Goal: Task Accomplishment & Management: Manage account settings

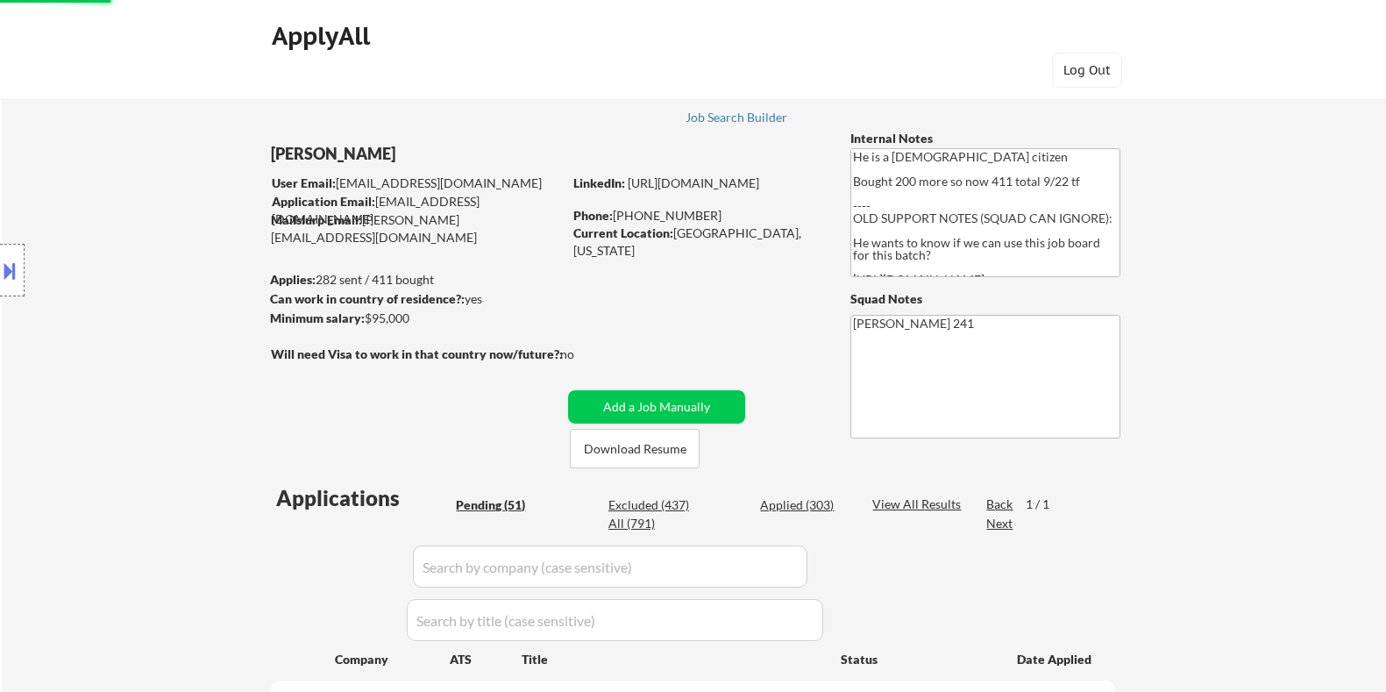
select select ""pending""
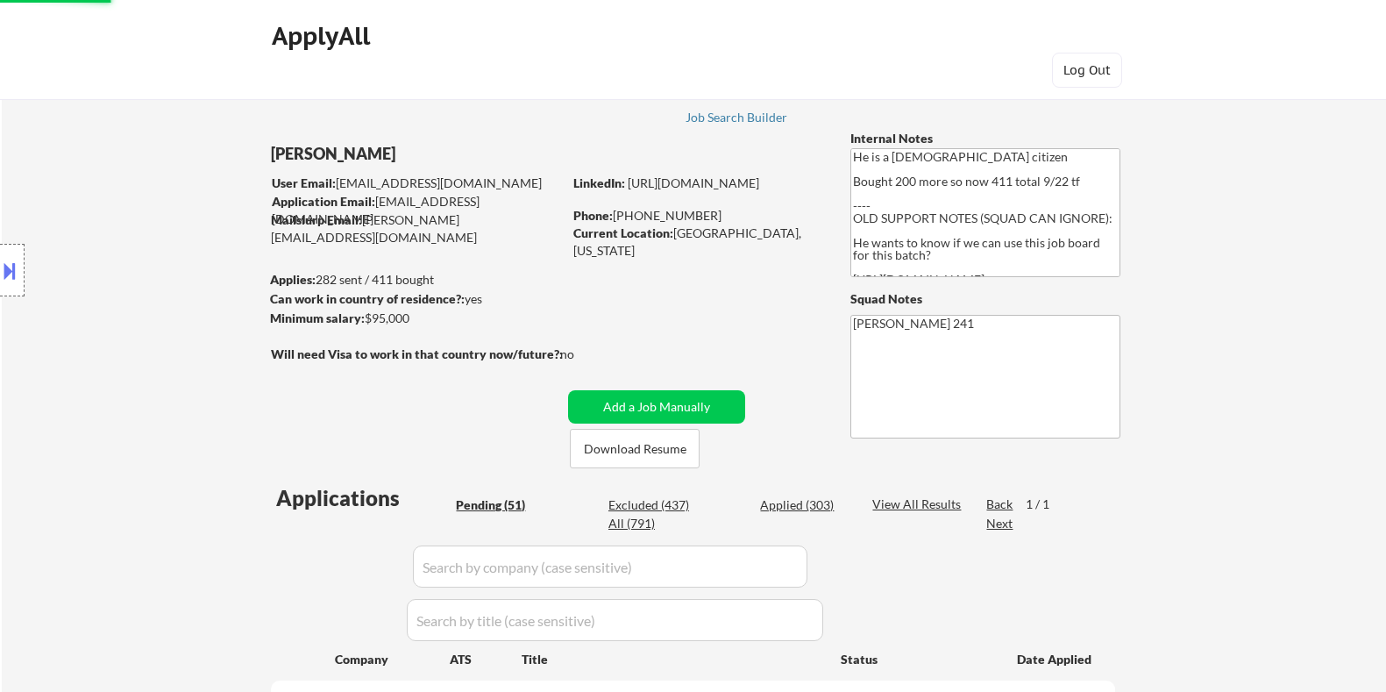
select select ""pending""
select select ""applied""
select select ""pending""
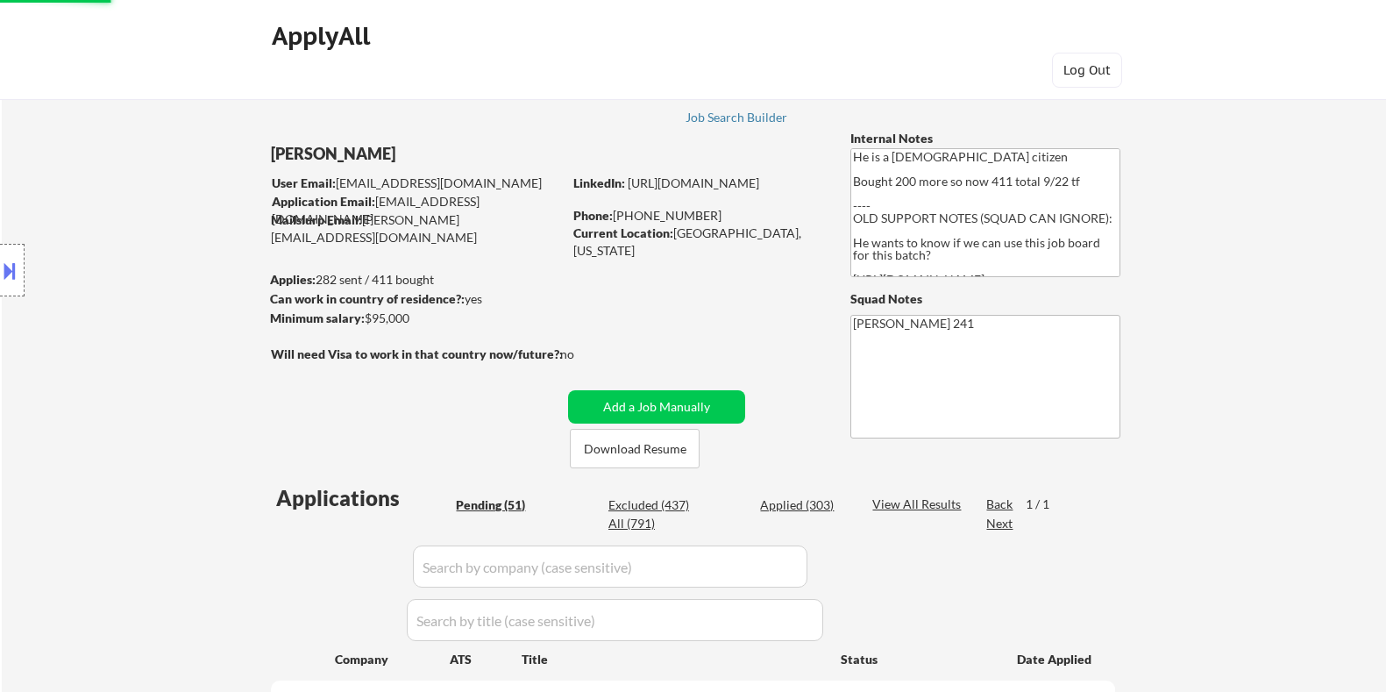
select select ""pending""
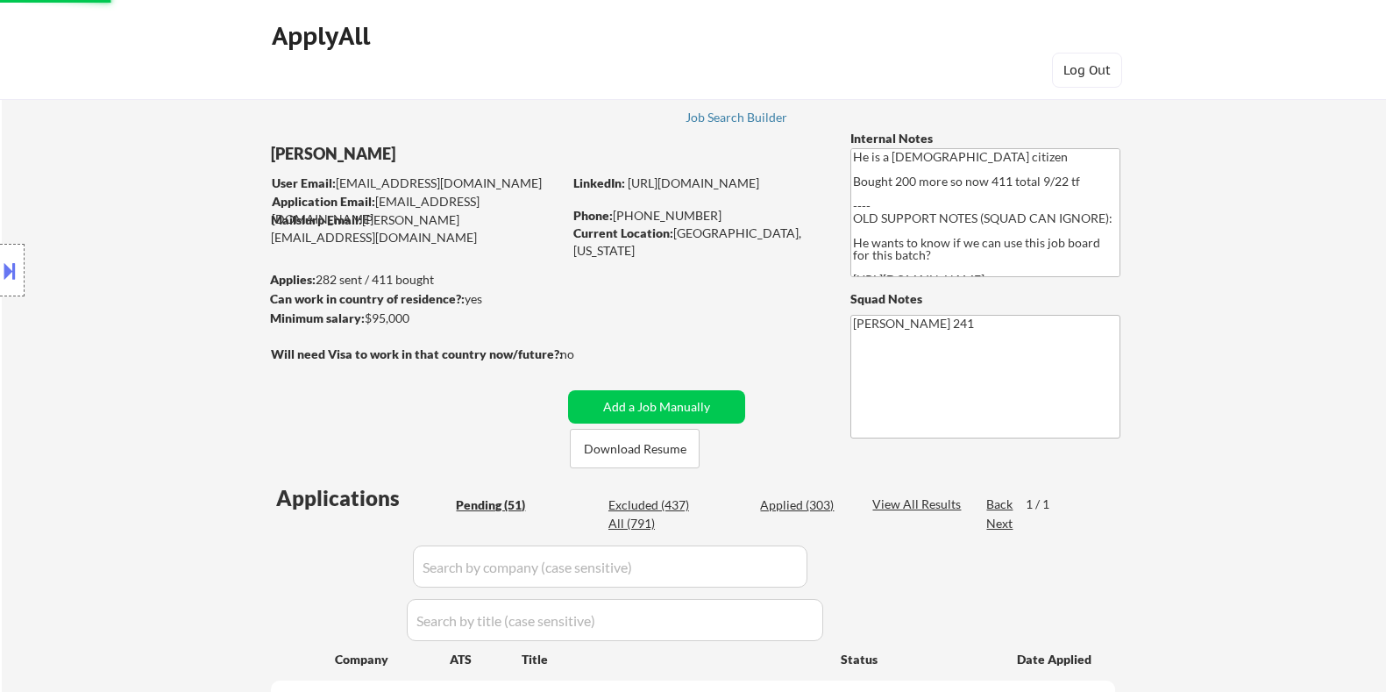
select select ""pending""
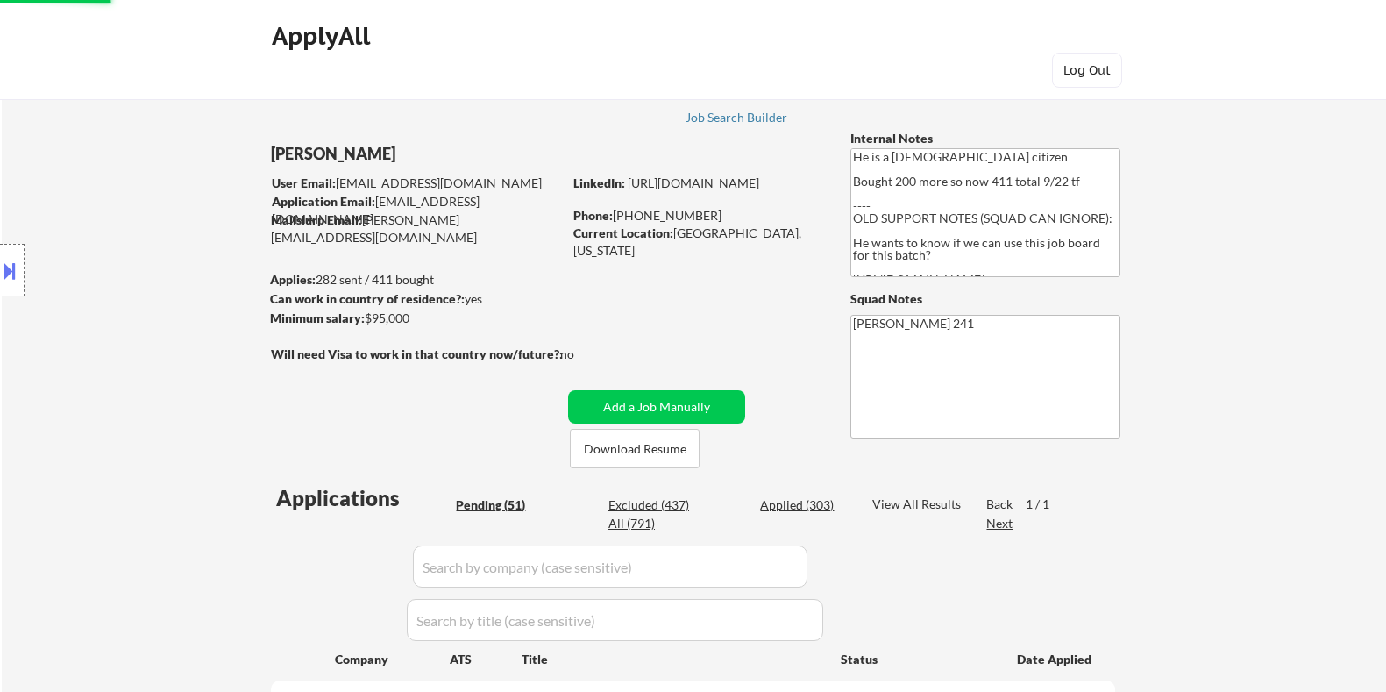
select select ""pending""
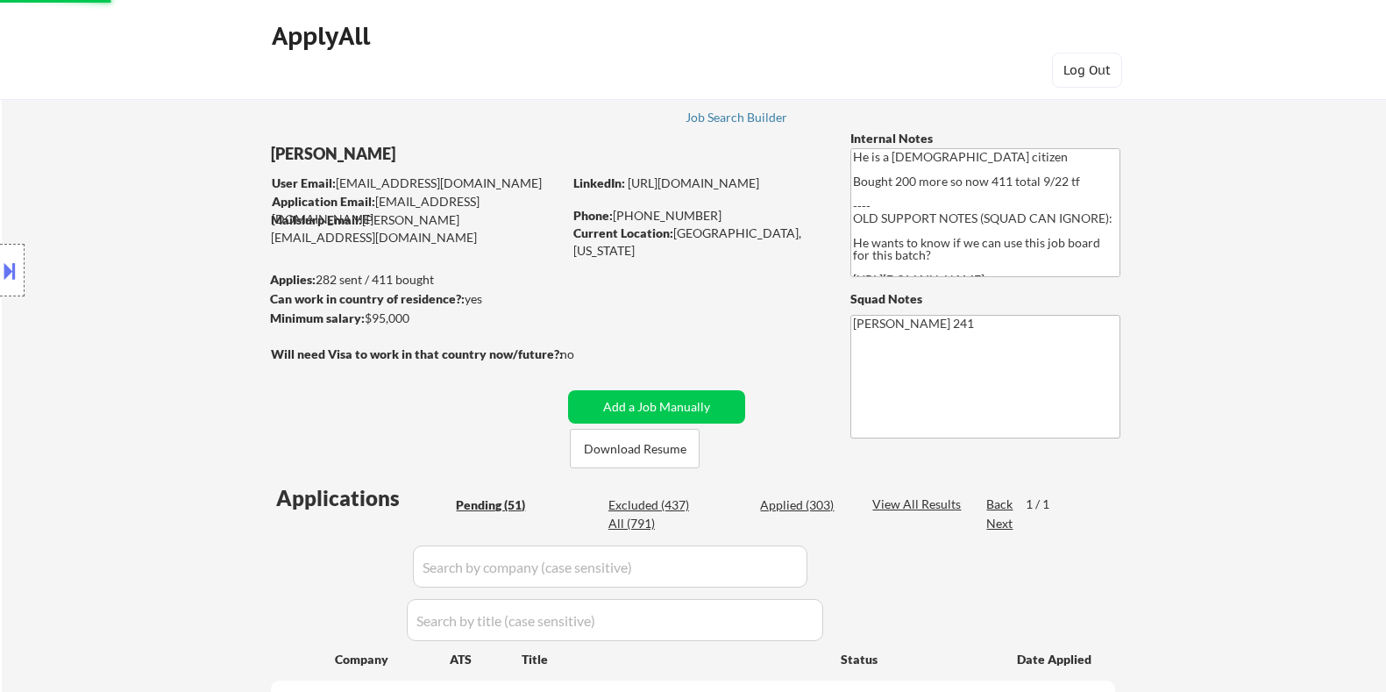
select select ""pending""
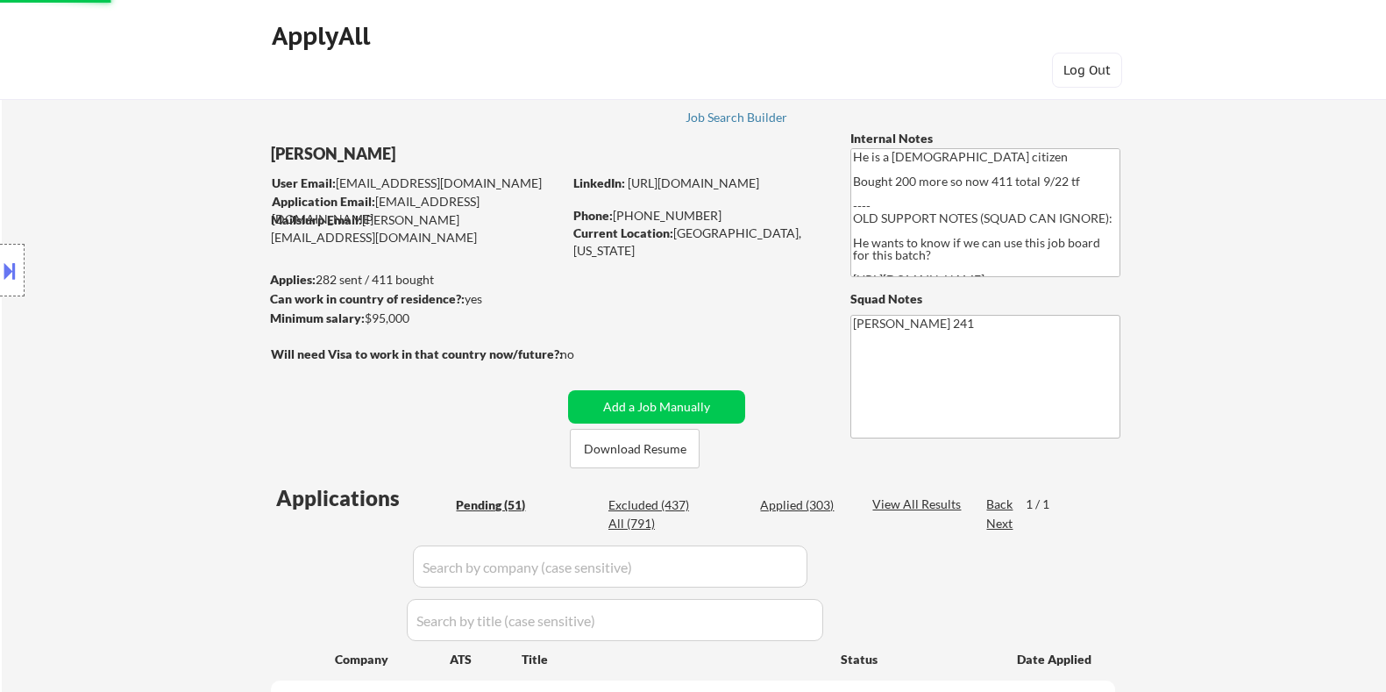
select select ""pending""
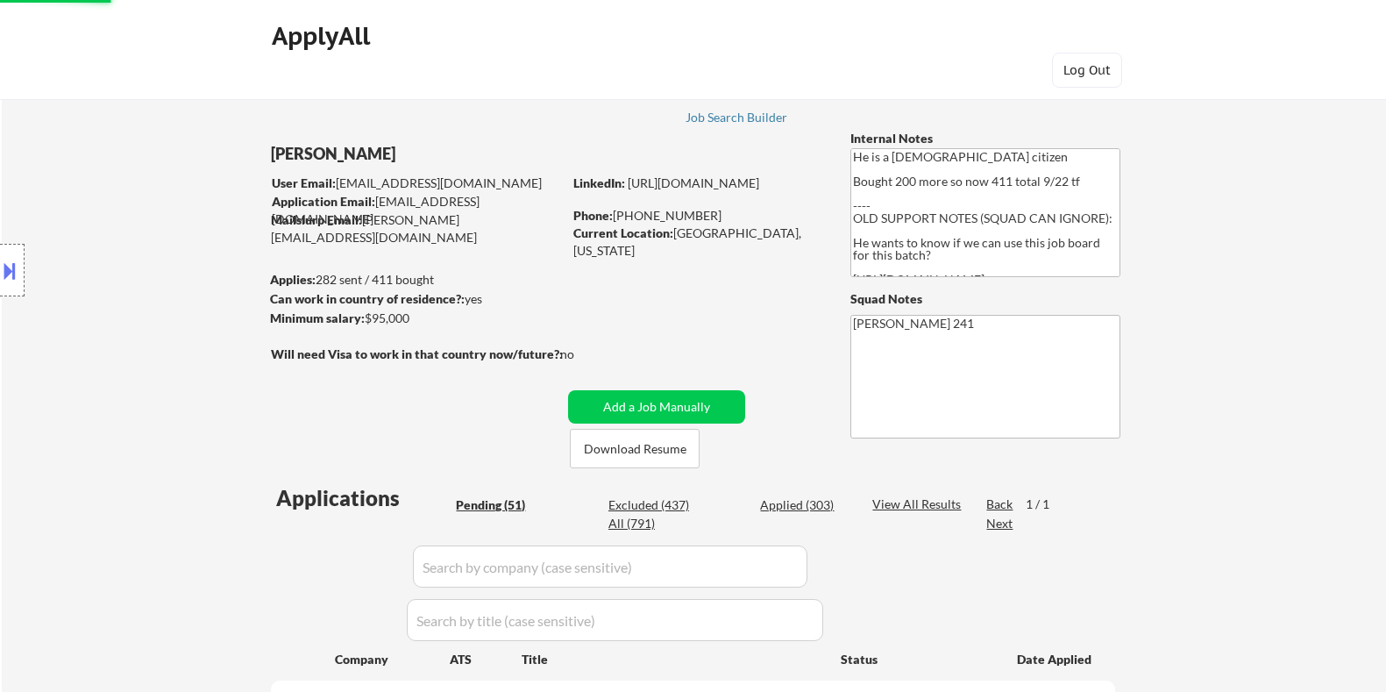
select select ""pending""
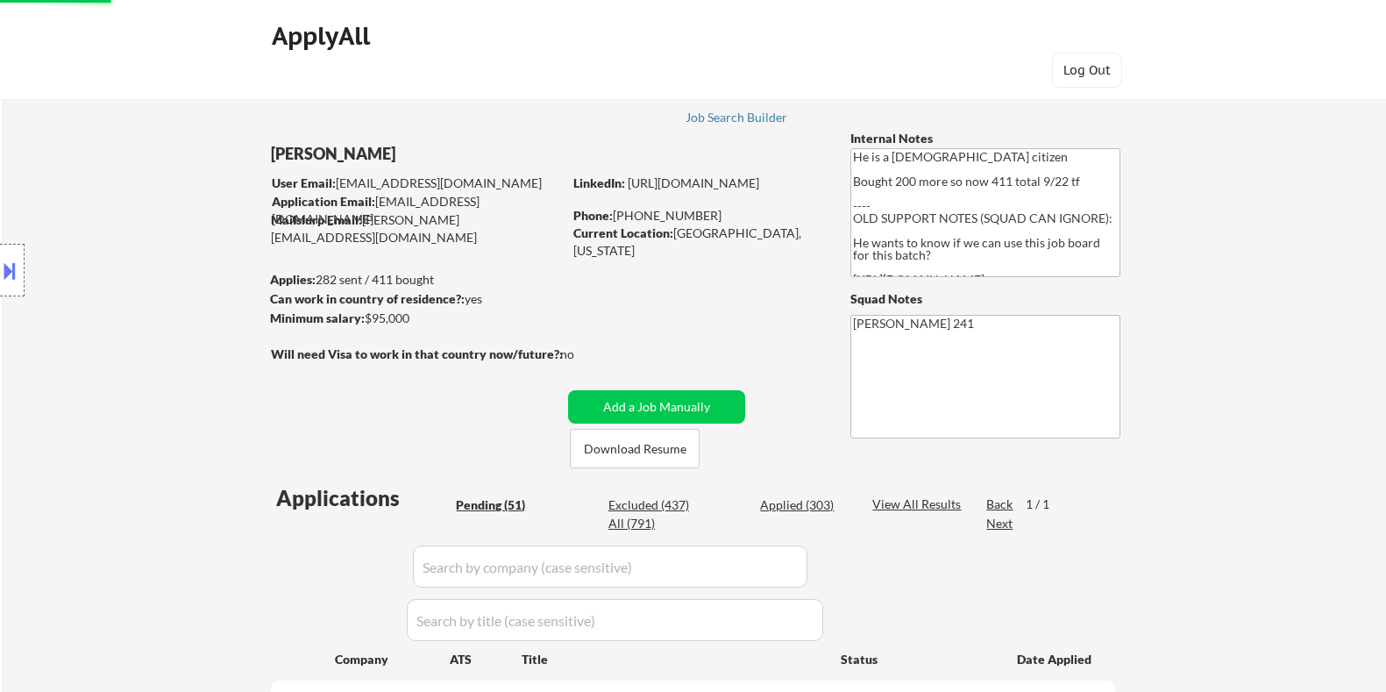
select select ""pending""
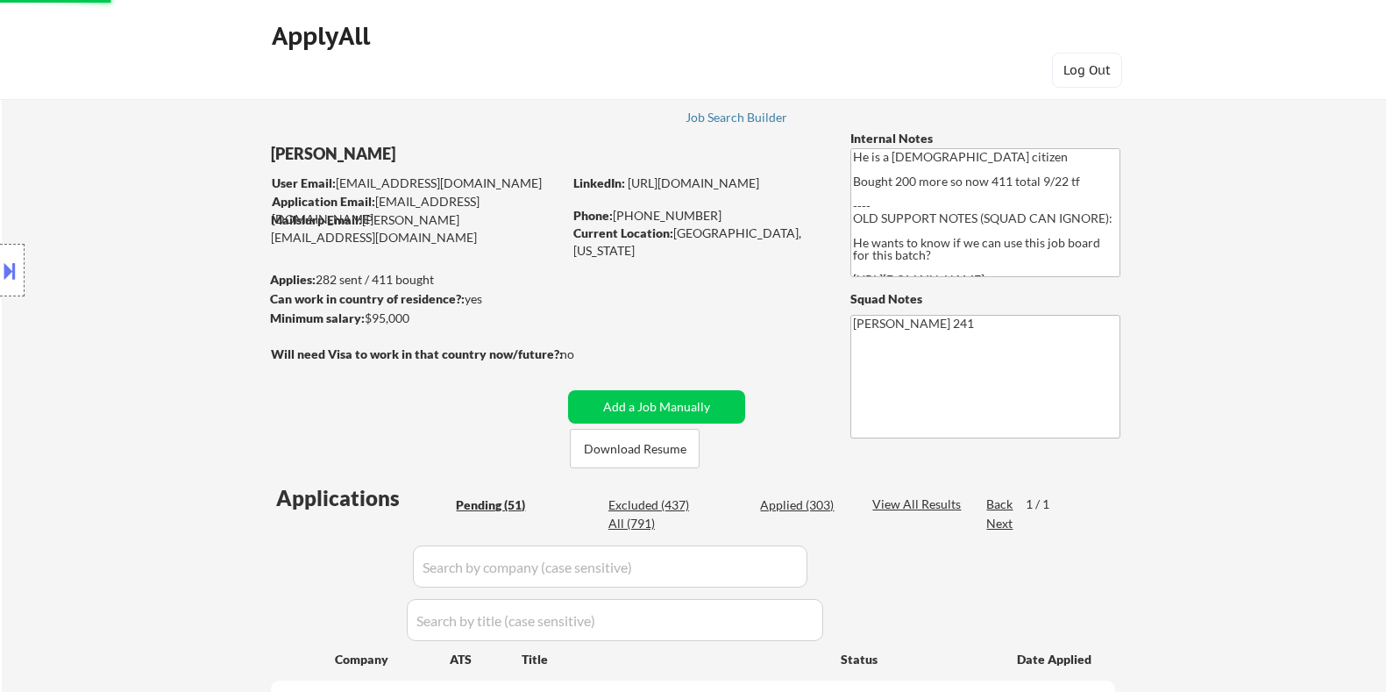
select select ""pending""
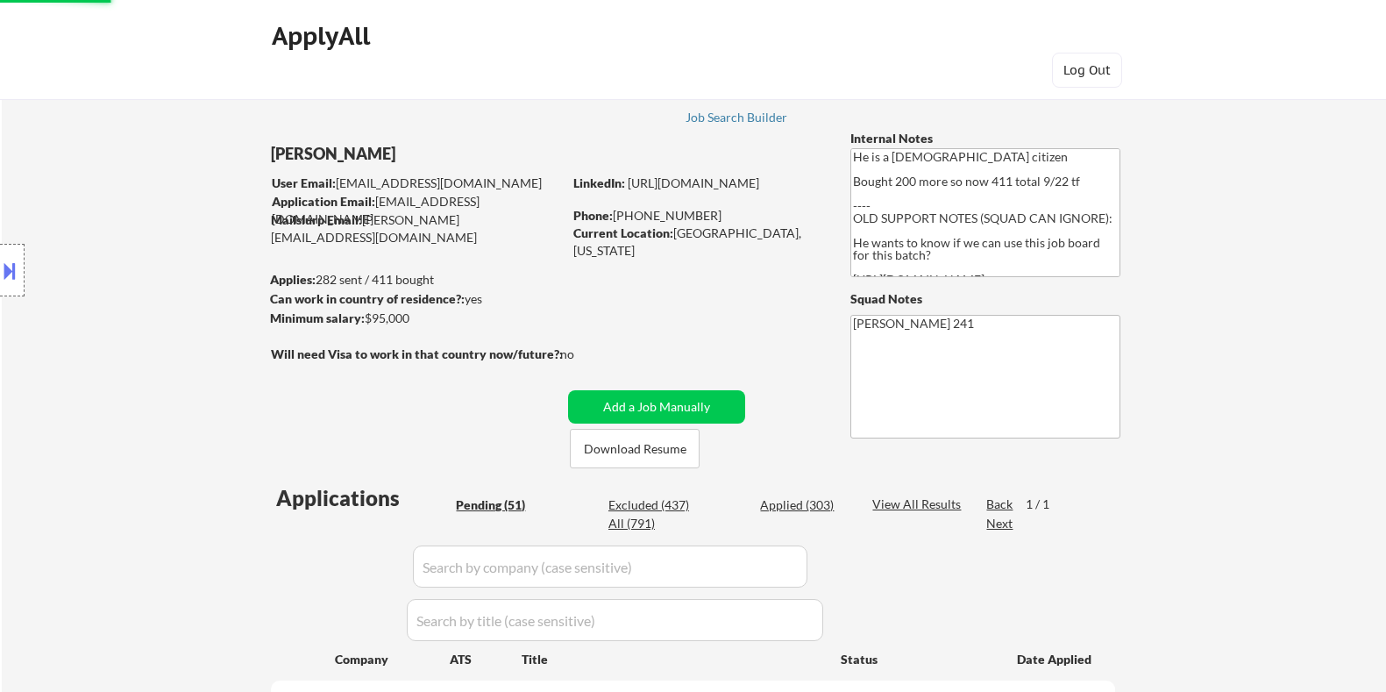
select select ""pending""
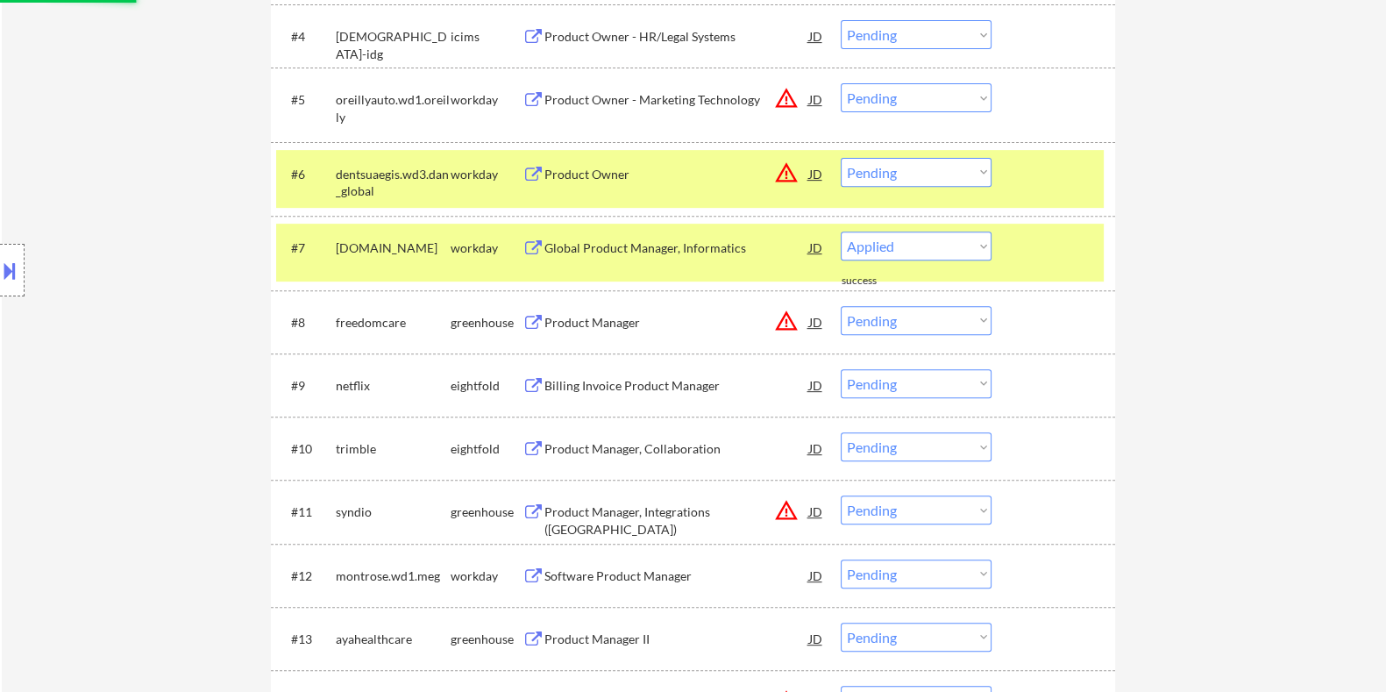
select select ""pending""
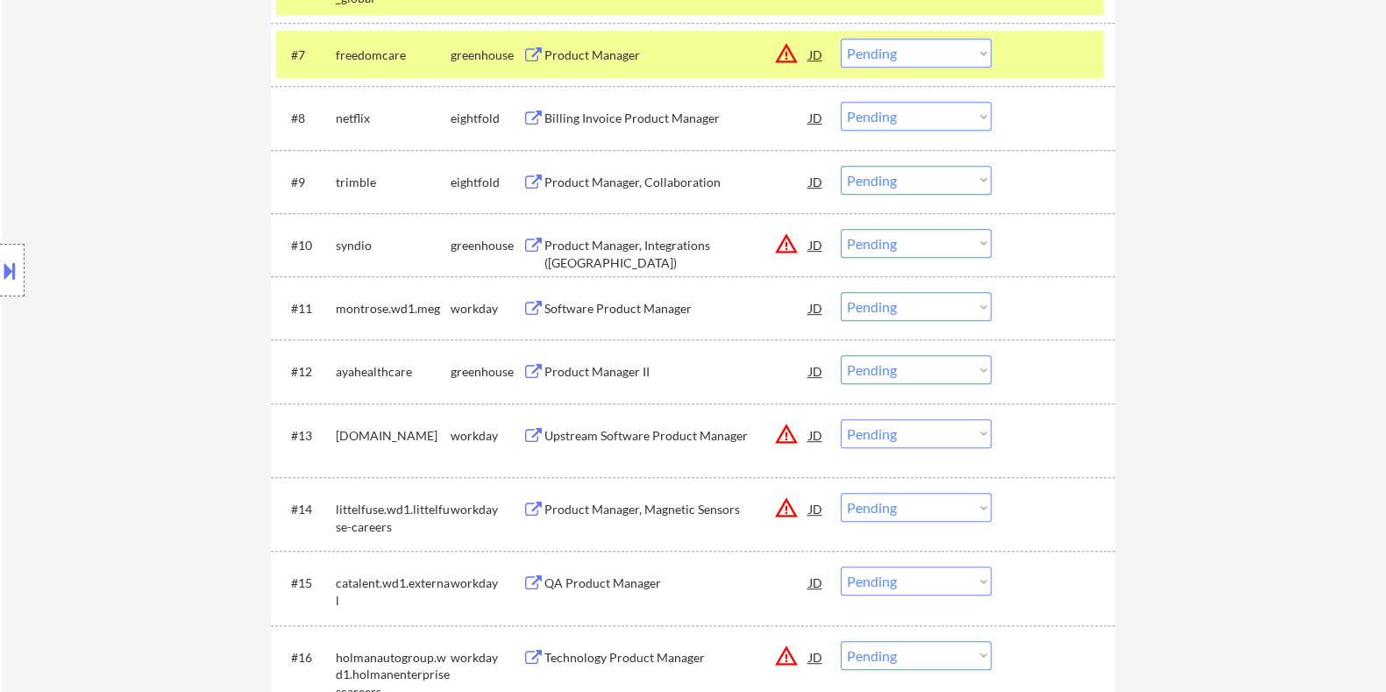
scroll to position [1096, 0]
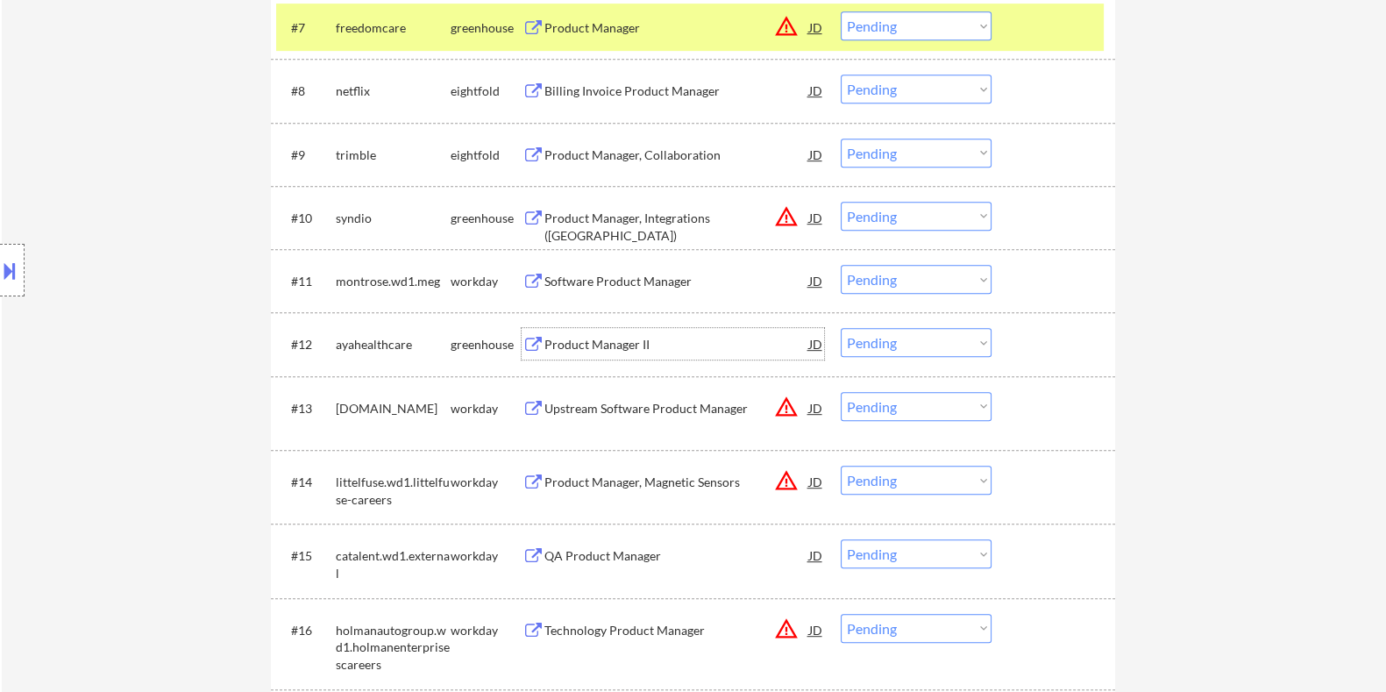
click at [586, 341] on div "Product Manager II" at bounding box center [676, 345] width 265 height 18
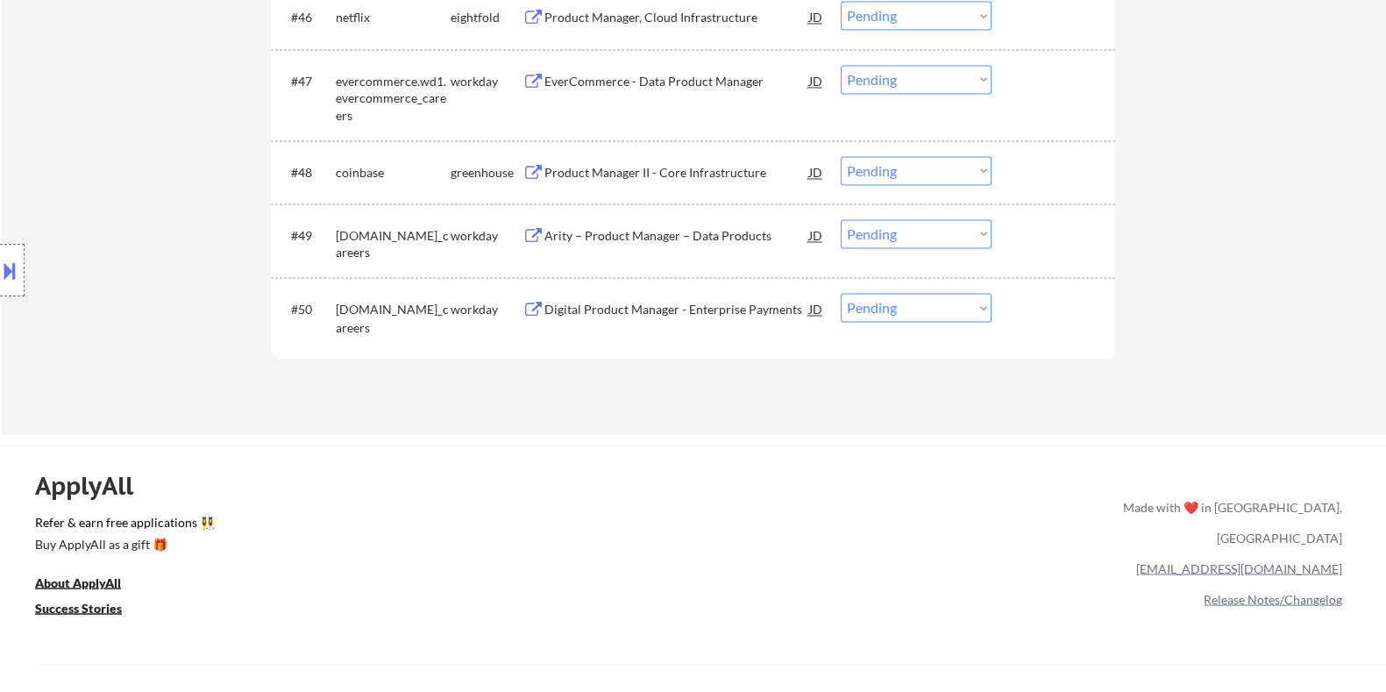
scroll to position [3836, 0]
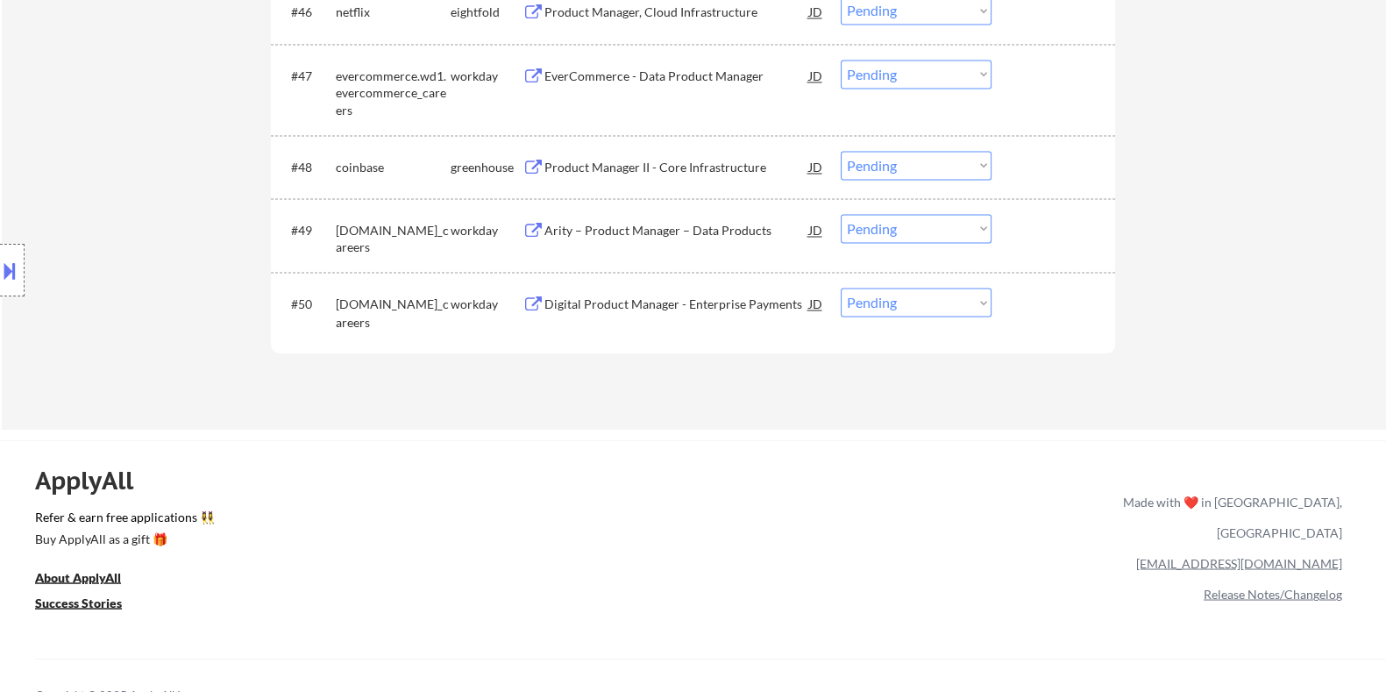
click at [688, 302] on div "Digital Product Manager - Enterprise Payments" at bounding box center [676, 305] width 265 height 18
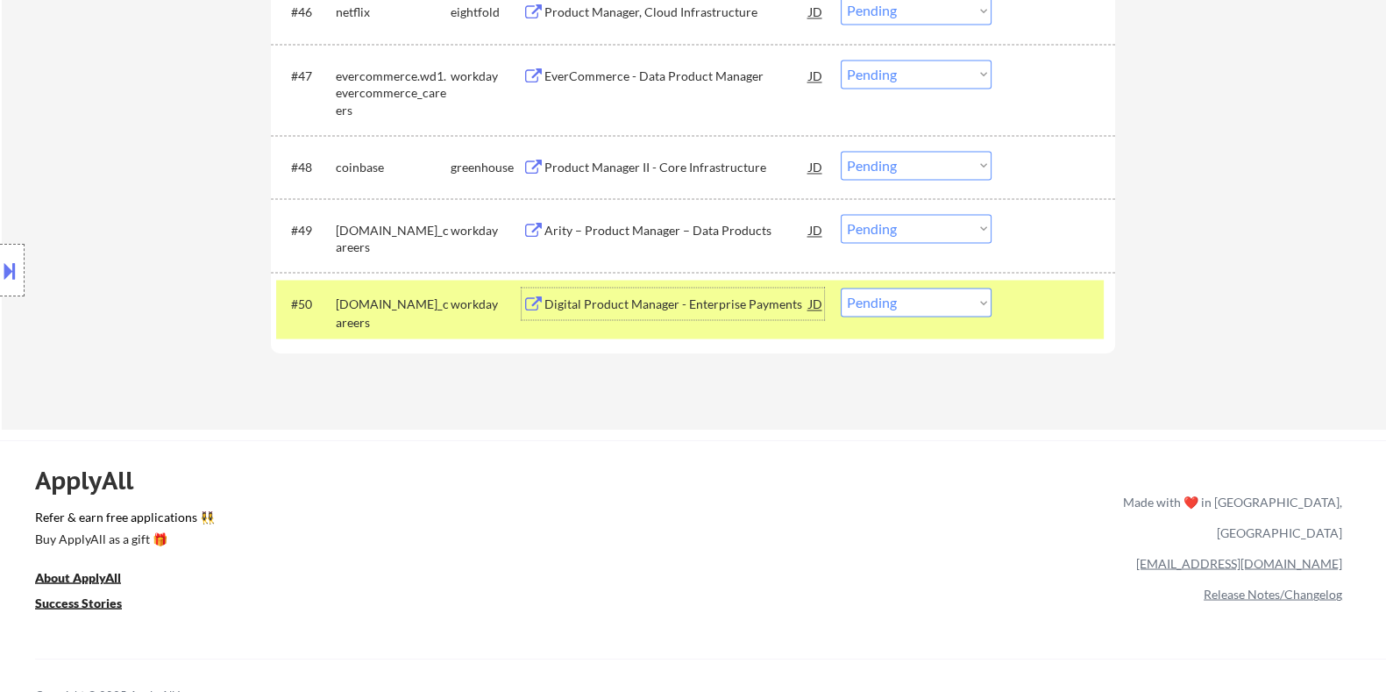
click at [628, 312] on div "Digital Product Manager - Enterprise Payments" at bounding box center [676, 305] width 265 height 18
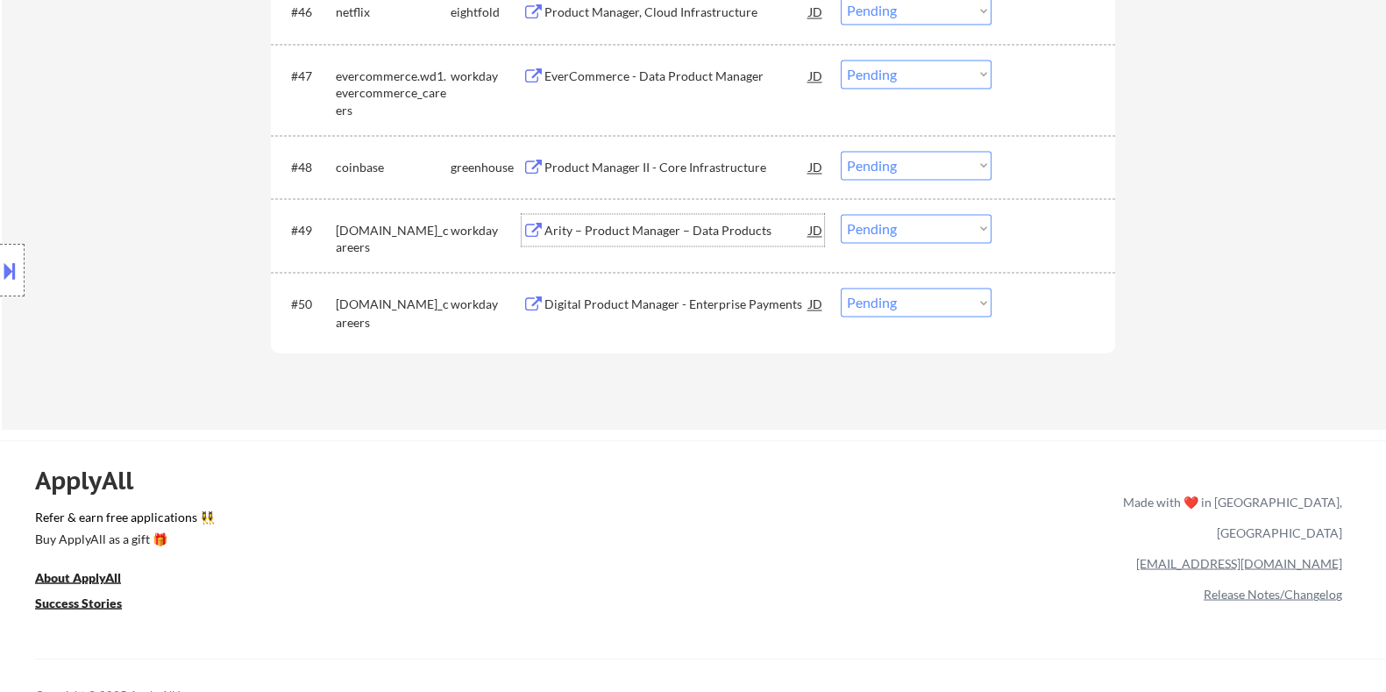
click at [638, 234] on div "Arity – Product Manager – Data Products" at bounding box center [676, 231] width 265 height 18
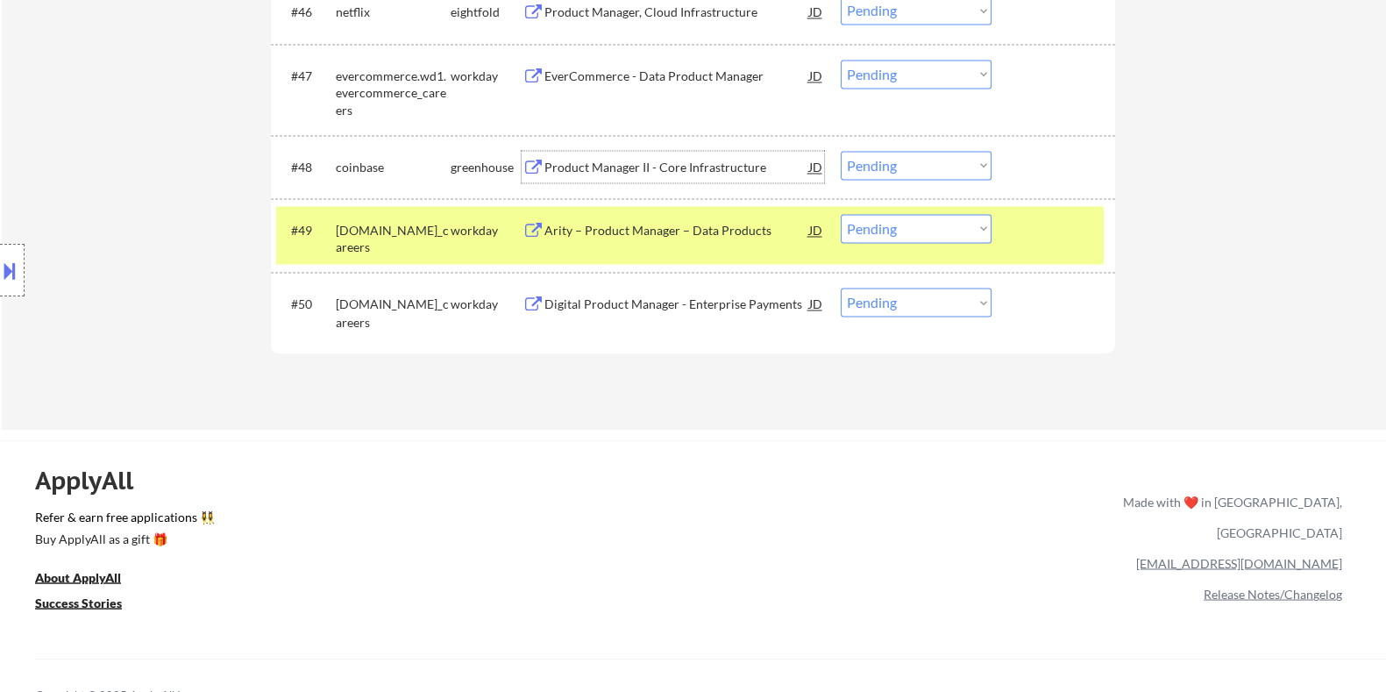
click at [662, 159] on div "Product Manager II - Core Infrastructure" at bounding box center [676, 168] width 265 height 18
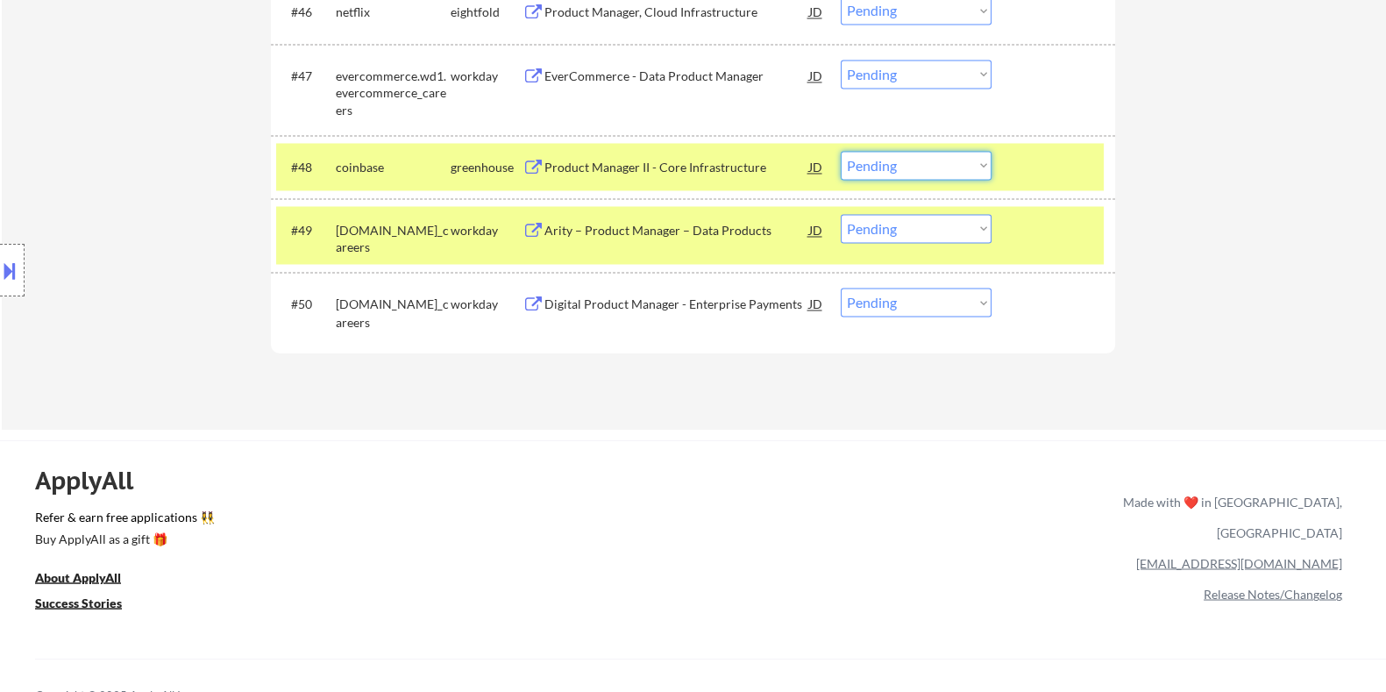
click at [937, 164] on select "Choose an option... Pending Applied Excluded (Questions) Excluded (Expired) Exc…" at bounding box center [916, 165] width 151 height 29
click at [841, 151] on select "Choose an option... Pending Applied Excluded (Questions) Excluded (Expired) Exc…" at bounding box center [916, 165] width 151 height 29
select select ""pending""
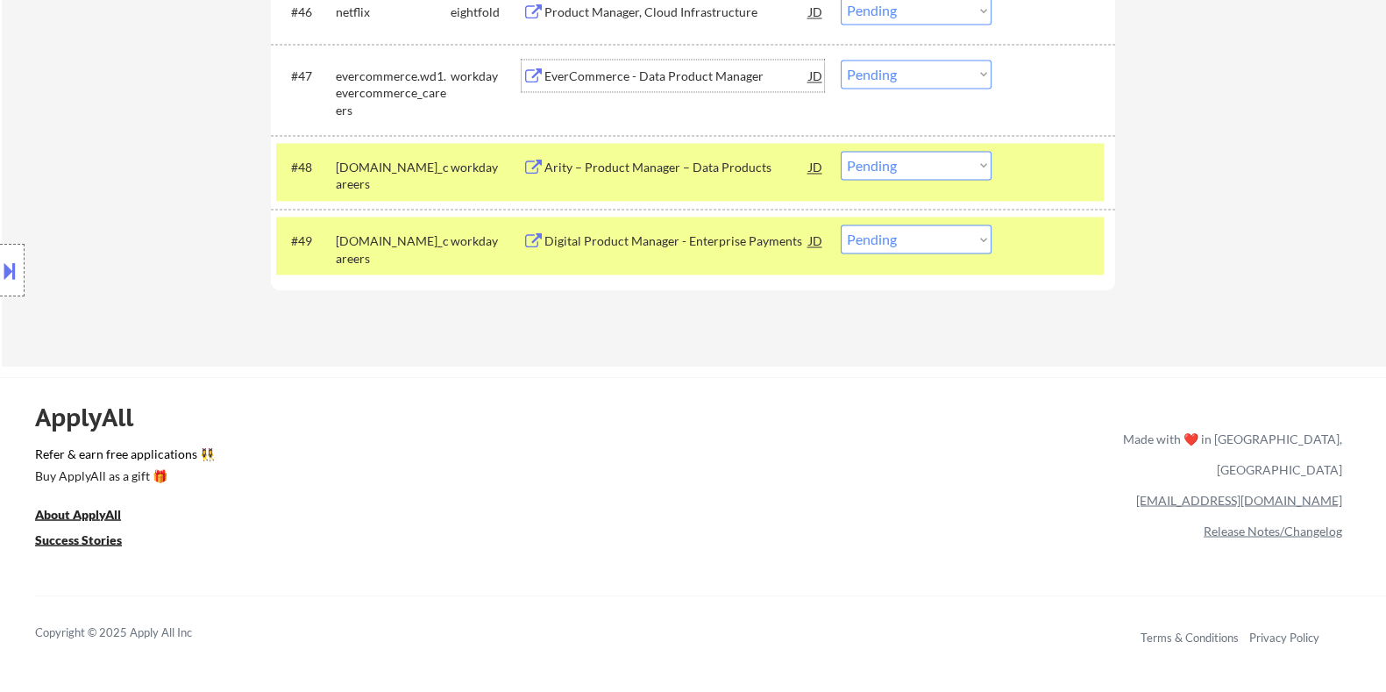
click at [631, 68] on div "EverCommerce - Data Product Manager" at bounding box center [676, 77] width 265 height 18
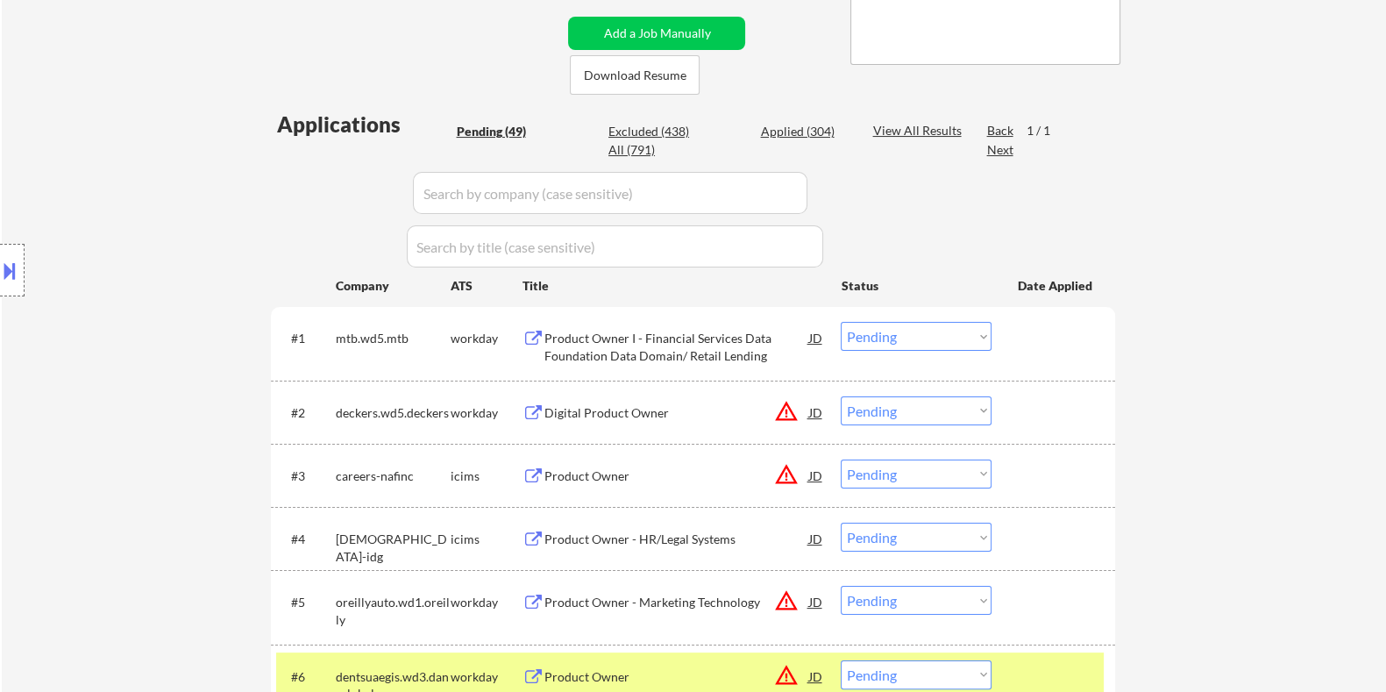
scroll to position [329, 0]
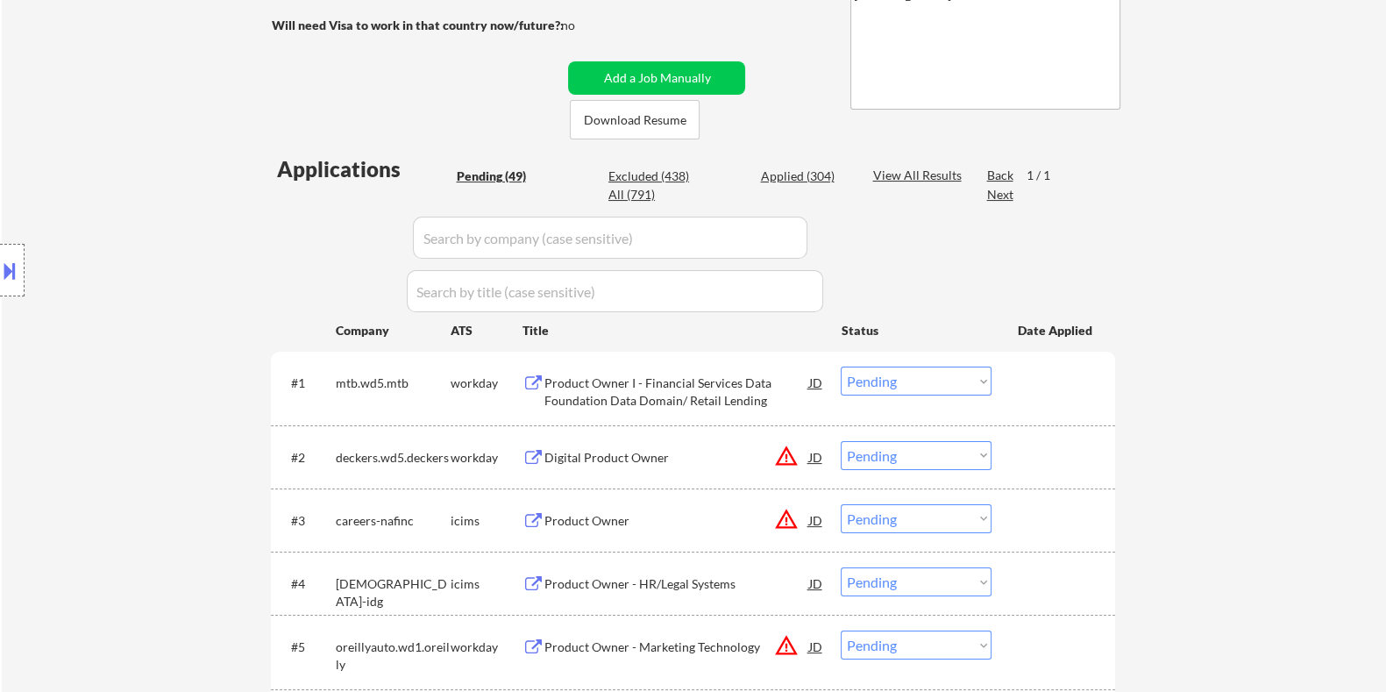
click at [636, 383] on div "Product Owner I - Financial Services Data Foundation Data Domain/ Retail Lending" at bounding box center [676, 391] width 265 height 34
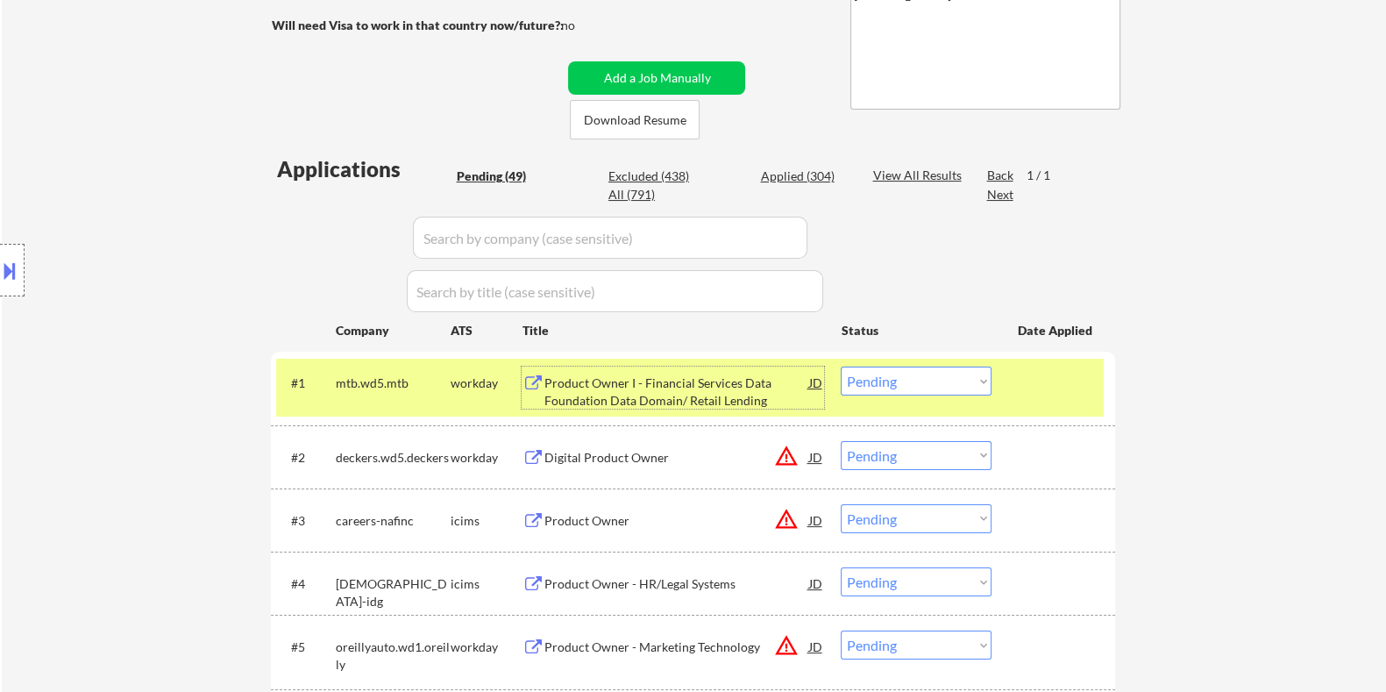
click at [645, 387] on div "Product Owner I - Financial Services Data Foundation Data Domain/ Retail Lending" at bounding box center [676, 391] width 265 height 34
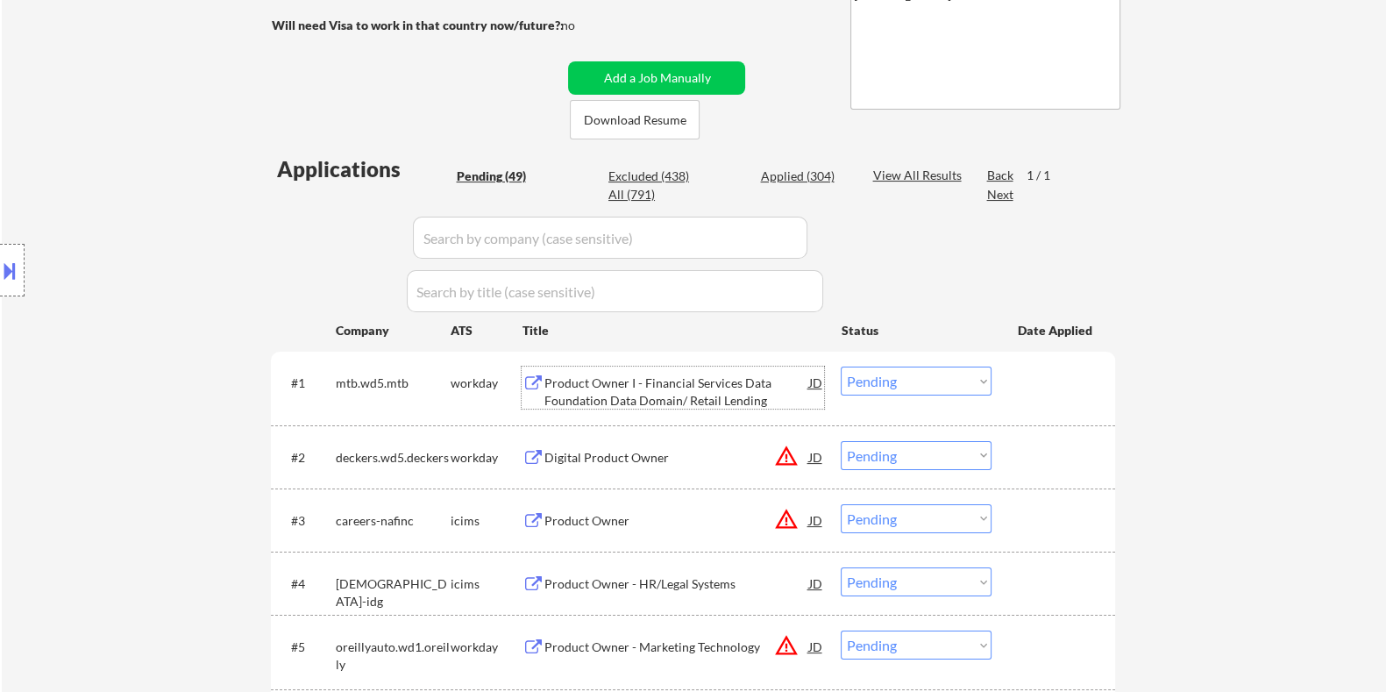
click at [893, 377] on select "Choose an option... Pending Applied Excluded (Questions) Excluded (Expired) Exc…" at bounding box center [916, 381] width 151 height 29
click at [841, 367] on select "Choose an option... Pending Applied Excluded (Questions) Excluded (Expired) Exc…" at bounding box center [916, 381] width 151 height 29
select select ""pending""
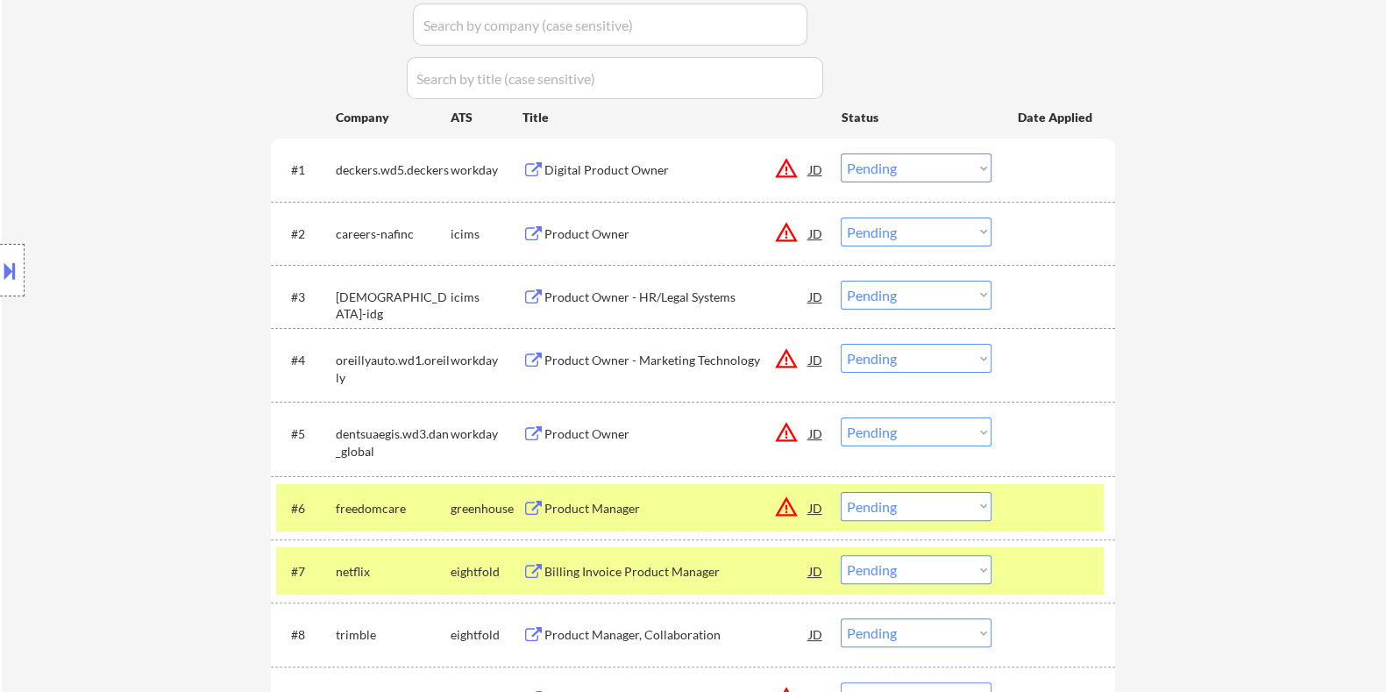
scroll to position [548, 0]
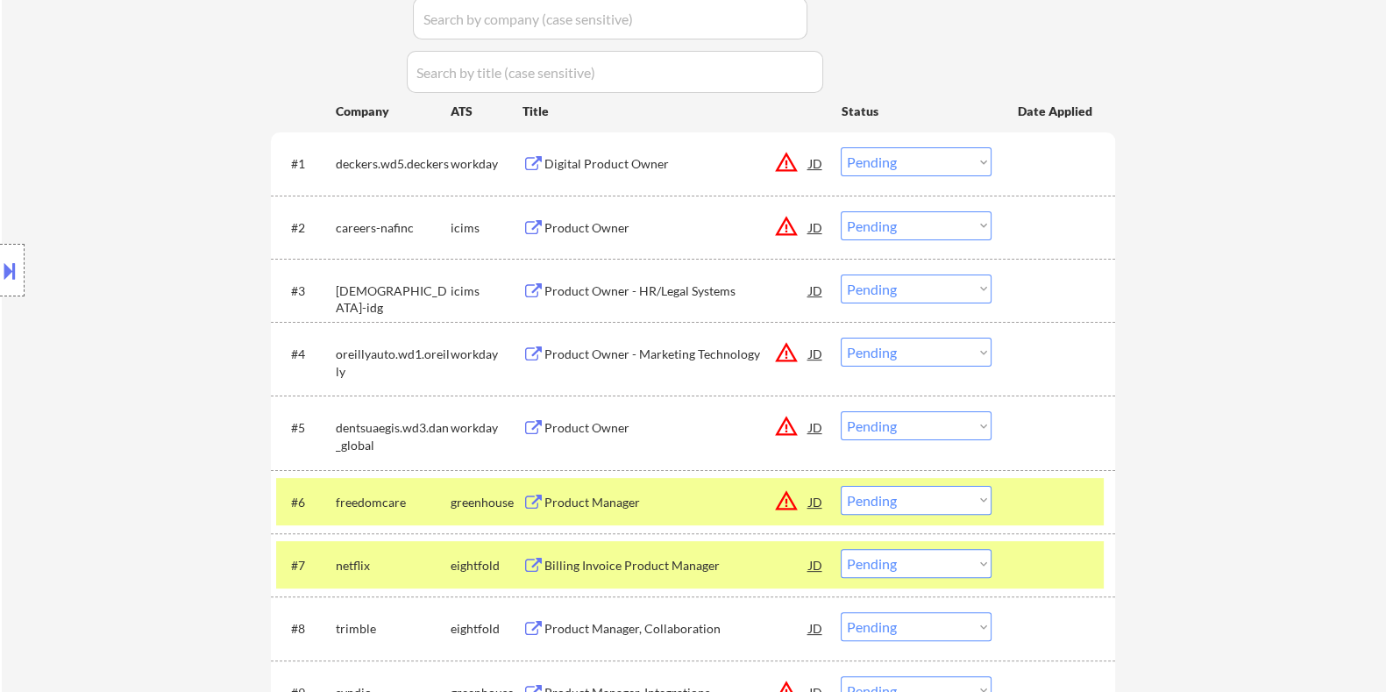
click at [616, 289] on div "Product Owner - HR/Legal Systems" at bounding box center [676, 291] width 265 height 18
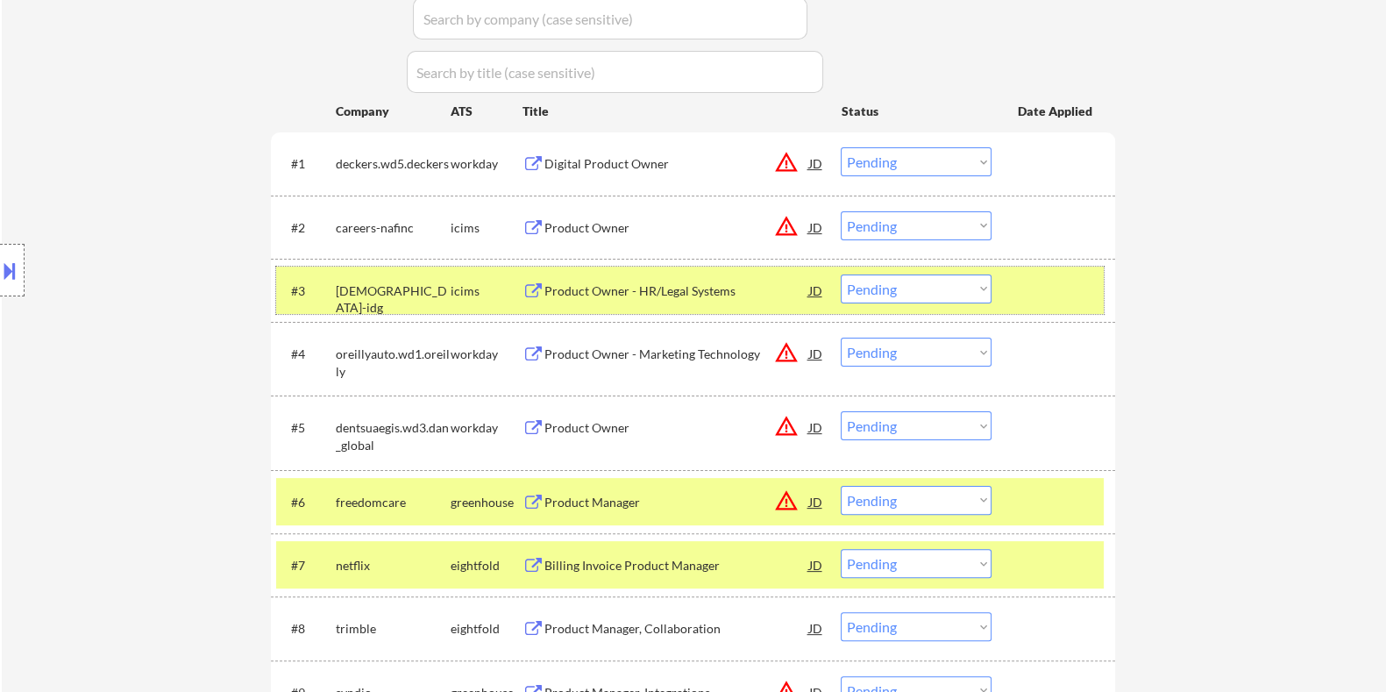
click at [886, 303] on div "#3 idccareers-idg icims Product Owner - HR/Legal Systems JD warning_amber Choos…" at bounding box center [690, 290] width 828 height 47
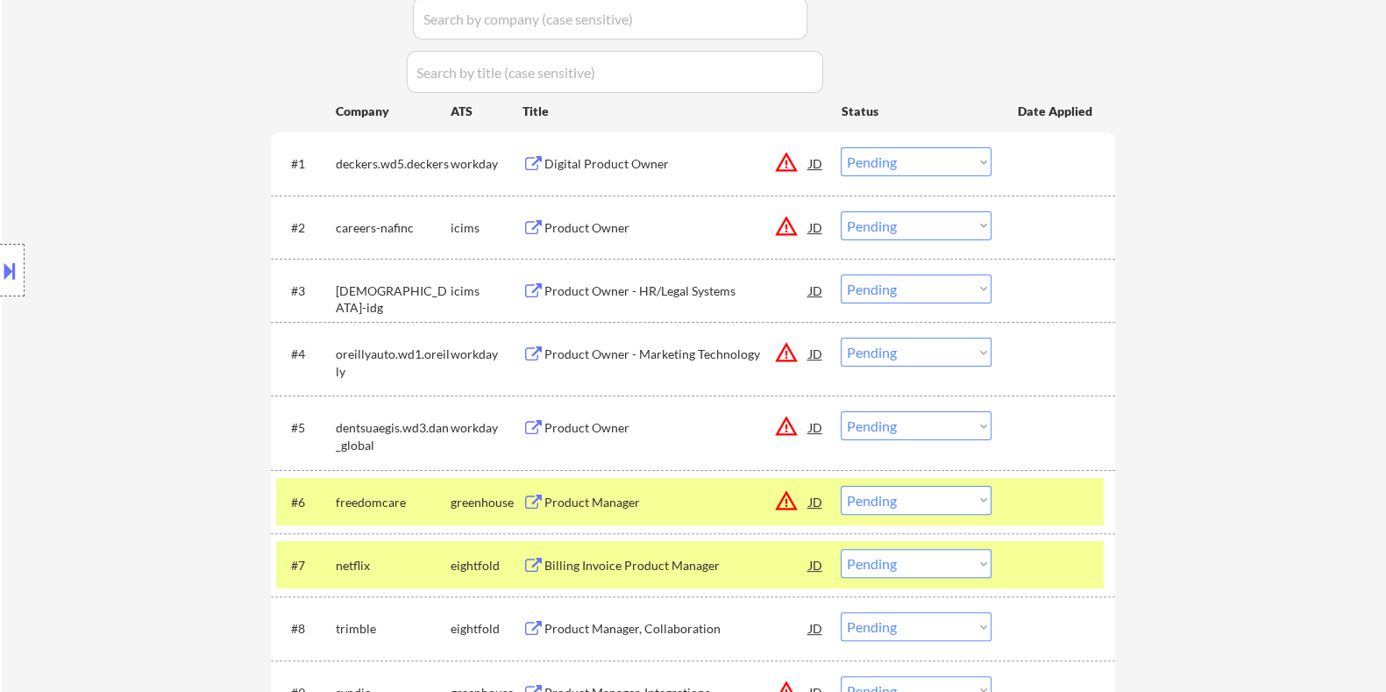
click at [888, 289] on select "Choose an option... Pending Applied Excluded (Questions) Excluded (Expired) Exc…" at bounding box center [916, 288] width 151 height 29
click at [841, 274] on select "Choose an option... Pending Applied Excluded (Questions) Excluded (Expired) Exc…" at bounding box center [916, 288] width 151 height 29
select select ""pending""
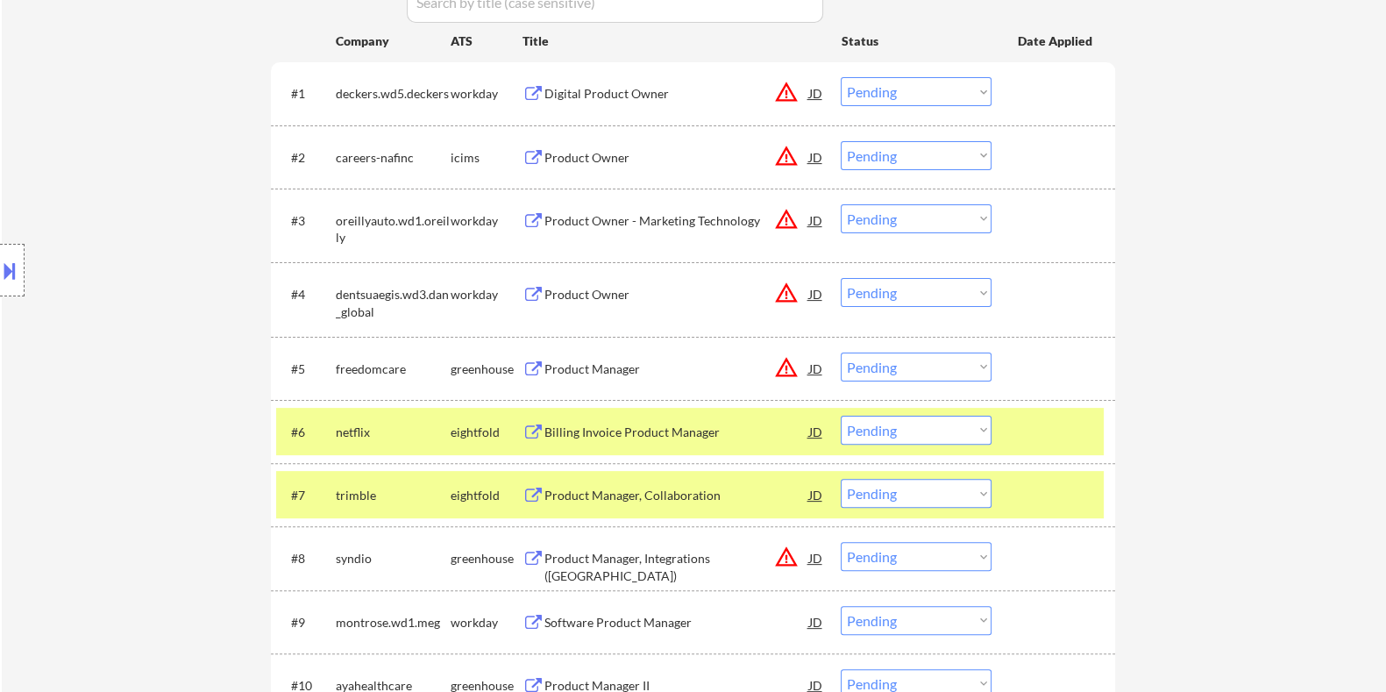
scroll to position [766, 0]
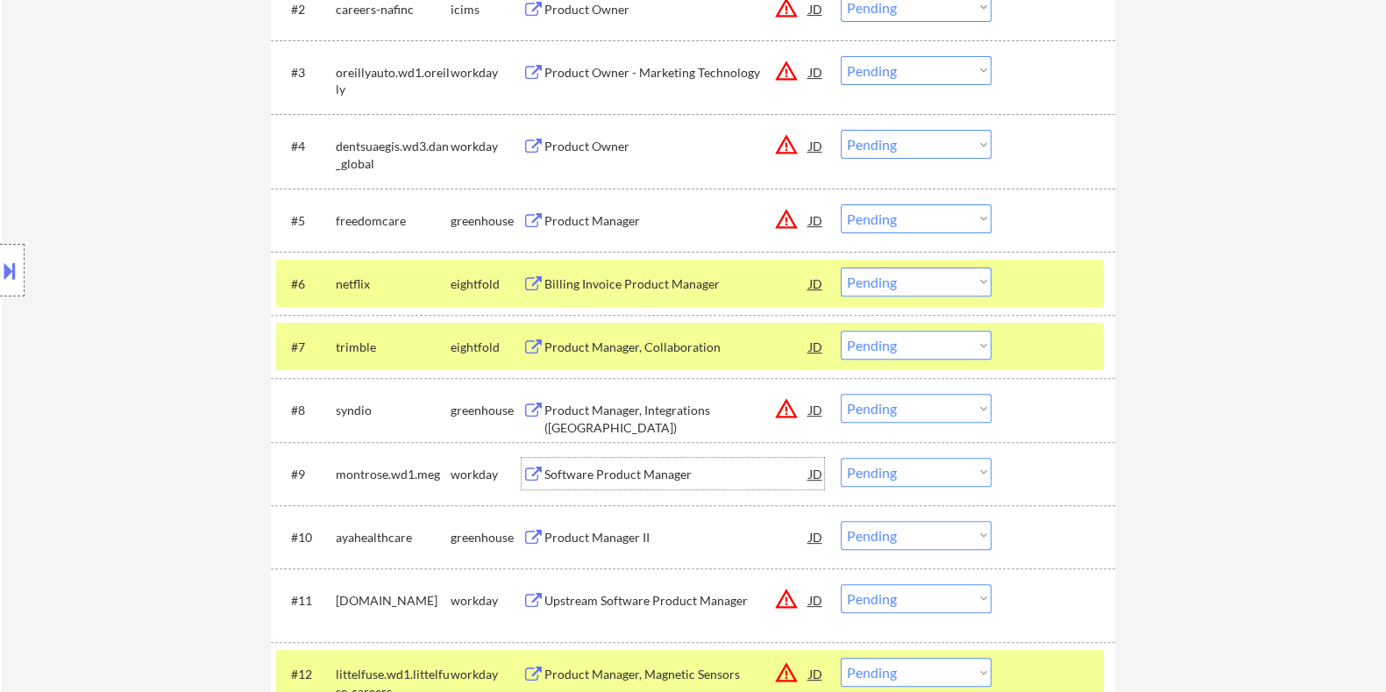
click at [602, 473] on div "Software Product Manager" at bounding box center [676, 475] width 265 height 18
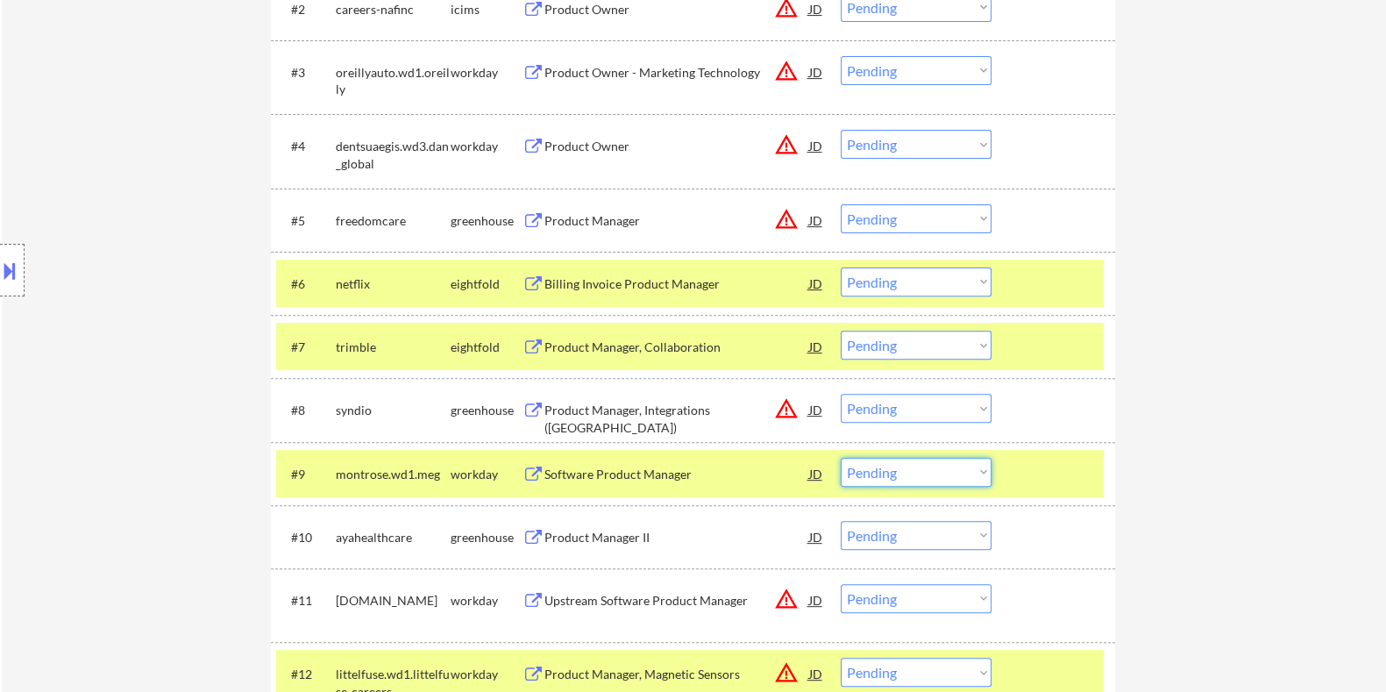
click at [931, 476] on select "Choose an option... Pending Applied Excluded (Questions) Excluded (Expired) Exc…" at bounding box center [916, 472] width 151 height 29
click at [841, 458] on select "Choose an option... Pending Applied Excluded (Questions) Excluded (Expired) Exc…" at bounding box center [916, 472] width 151 height 29
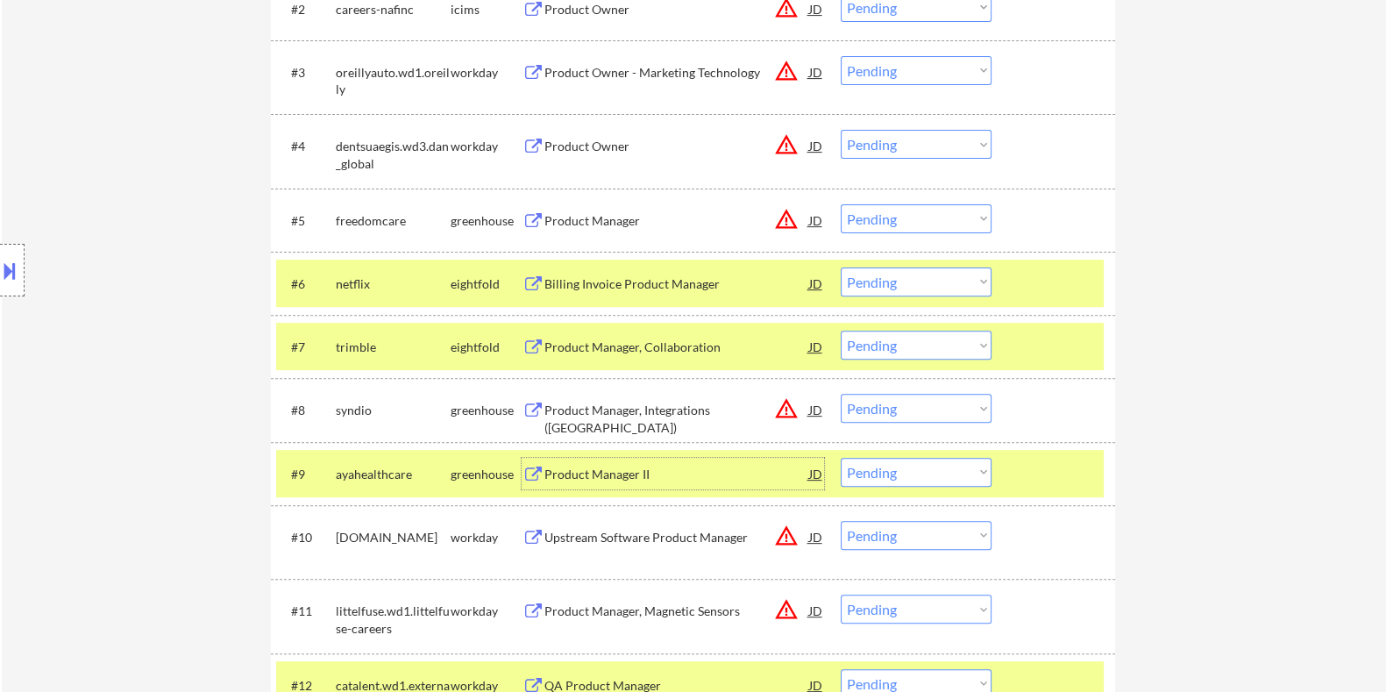
click at [609, 479] on div "Product Manager II" at bounding box center [676, 475] width 265 height 18
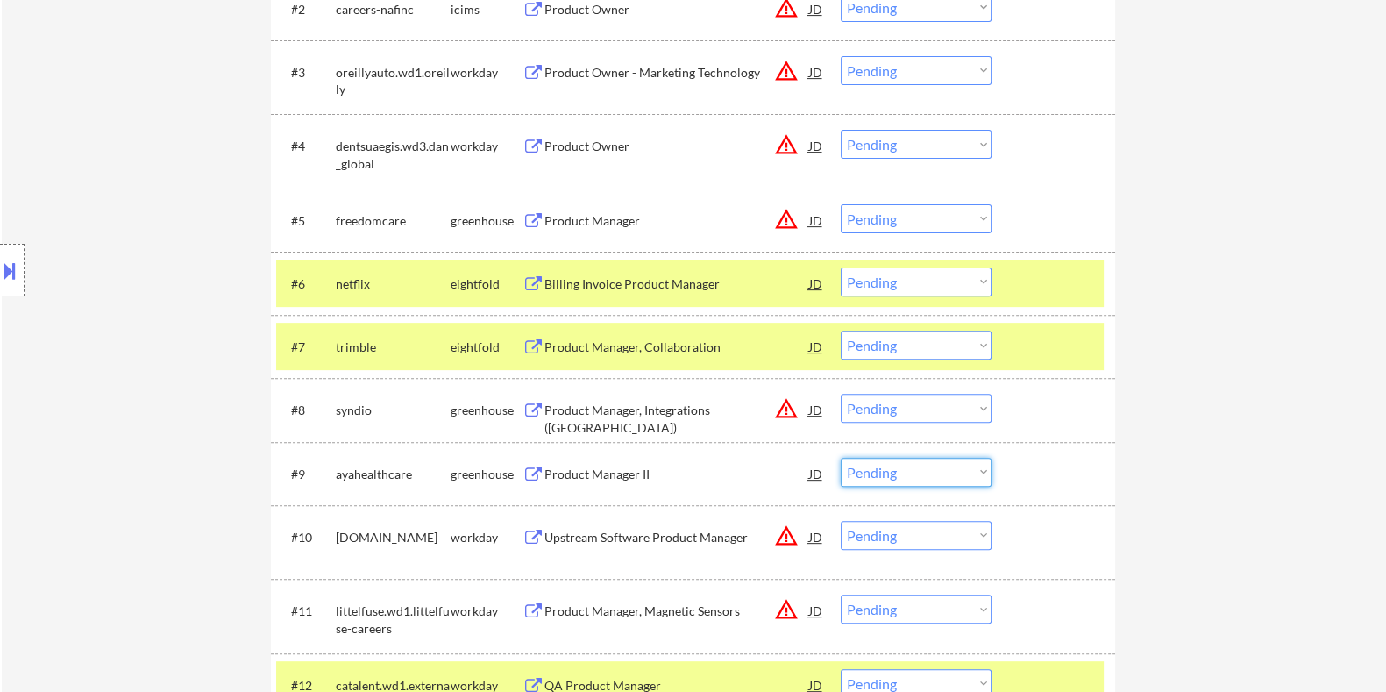
click at [913, 480] on select "Choose an option... Pending Applied Excluded (Questions) Excluded (Expired) Exc…" at bounding box center [916, 472] width 151 height 29
click at [841, 458] on select "Choose an option... Pending Applied Excluded (Questions) Excluded (Expired) Exc…" at bounding box center [916, 472] width 151 height 29
select select ""pending""
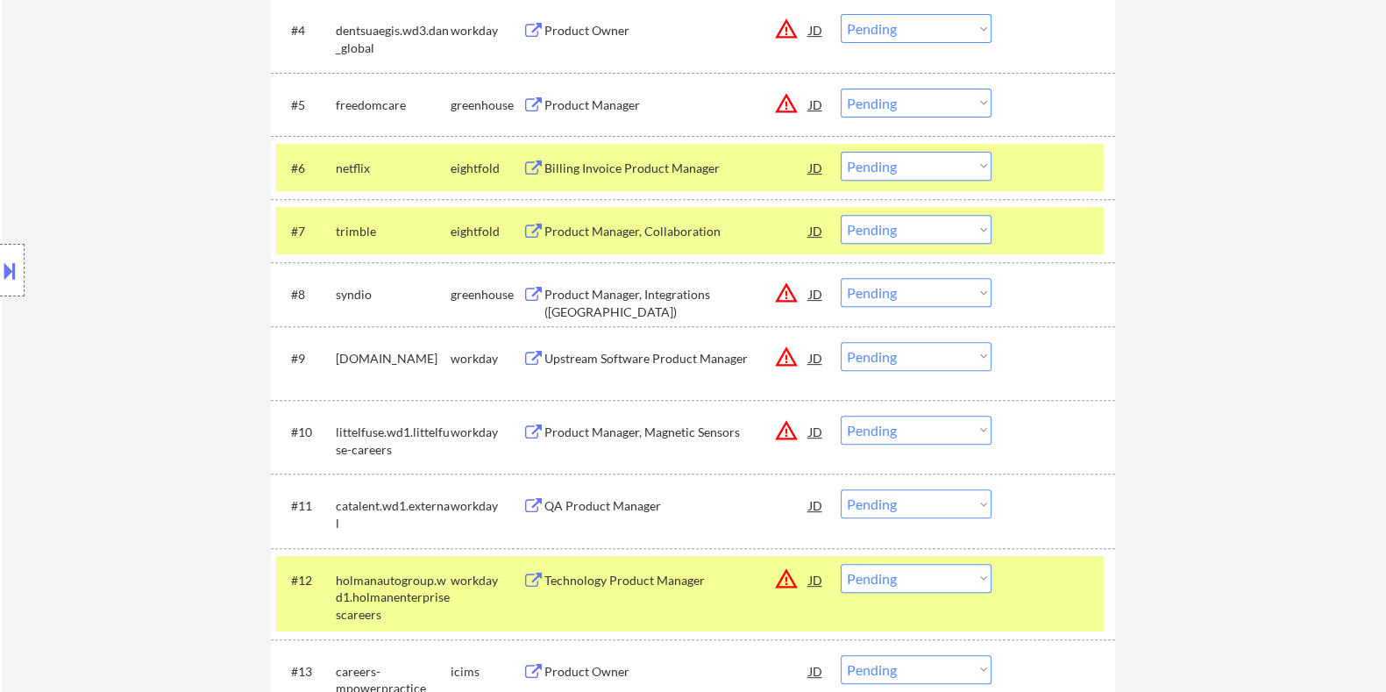
scroll to position [987, 0]
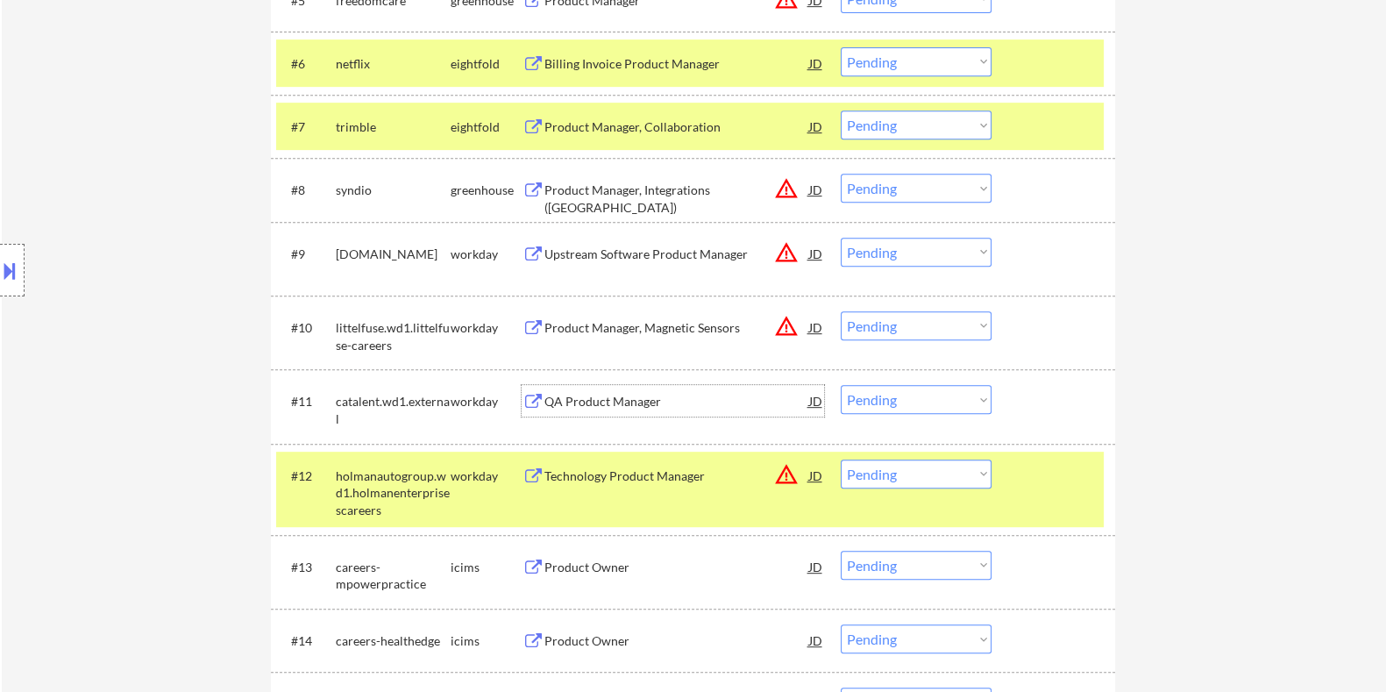
click at [677, 397] on div "QA Product Manager" at bounding box center [676, 402] width 265 height 18
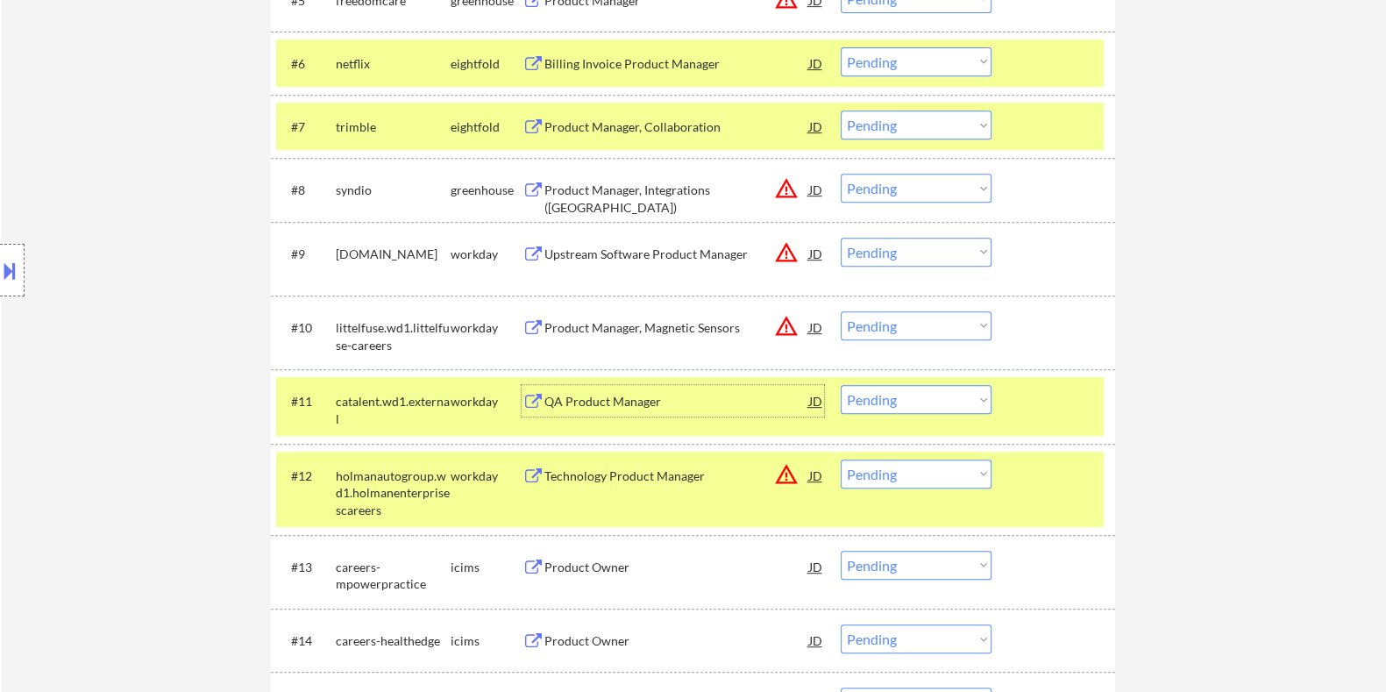
click at [908, 394] on select "Choose an option... Pending Applied Excluded (Questions) Excluded (Expired) Exc…" at bounding box center [916, 399] width 151 height 29
click at [841, 385] on select "Choose an option... Pending Applied Excluded (Questions) Excluded (Expired) Exc…" at bounding box center [916, 399] width 151 height 29
select select ""pending""
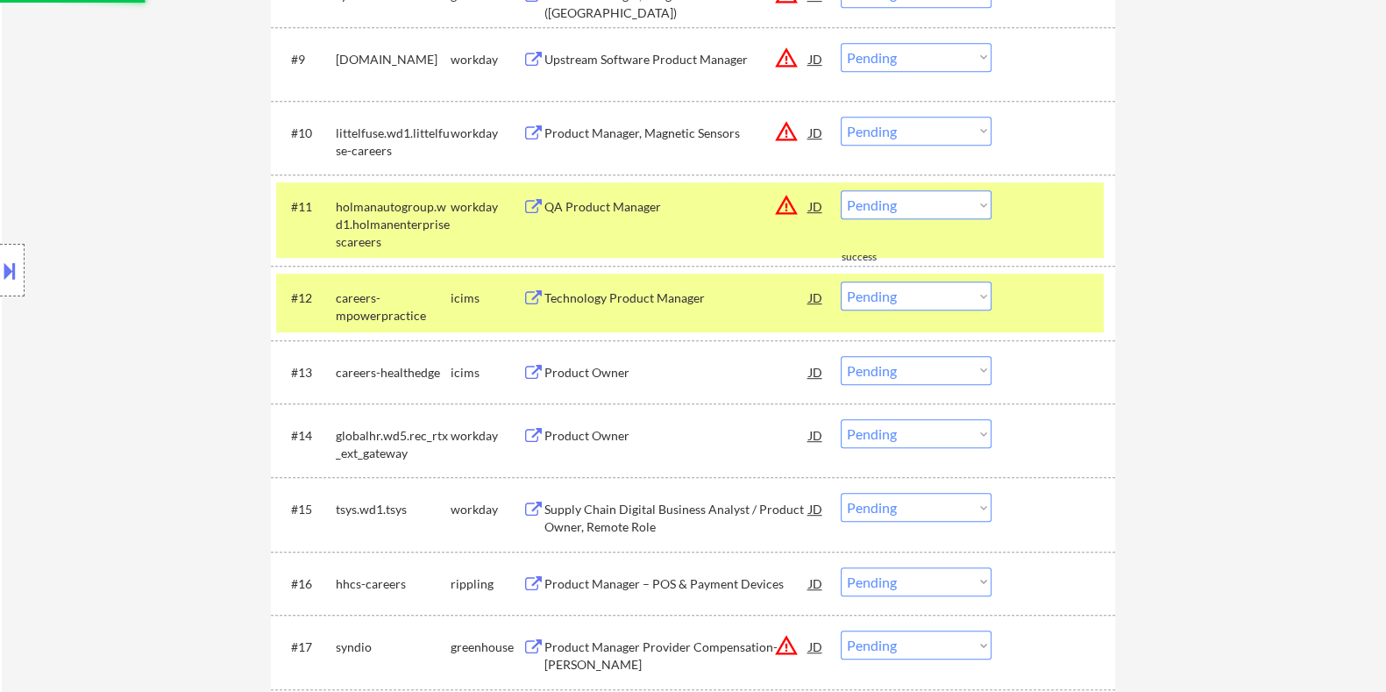
scroll to position [1206, 0]
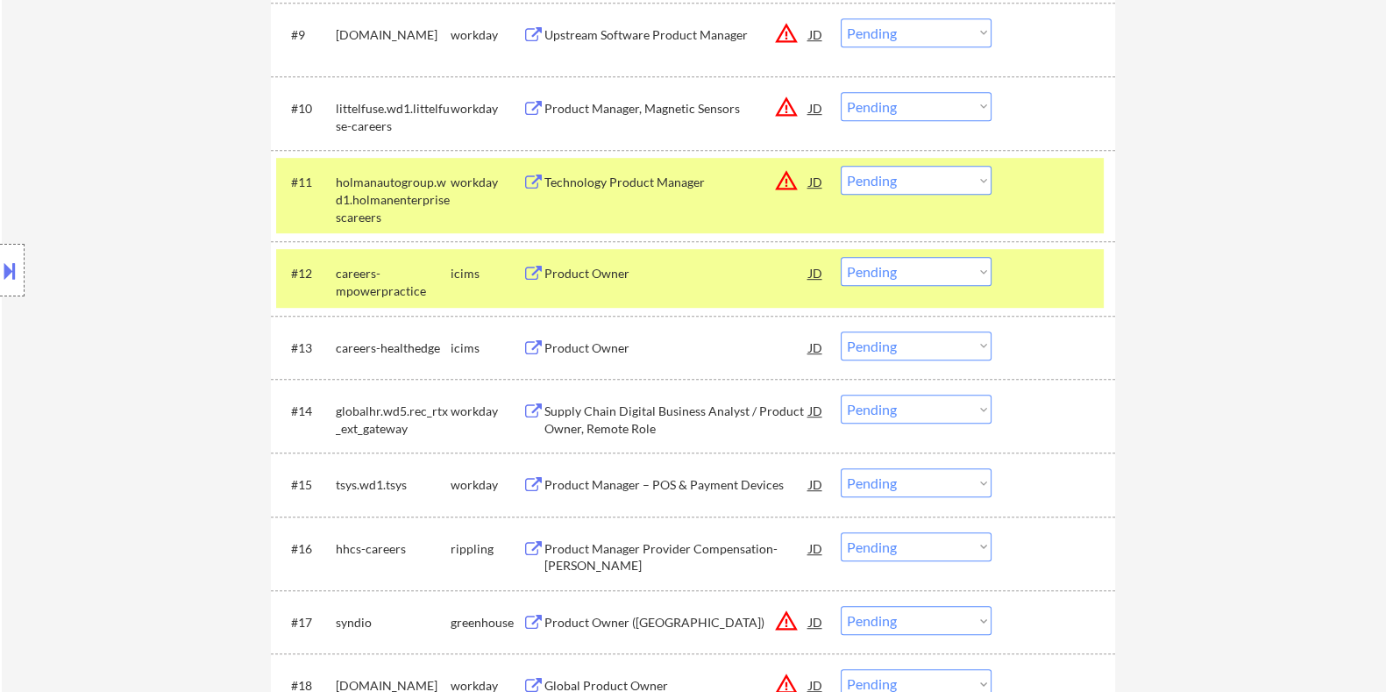
click at [649, 279] on div "Product Owner" at bounding box center [676, 274] width 265 height 18
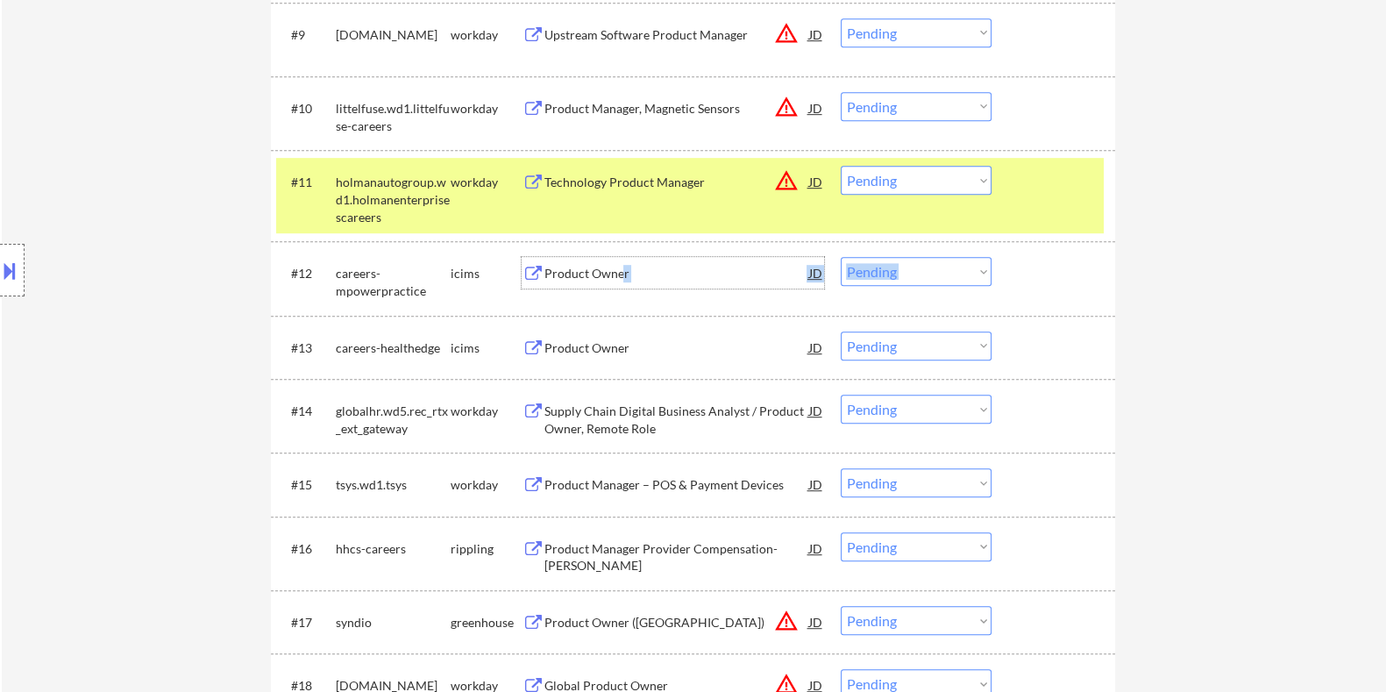
drag, startPoint x: 622, startPoint y: 274, endPoint x: 1092, endPoint y: 274, distance: 470.0
click at [1092, 274] on div "#12 careers-mpowerpractice icims Product Owner JD warning_amber Choose an optio…" at bounding box center [690, 278] width 828 height 42
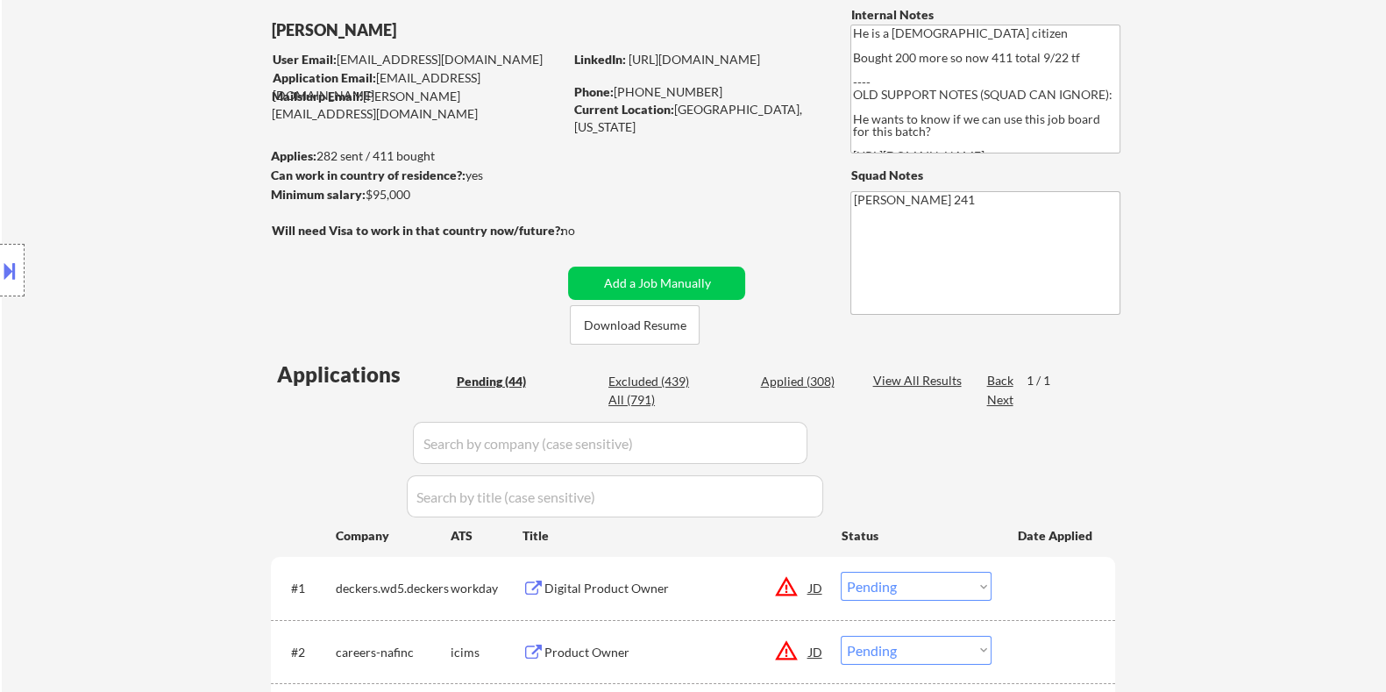
scroll to position [109, 0]
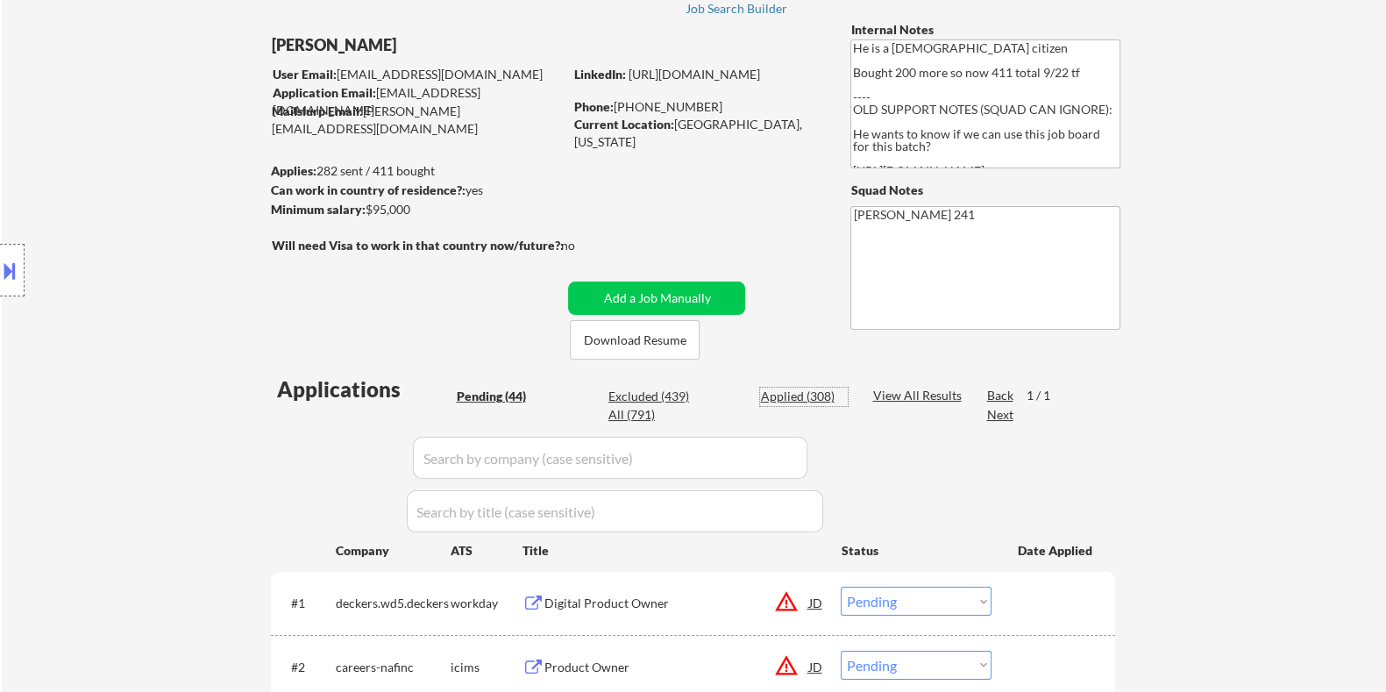
click at [776, 398] on div "Applied (308)" at bounding box center [804, 397] width 88 height 18
select select ""applied""
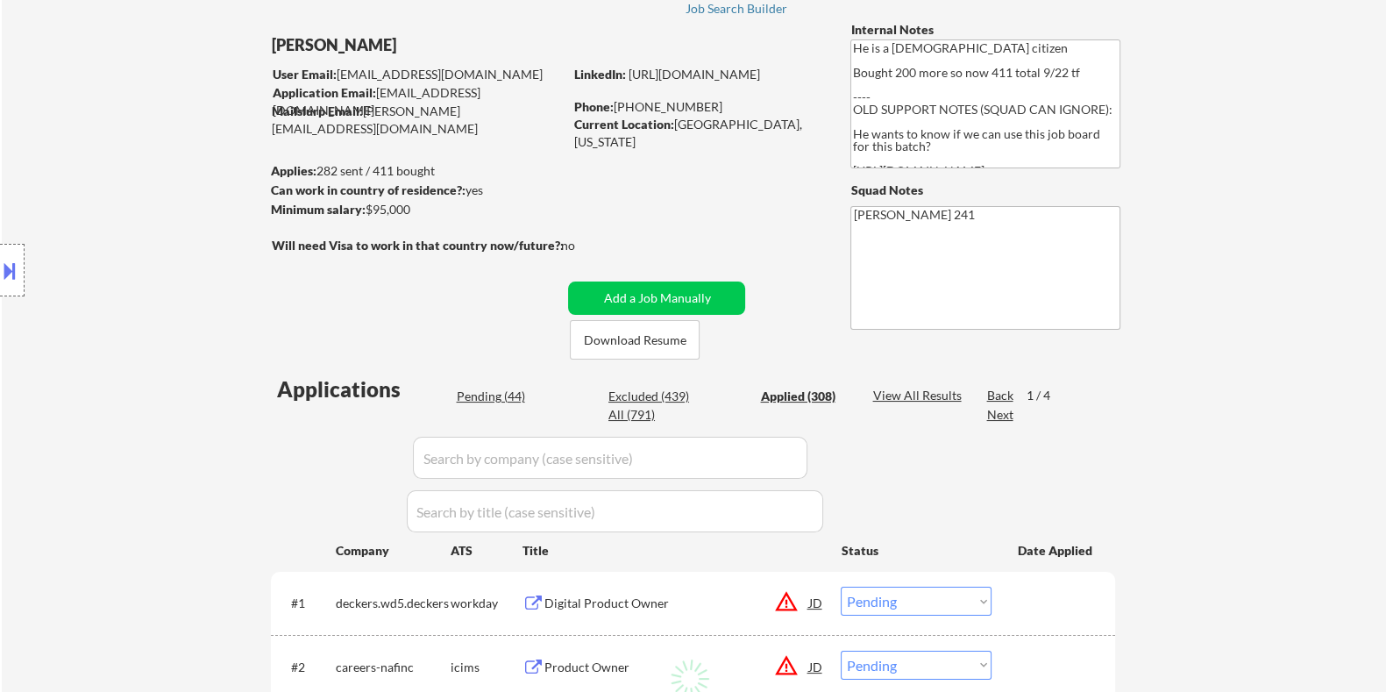
select select ""applied""
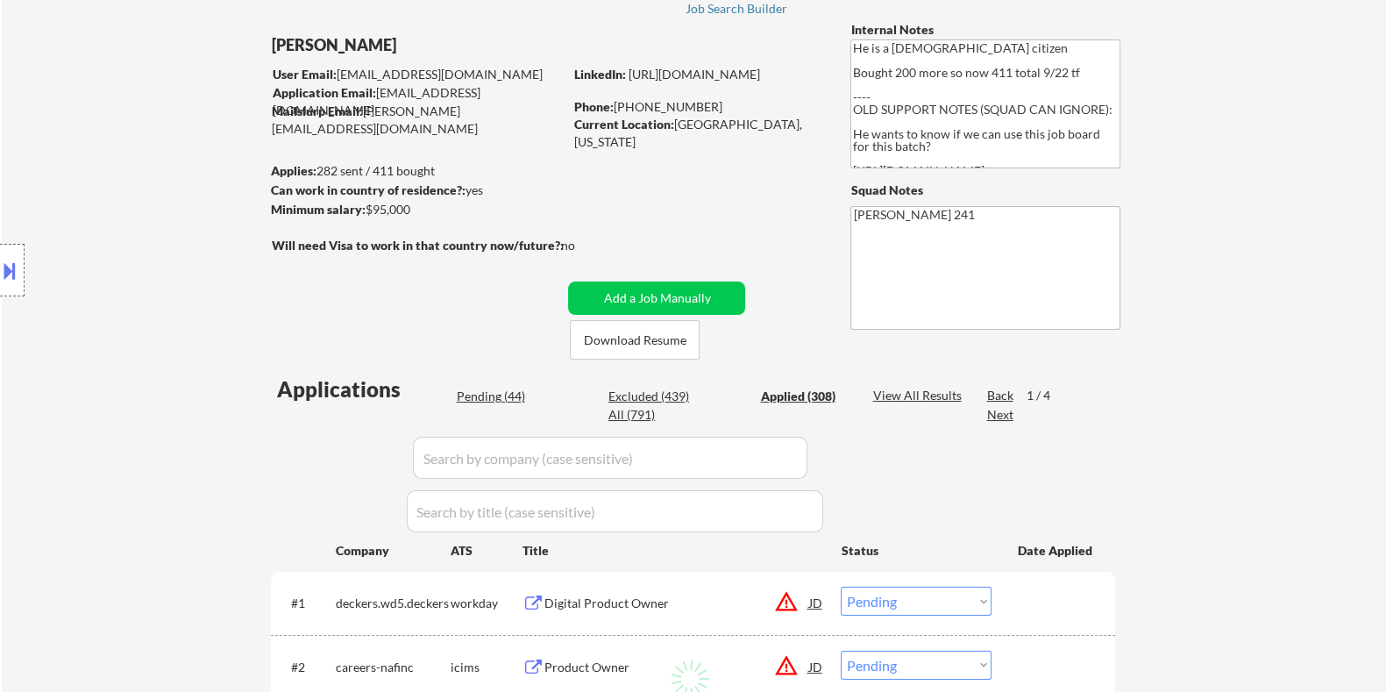
select select ""applied""
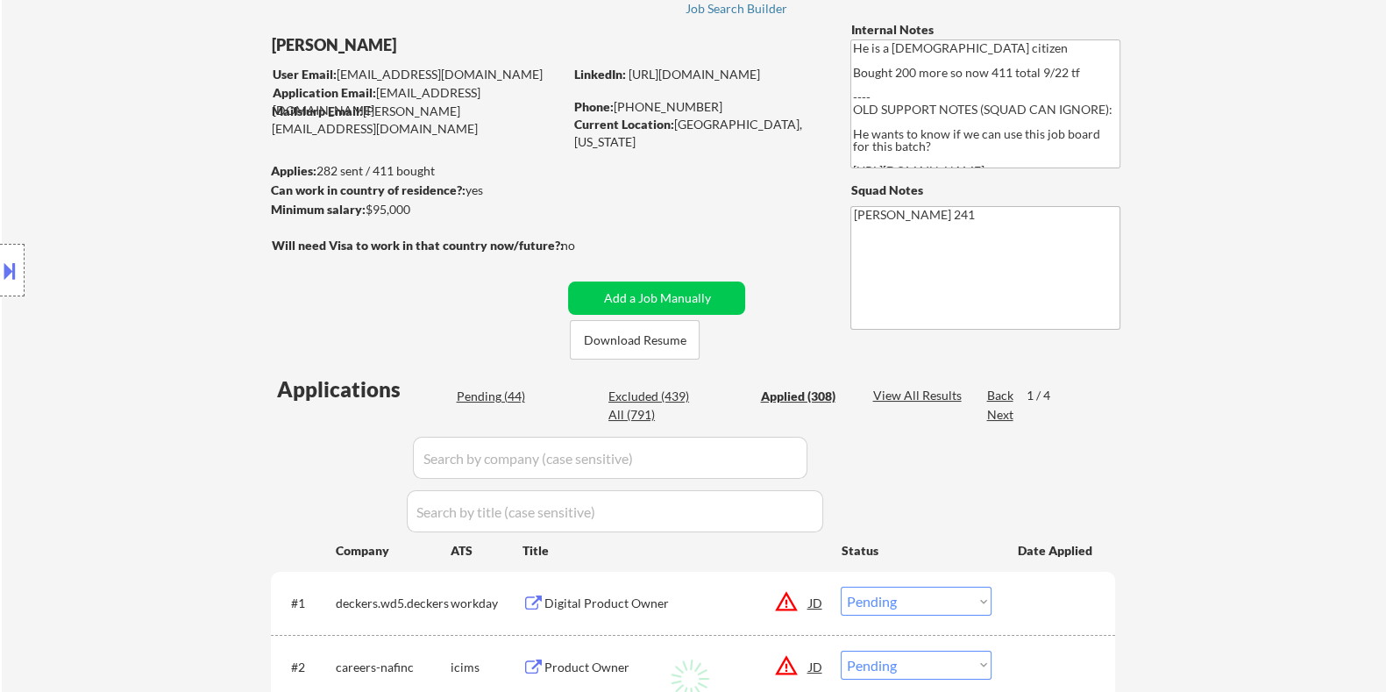
select select ""applied""
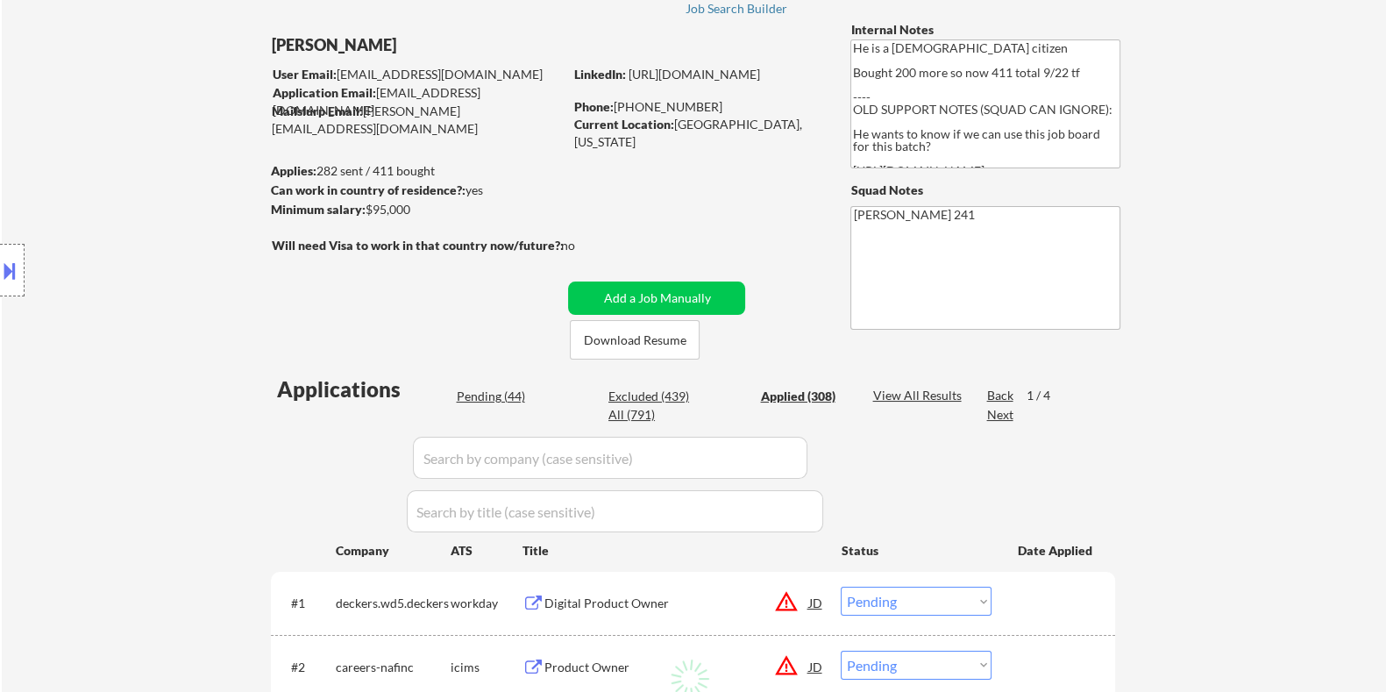
select select ""applied""
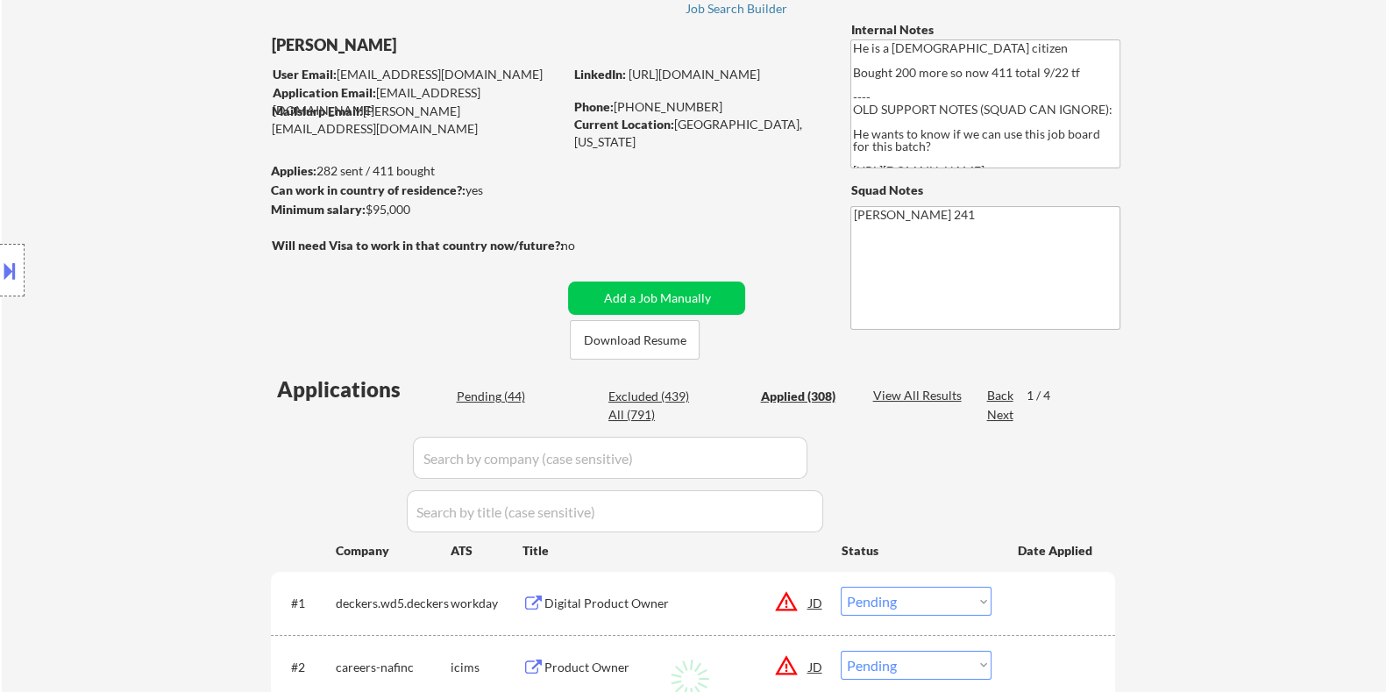
select select ""applied""
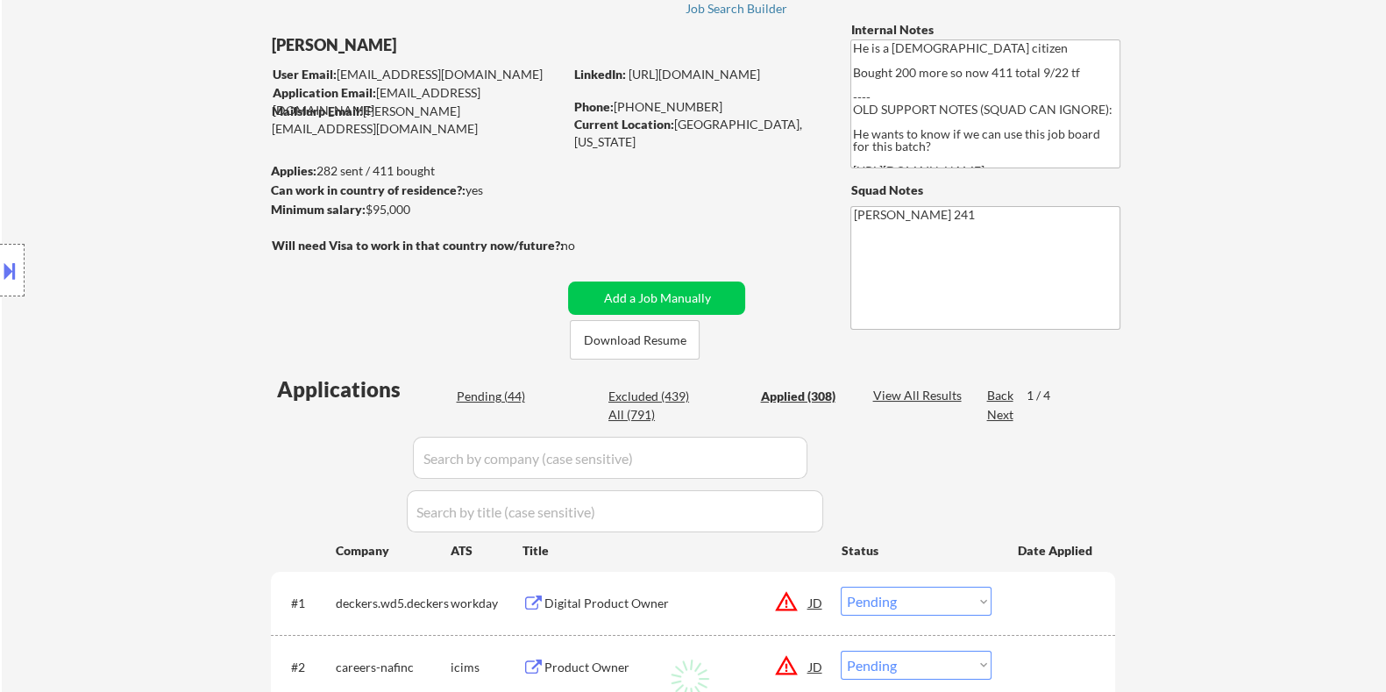
select select ""applied""
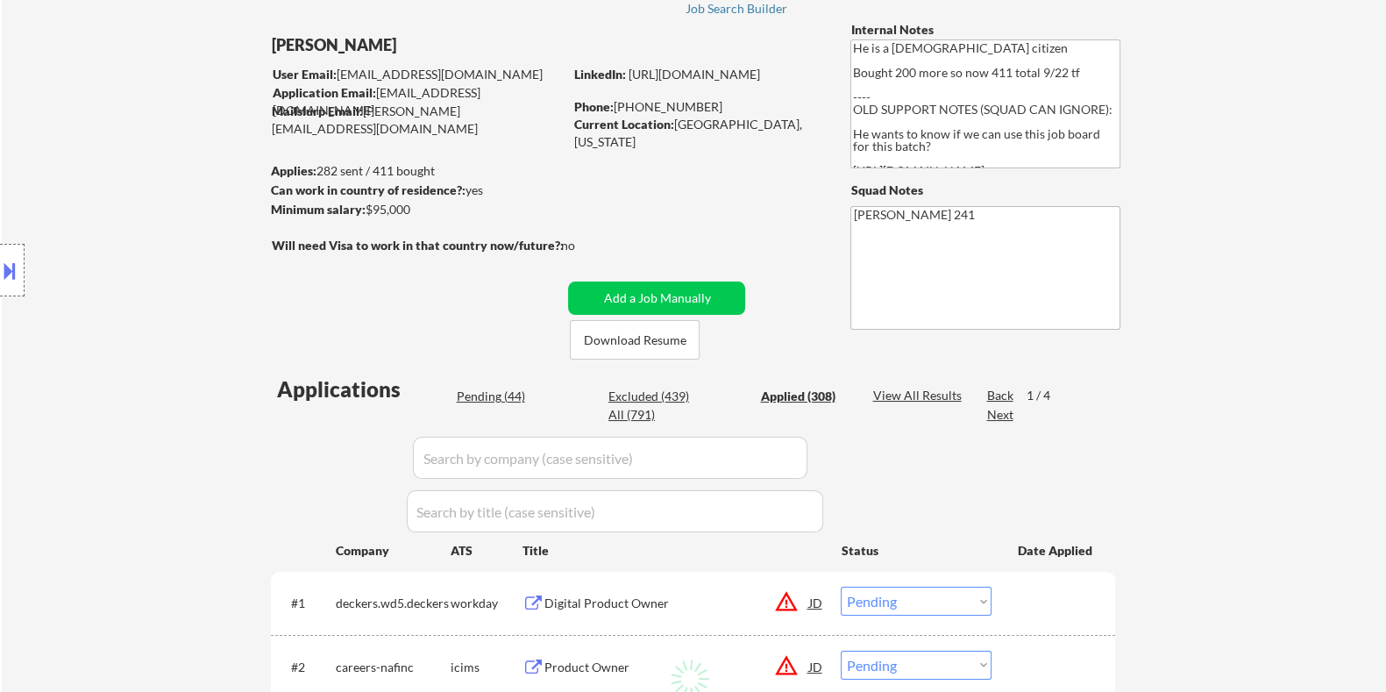
select select ""applied""
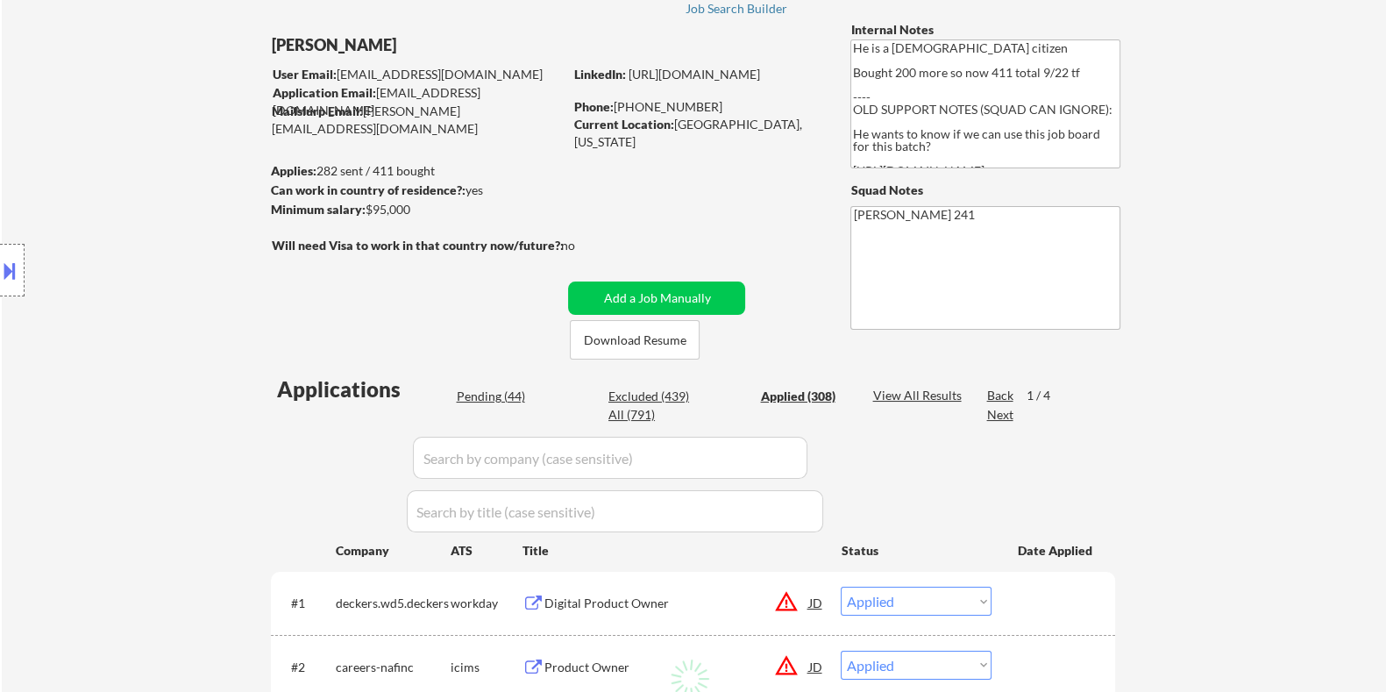
select select ""applied""
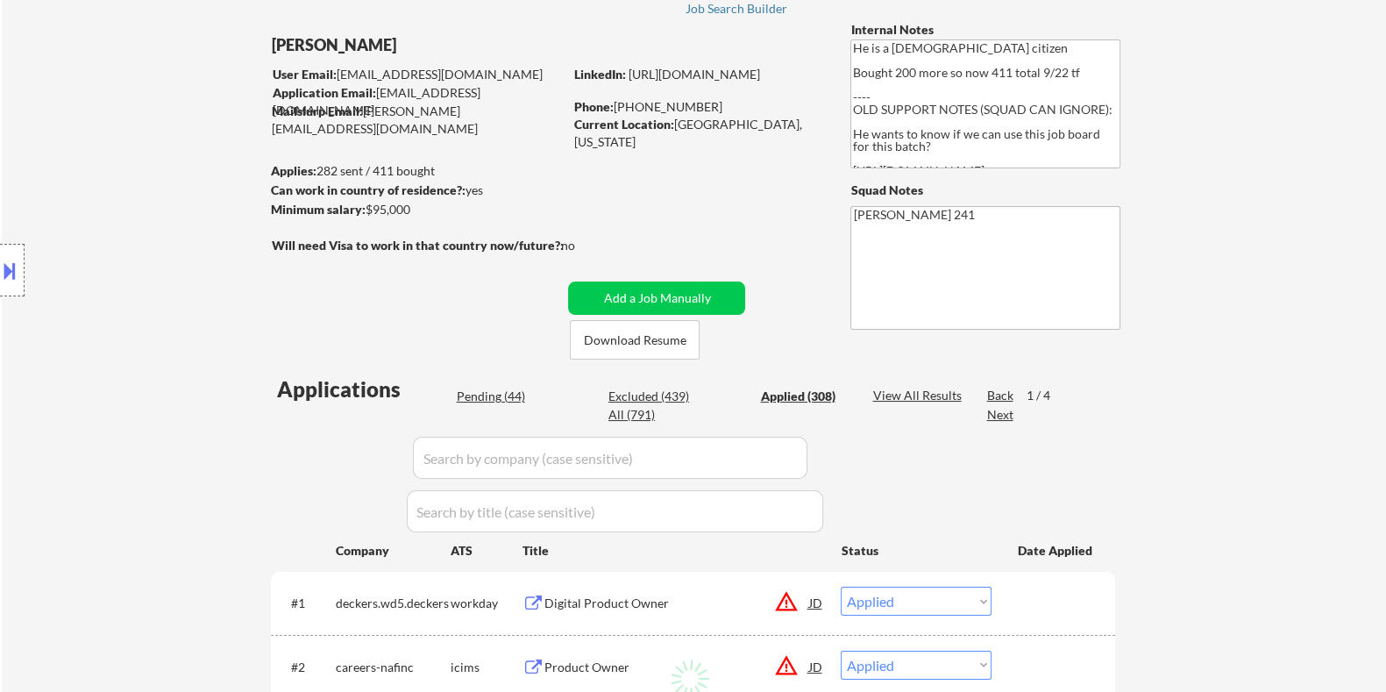
select select ""applied""
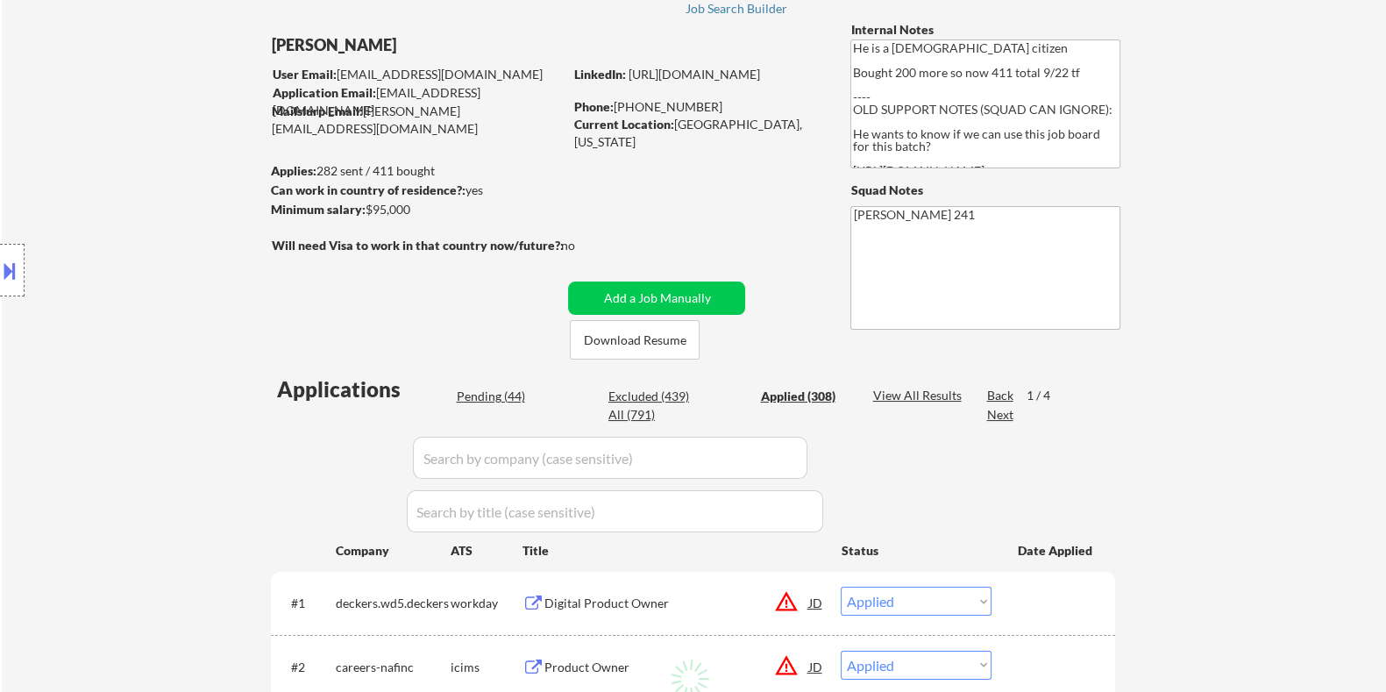
select select ""applied""
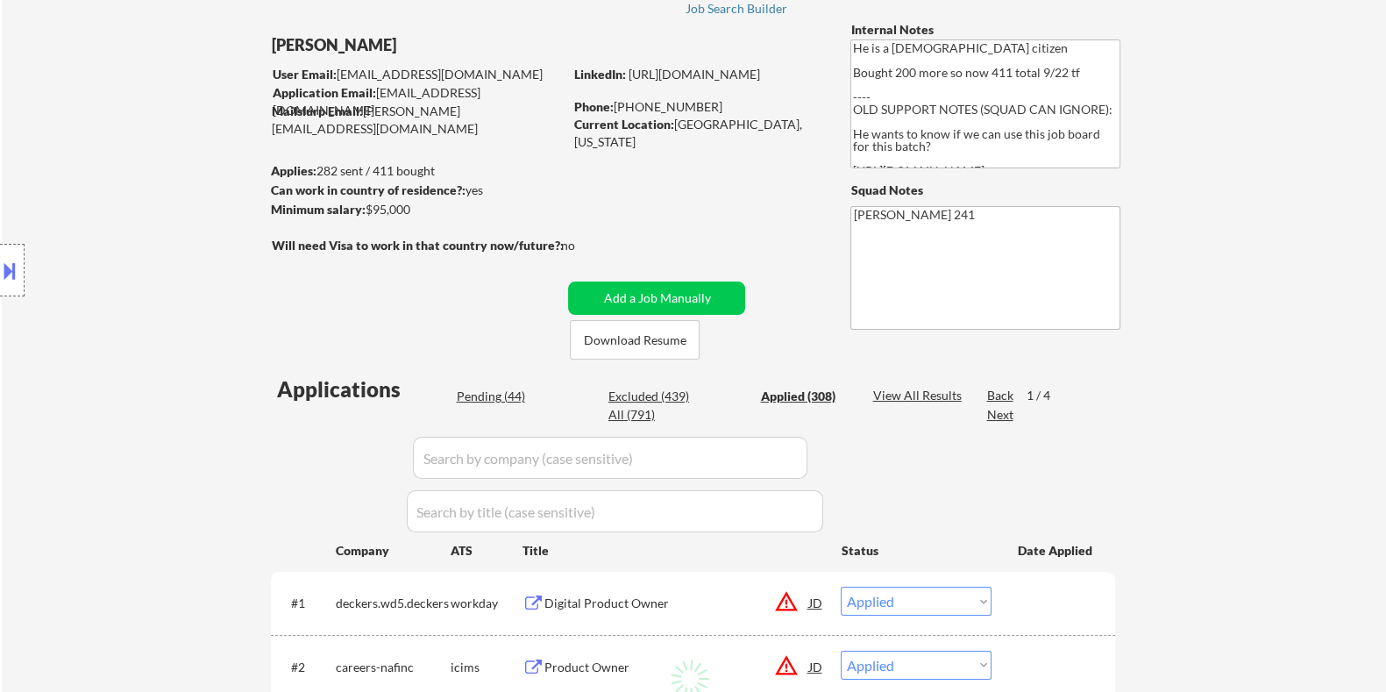
select select ""applied""
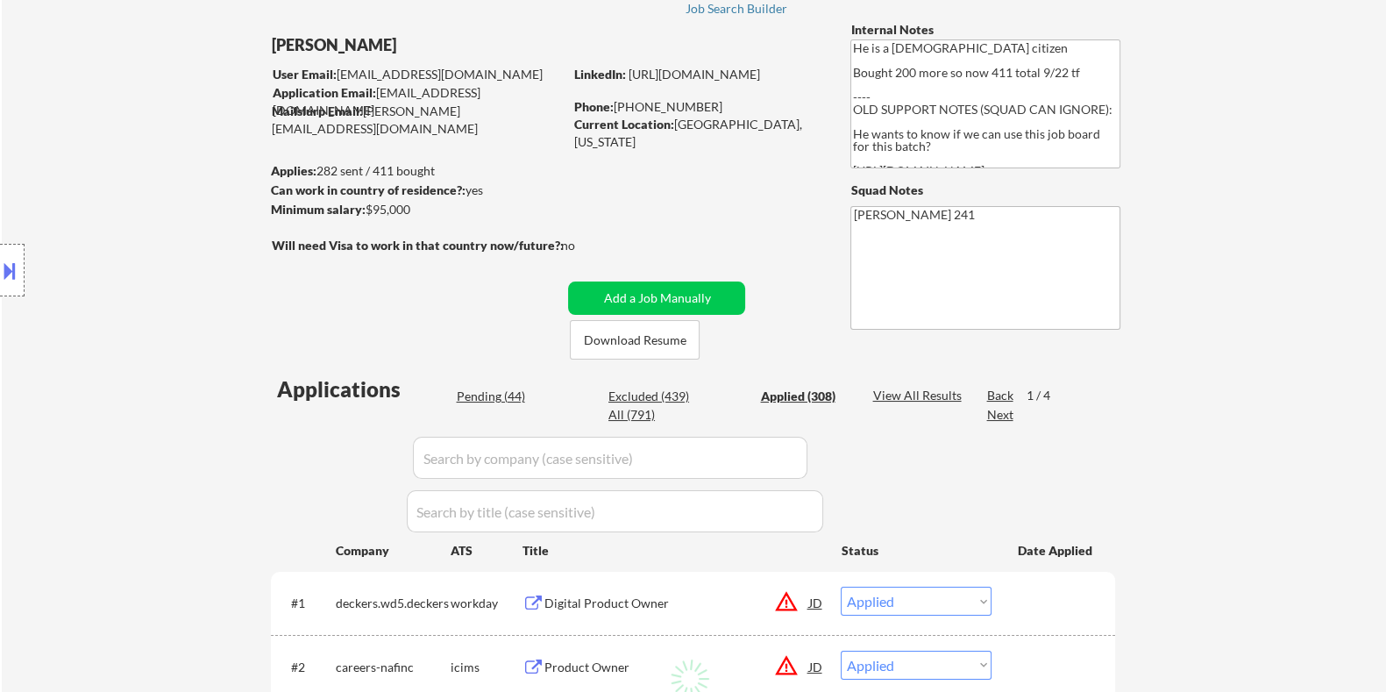
select select ""applied""
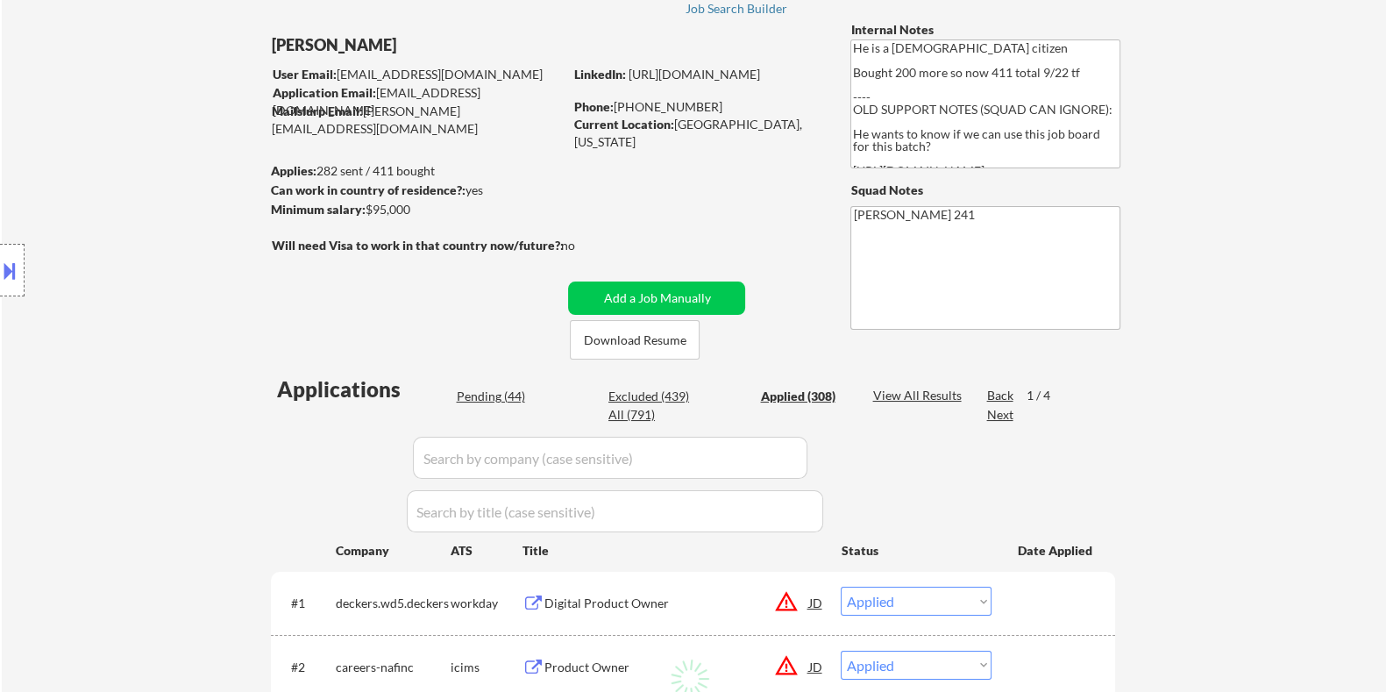
select select ""applied""
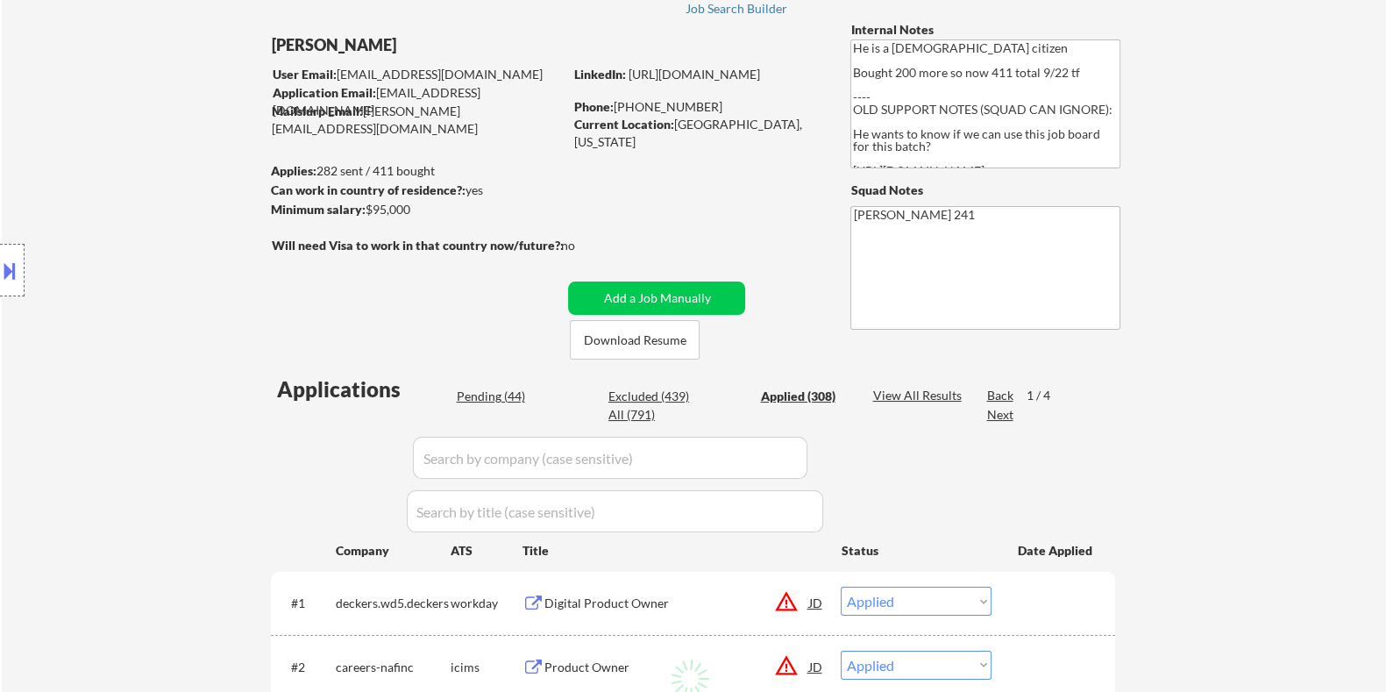
select select ""applied""
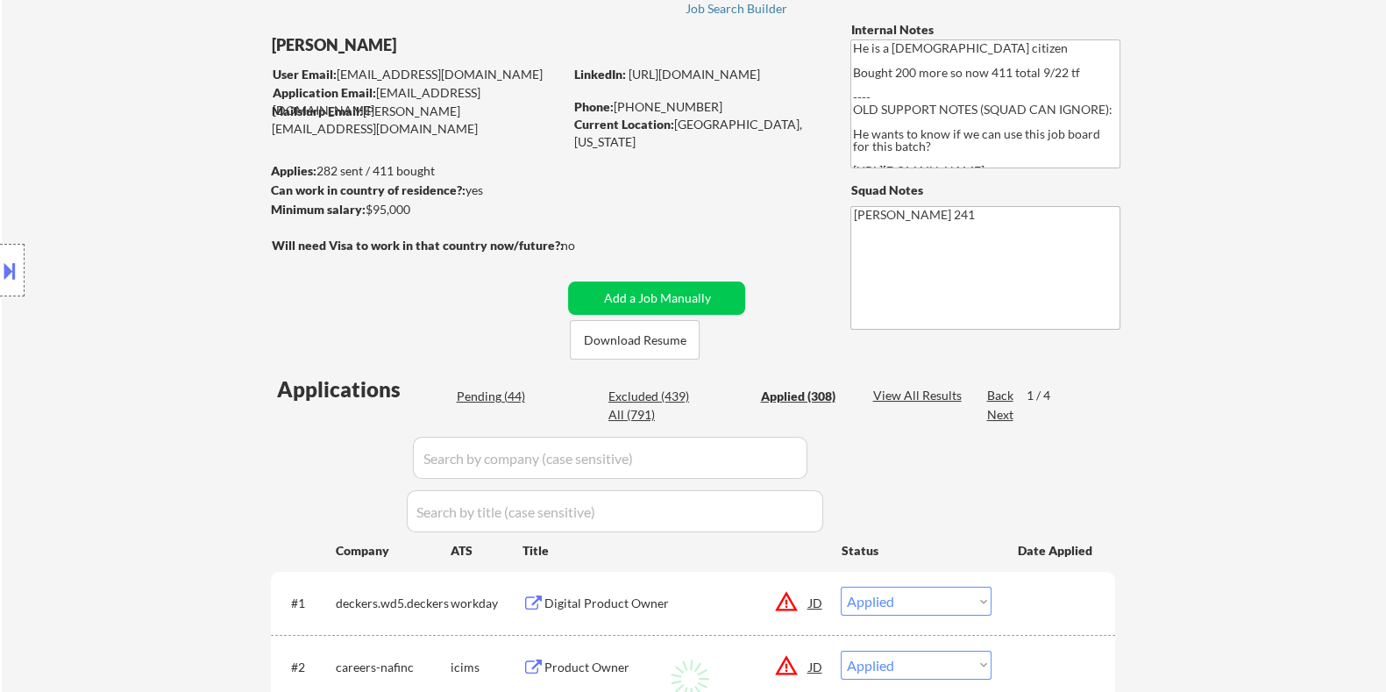
select select ""applied""
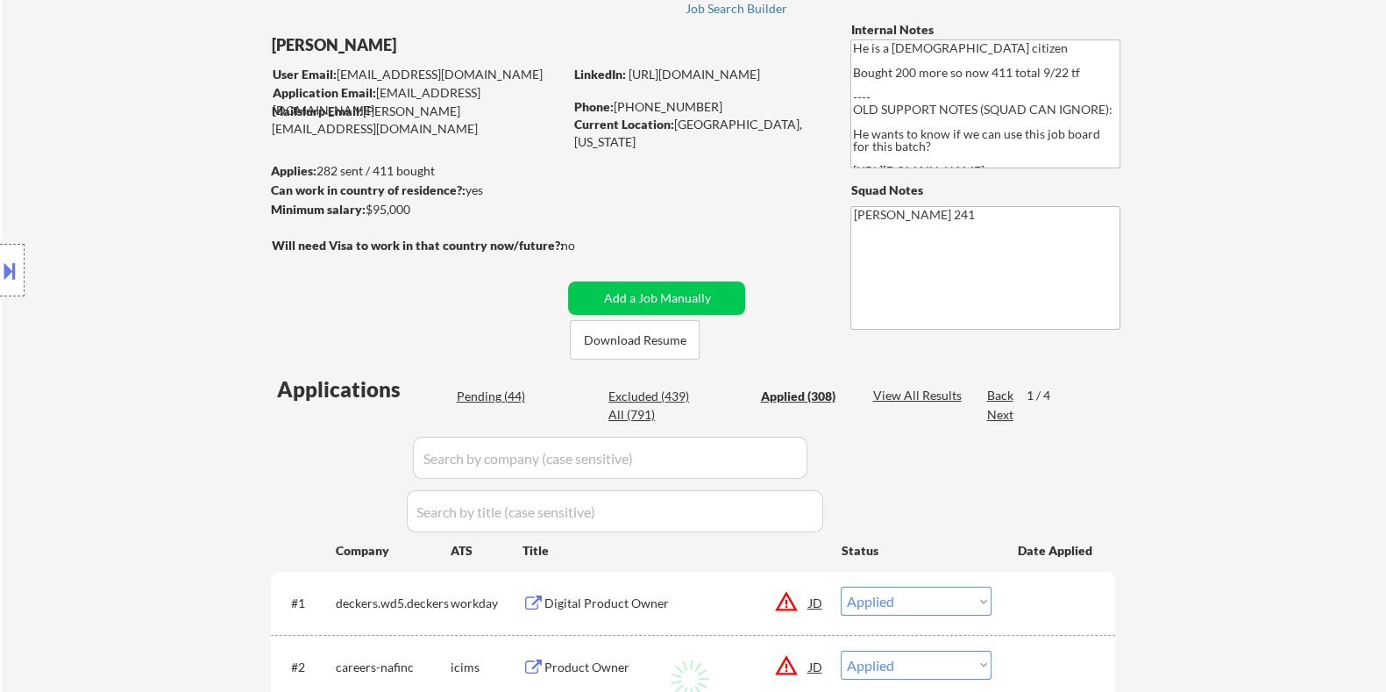
select select ""applied""
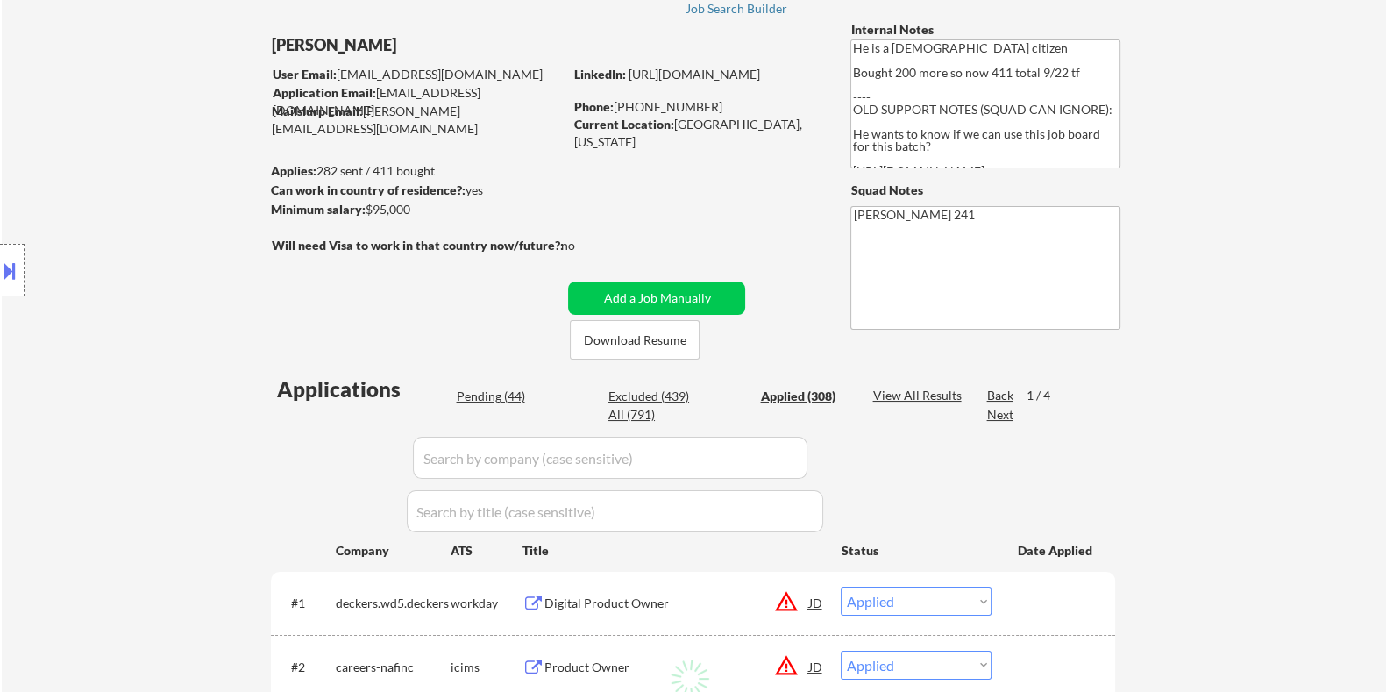
select select ""applied""
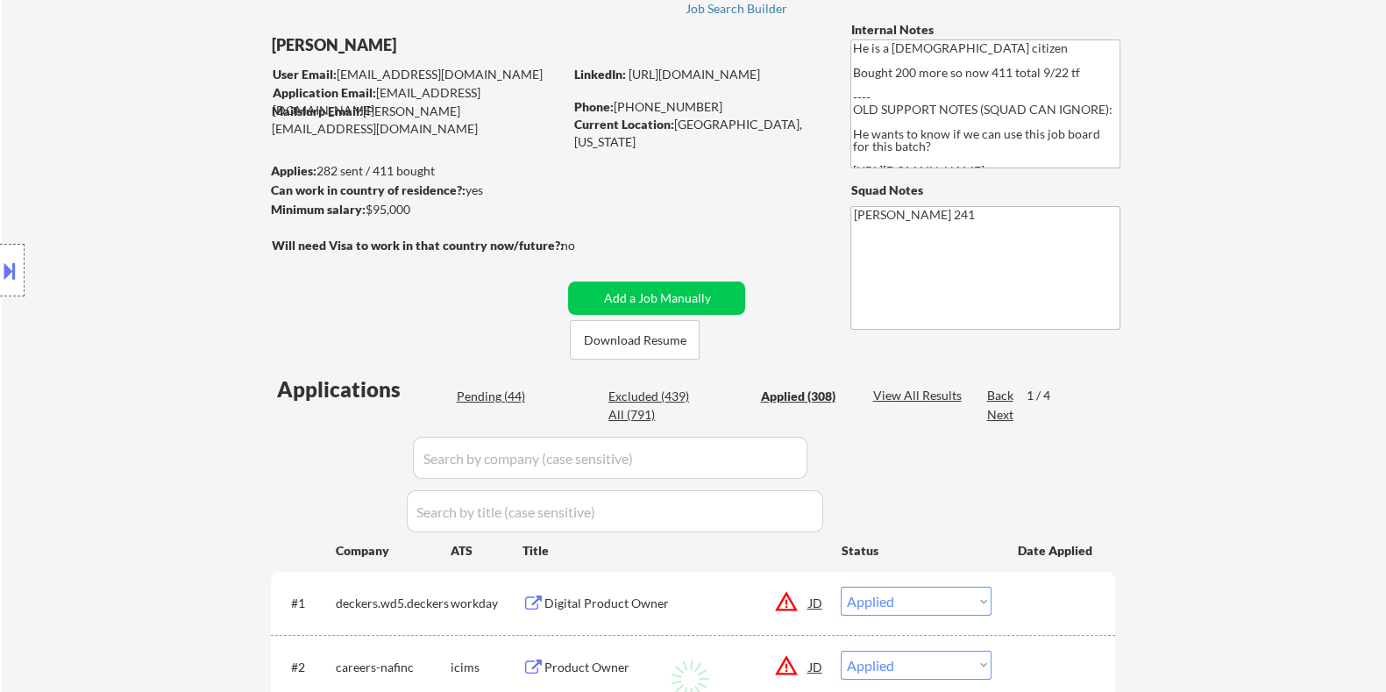
select select ""applied""
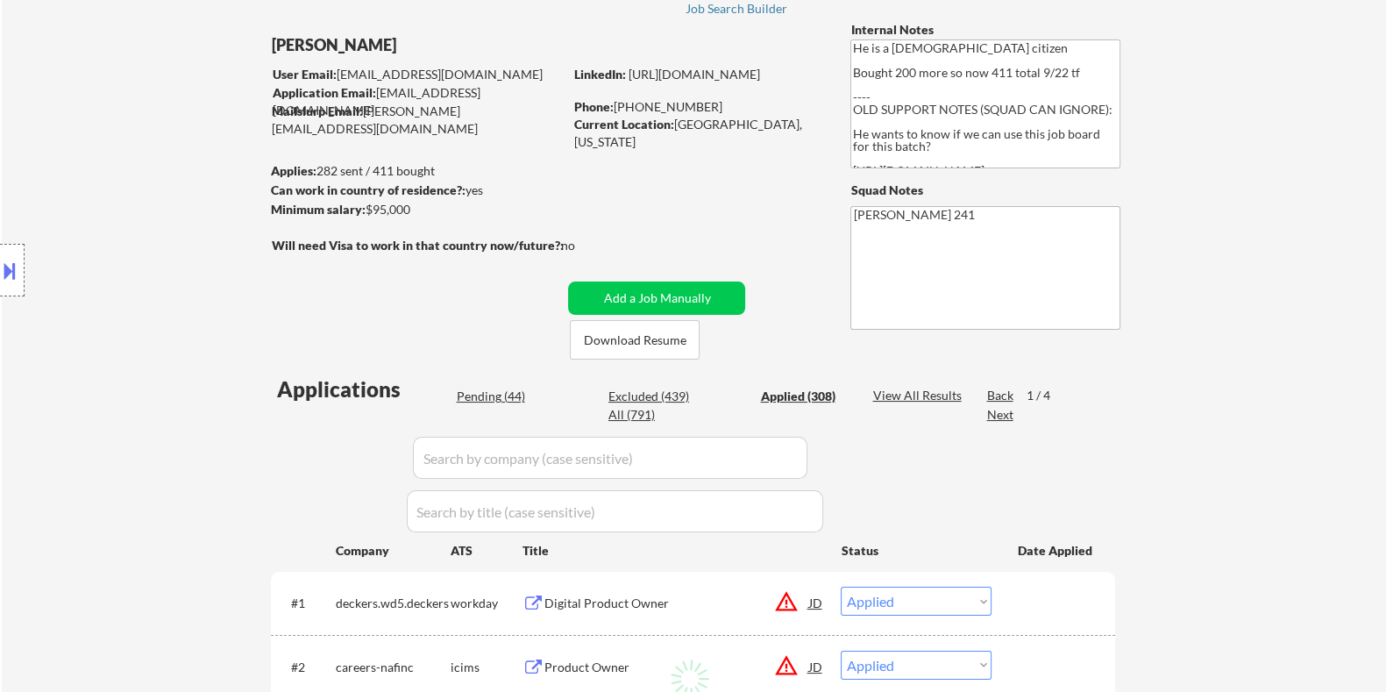
select select ""applied""
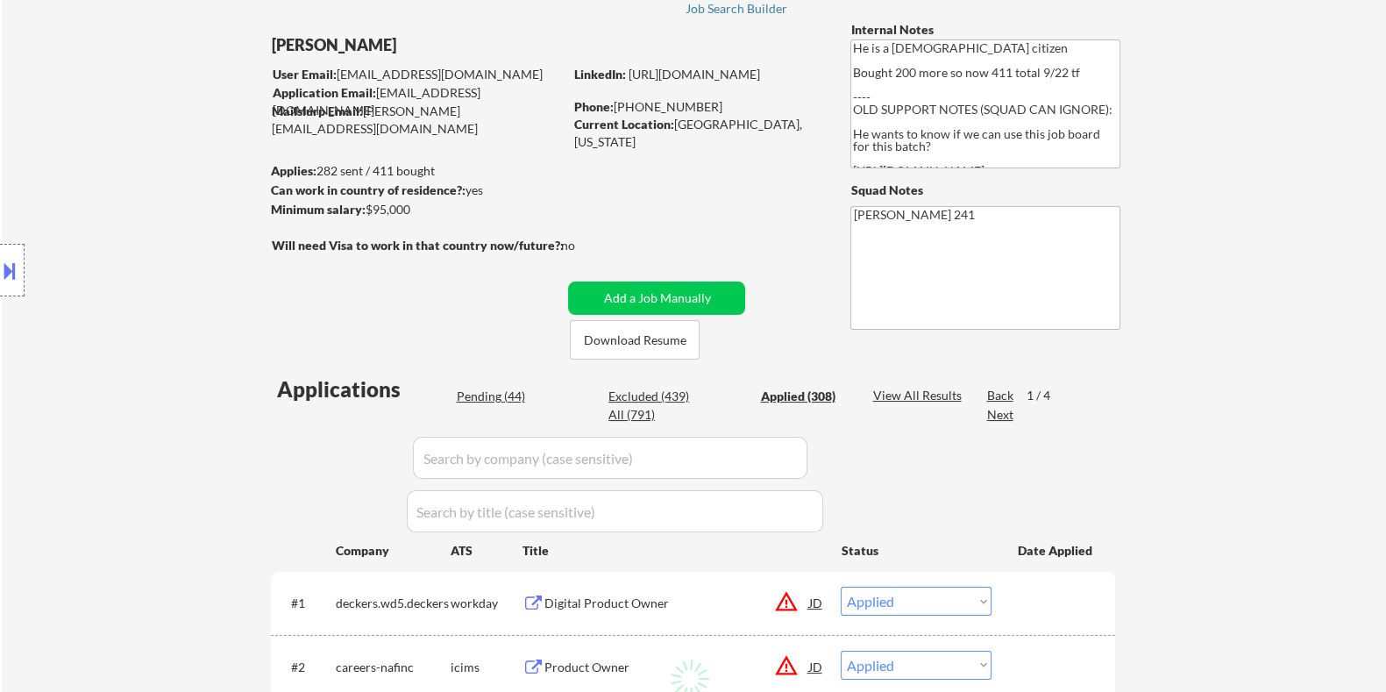
select select ""applied""
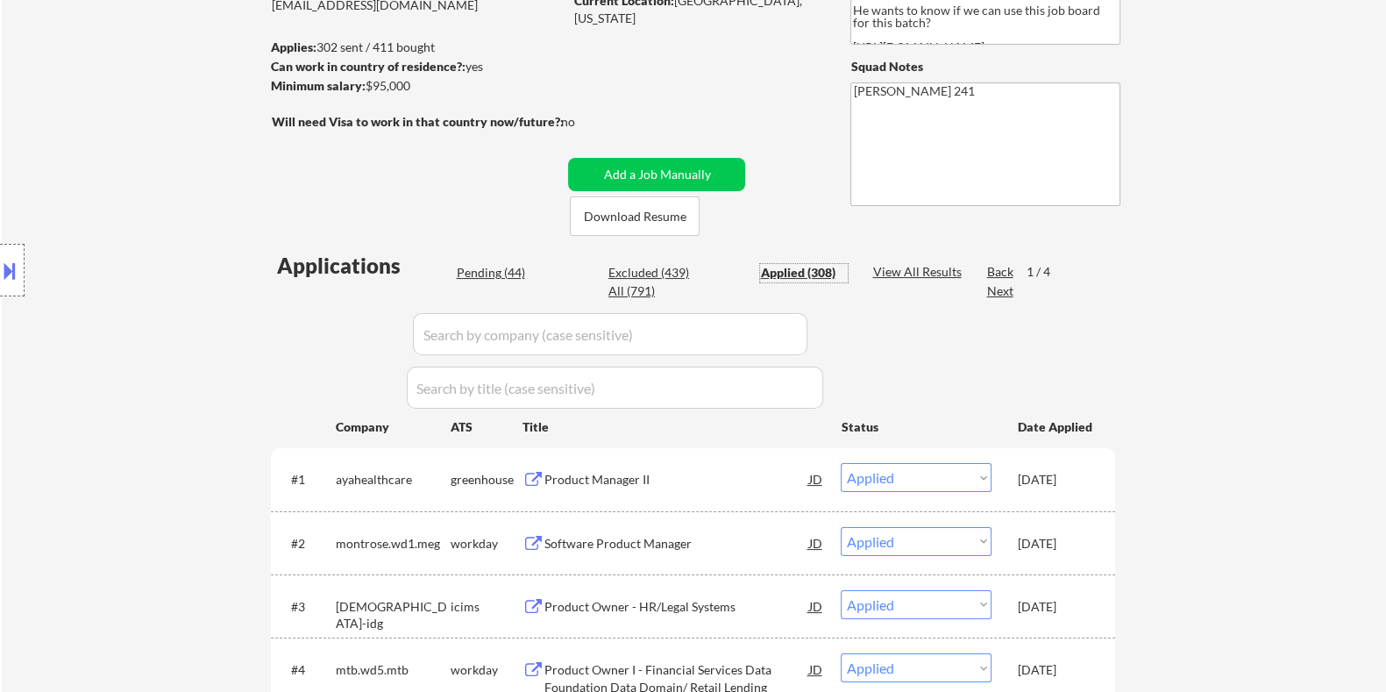
scroll to position [218, 0]
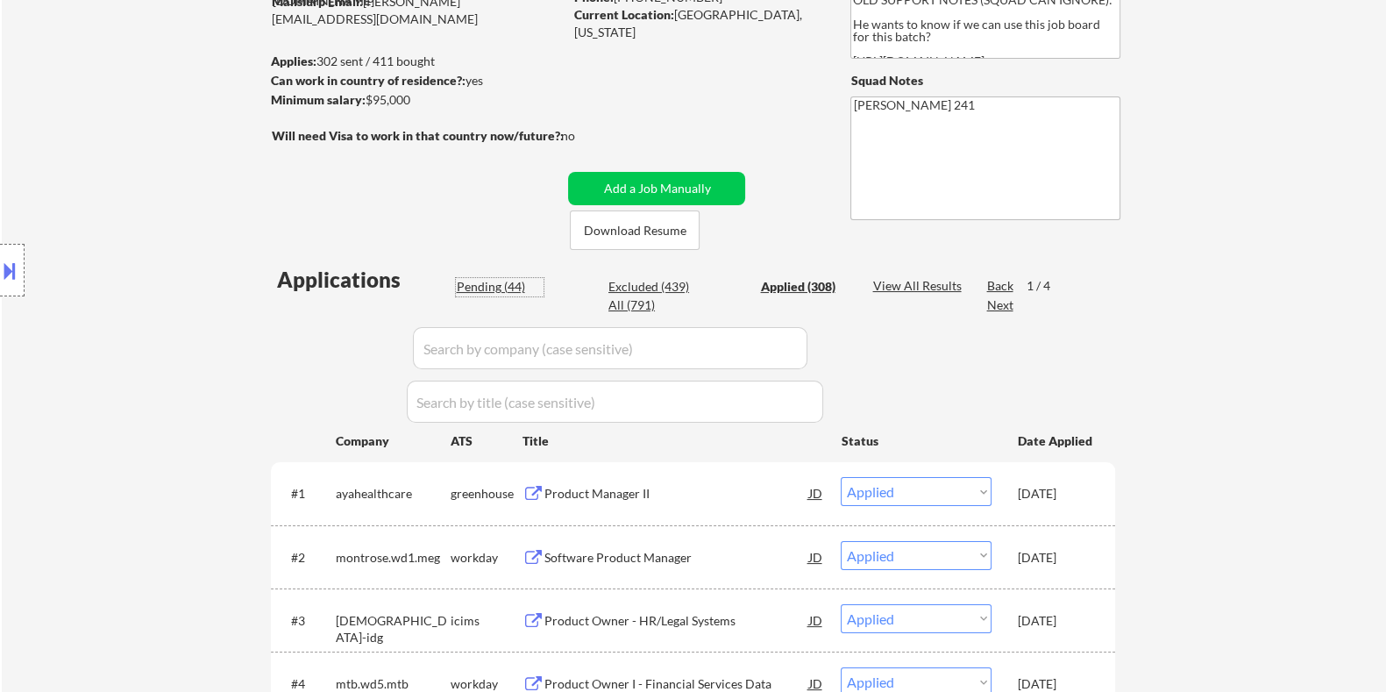
click at [471, 284] on div "Pending (44)" at bounding box center [500, 287] width 88 height 18
select select ""pending""
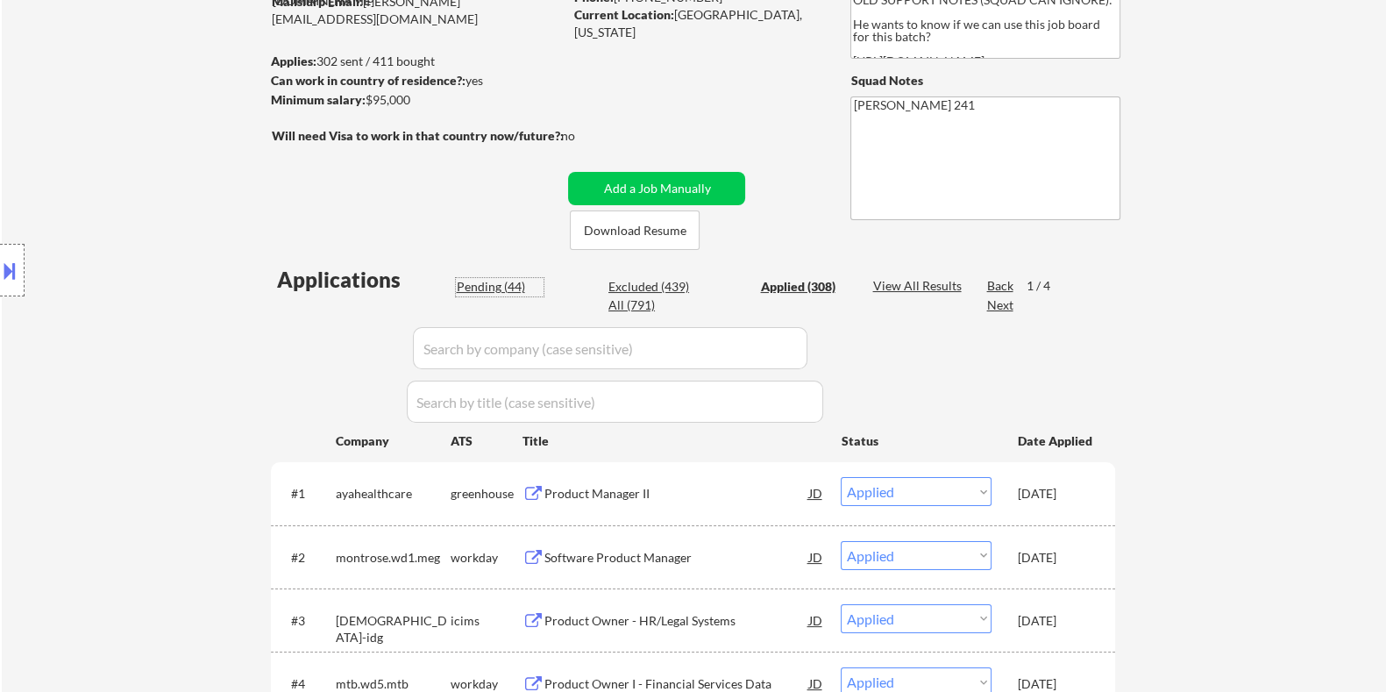
select select ""pending""
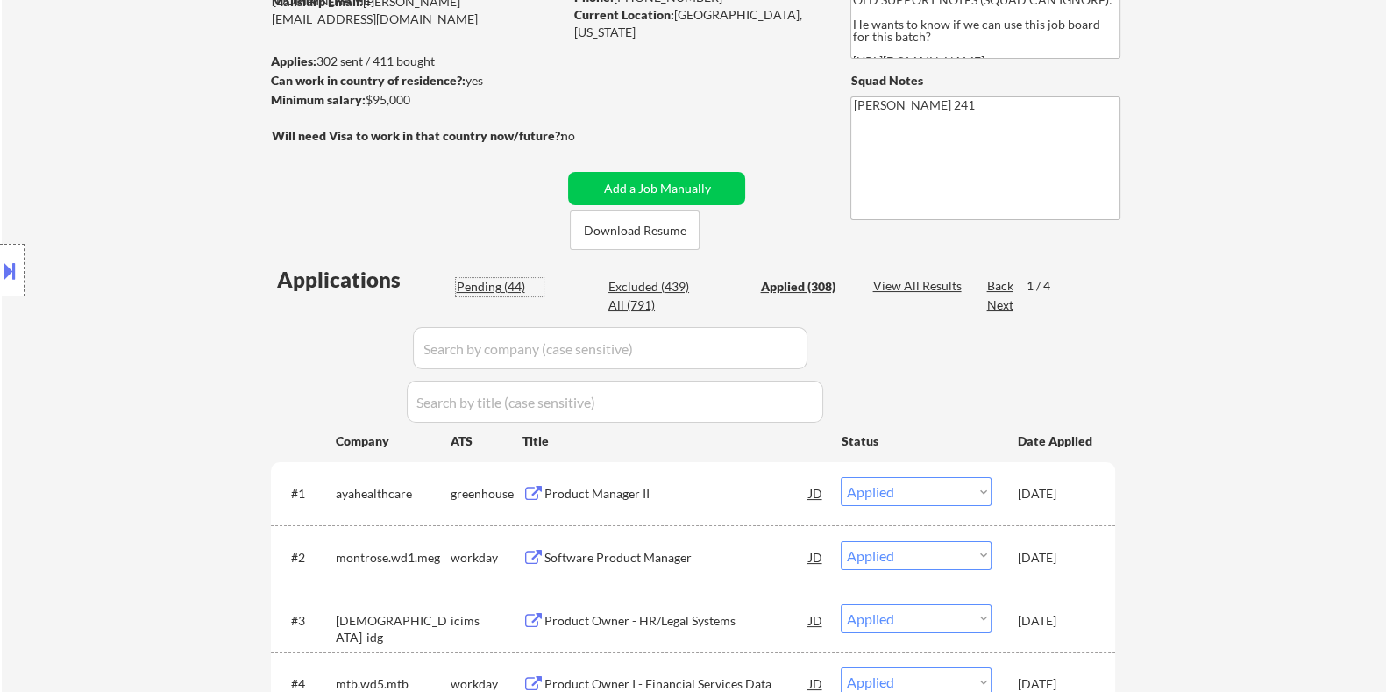
select select ""pending""
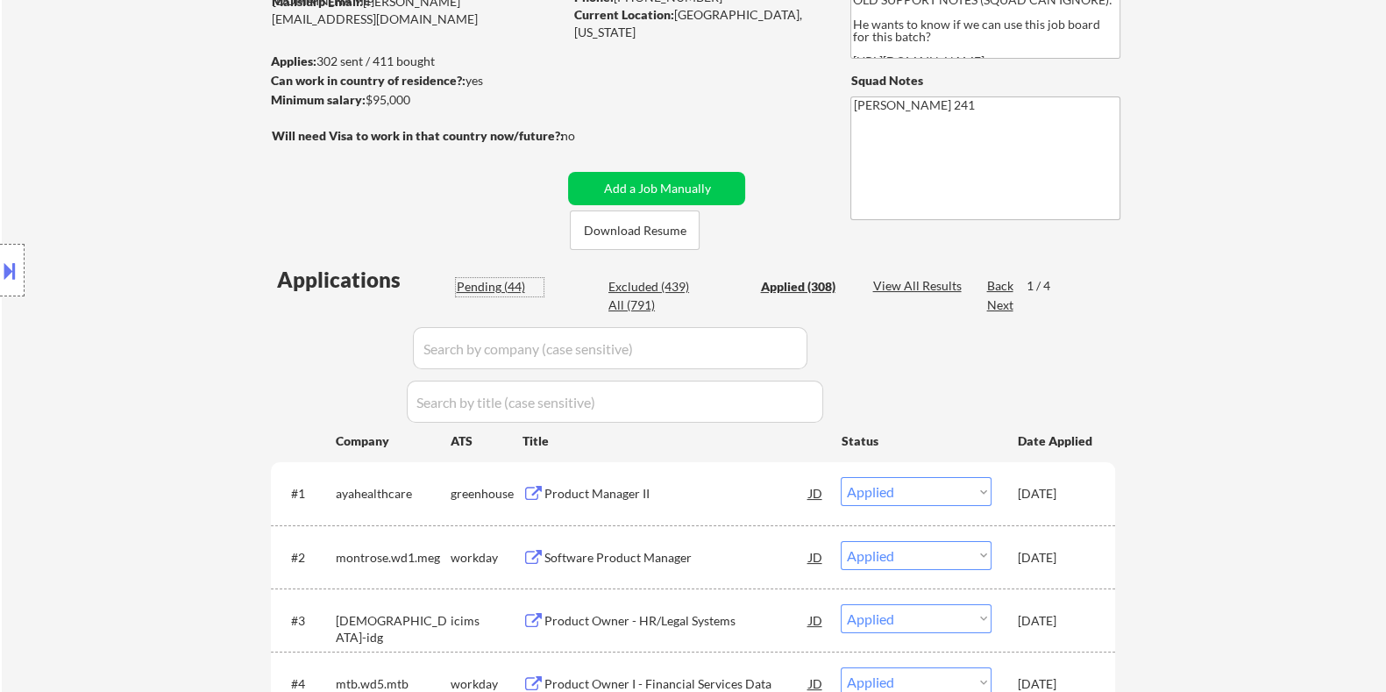
select select ""pending""
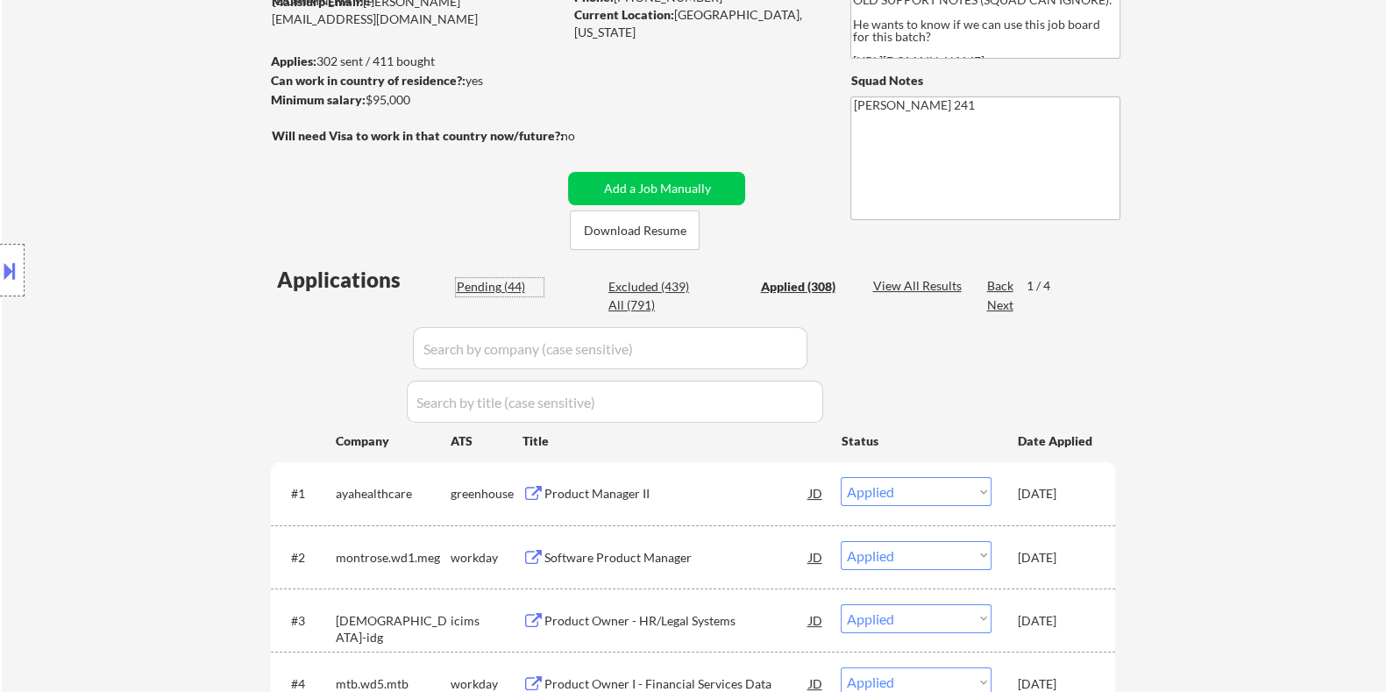
select select ""pending""
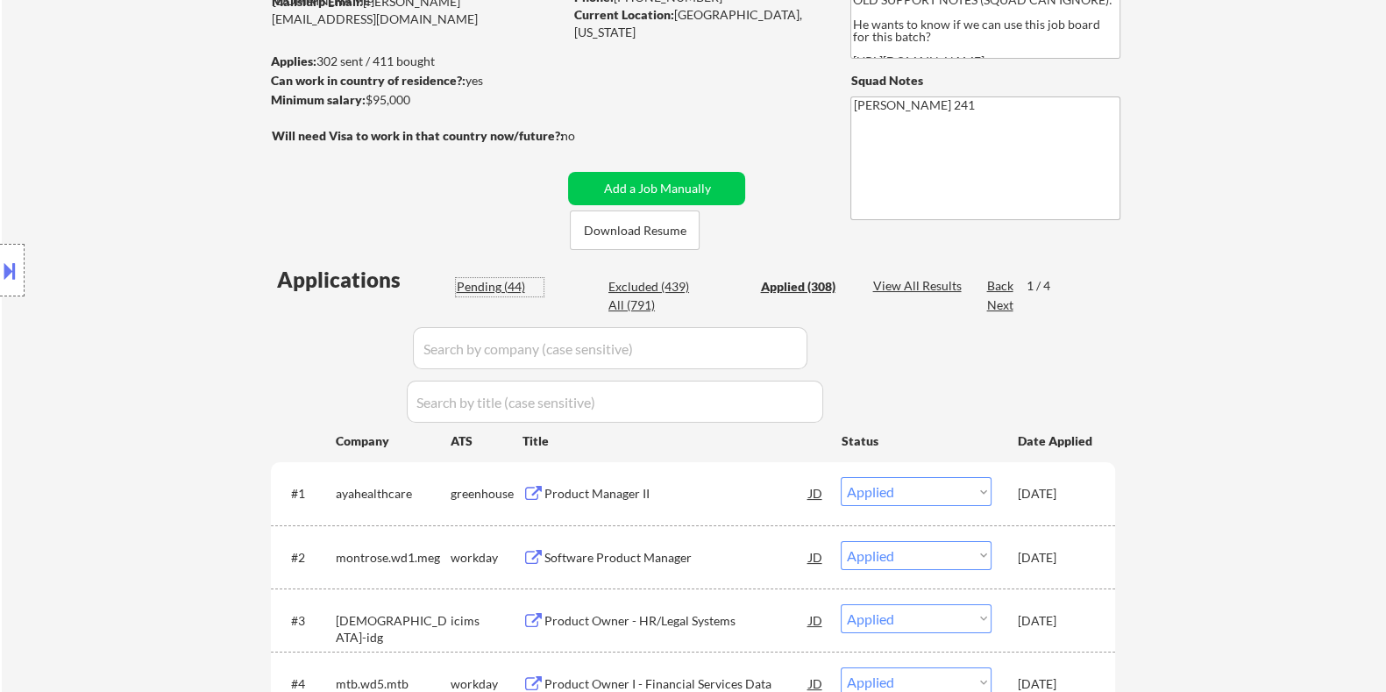
select select ""pending""
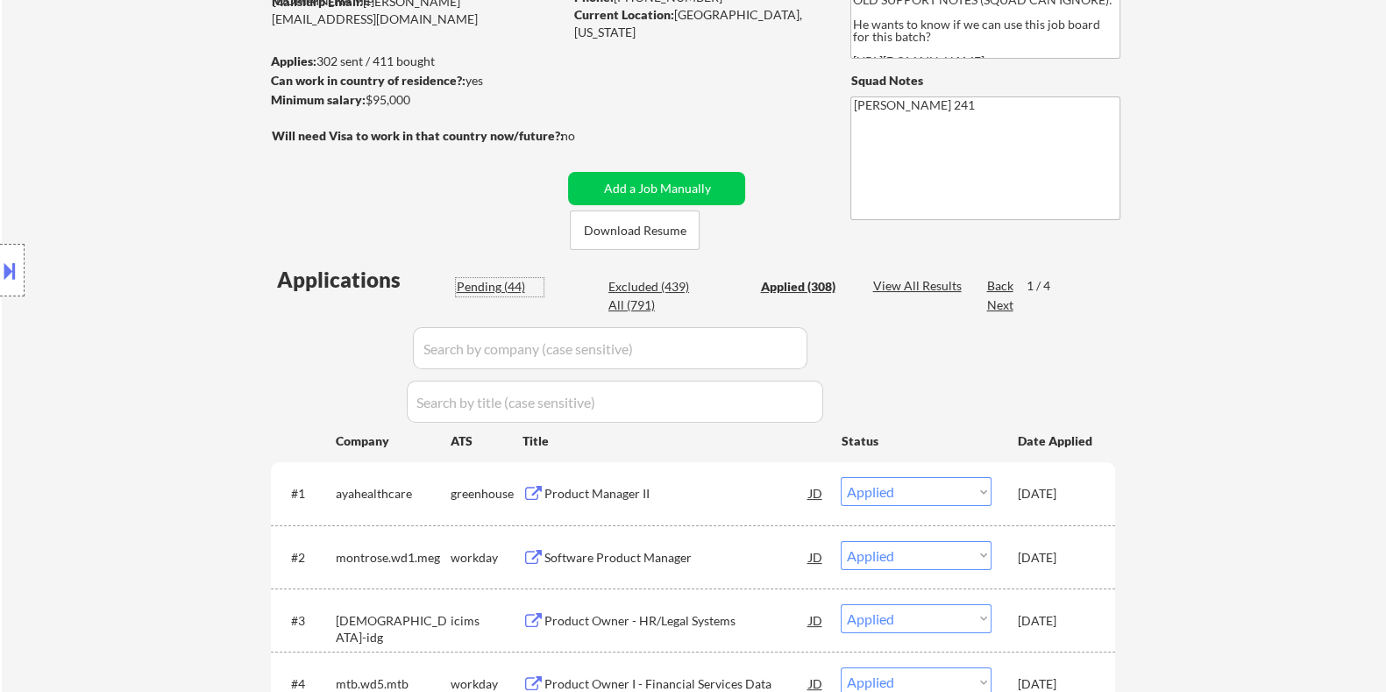
select select ""pending""
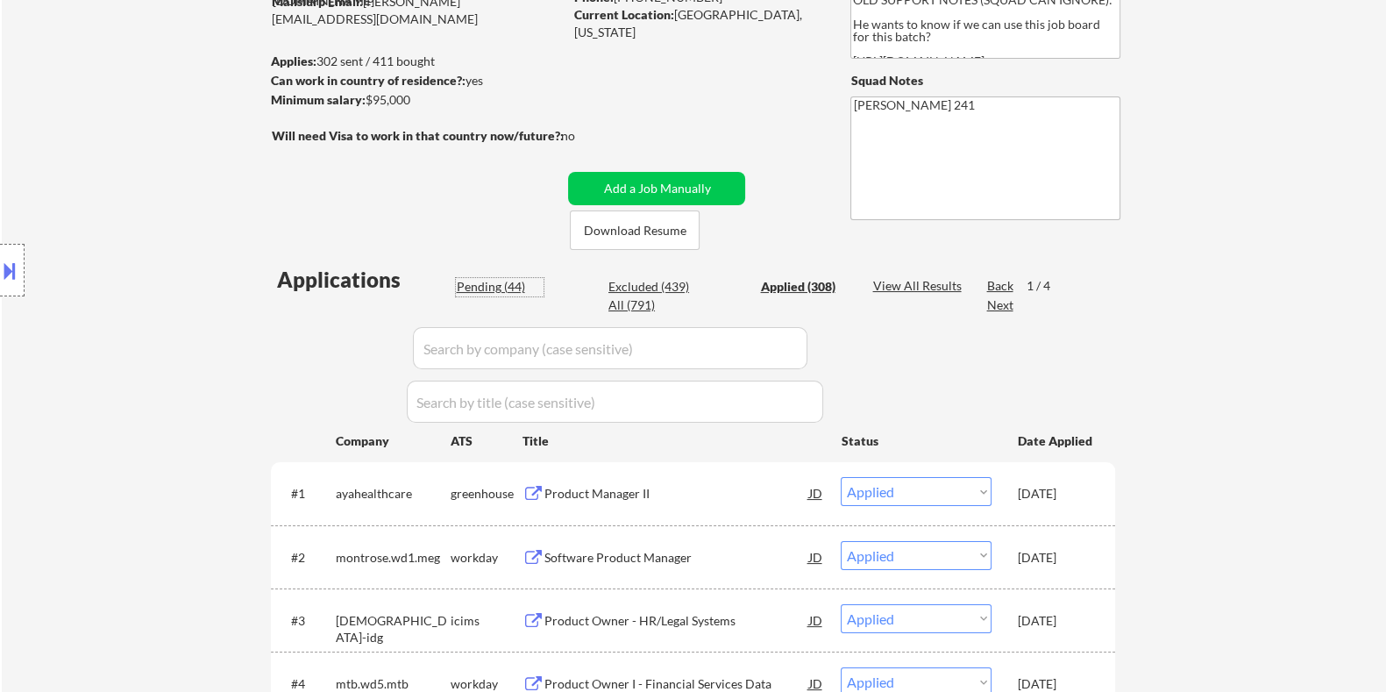
select select ""pending""
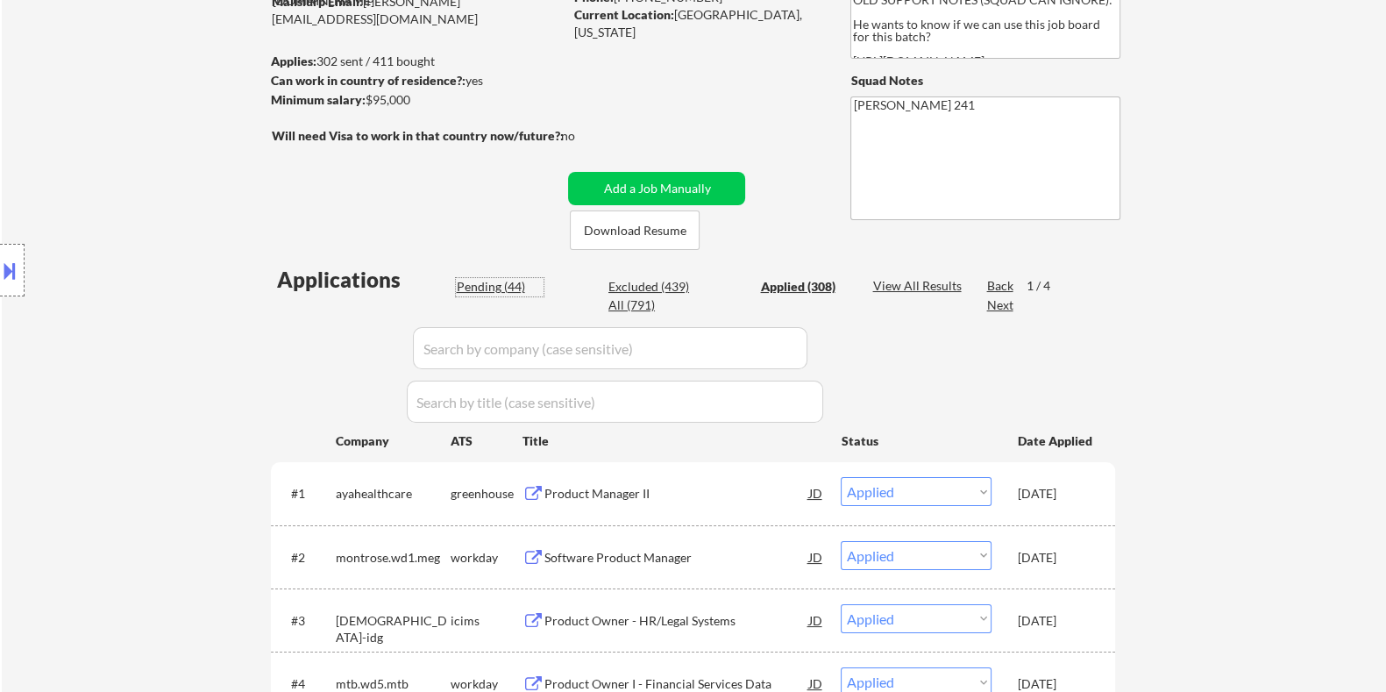
select select ""pending""
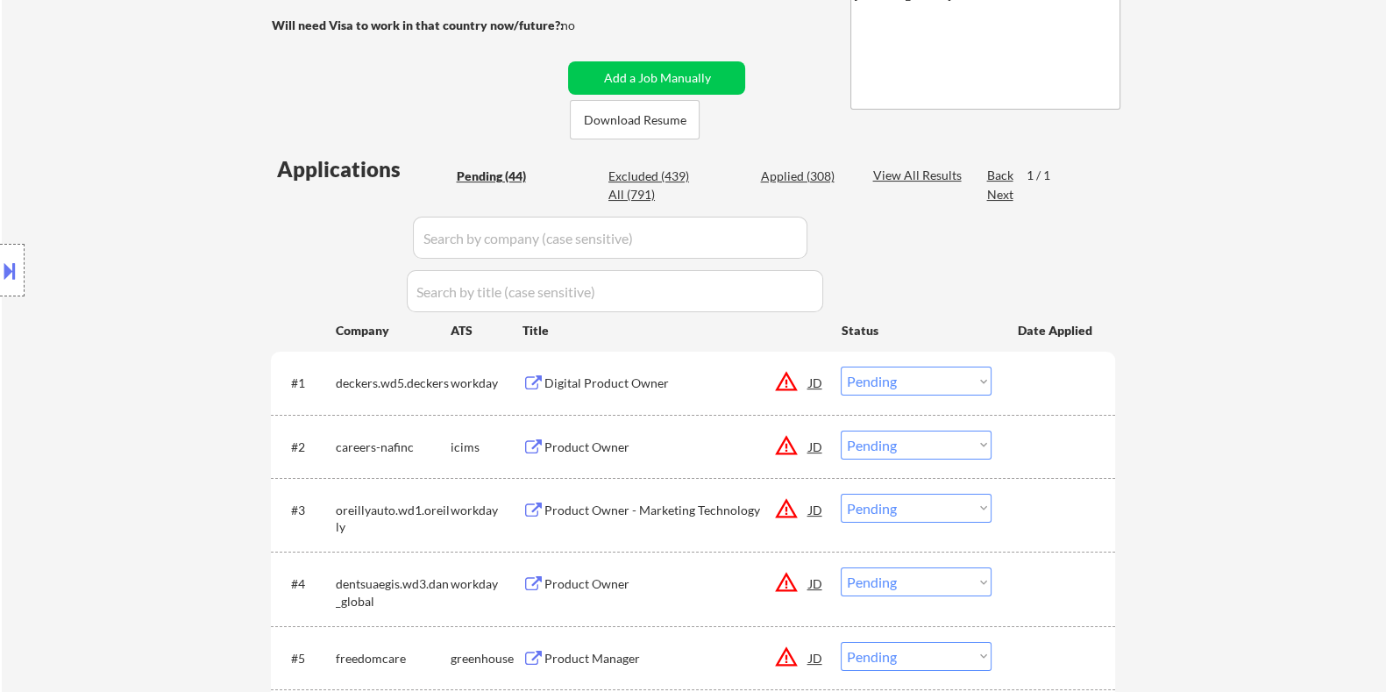
scroll to position [438, 0]
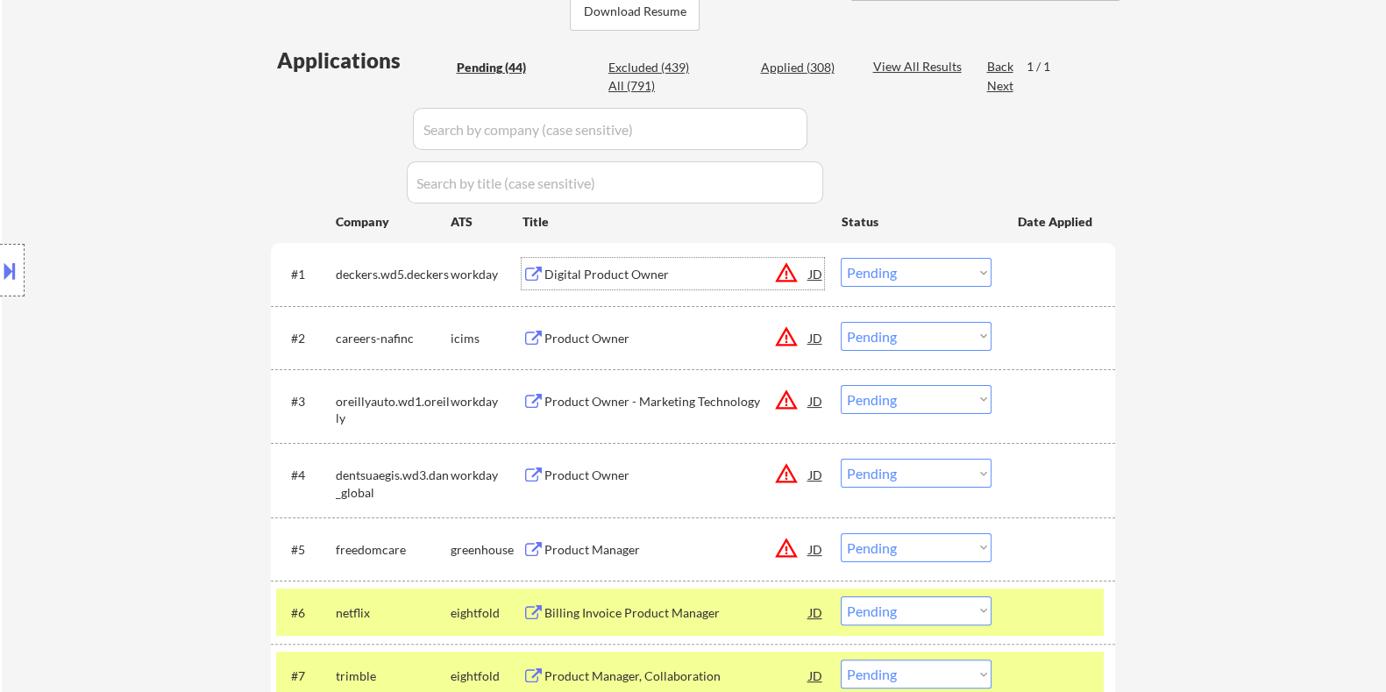
click at [557, 266] on div "Digital Product Owner" at bounding box center [676, 275] width 265 height 18
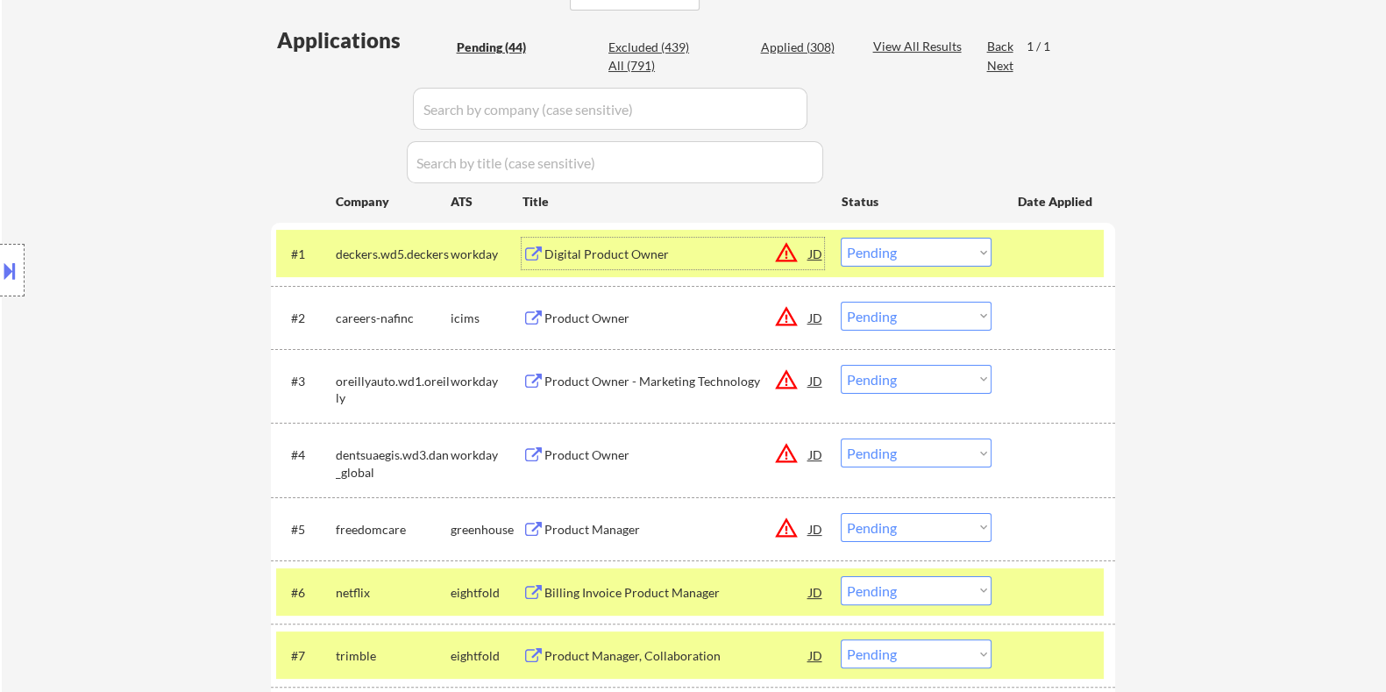
scroll to position [548, 0]
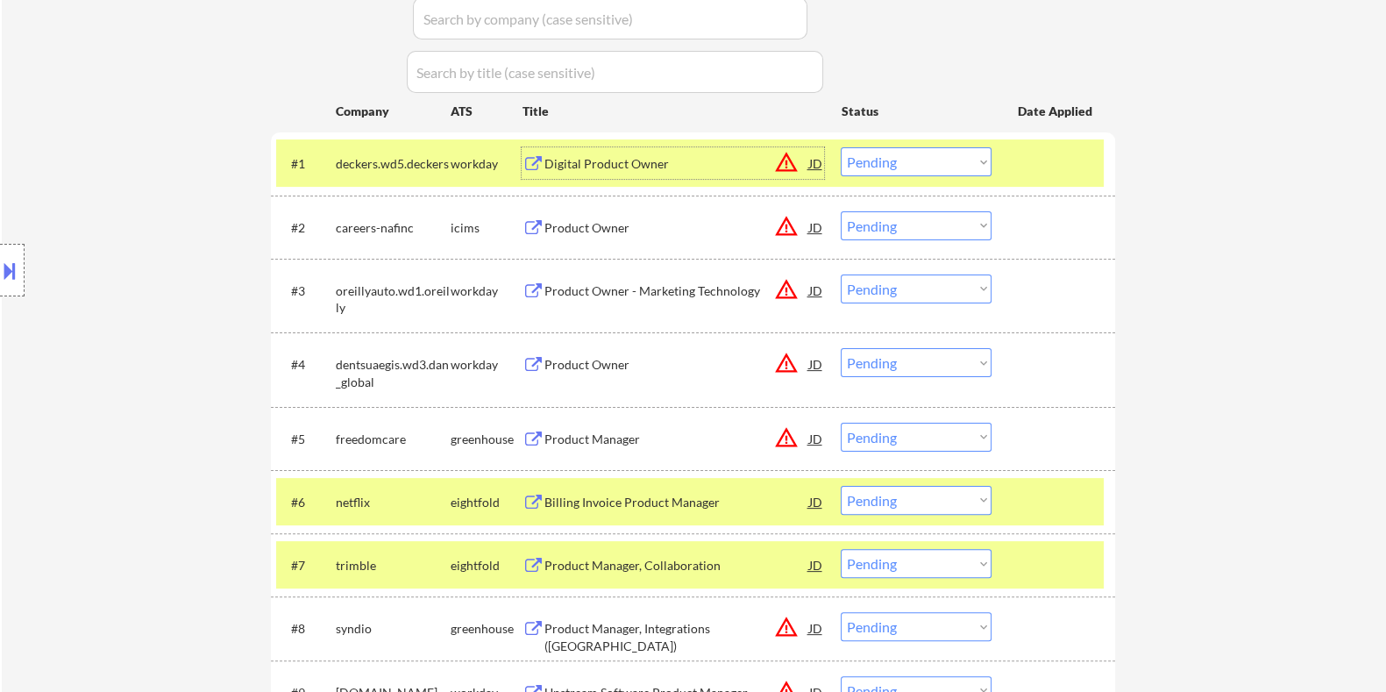
click at [554, 161] on div "Digital Product Owner" at bounding box center [676, 164] width 265 height 18
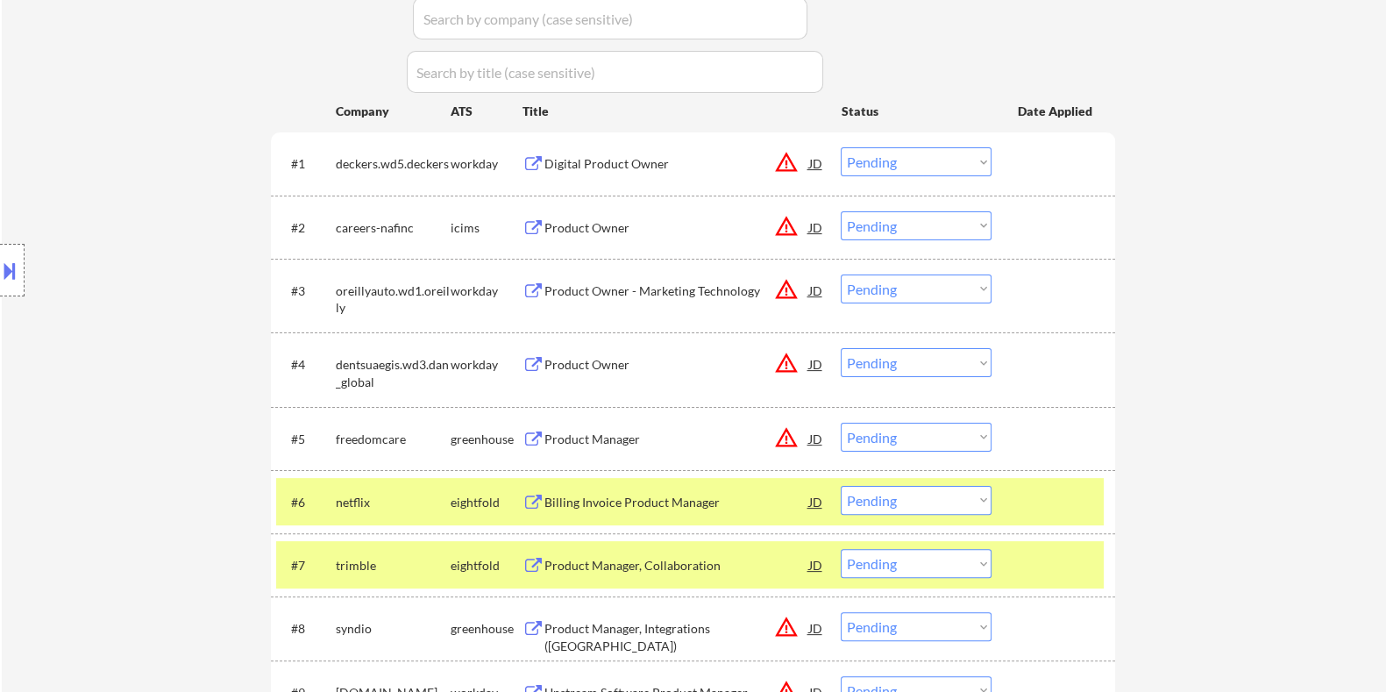
click at [26, 274] on div "Location Inclusions:" at bounding box center [157, 270] width 314 height 325
click at [12, 269] on button at bounding box center [9, 270] width 19 height 29
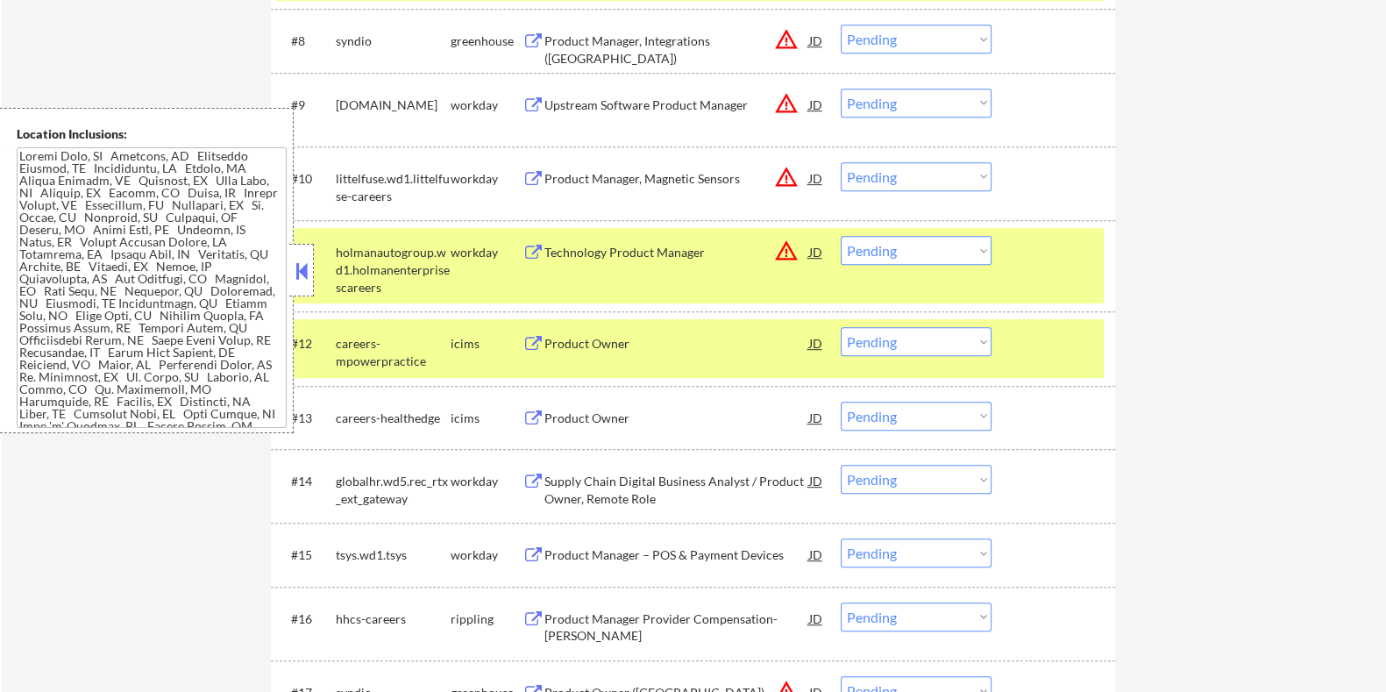
scroll to position [1096, 0]
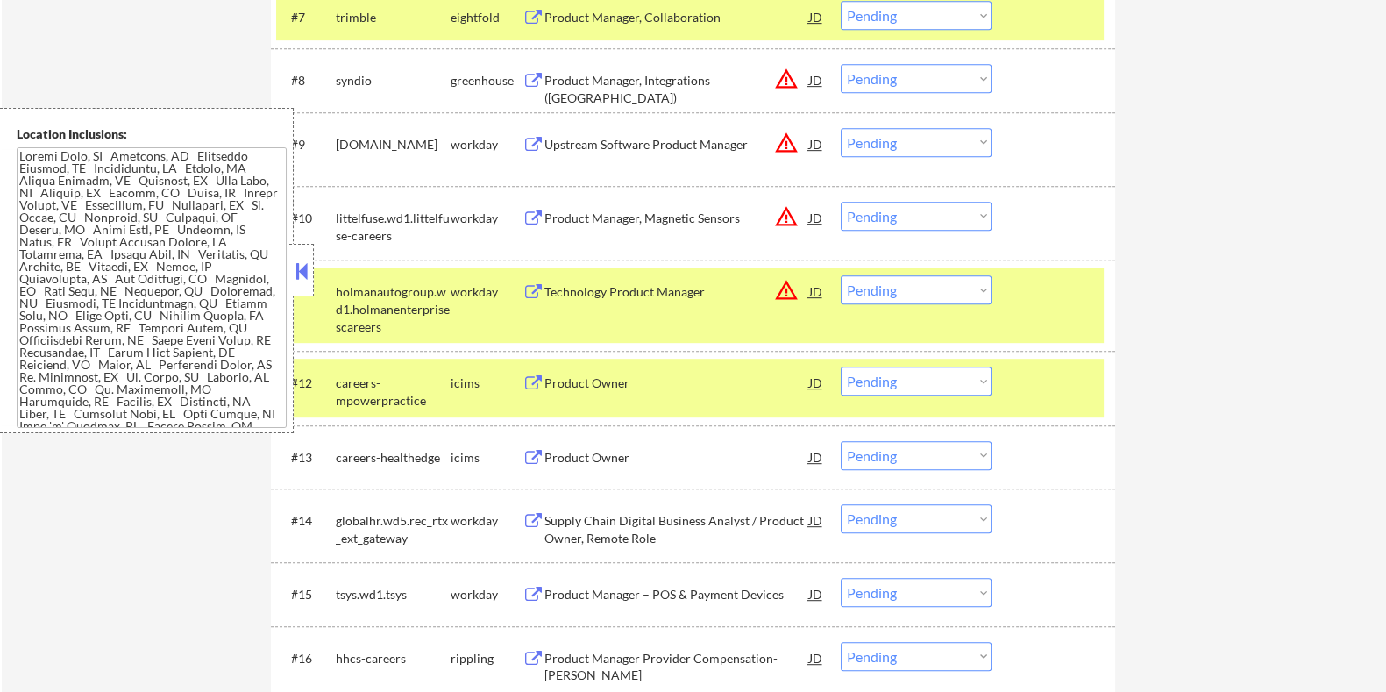
click at [301, 260] on button at bounding box center [301, 271] width 19 height 26
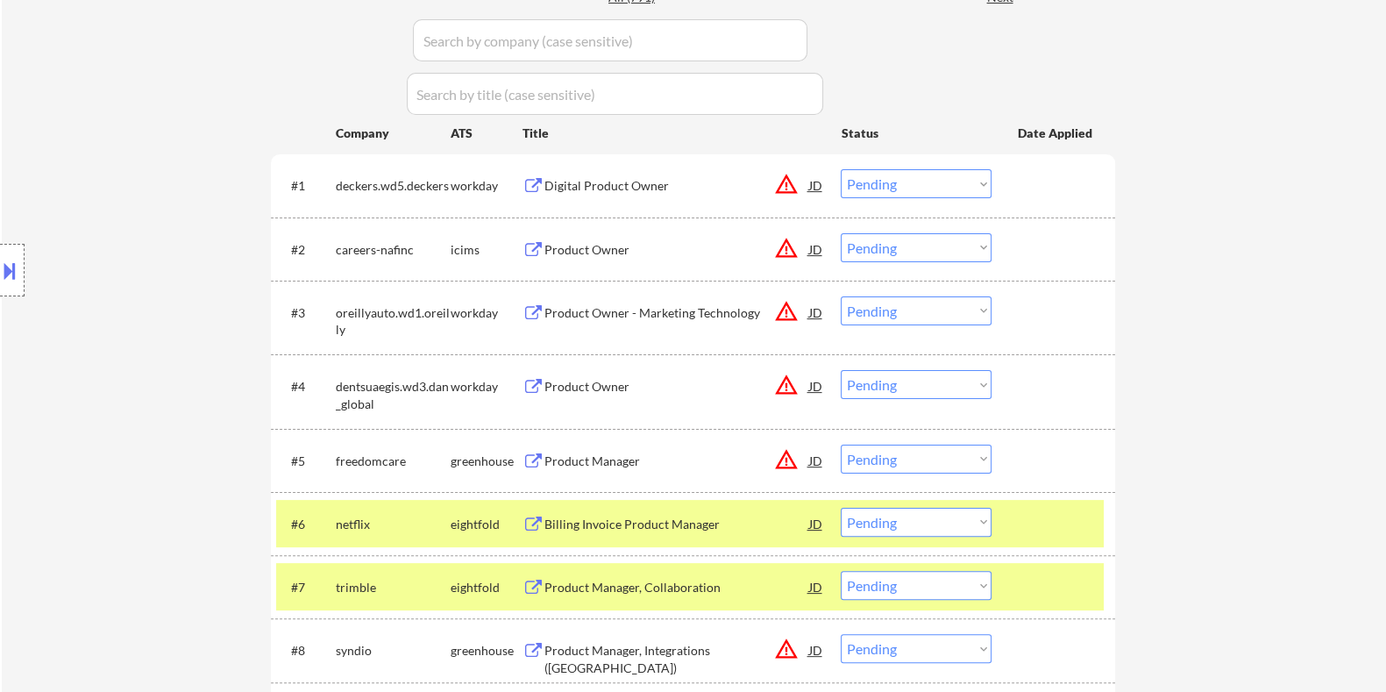
scroll to position [438, 0]
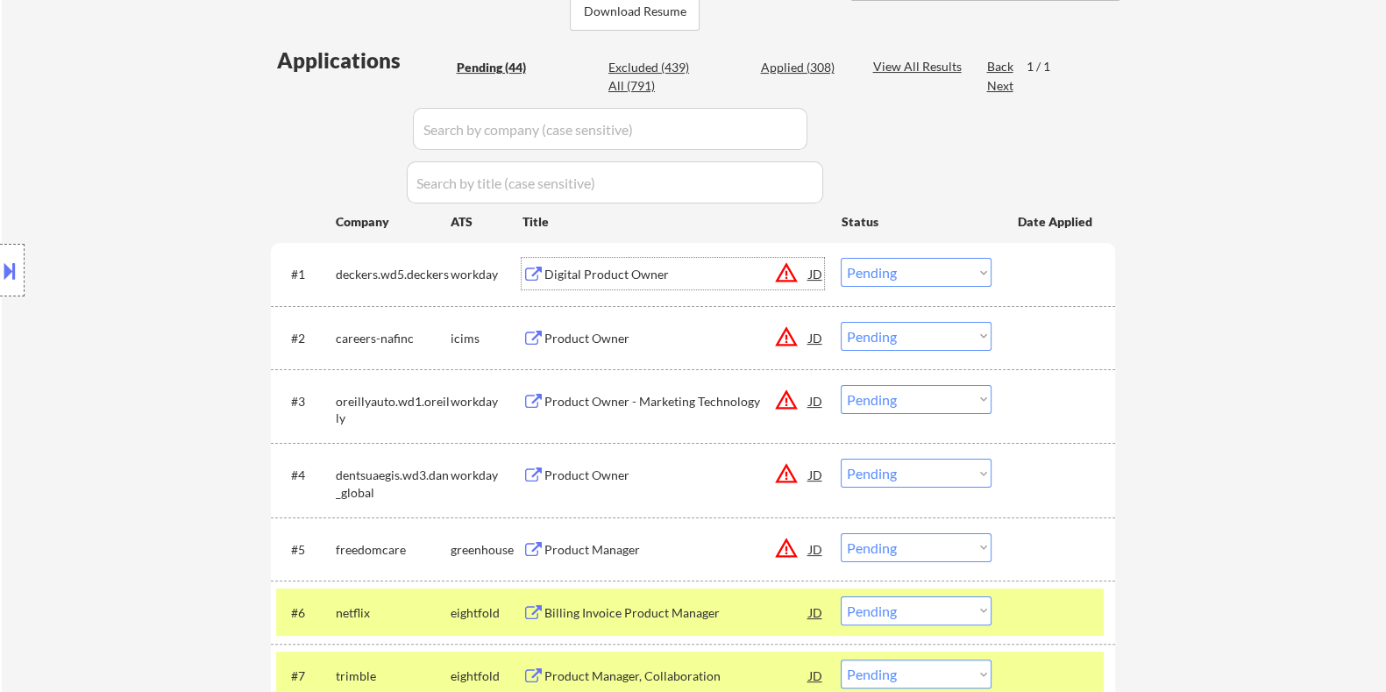
click at [611, 269] on div "Digital Product Owner" at bounding box center [676, 275] width 265 height 18
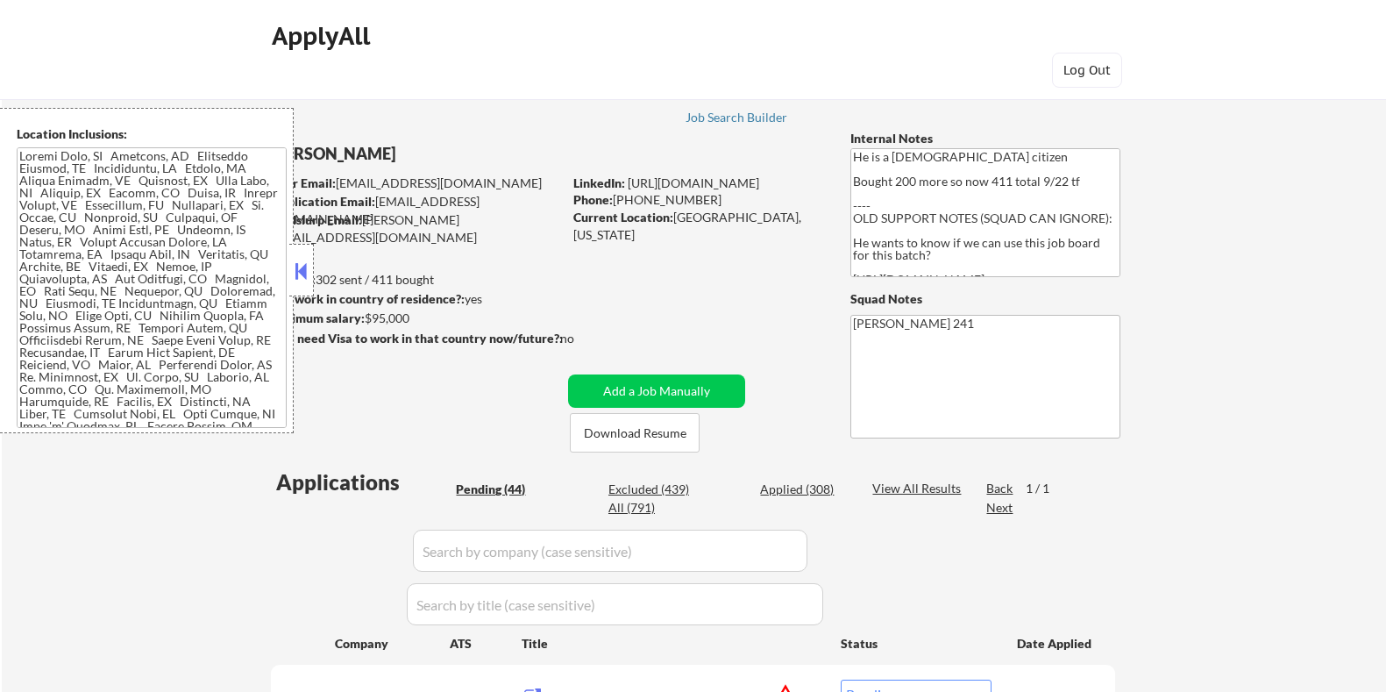
select select ""pending""
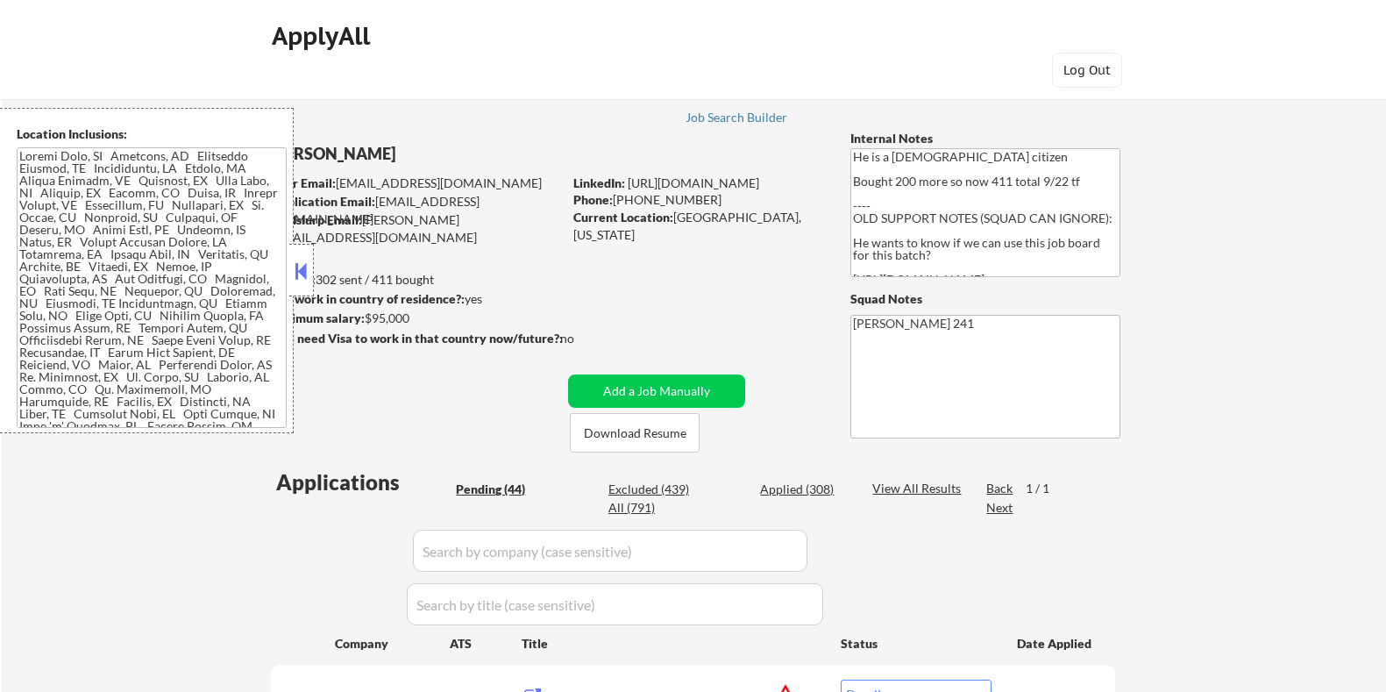
select select ""pending""
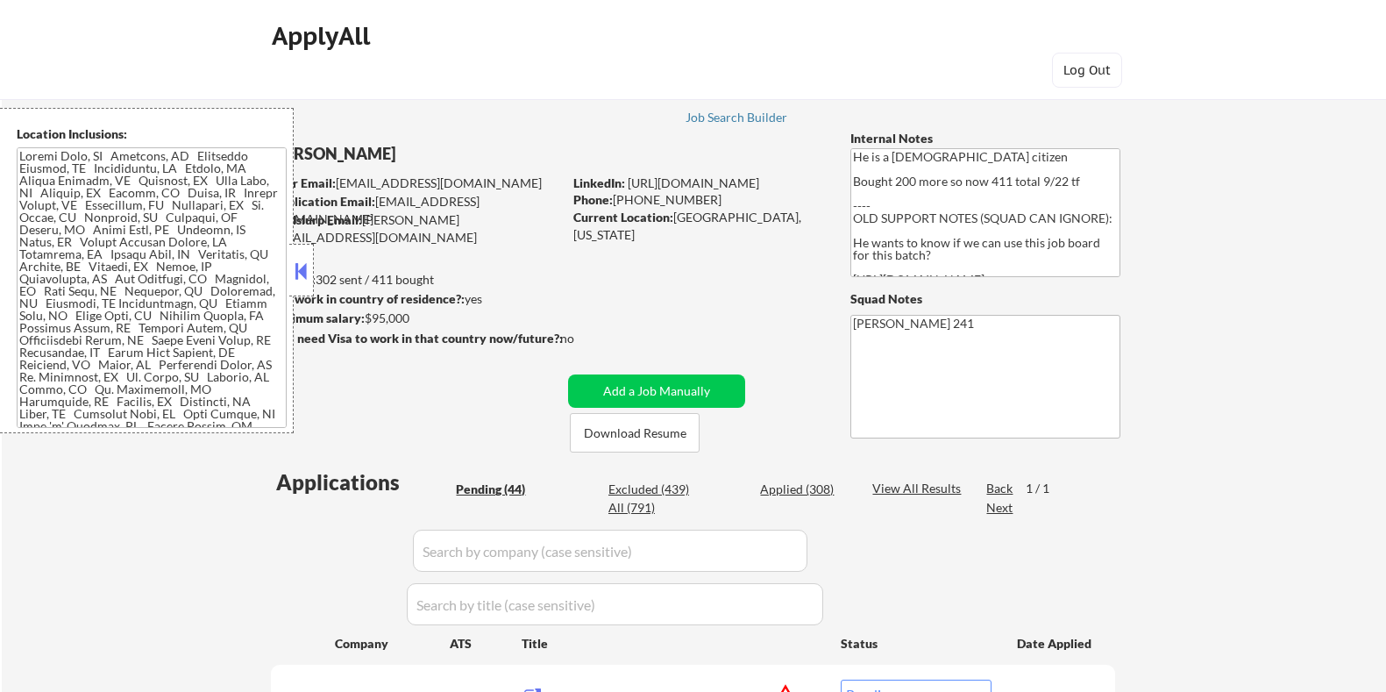
select select ""pending""
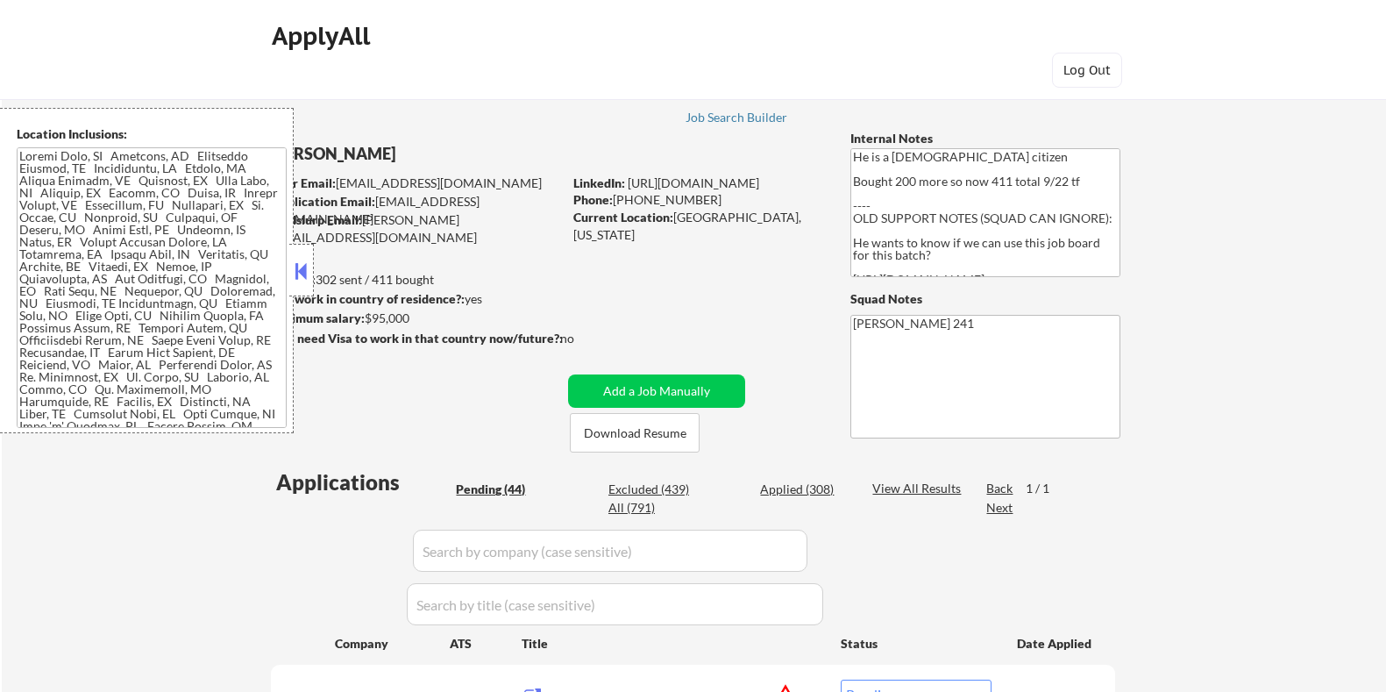
select select ""pending""
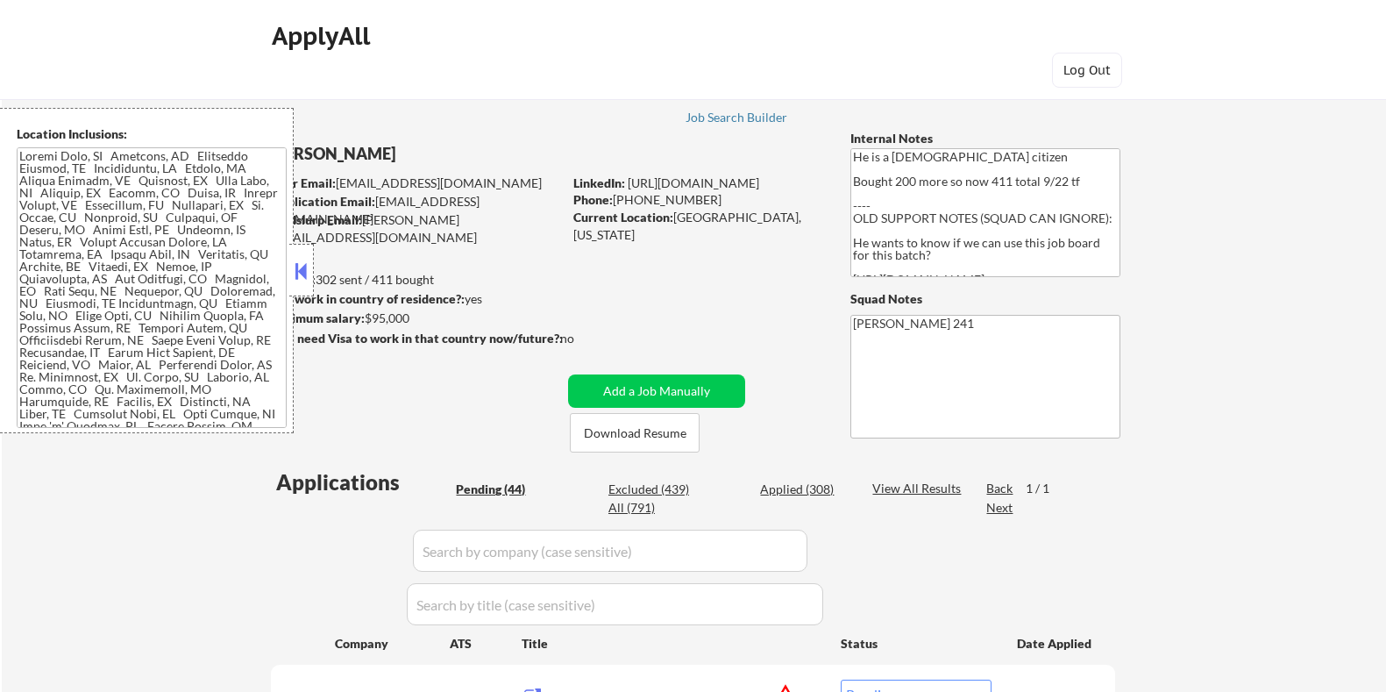
select select ""pending""
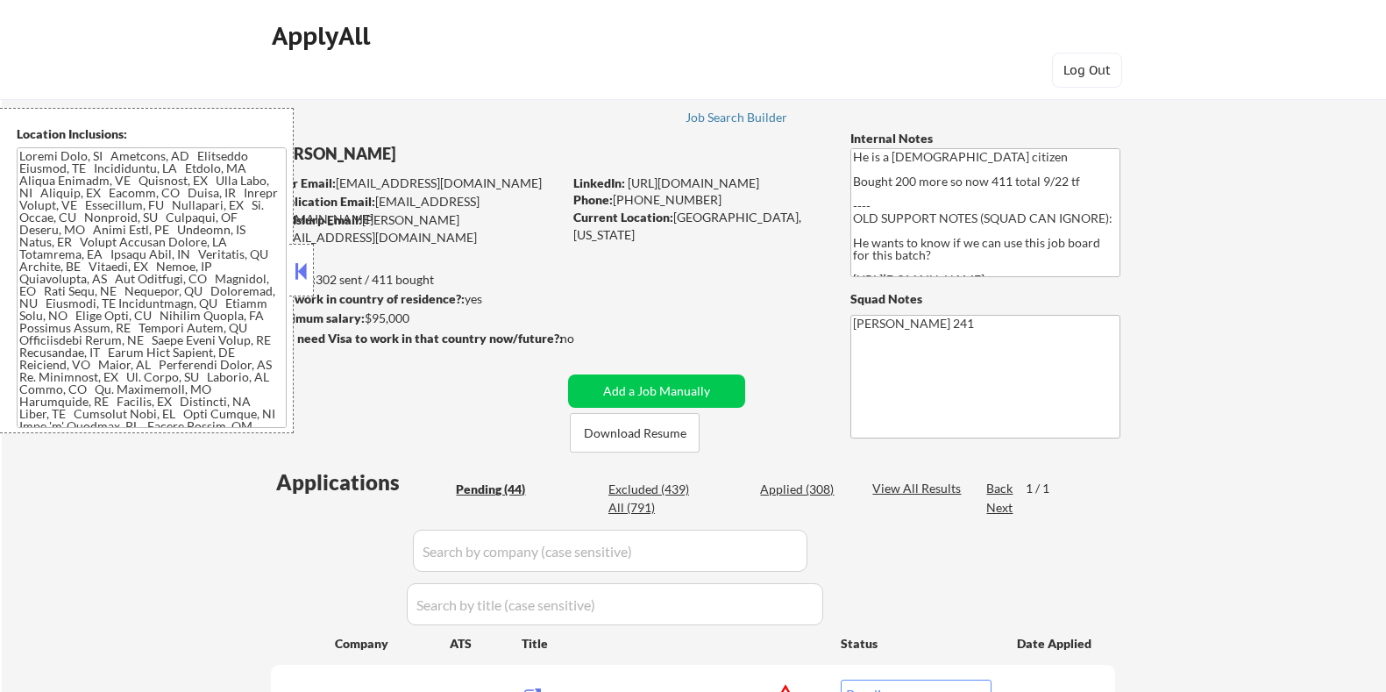
select select ""pending""
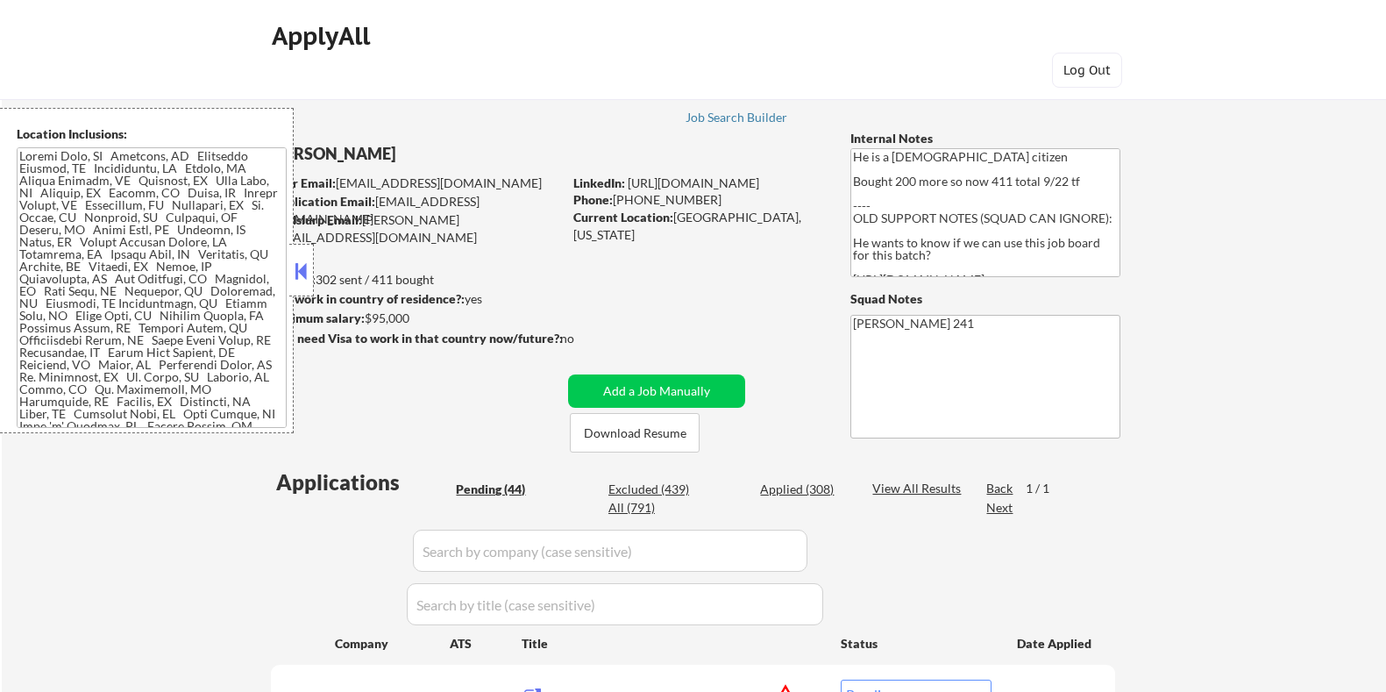
select select ""pending""
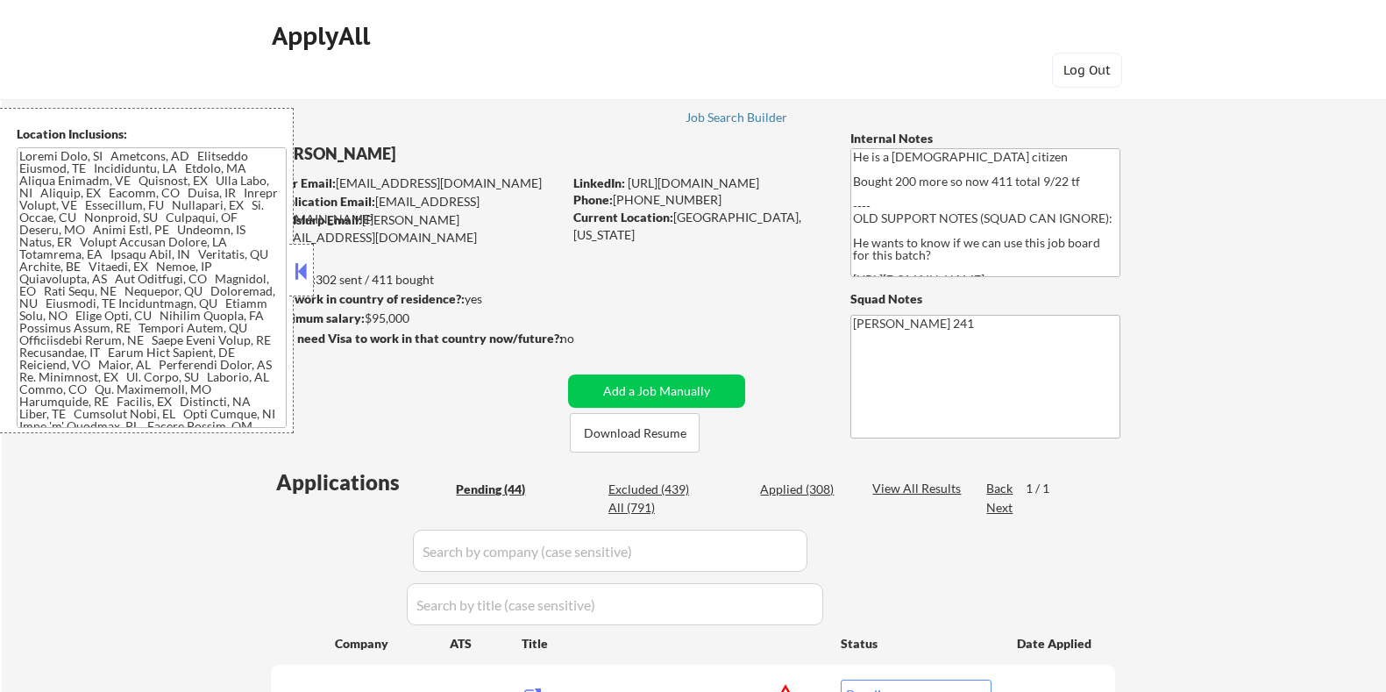
select select ""pending""
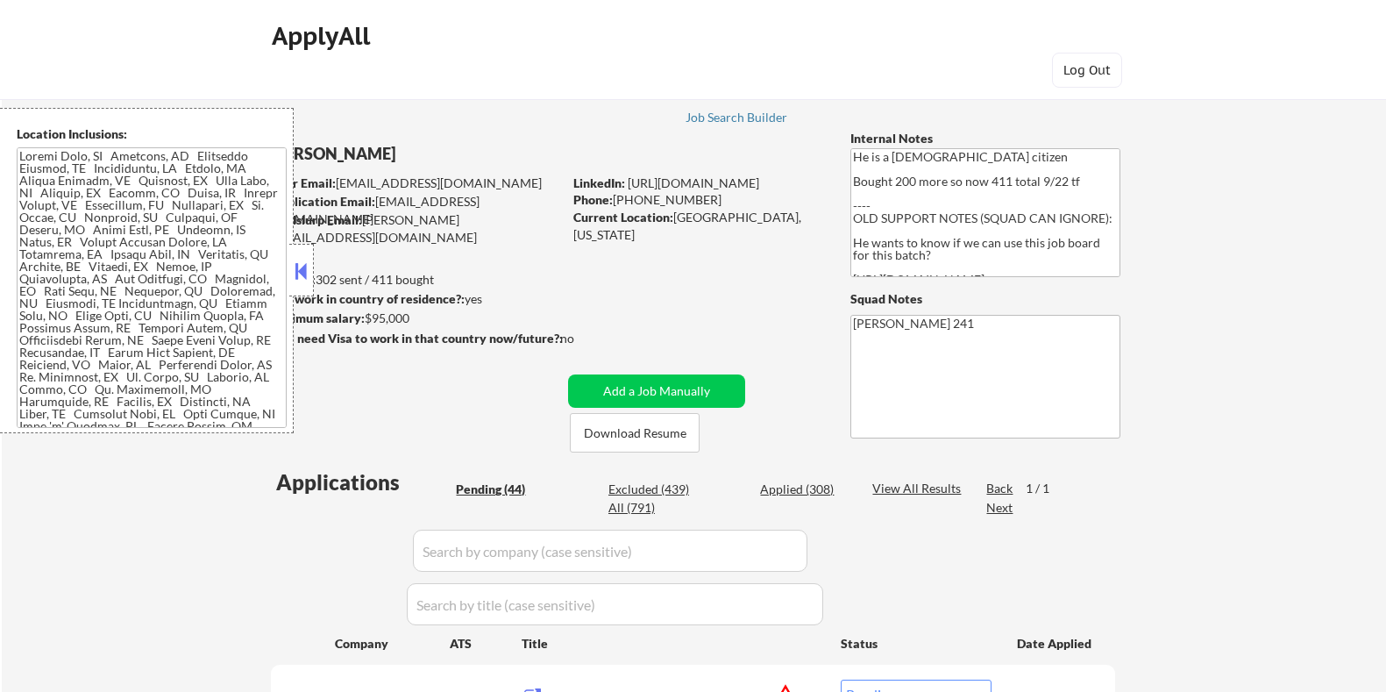
select select ""pending""
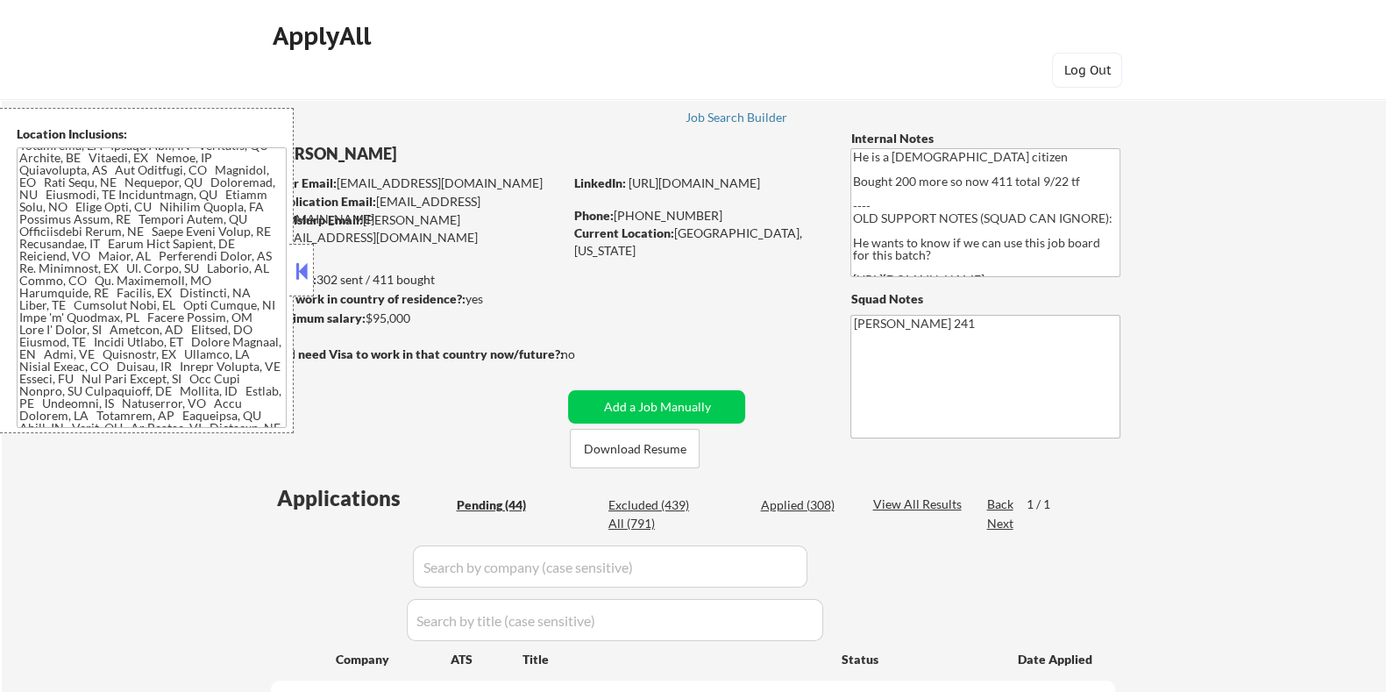
scroll to position [109, 0]
click at [299, 261] on button at bounding box center [301, 271] width 19 height 26
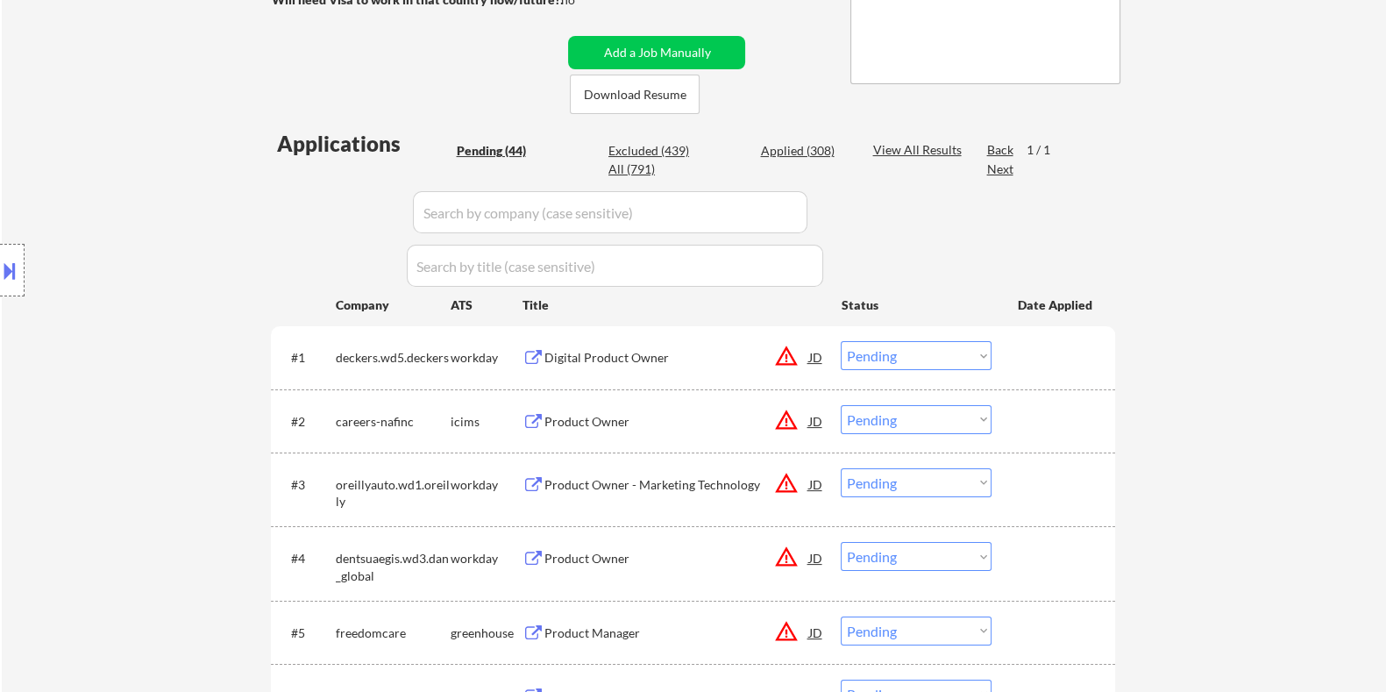
scroll to position [438, 0]
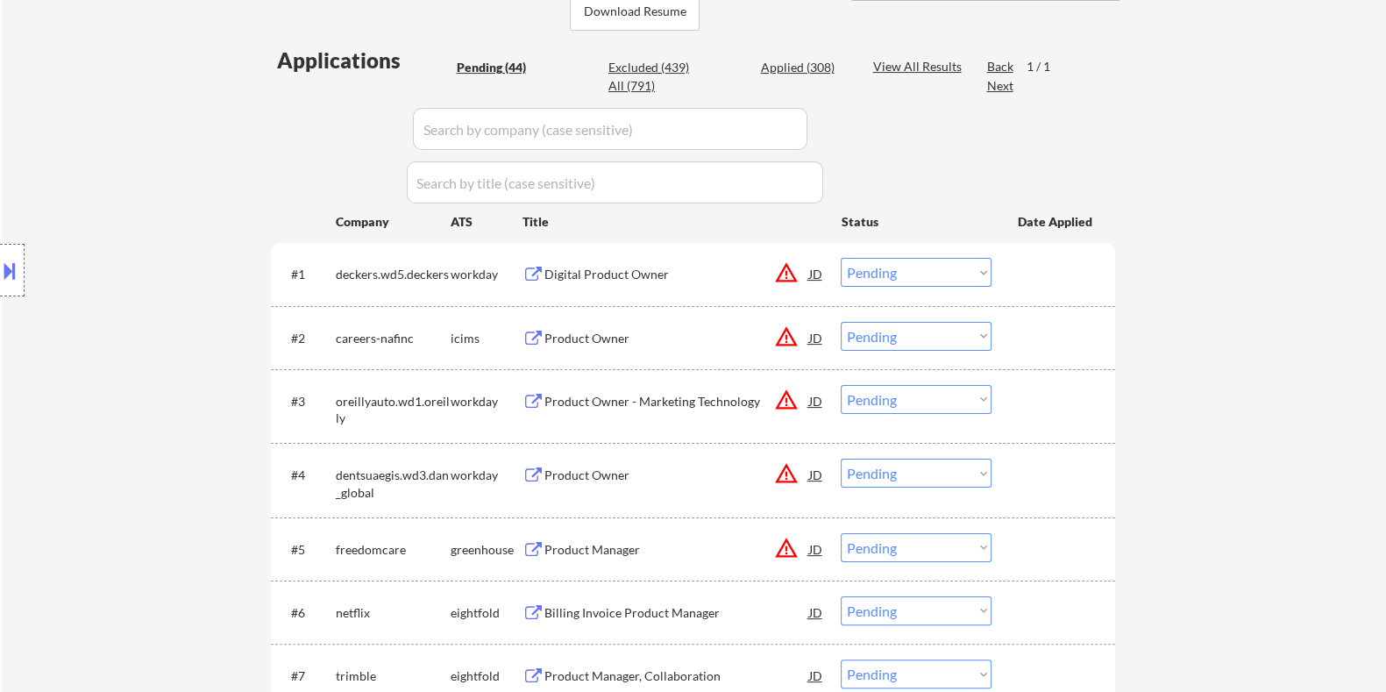
click at [561, 261] on div "Digital Product Owner" at bounding box center [676, 274] width 265 height 32
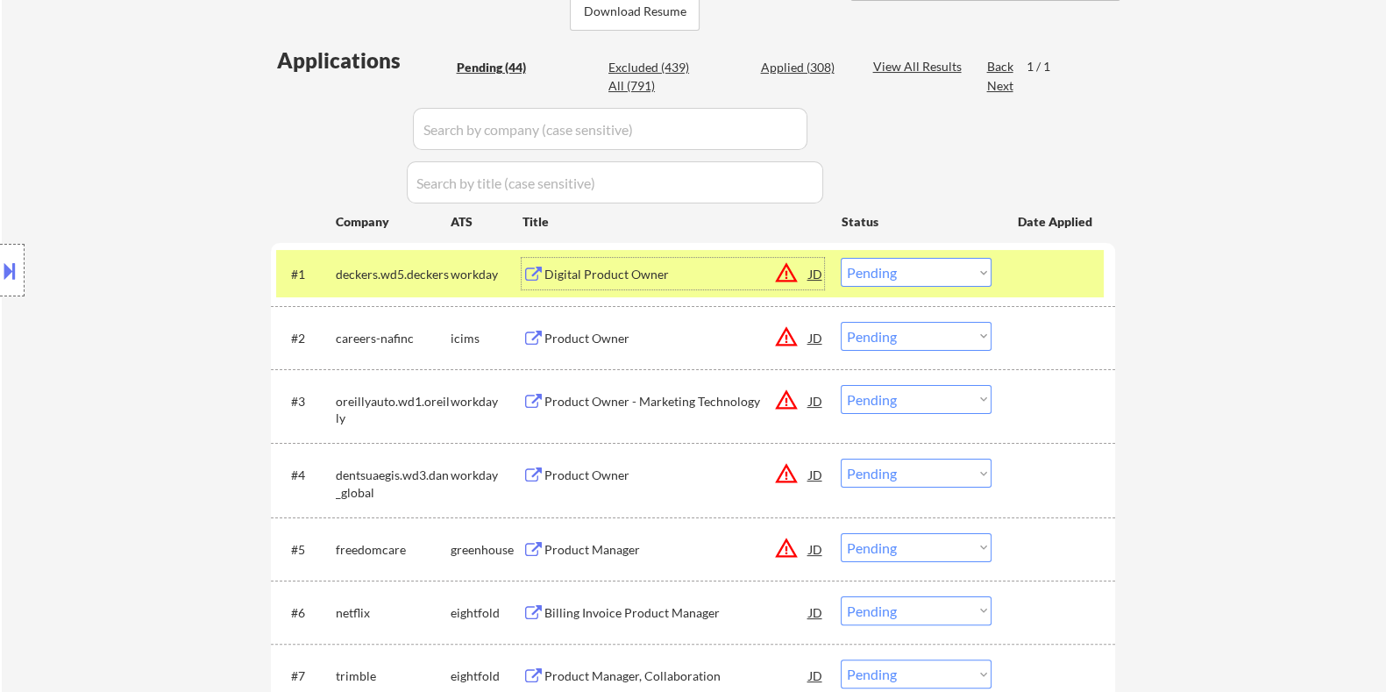
click at [922, 278] on select "Choose an option... Pending Applied Excluded (Questions) Excluded (Expired) Exc…" at bounding box center [916, 272] width 151 height 29
click at [841, 258] on select "Choose an option... Pending Applied Excluded (Questions) Excluded (Expired) Exc…" at bounding box center [916, 272] width 151 height 29
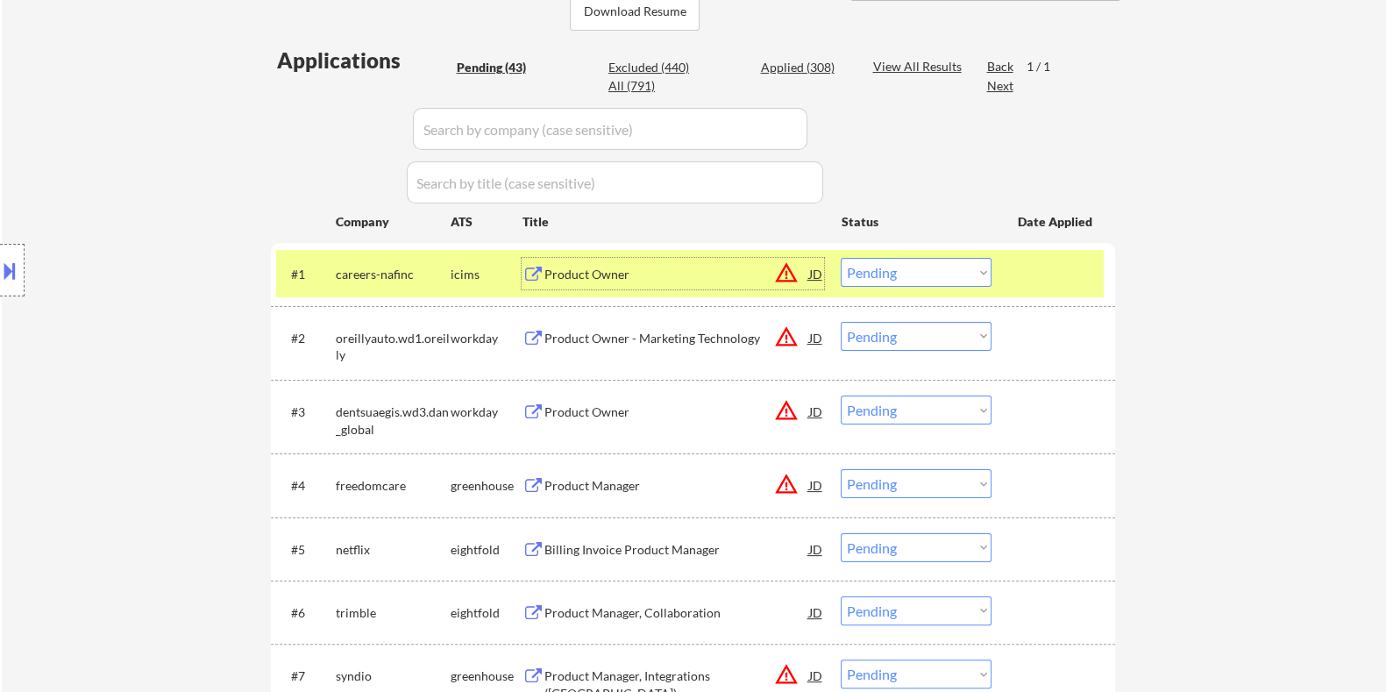
click at [569, 270] on div "Product Owner" at bounding box center [676, 275] width 265 height 18
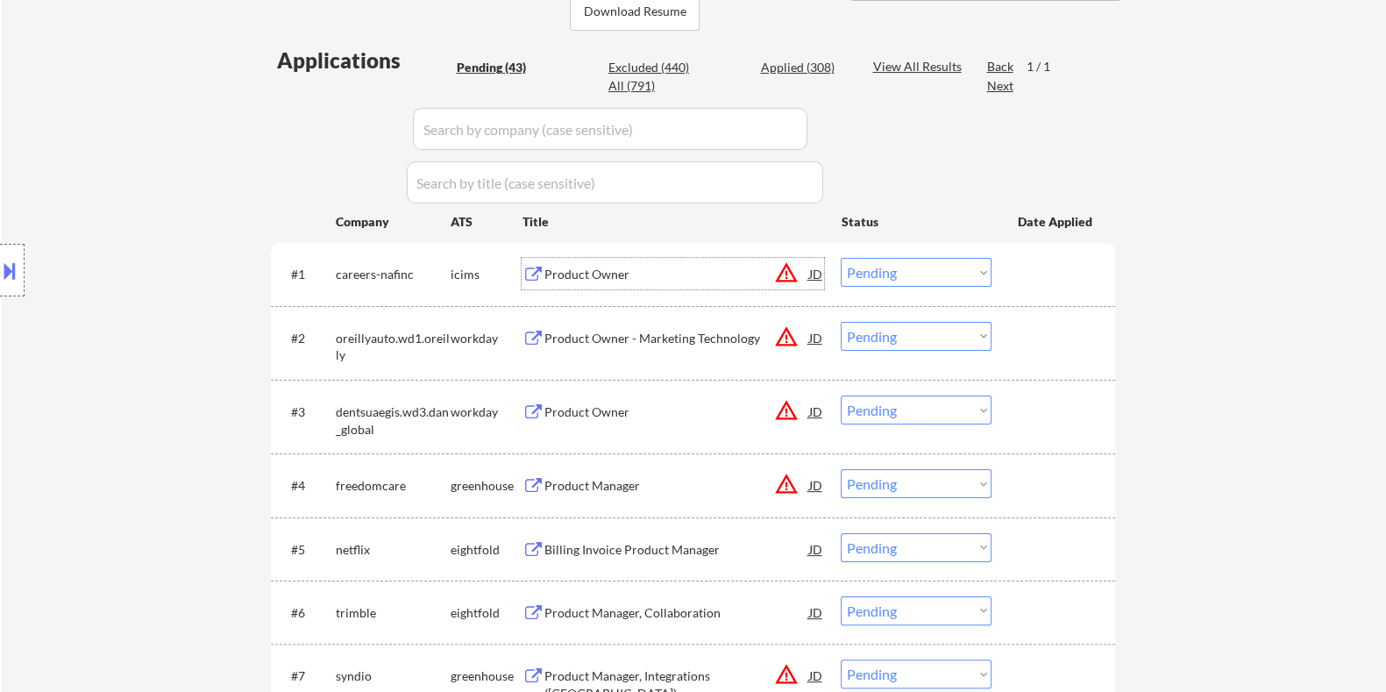
click at [916, 270] on select "Choose an option... Pending Applied Excluded (Questions) Excluded (Expired) Exc…" at bounding box center [916, 272] width 151 height 29
click at [841, 258] on select "Choose an option... Pending Applied Excluded (Questions) Excluded (Expired) Exc…" at bounding box center [916, 272] width 151 height 29
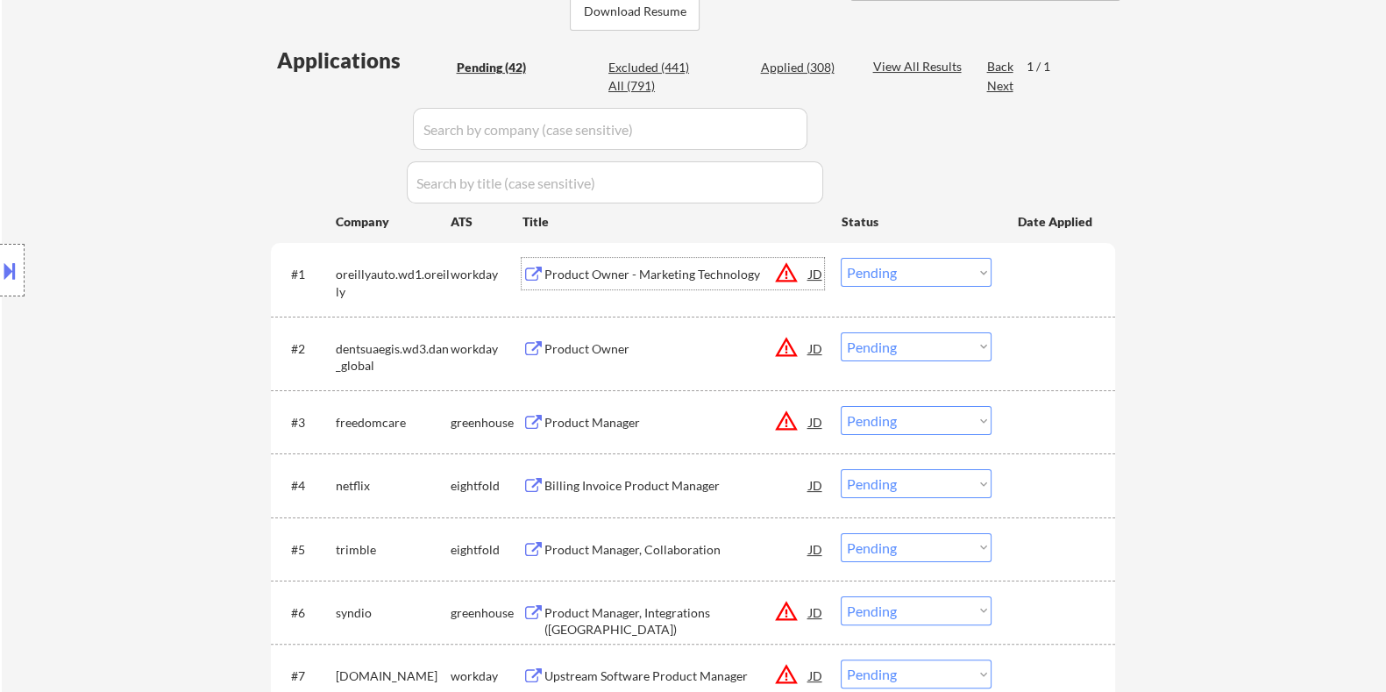
click at [631, 267] on div "Product Owner - Marketing Technology" at bounding box center [676, 275] width 265 height 18
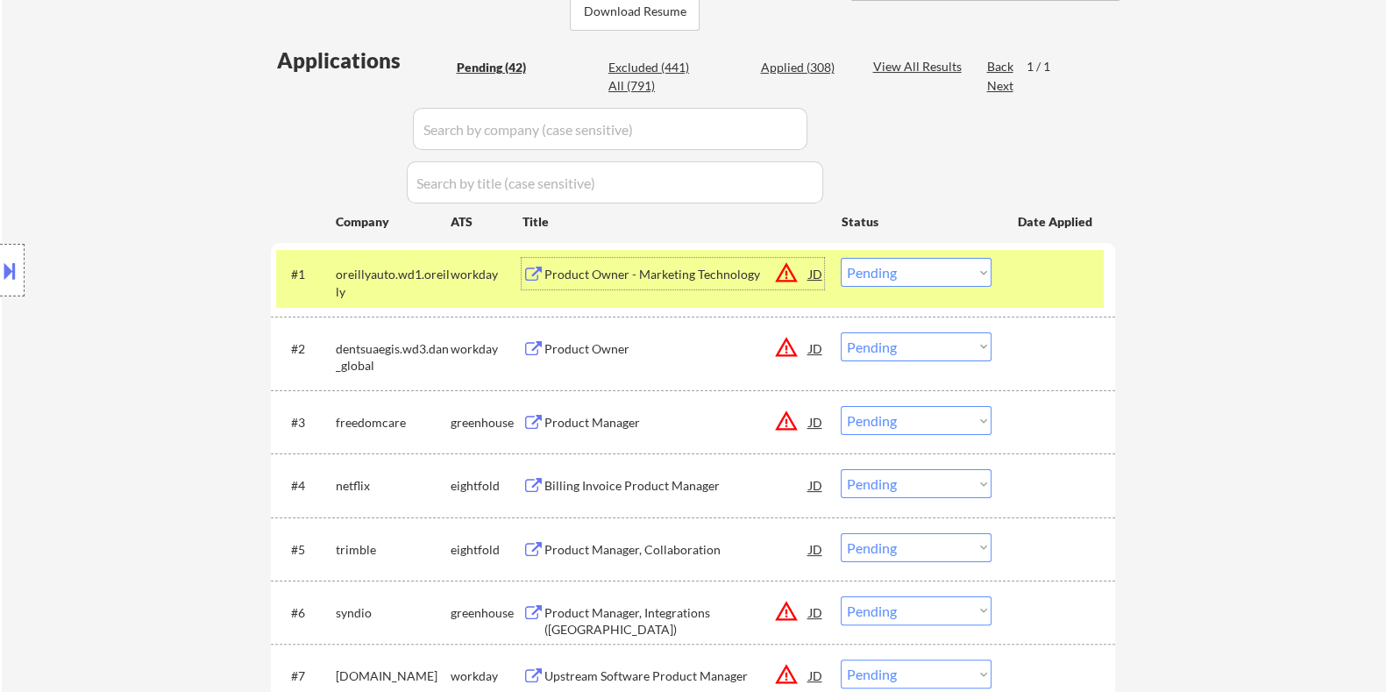
click at [908, 275] on select "Choose an option... Pending Applied Excluded (Questions) Excluded (Expired) Exc…" at bounding box center [916, 272] width 151 height 29
click at [841, 258] on select "Choose an option... Pending Applied Excluded (Questions) Excluded (Expired) Exc…" at bounding box center [916, 272] width 151 height 29
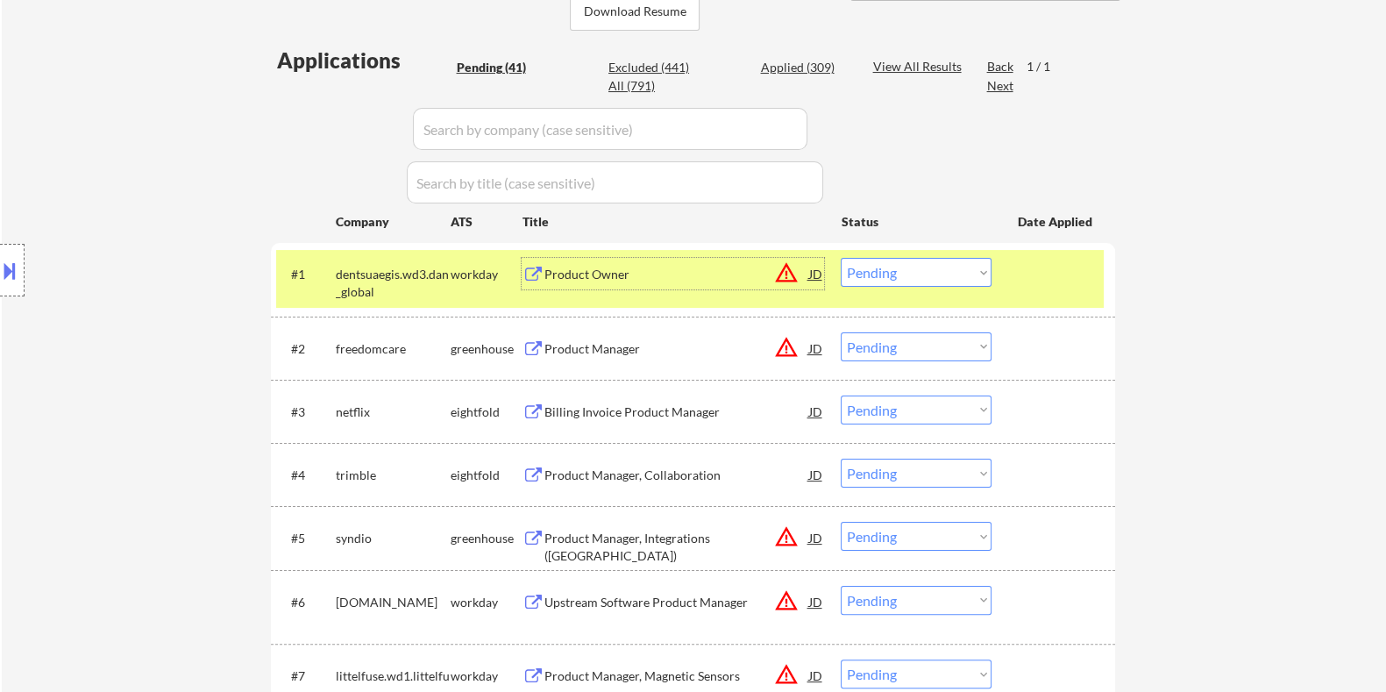
click at [577, 275] on div "Product Owner" at bounding box center [676, 275] width 265 height 18
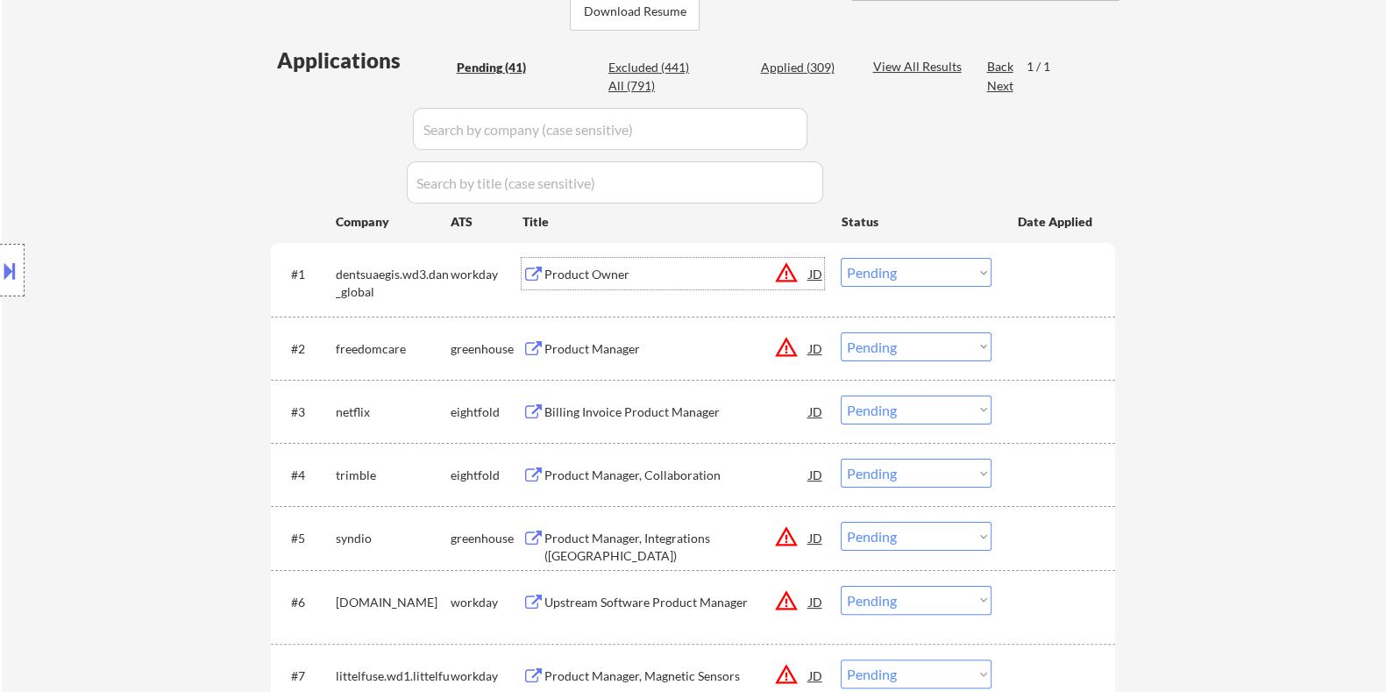
click at [923, 282] on select "Choose an option... Pending Applied Excluded (Questions) Excluded (Expired) Exc…" at bounding box center [916, 272] width 151 height 29
click at [841, 258] on select "Choose an option... Pending Applied Excluded (Questions) Excluded (Expired) Exc…" at bounding box center [916, 272] width 151 height 29
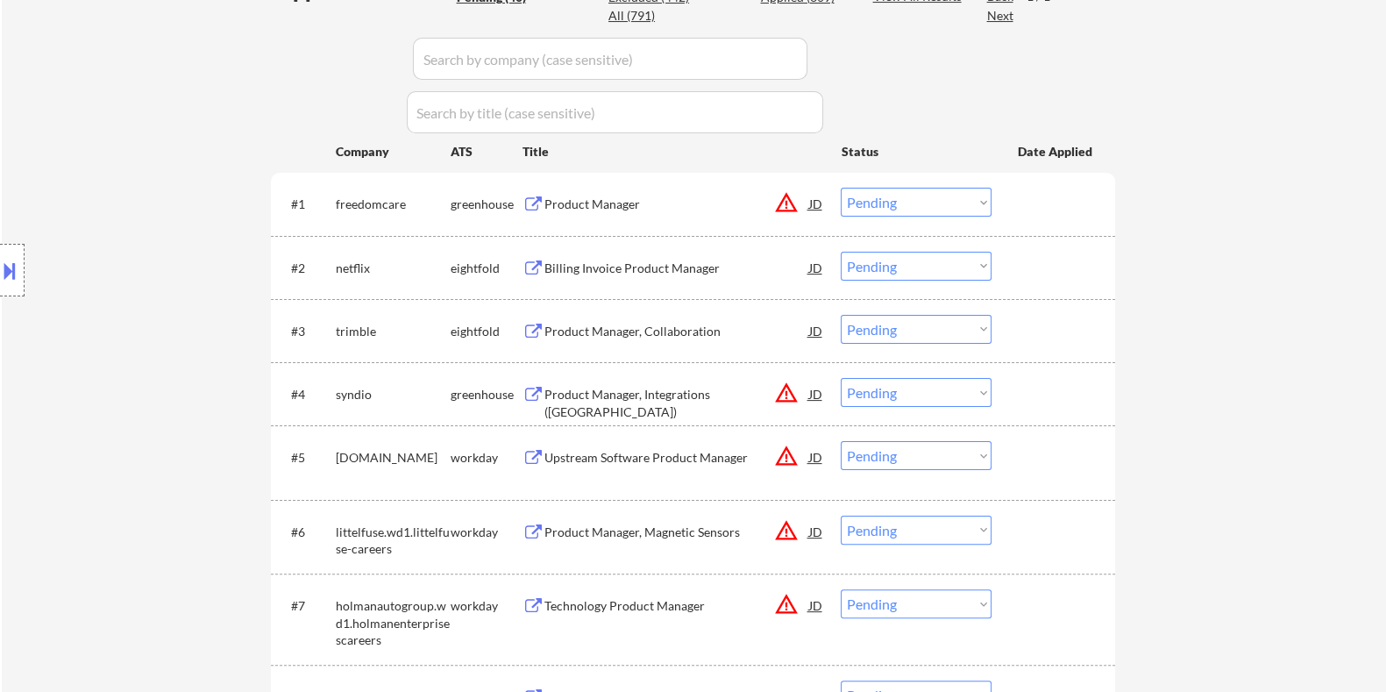
scroll to position [548, 0]
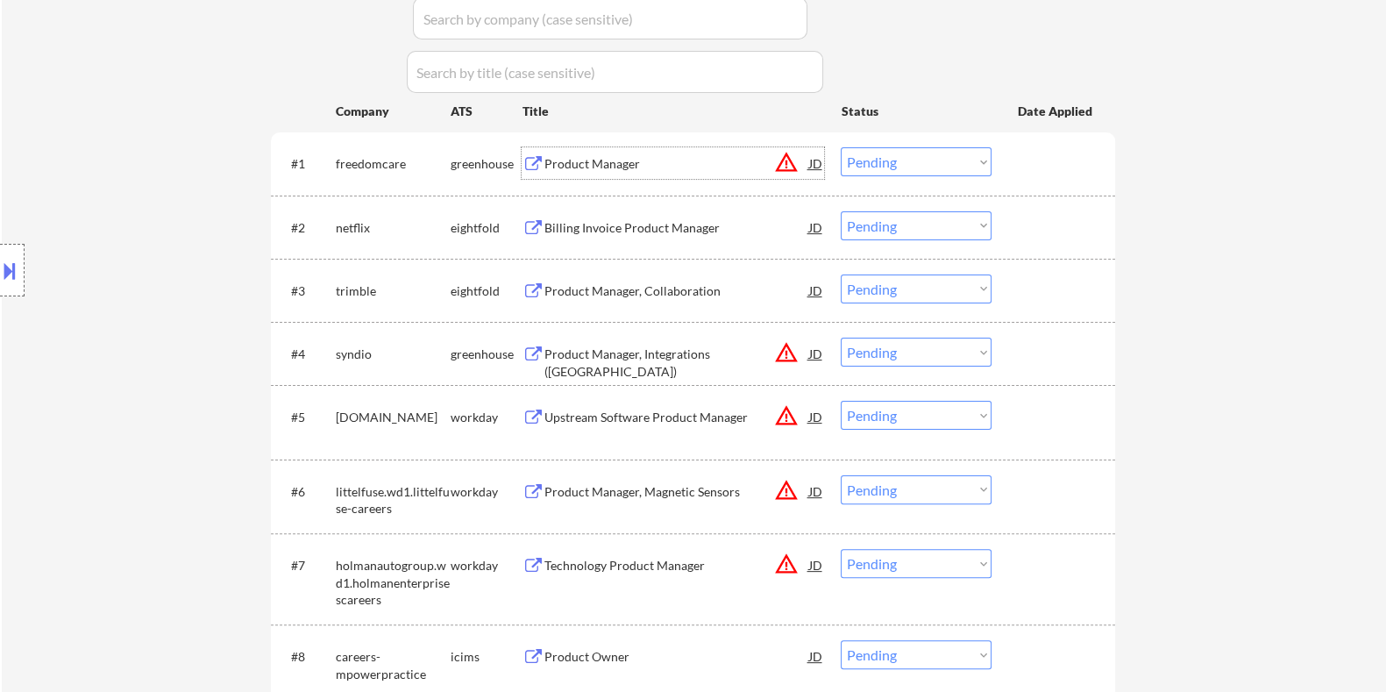
click at [590, 161] on div "Product Manager" at bounding box center [676, 164] width 265 height 18
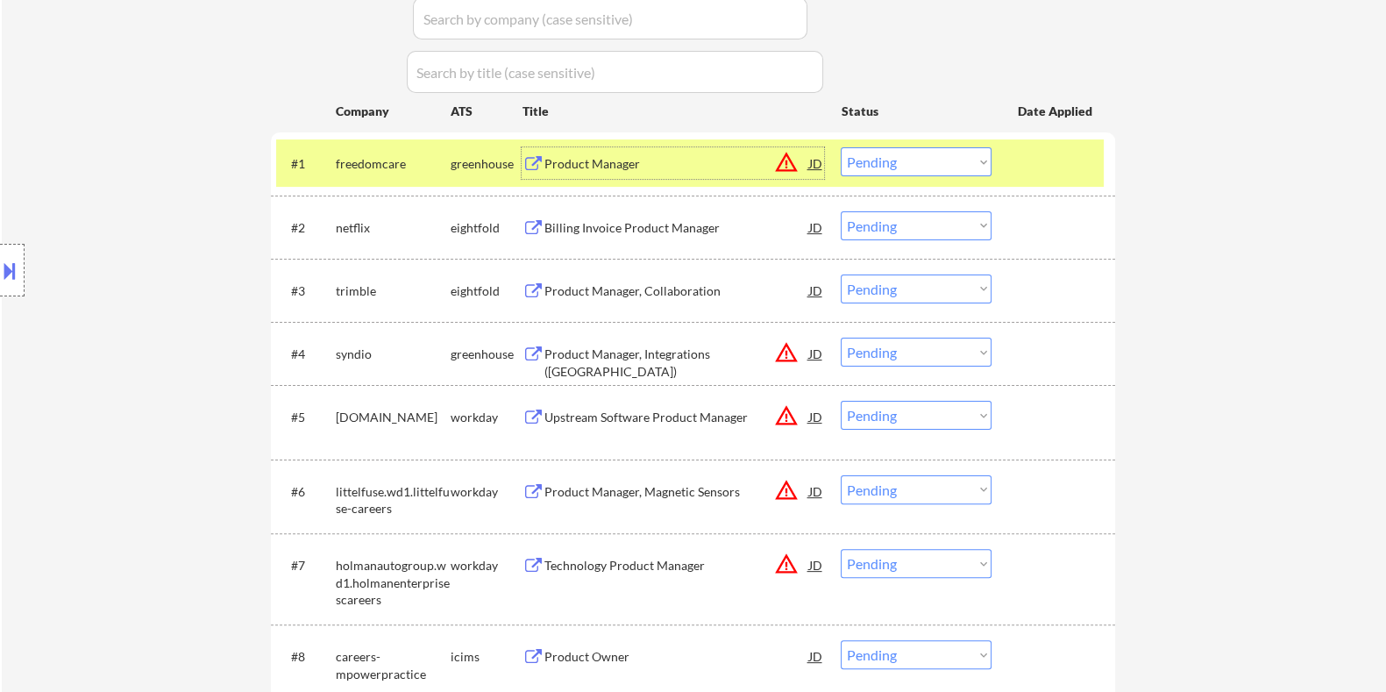
click at [922, 163] on select "Choose an option... Pending Applied Excluded (Questions) Excluded (Expired) Exc…" at bounding box center [916, 161] width 151 height 29
click at [841, 147] on select "Choose an option... Pending Applied Excluded (Questions) Excluded (Expired) Exc…" at bounding box center [916, 161] width 151 height 29
select select ""pending""
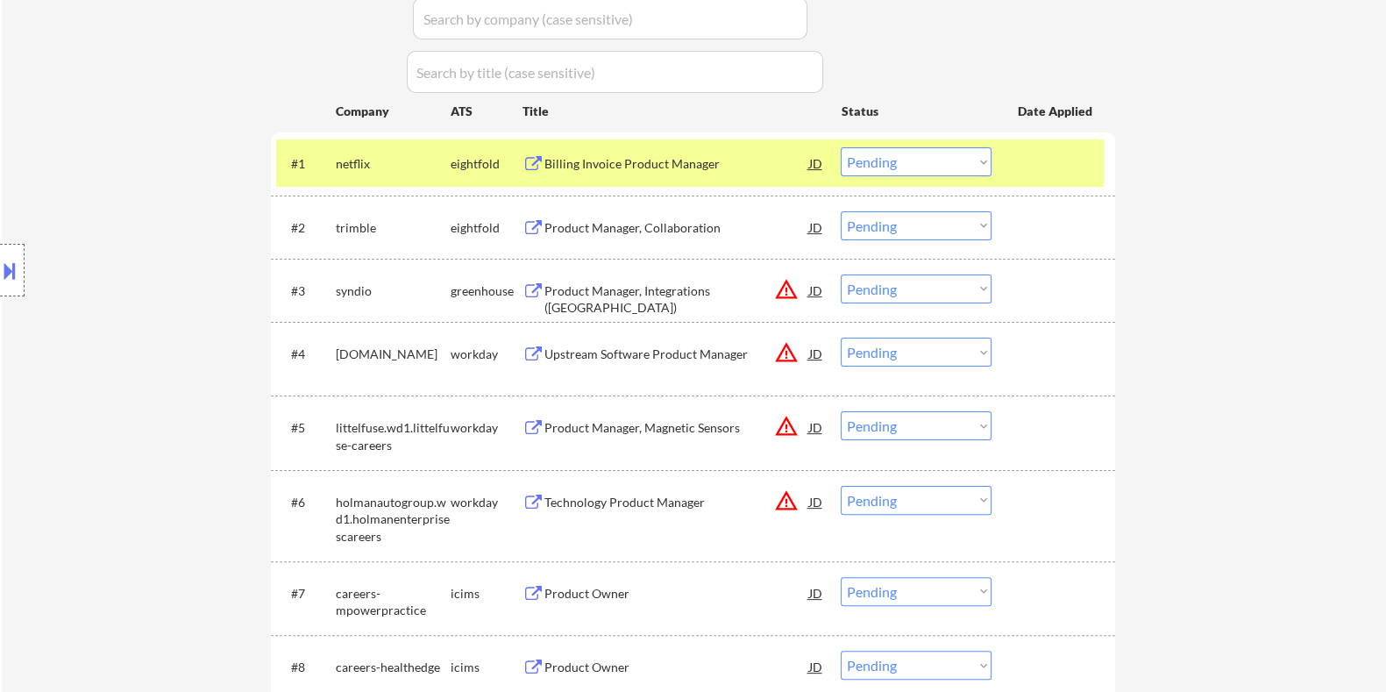
click at [623, 292] on div "Product Manager, Integrations (Seattle)" at bounding box center [676, 299] width 265 height 34
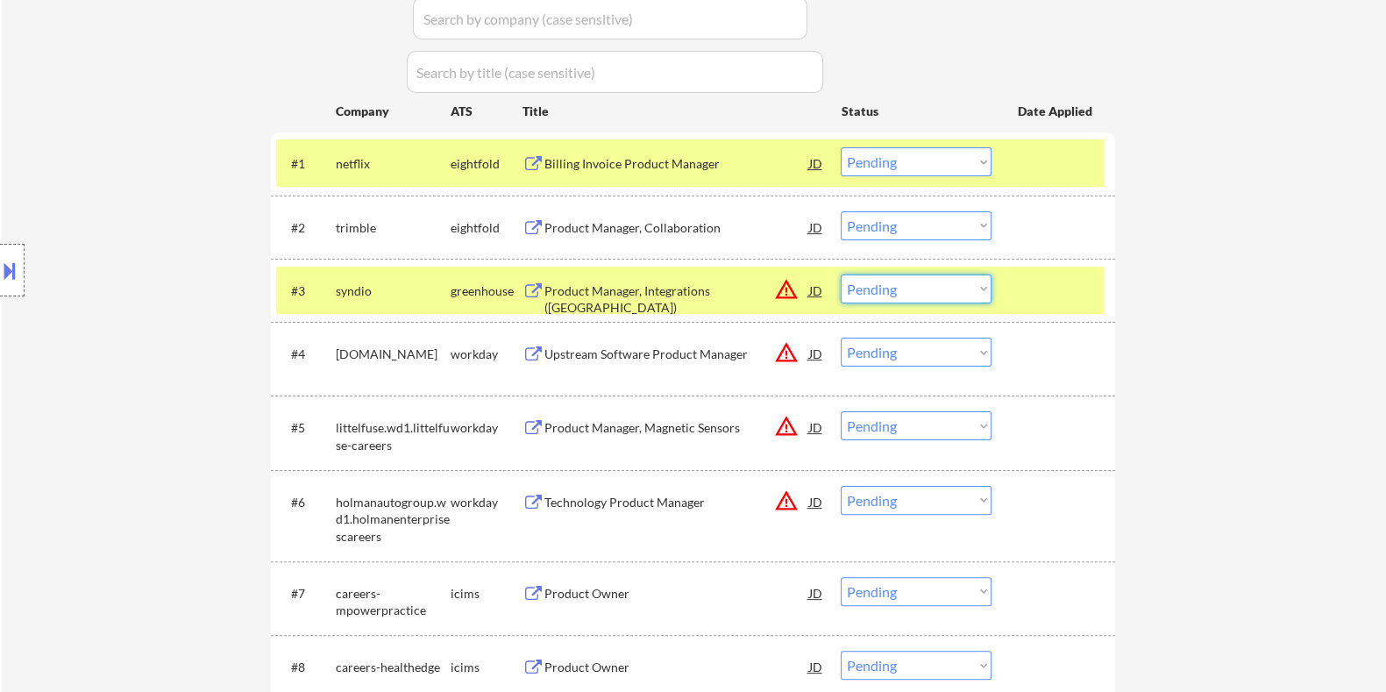
click at [945, 284] on select "Choose an option... Pending Applied Excluded (Questions) Excluded (Expired) Exc…" at bounding box center [916, 288] width 151 height 29
click at [841, 274] on select "Choose an option... Pending Applied Excluded (Questions) Excluded (Expired) Exc…" at bounding box center [916, 288] width 151 height 29
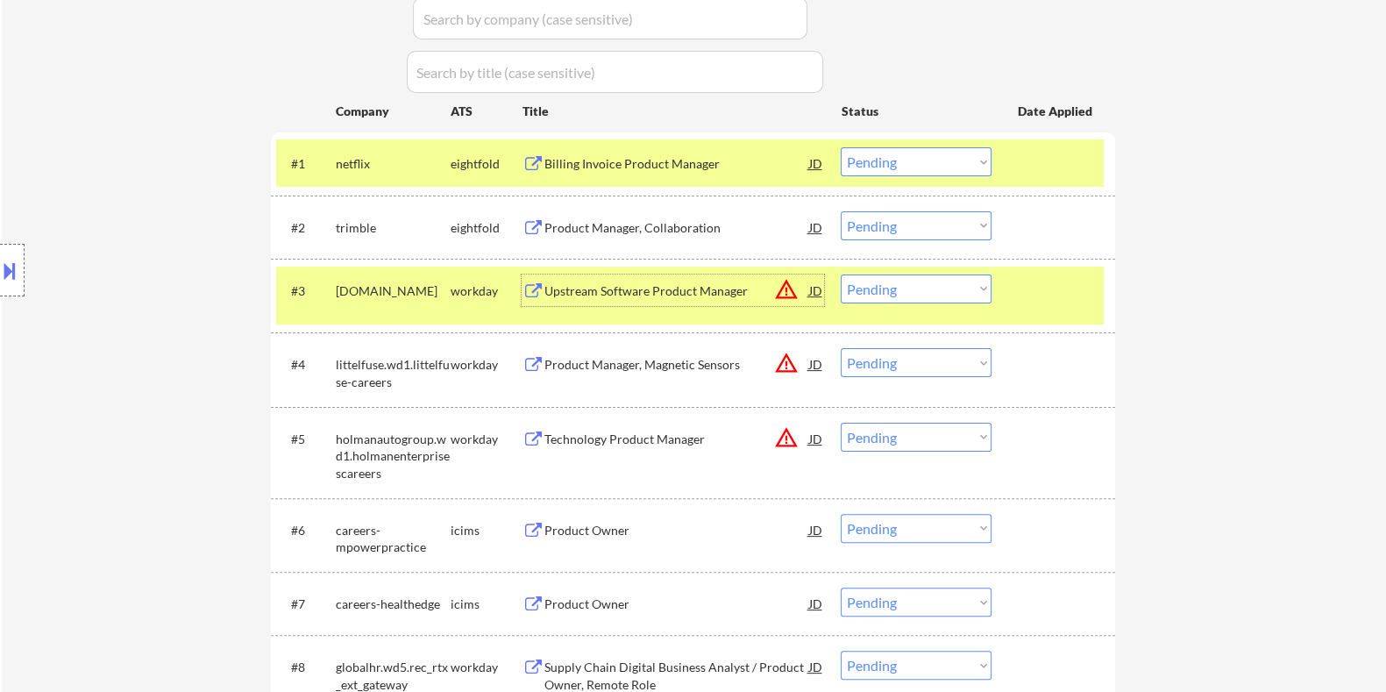
click at [600, 285] on div "Upstream Software Product Manager" at bounding box center [676, 291] width 265 height 18
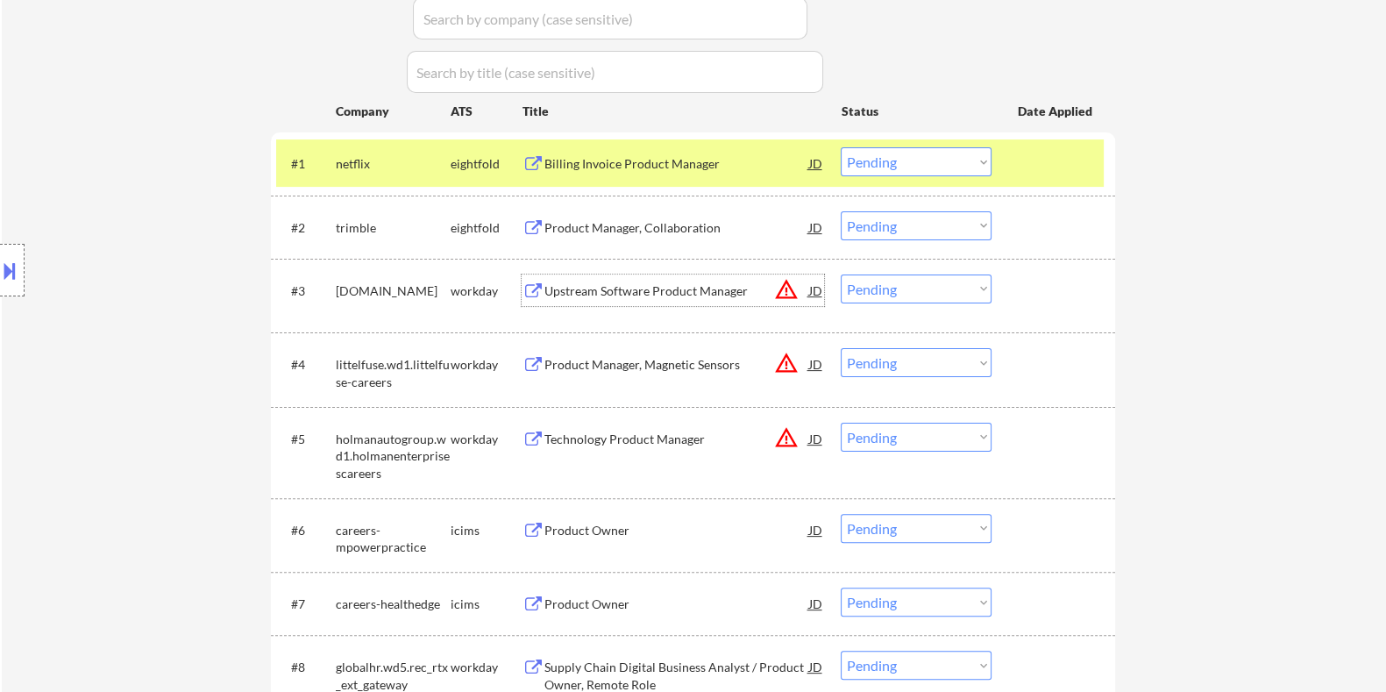
click at [906, 280] on select "Choose an option... Pending Applied Excluded (Questions) Excluded (Expired) Exc…" at bounding box center [916, 288] width 151 height 29
click at [841, 274] on select "Choose an option... Pending Applied Excluded (Questions) Excluded (Expired) Exc…" at bounding box center [916, 288] width 151 height 29
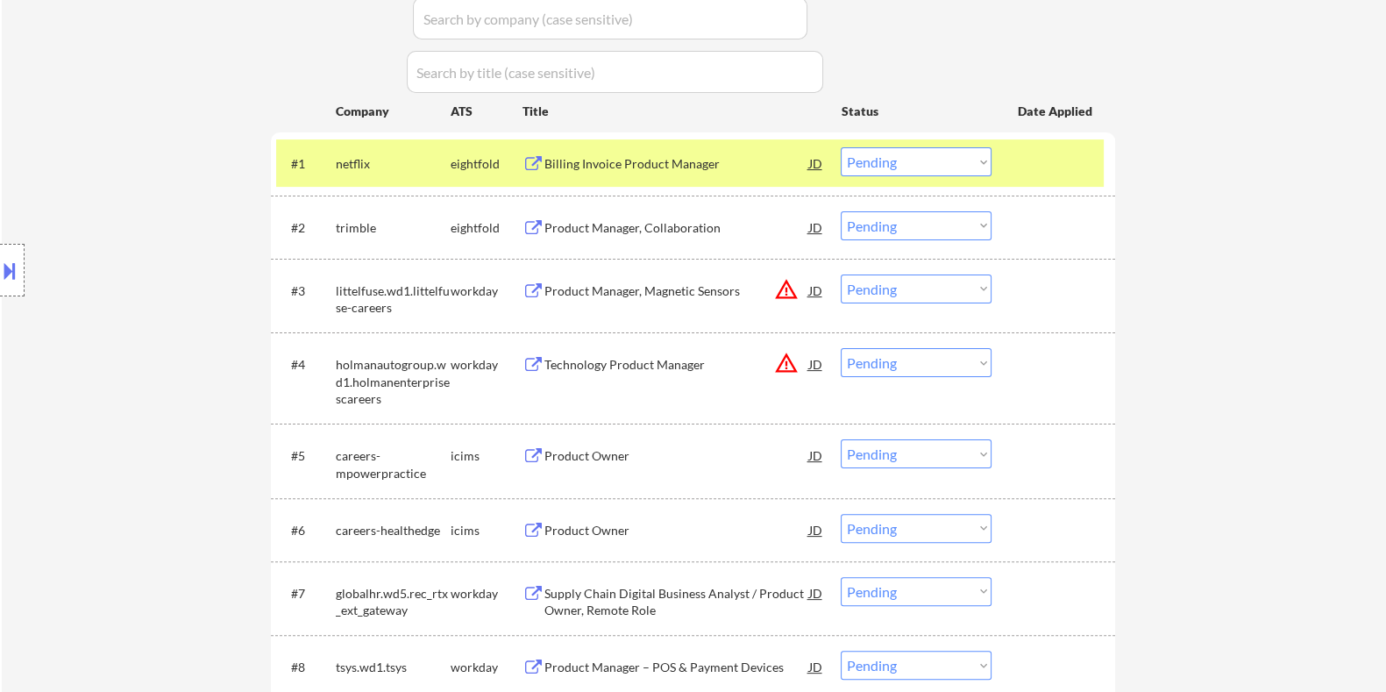
click at [656, 293] on div "Product Manager, Magnetic Sensors" at bounding box center [676, 291] width 265 height 18
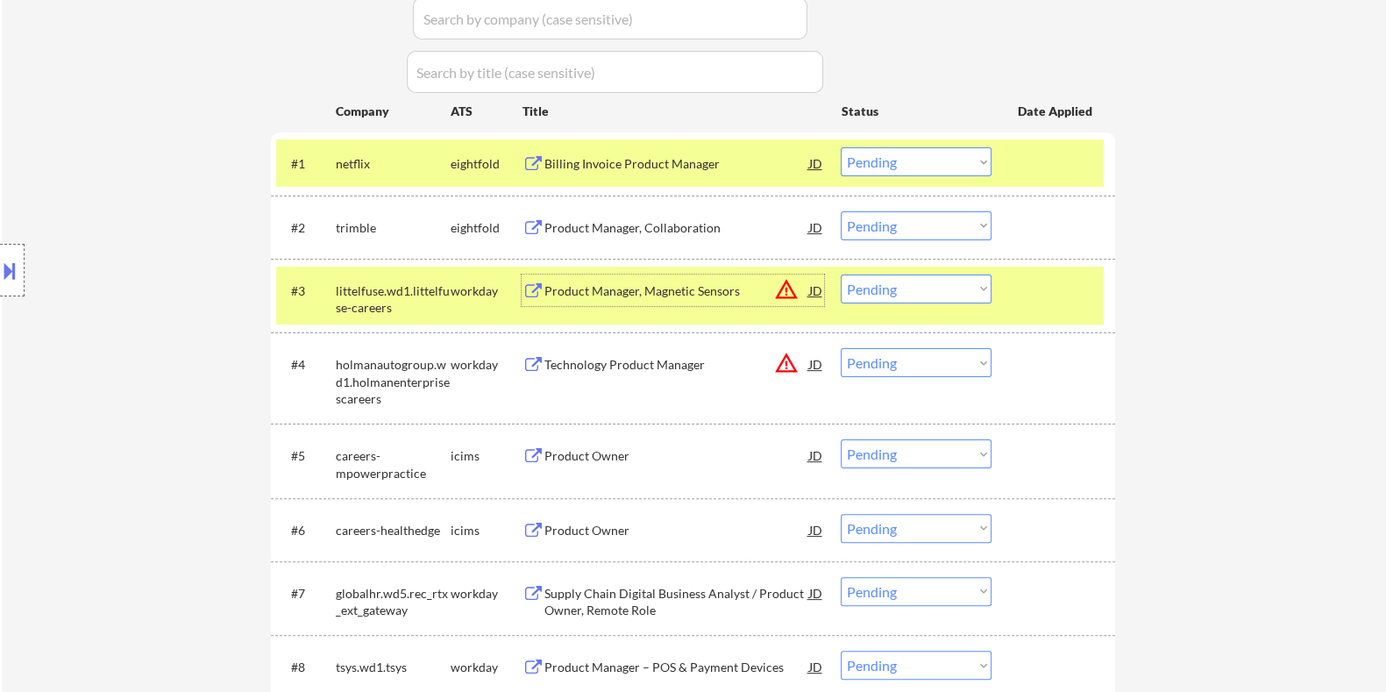
click at [912, 295] on select "Choose an option... Pending Applied Excluded (Questions) Excluded (Expired) Exc…" at bounding box center [916, 288] width 151 height 29
click at [841, 274] on select "Choose an option... Pending Applied Excluded (Questions) Excluded (Expired) Exc…" at bounding box center [916, 288] width 151 height 29
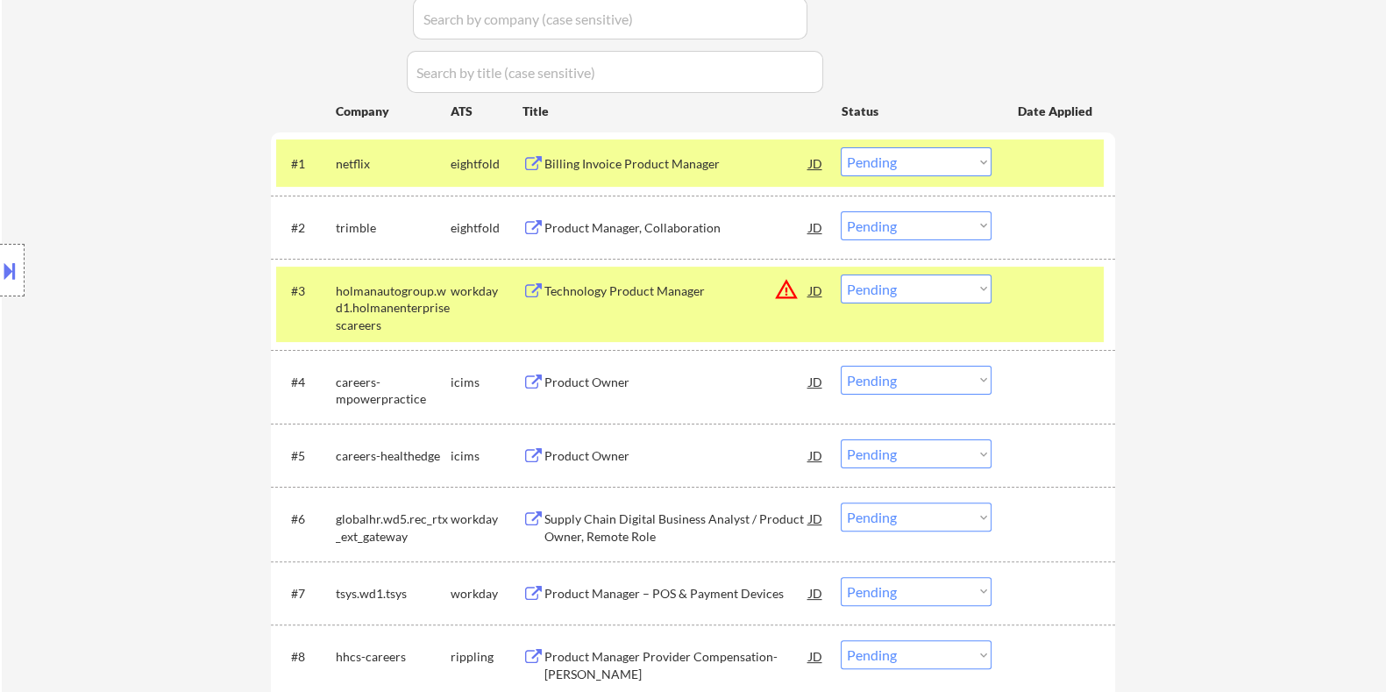
click at [627, 283] on div "Technology Product Manager" at bounding box center [676, 291] width 265 height 18
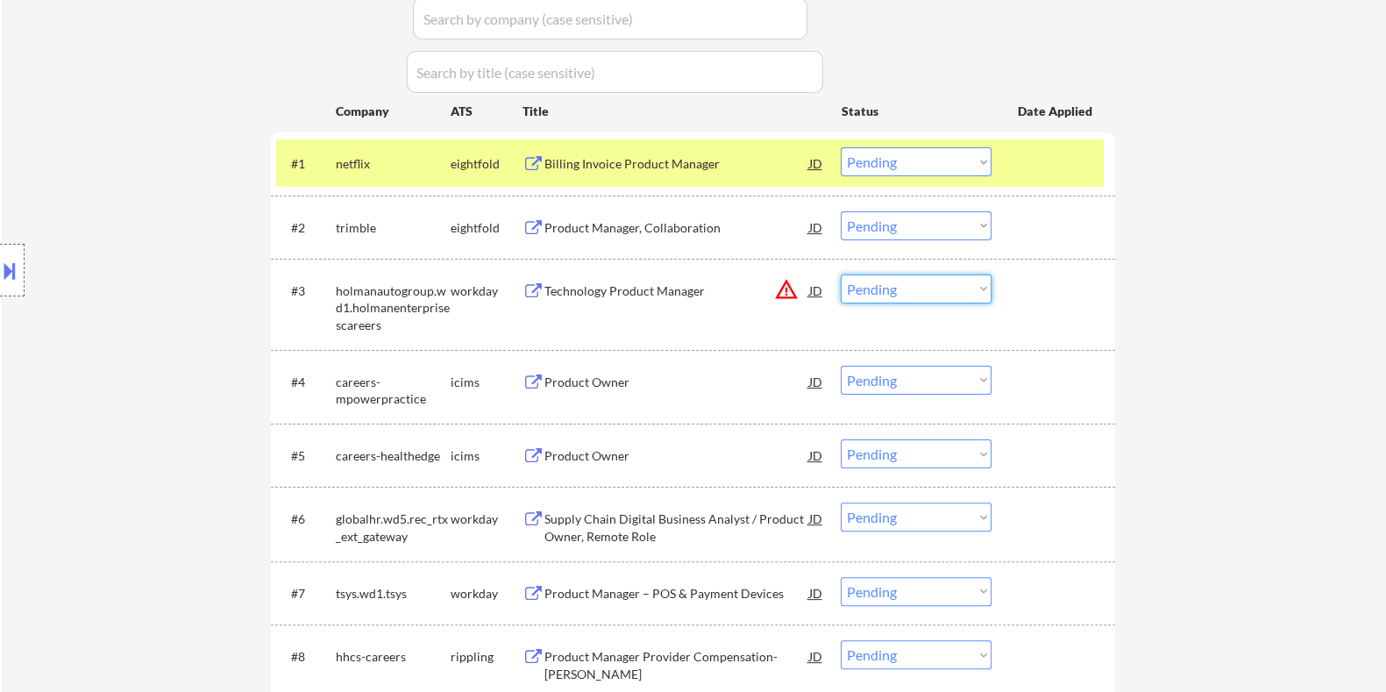
click at [891, 295] on select "Choose an option... Pending Applied Excluded (Questions) Excluded (Expired) Exc…" at bounding box center [916, 288] width 151 height 29
click at [841, 274] on select "Choose an option... Pending Applied Excluded (Questions) Excluded (Expired) Exc…" at bounding box center [916, 288] width 151 height 29
select select ""pending""
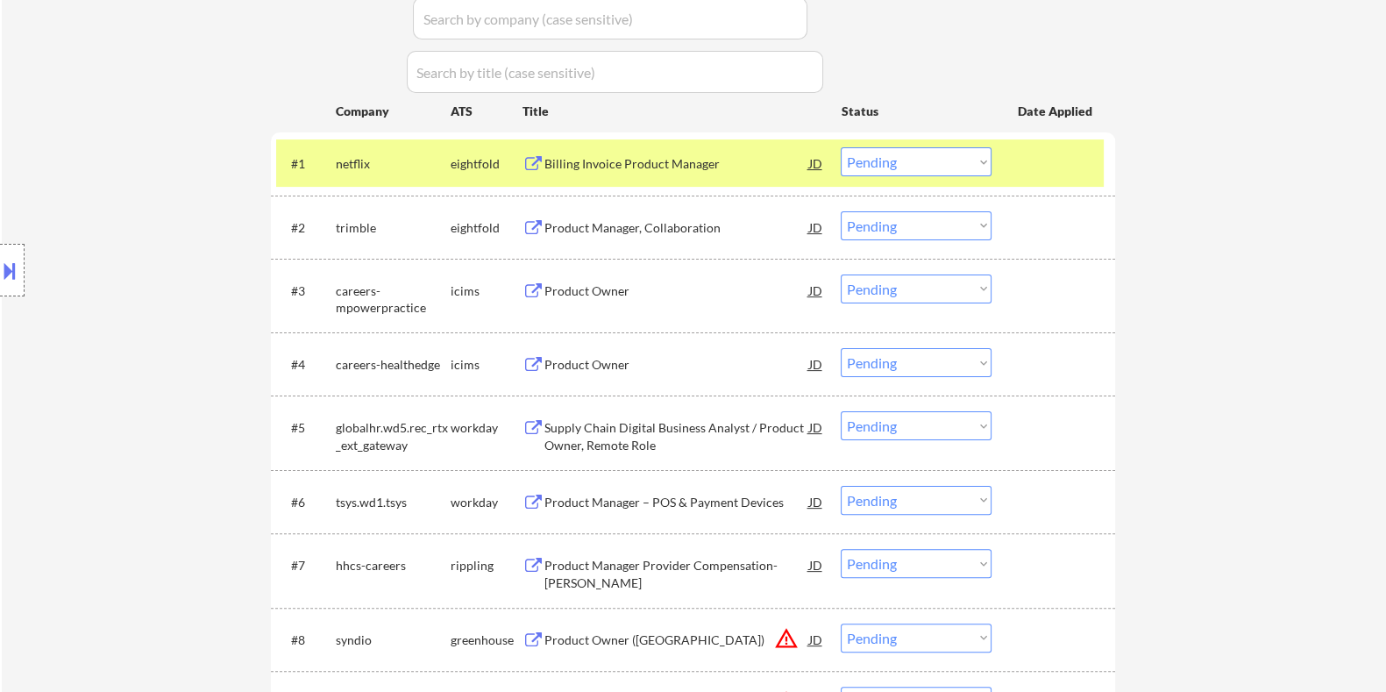
click at [586, 282] on div "Product Owner" at bounding box center [676, 291] width 265 height 18
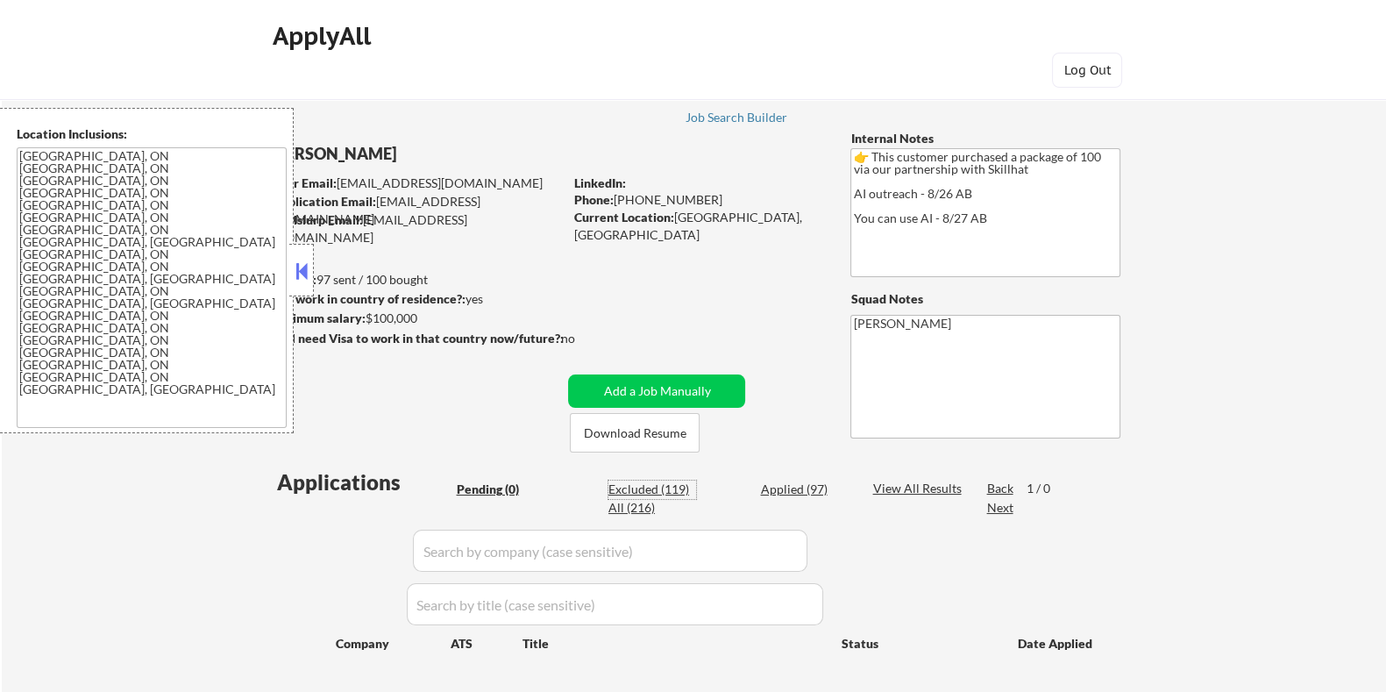
click at [659, 487] on div "Excluded (119)" at bounding box center [653, 490] width 88 height 18
select select ""excluded__other_""
select select ""excluded""
select select ""excluded__expired_""
select select ""excluded__bad_match_""
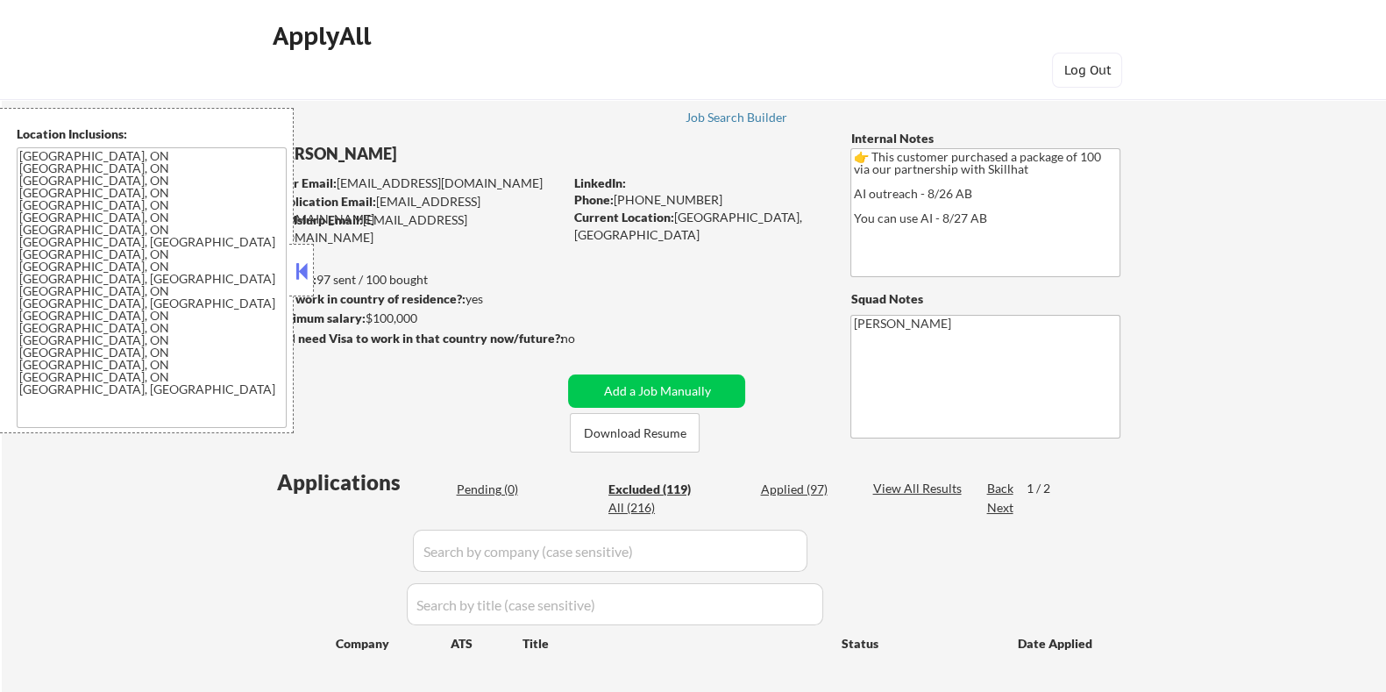
select select ""excluded__expired_""
select select ""excluded__location_""
select select ""excluded__expired_""
select select ""excluded__other_""
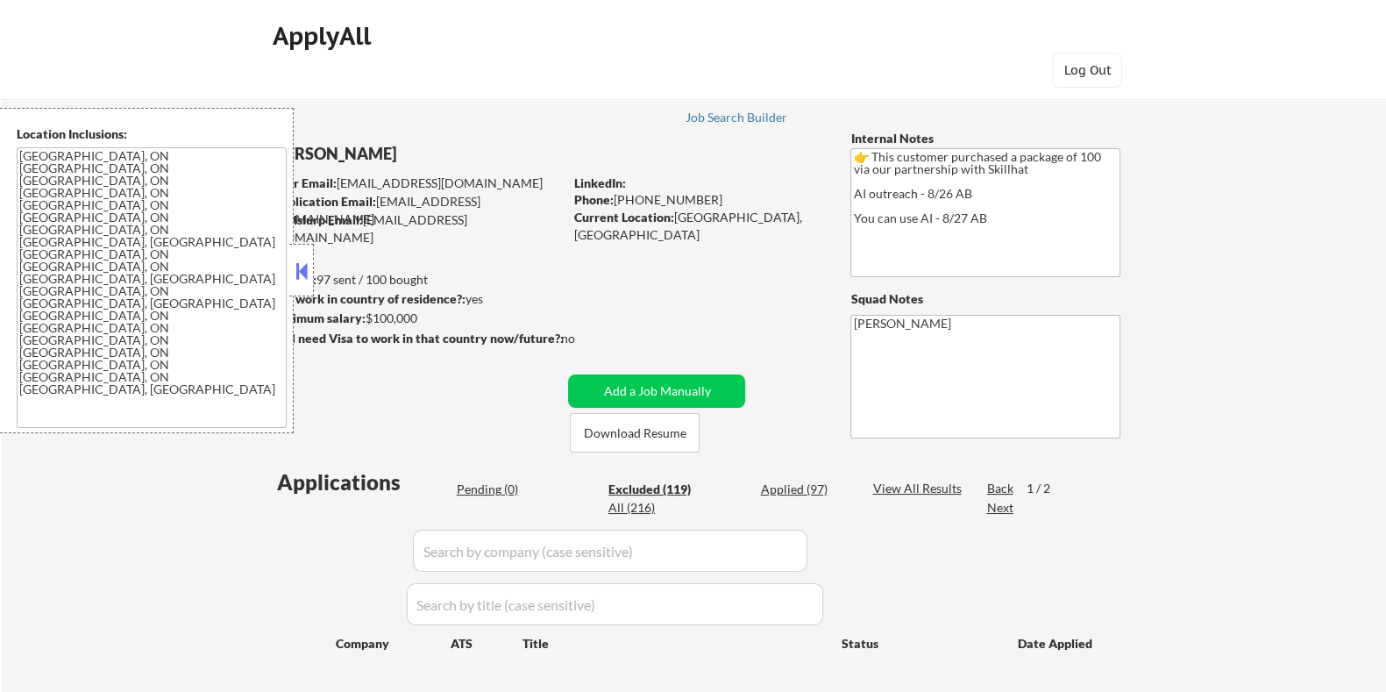
select select ""excluded__expired_""
select select ""excluded""
select select ""excluded__bad_match_""
select select ""excluded__expired_""
select select ""excluded__other_""
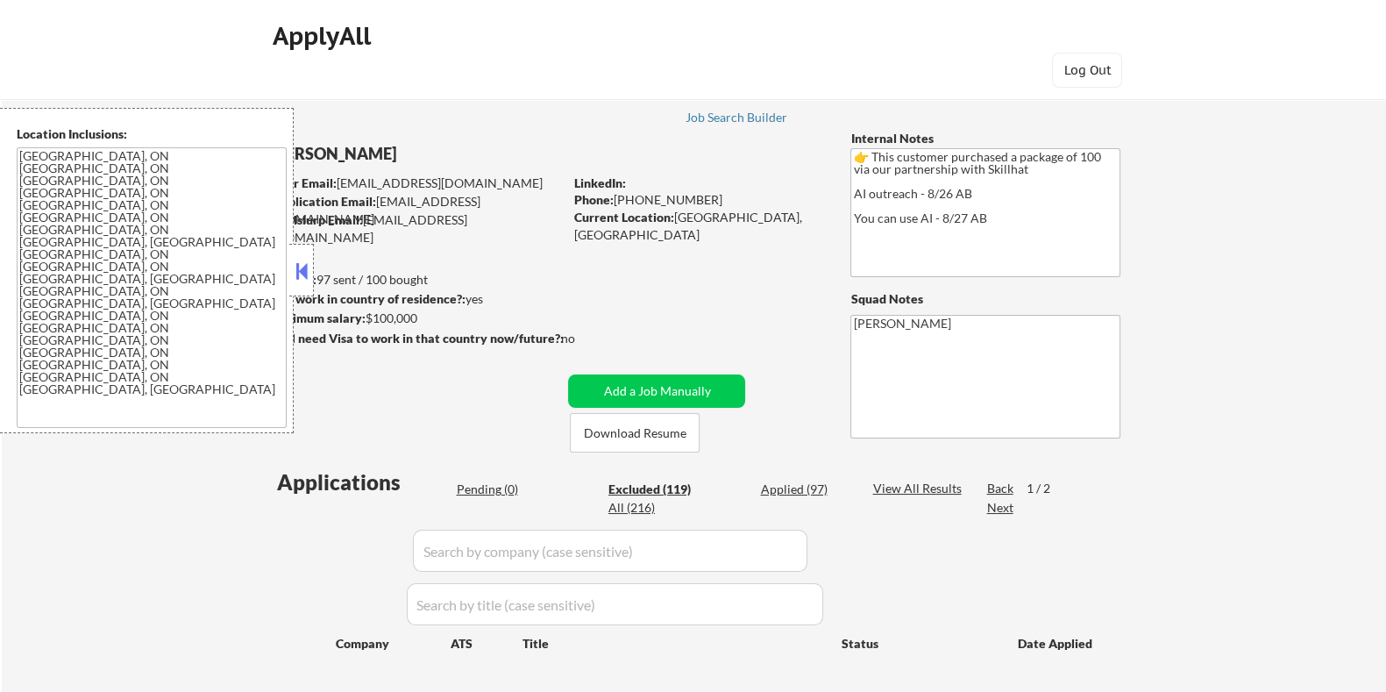
select select ""excluded__other_""
select select ""excluded__expired_""
select select ""excluded__bad_match_""
select select ""excluded__expired_""
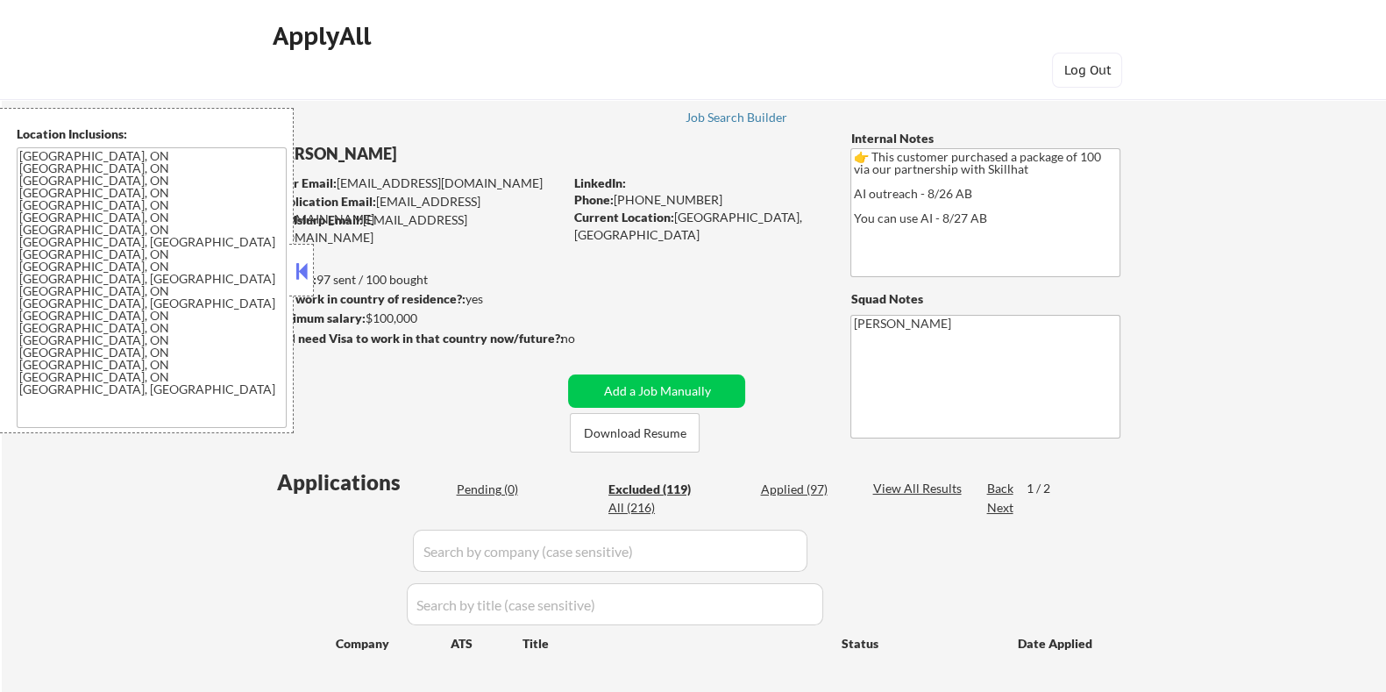
select select ""excluded__expired_""
select select ""excluded__other_""
select select ""excluded__salary_""
select select ""excluded""
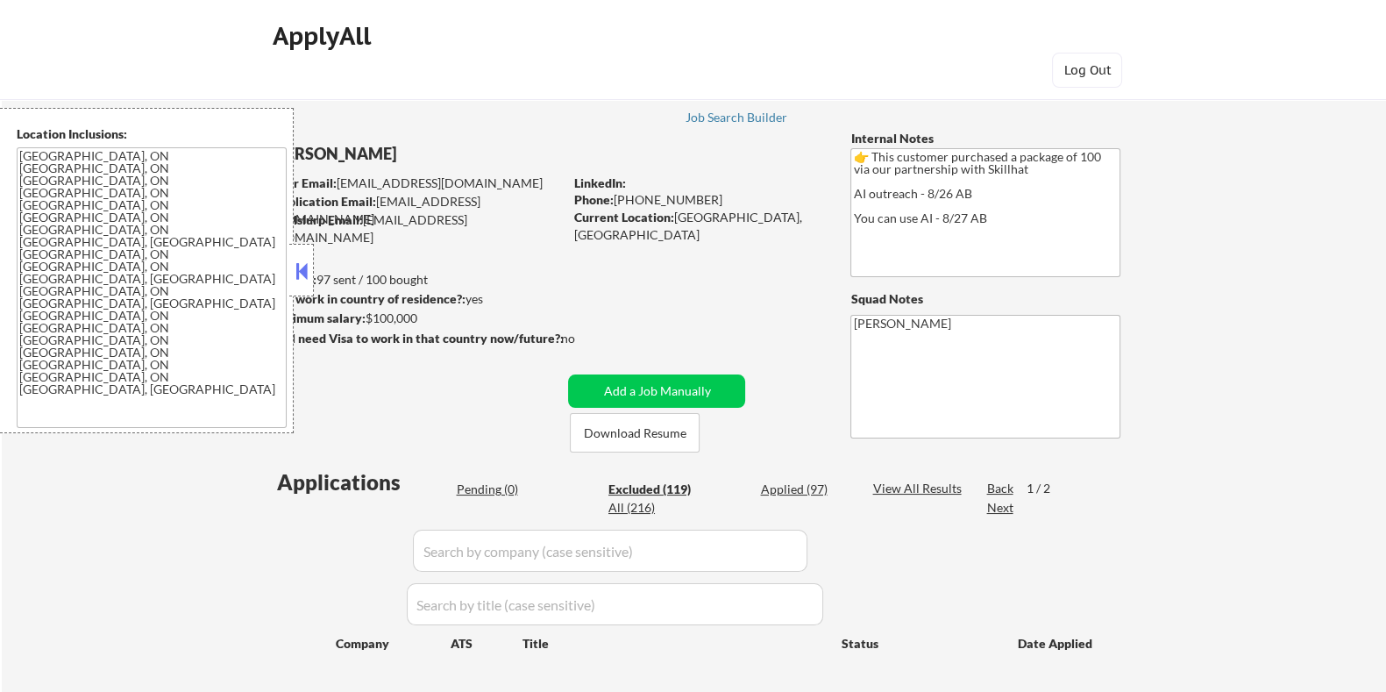
select select ""excluded__bad_match_""
select select ""excluded__expired_""
select select ""excluded__other_""
select select ""excluded__expired_""
select select ""excluded__location_""
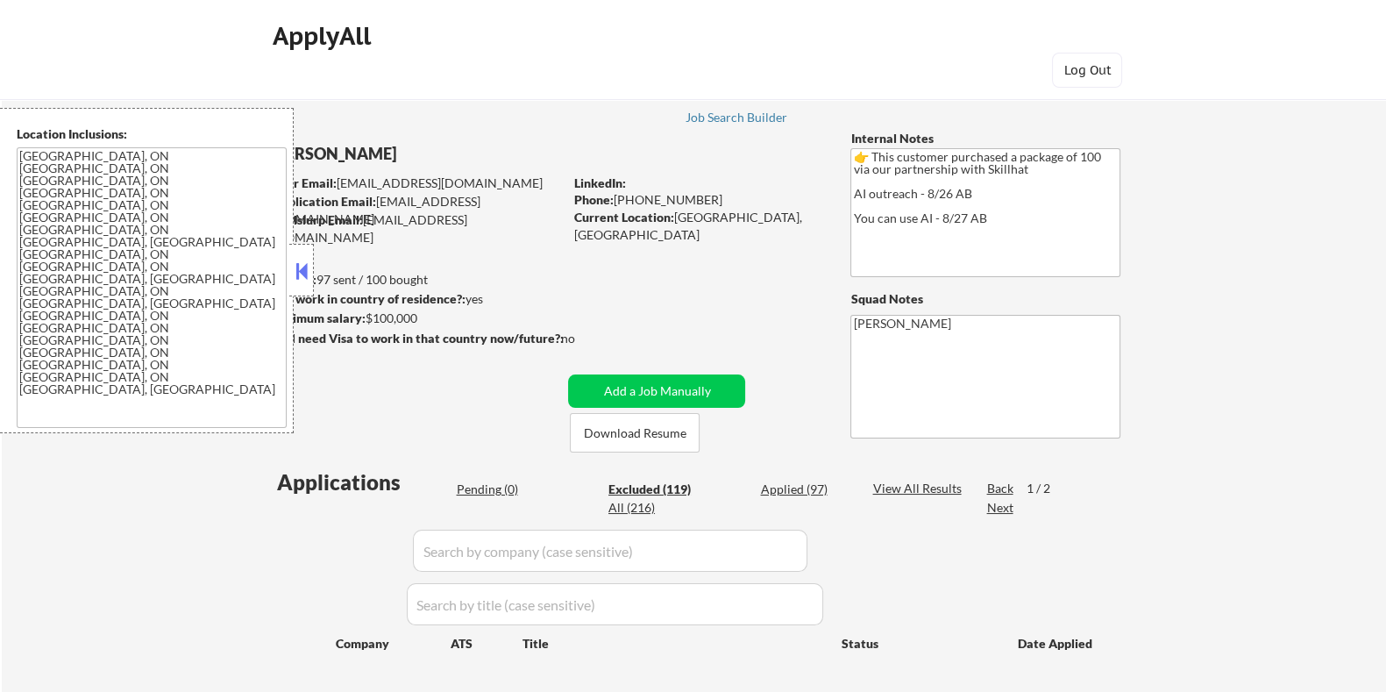
select select ""excluded__other_""
select select ""excluded__bad_match_""
select select ""excluded__other_""
select select ""excluded__expired_""
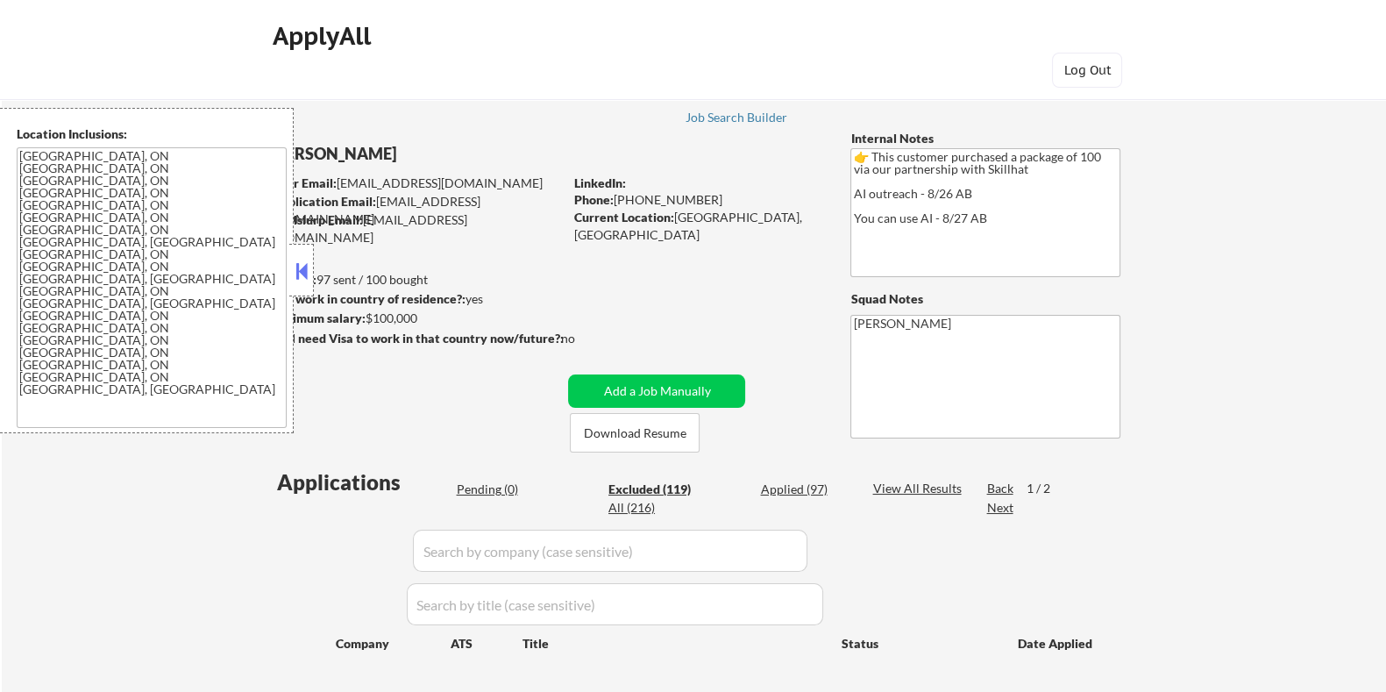
select select ""excluded__expired_""
select select ""excluded""
select select ""excluded__expired_""
select select ""excluded__bad_match_""
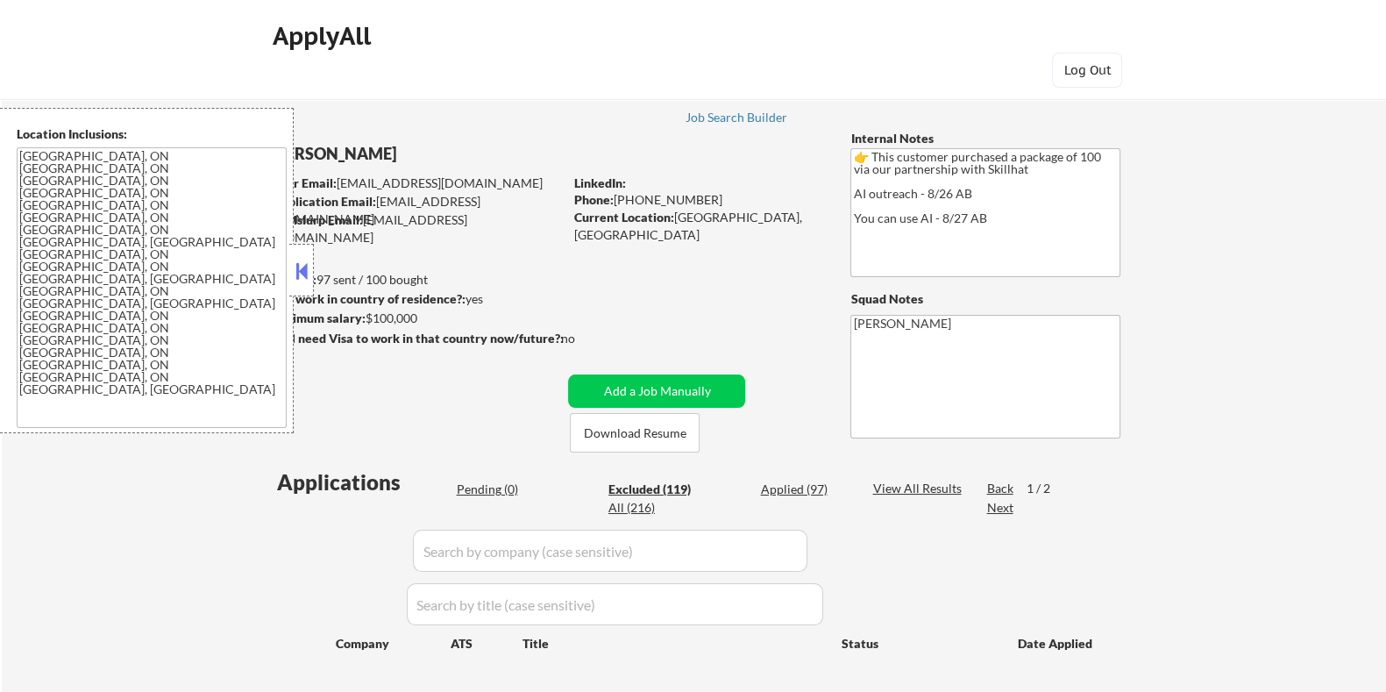
select select ""excluded__other_""
select select ""excluded__bad_match_""
select select ""excluded__expired_""
select select ""excluded__bad_match_""
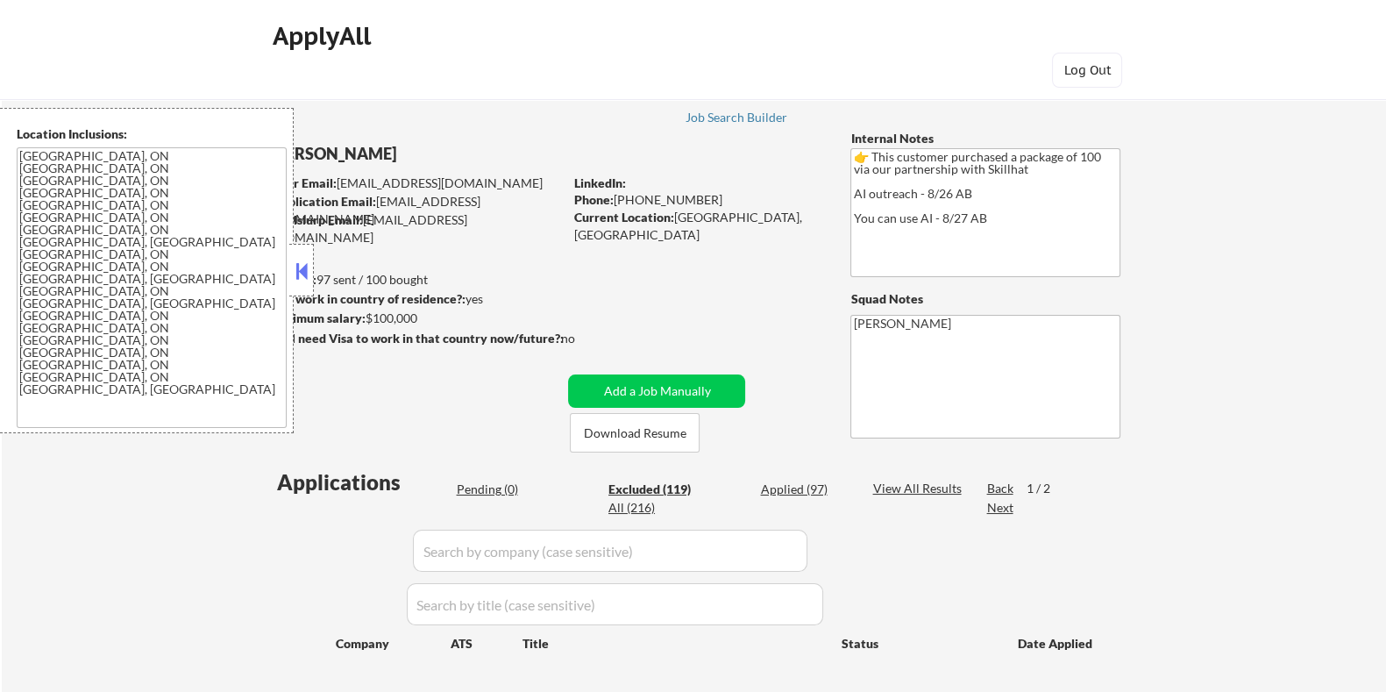
select select ""excluded""
select select ""excluded__expired_""
select select ""excluded__bad_match_""
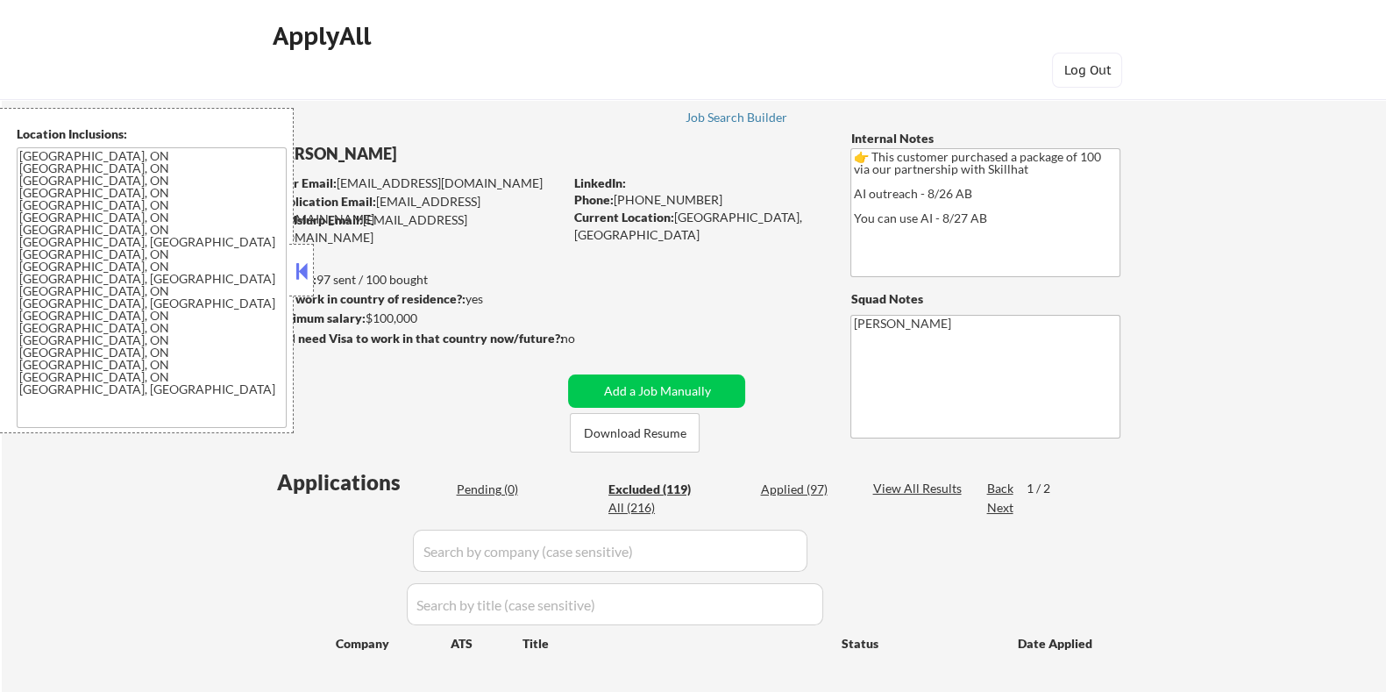
select select ""excluded__other_""
select select ""excluded__expired_""
select select ""excluded__bad_match_""
select select ""excluded""
select select ""excluded__other_""
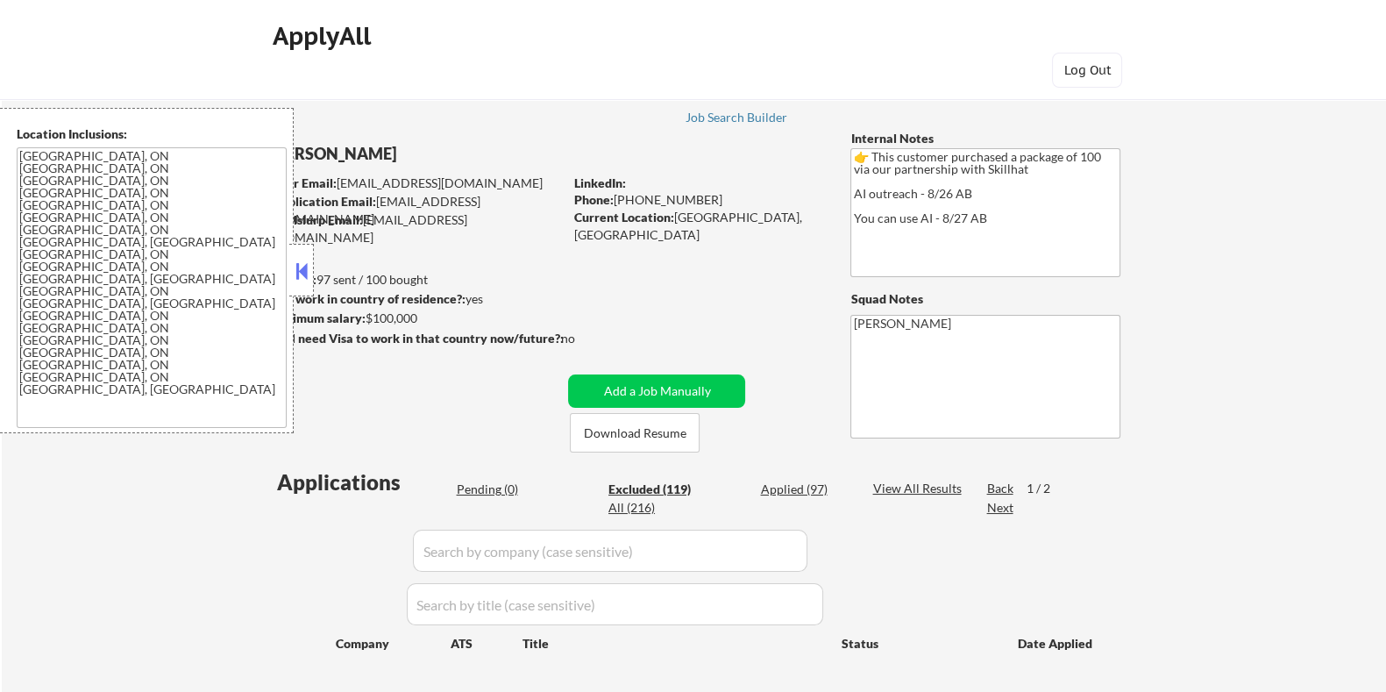
select select ""excluded__bad_match_""
select select ""excluded__expired_""
select select ""excluded__bad_match_""
select select ""excluded__expired_""
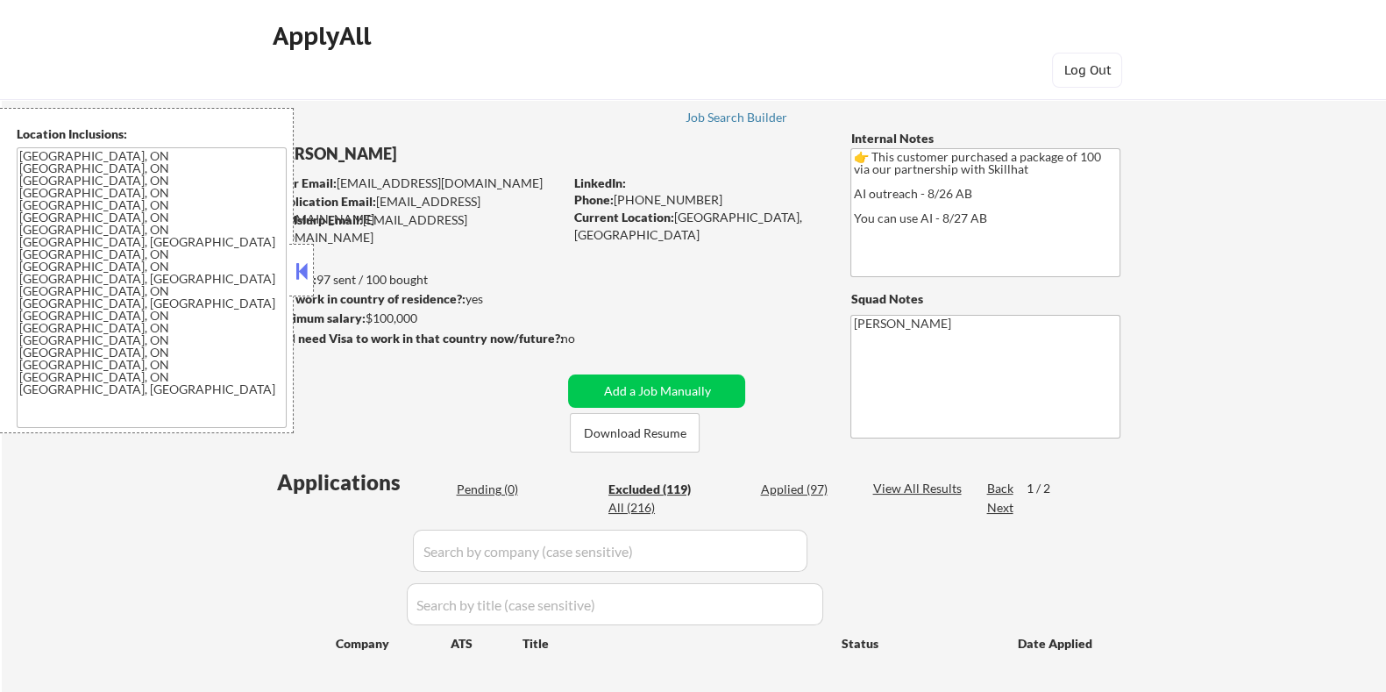
select select ""excluded__location_""
select select ""excluded__bad_match_""
select select ""excluded__other_""
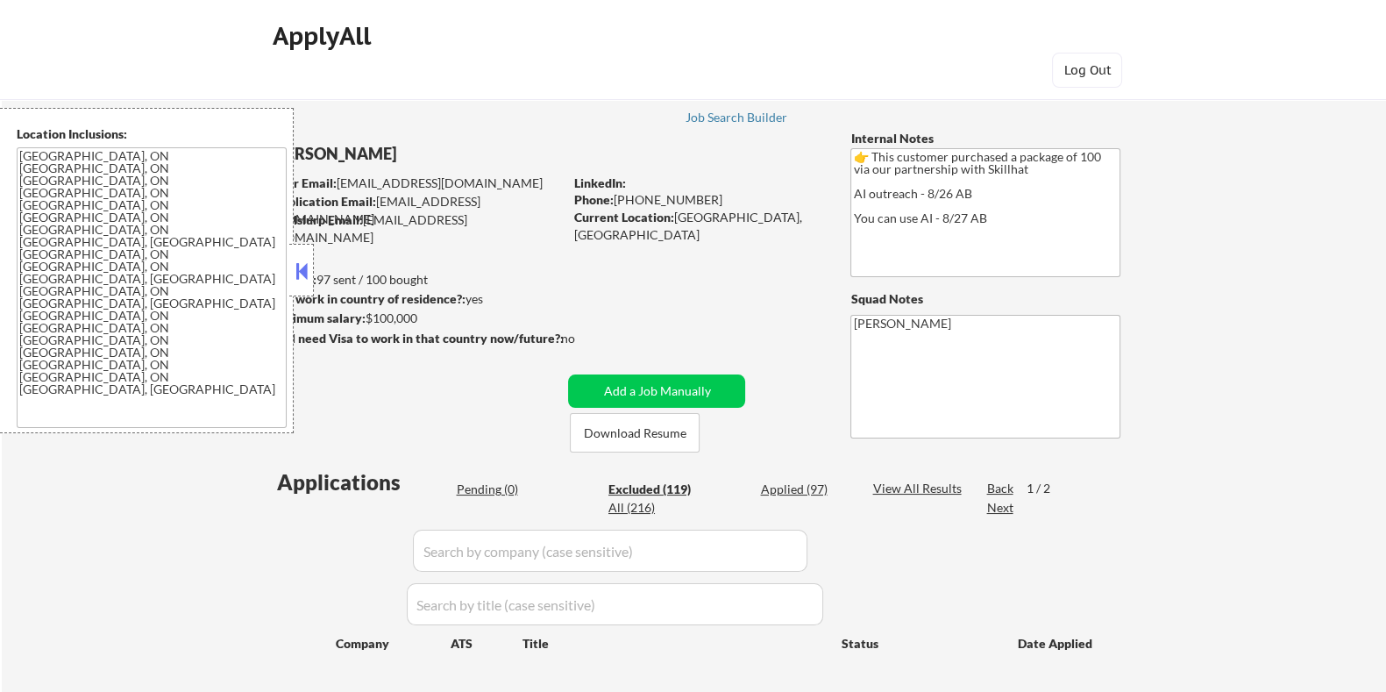
select select ""excluded__bad_match_""
select select ""excluded""
select select ""excluded__bad_match_""
select select ""excluded__other_""
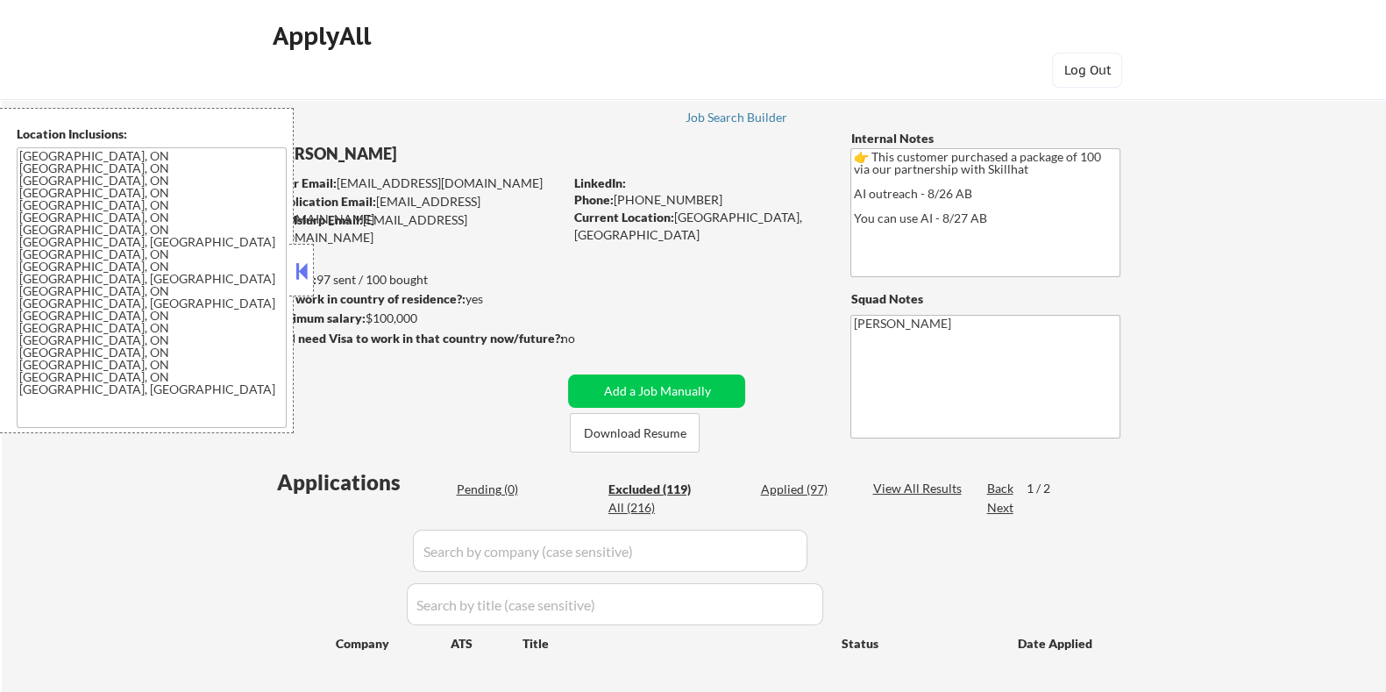
select select ""excluded__bad_match_""
select select ""excluded__other_""
select select ""excluded""
select select ""excluded__expired_""
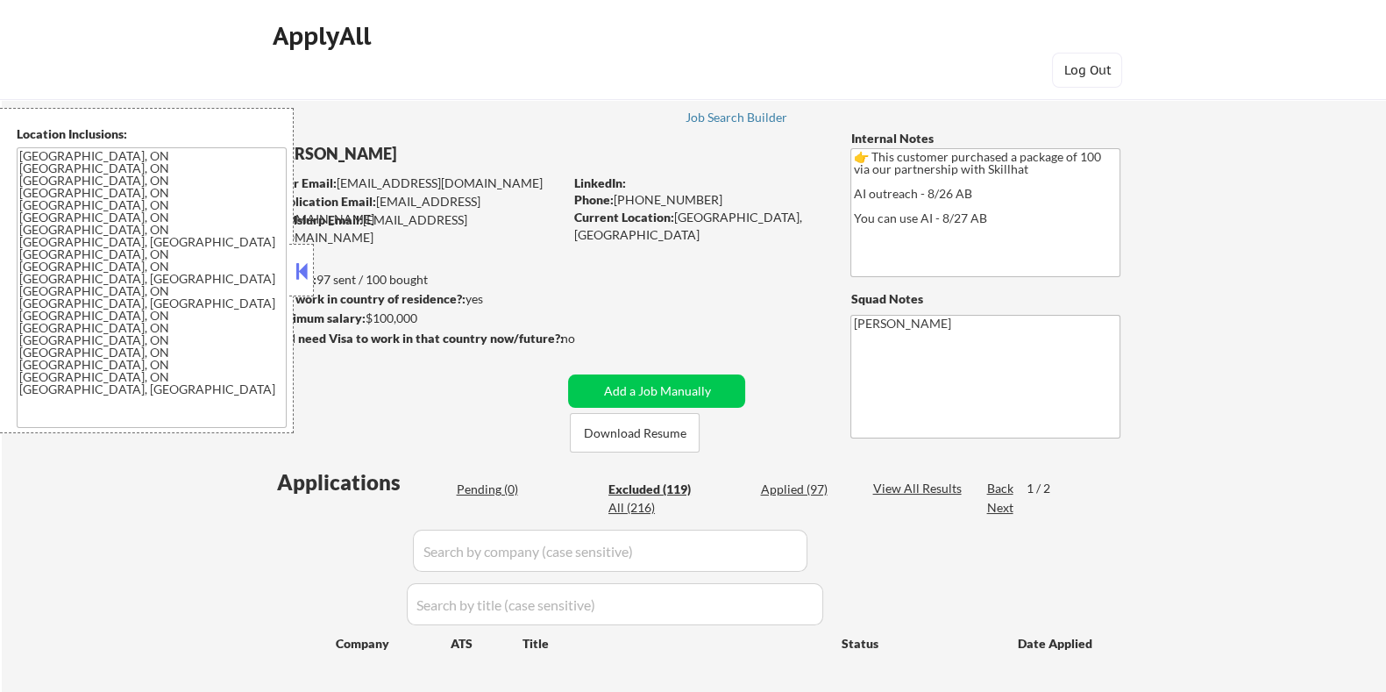
select select ""excluded__expired_""
select select ""excluded__other_""
select select ""excluded""
select select ""excluded__other_""
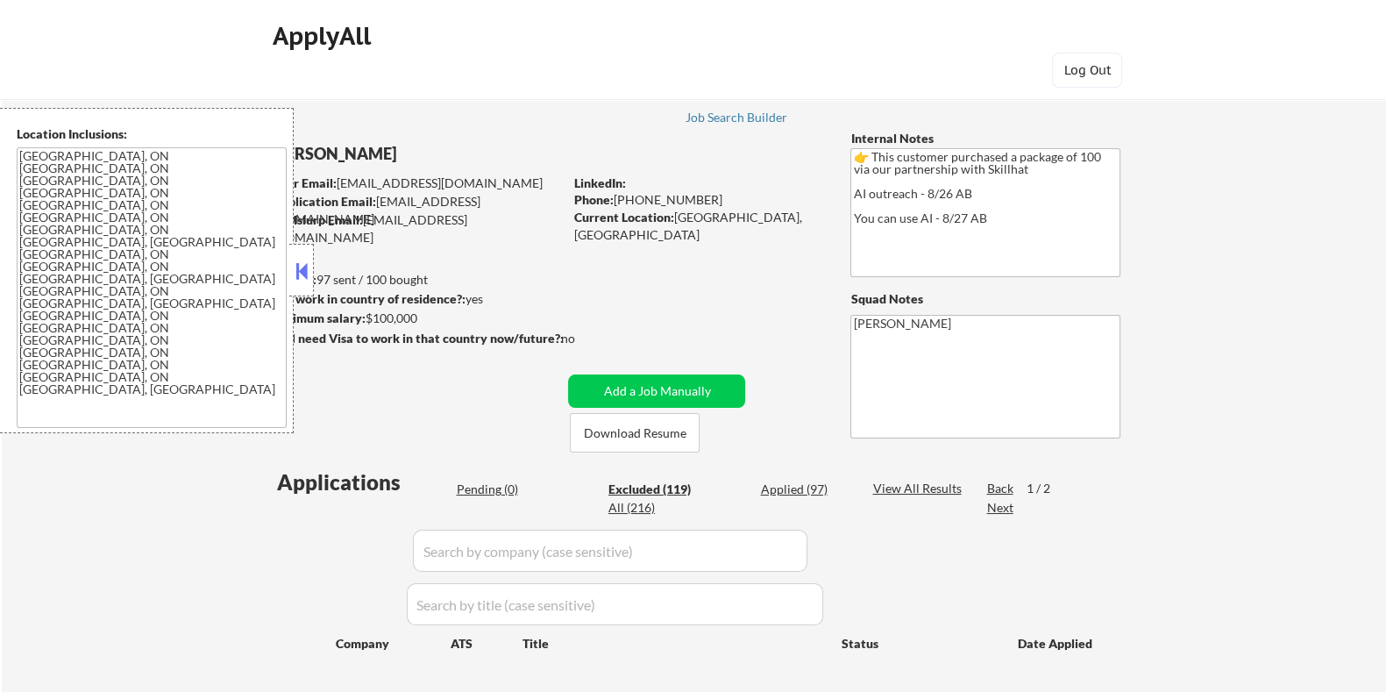
select select ""excluded__expired_""
select select ""excluded__bad_match_""
select select ""excluded__expired_""
select select ""excluded__other_""
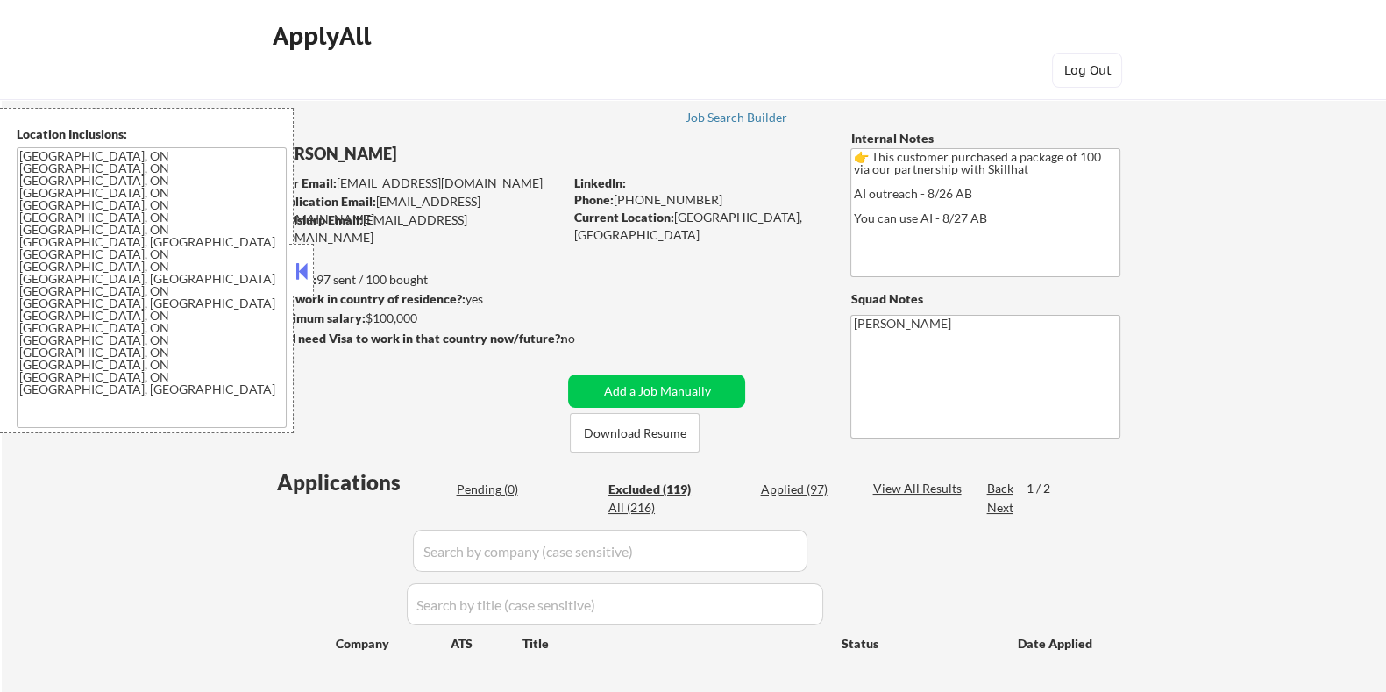
select select ""excluded__expired_""
select select ""excluded""
select select ""excluded__expired_""
select select ""excluded""
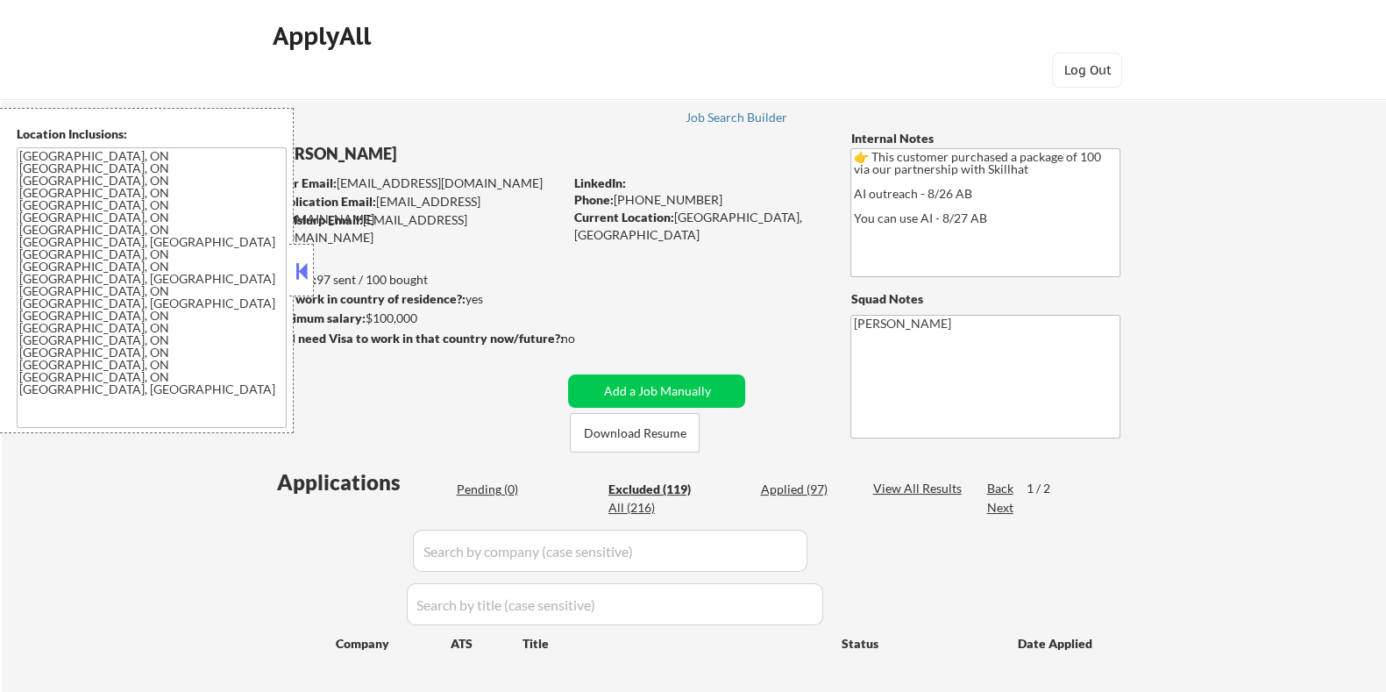
select select ""excluded__expired_""
select select ""excluded""
select select ""excluded__bad_match_""
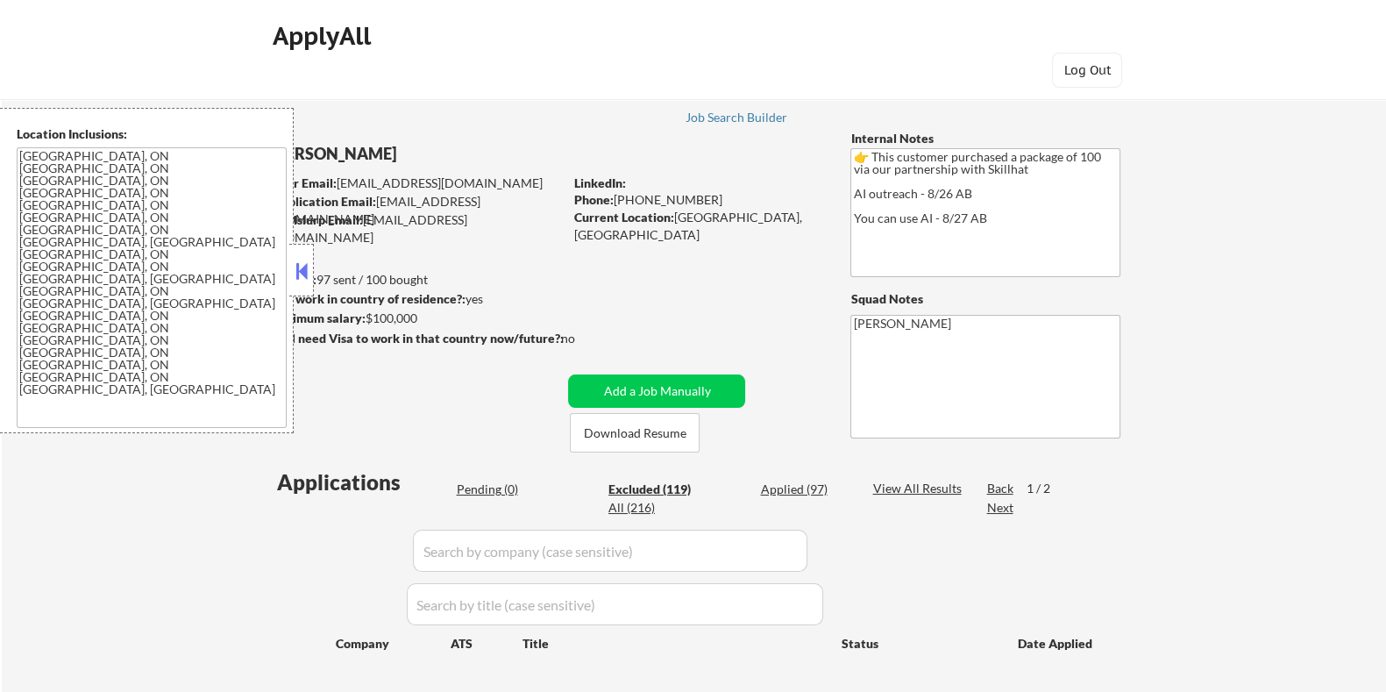
select select ""excluded__bad_match_""
select select ""excluded__other_""
select select ""excluded""
select select ""excluded__bad_match_""
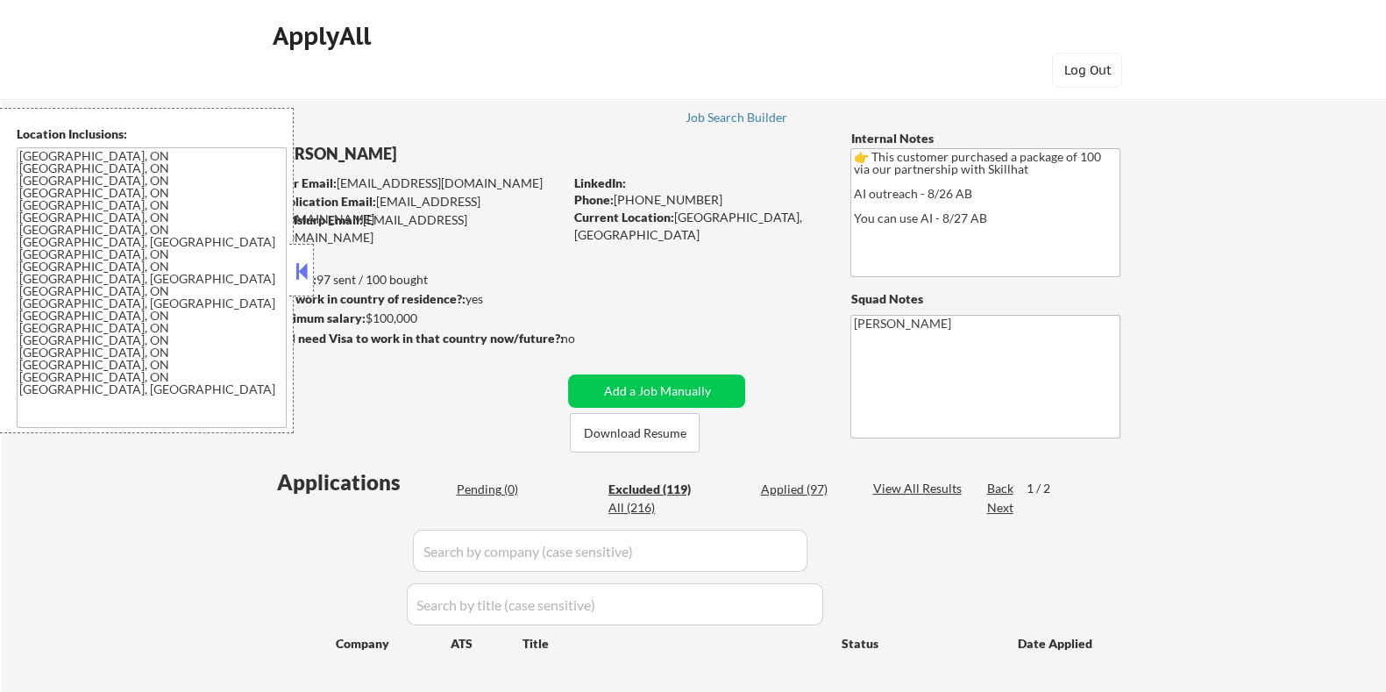
select select ""excluded__expired_""
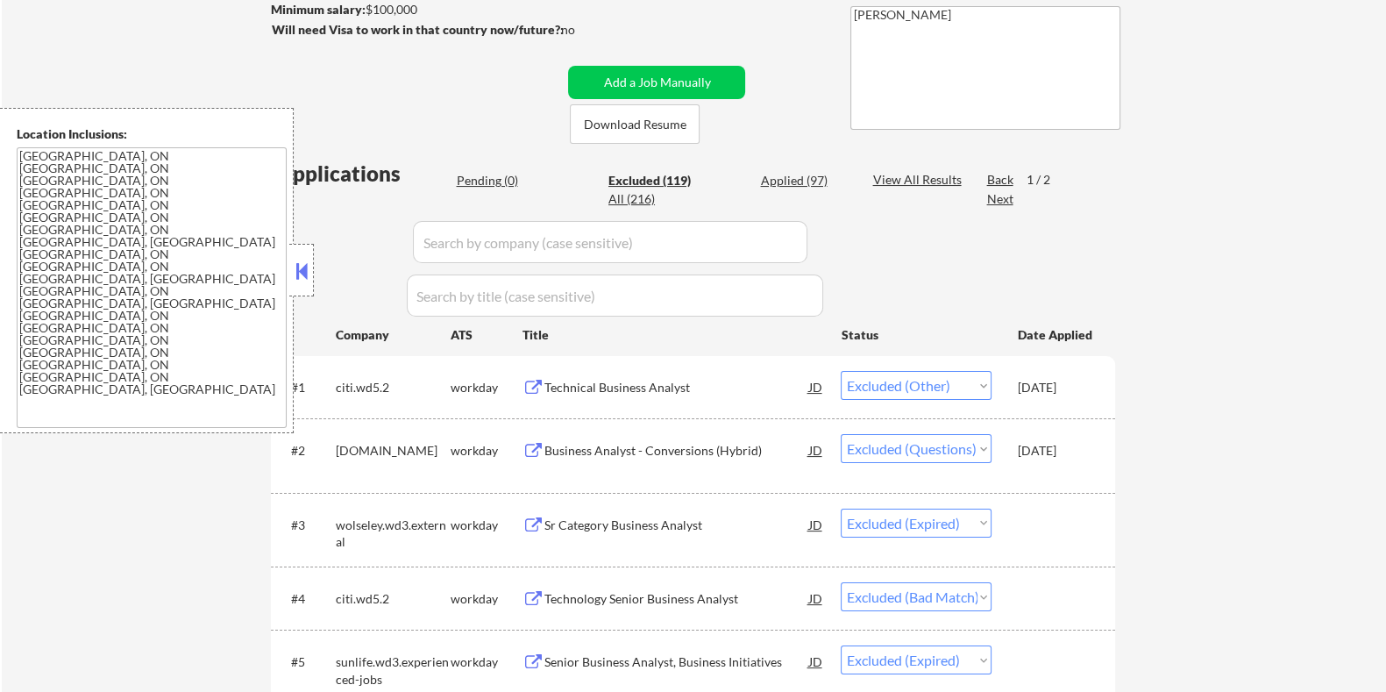
scroll to position [329, 0]
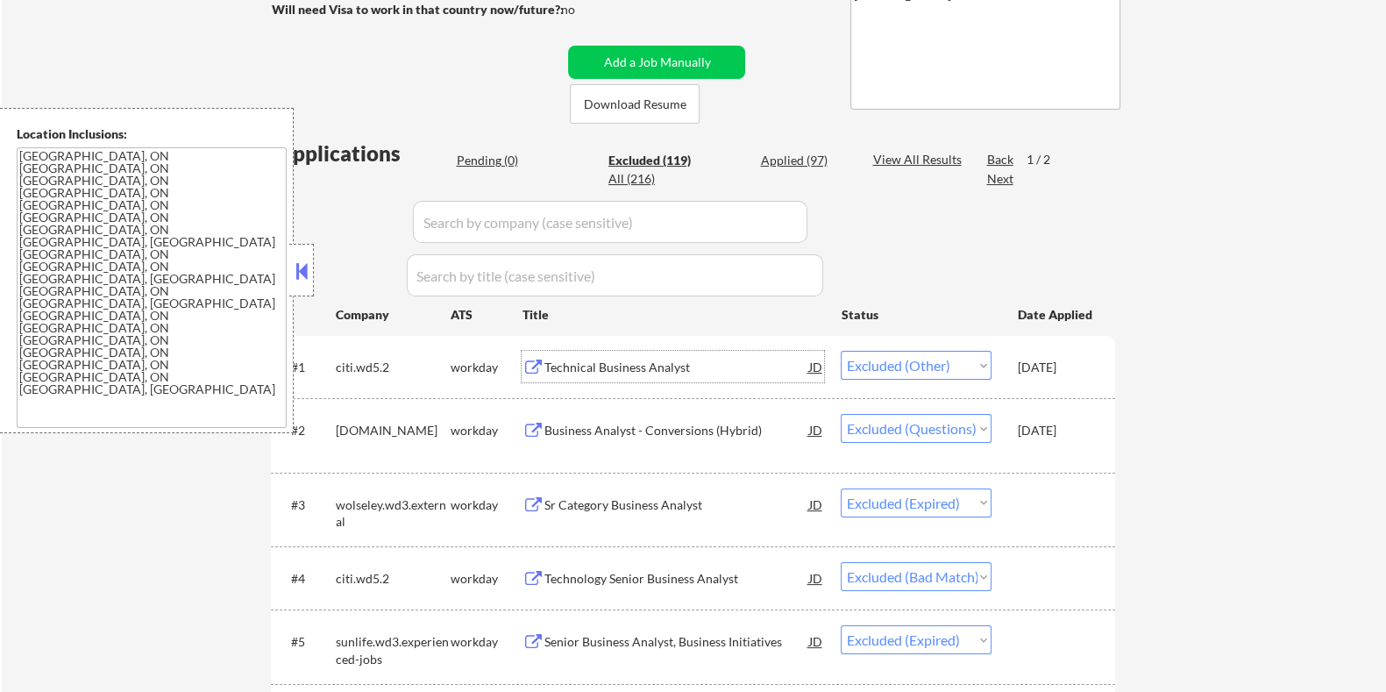
click at [574, 368] on div "Technical Business Analyst" at bounding box center [676, 368] width 265 height 18
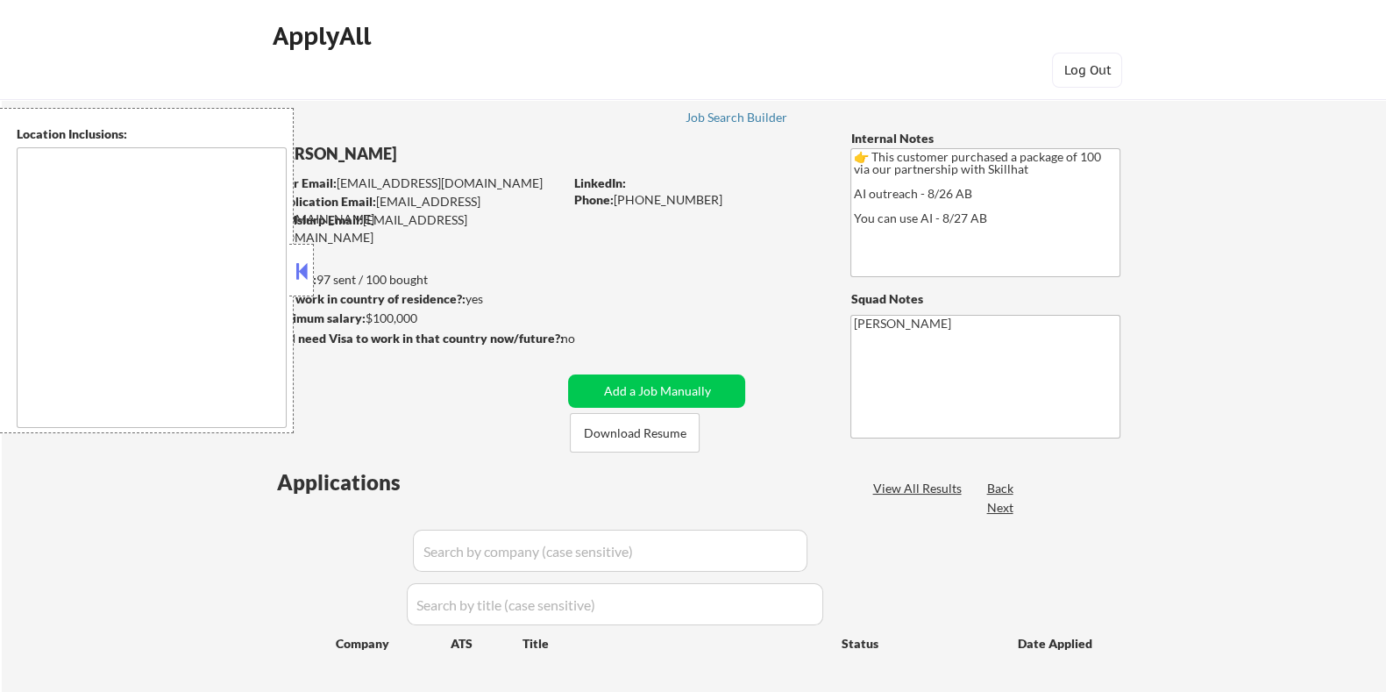
type textarea "Toronto, ON Mississauga, ON Brampton, ON Markham, ON Vaughan, ON Richmond Hill,…"
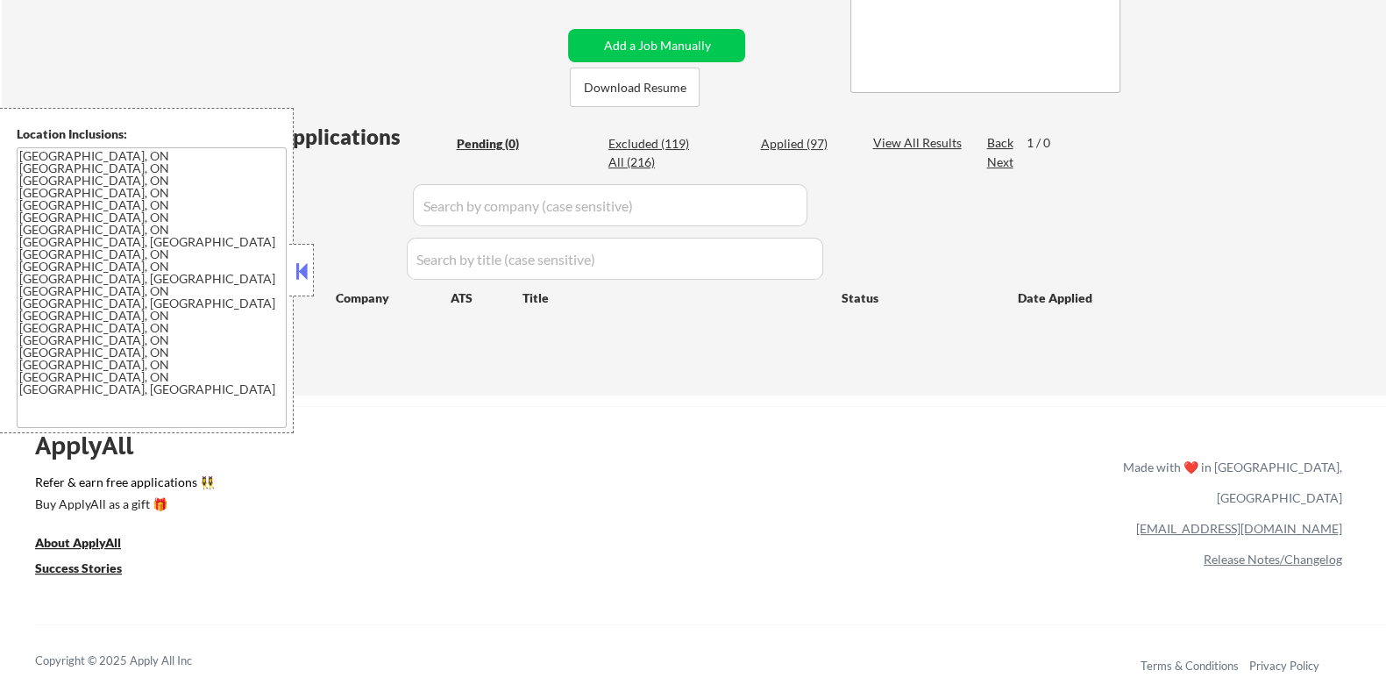
scroll to position [438, 0]
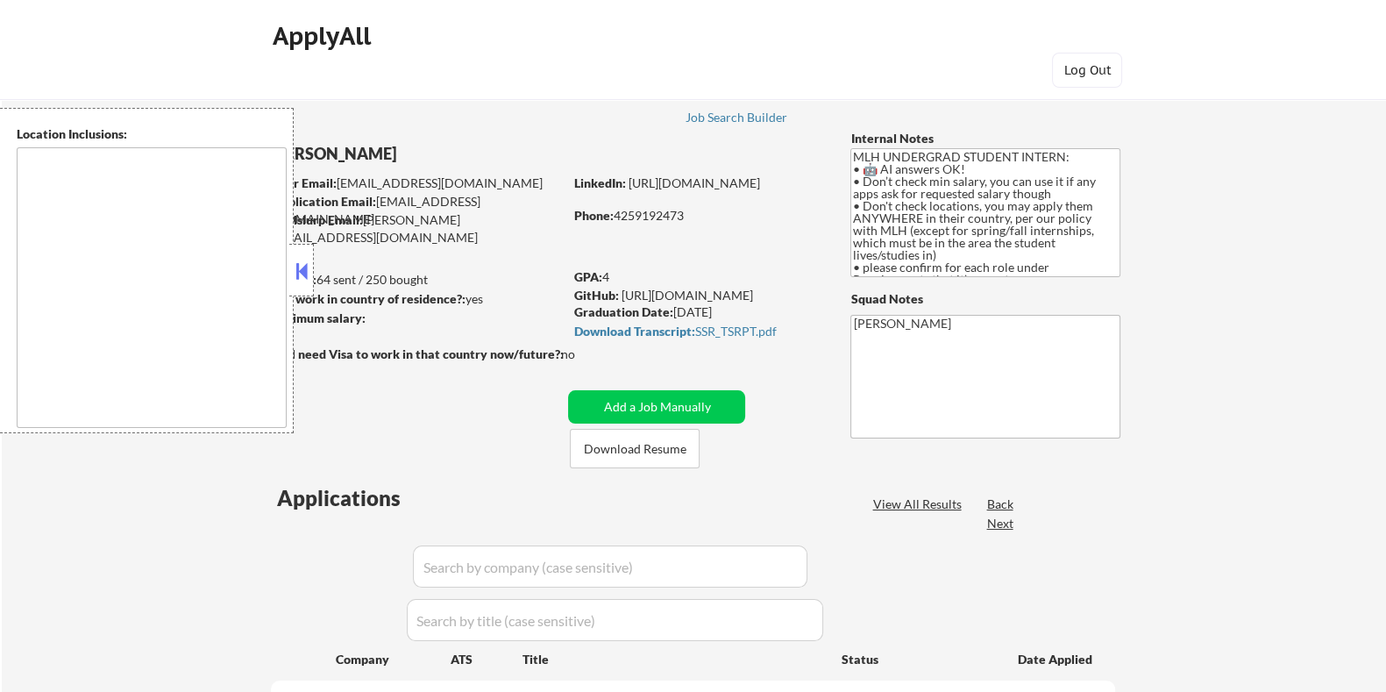
select select ""pending""
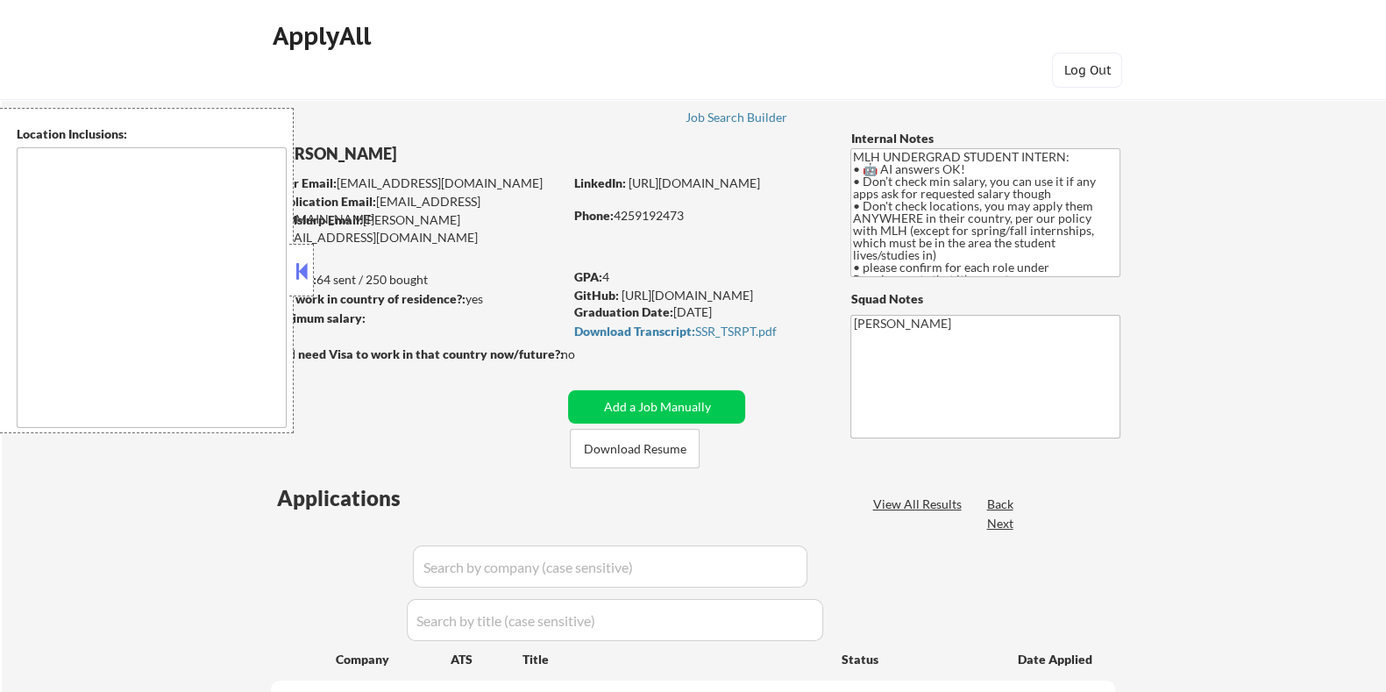
select select ""pending""
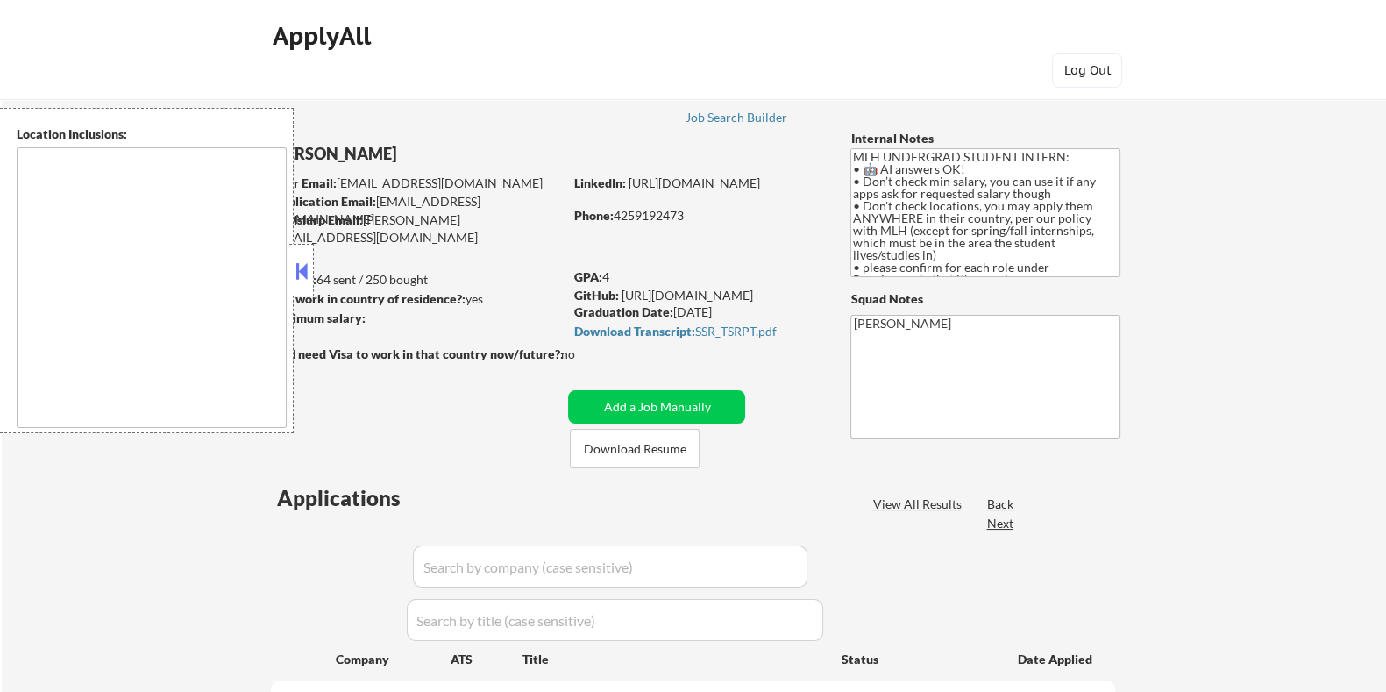
select select ""pending""
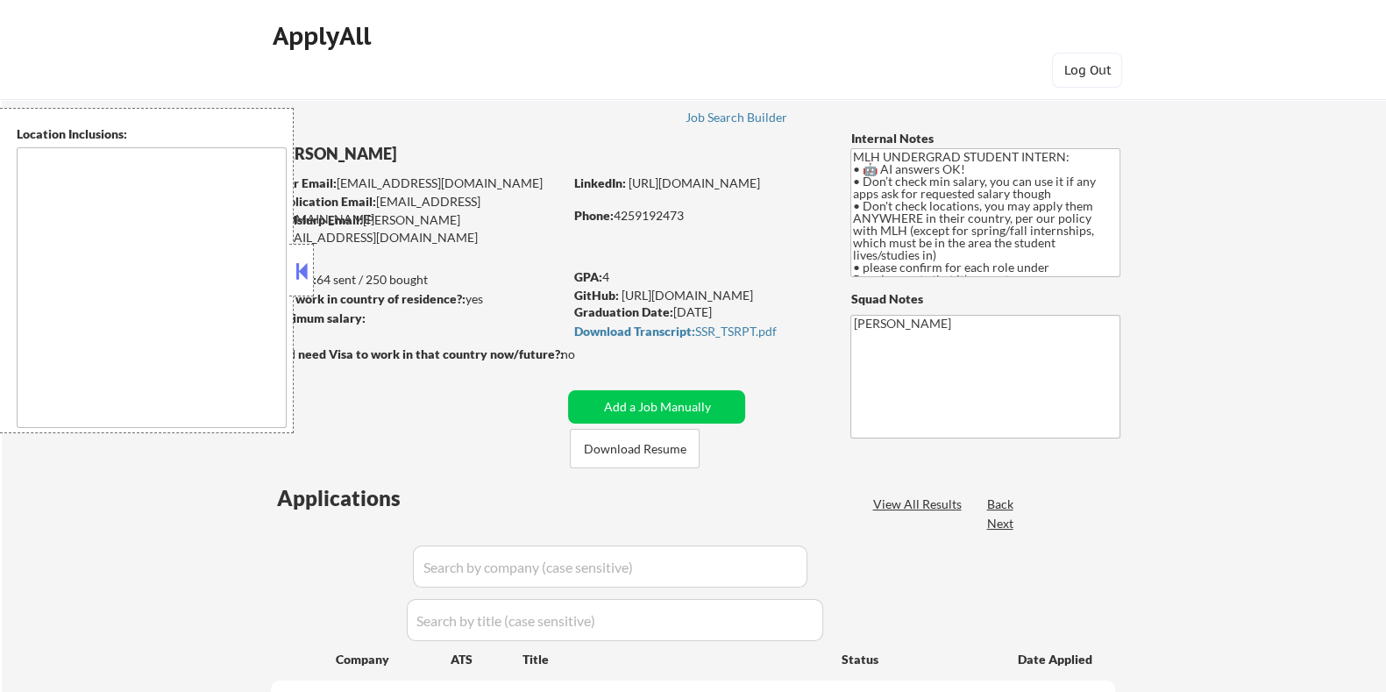
select select ""pending""
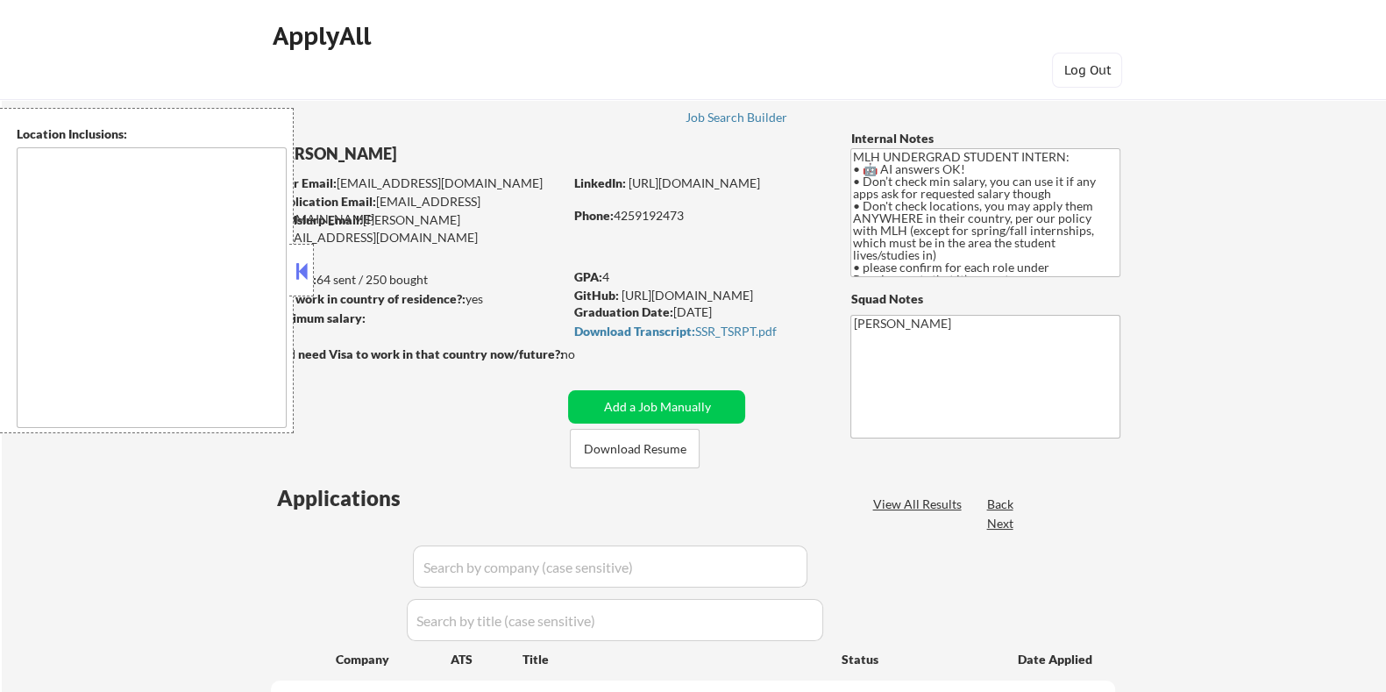
select select ""pending""
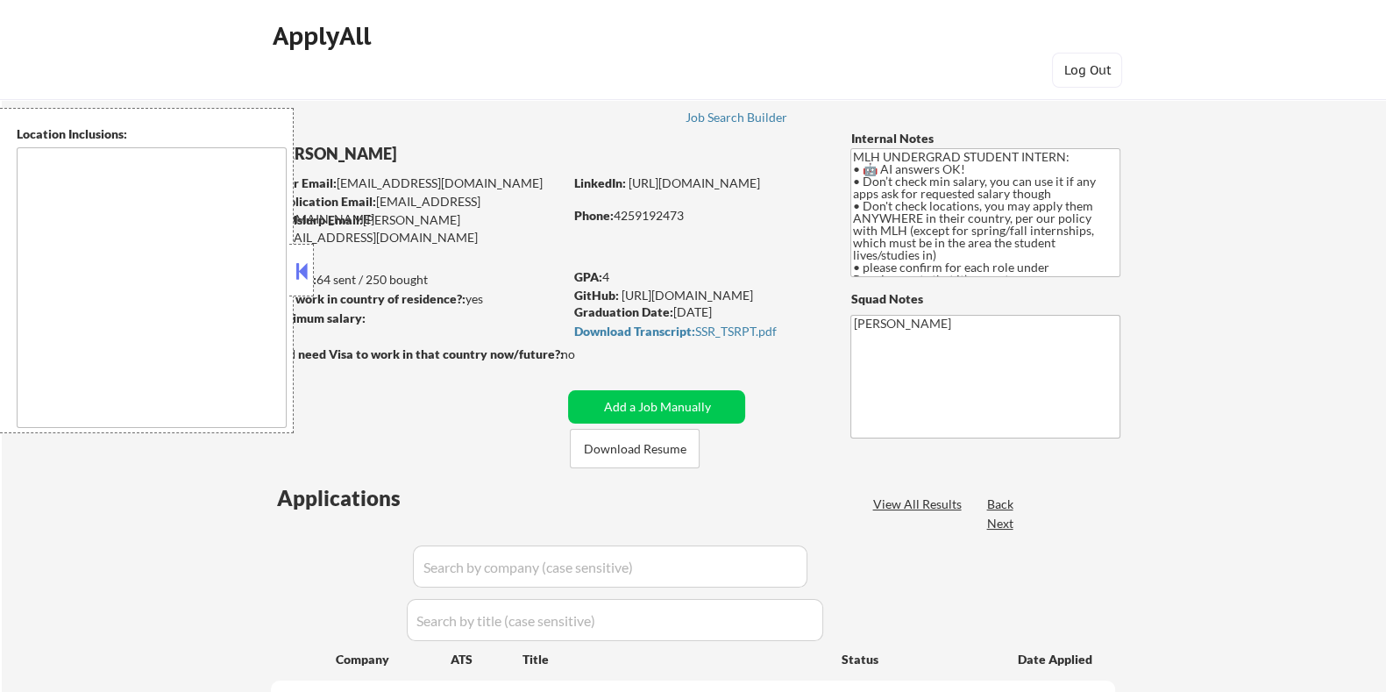
select select ""pending""
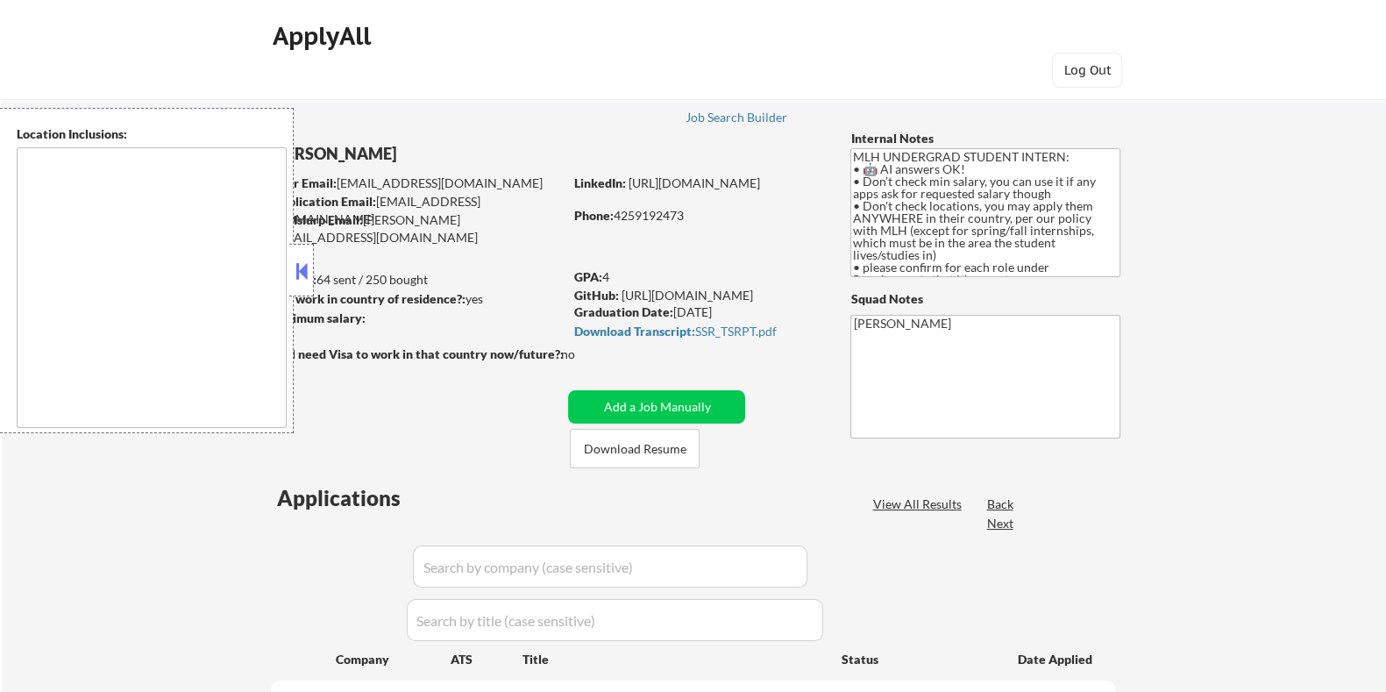
select select ""pending""
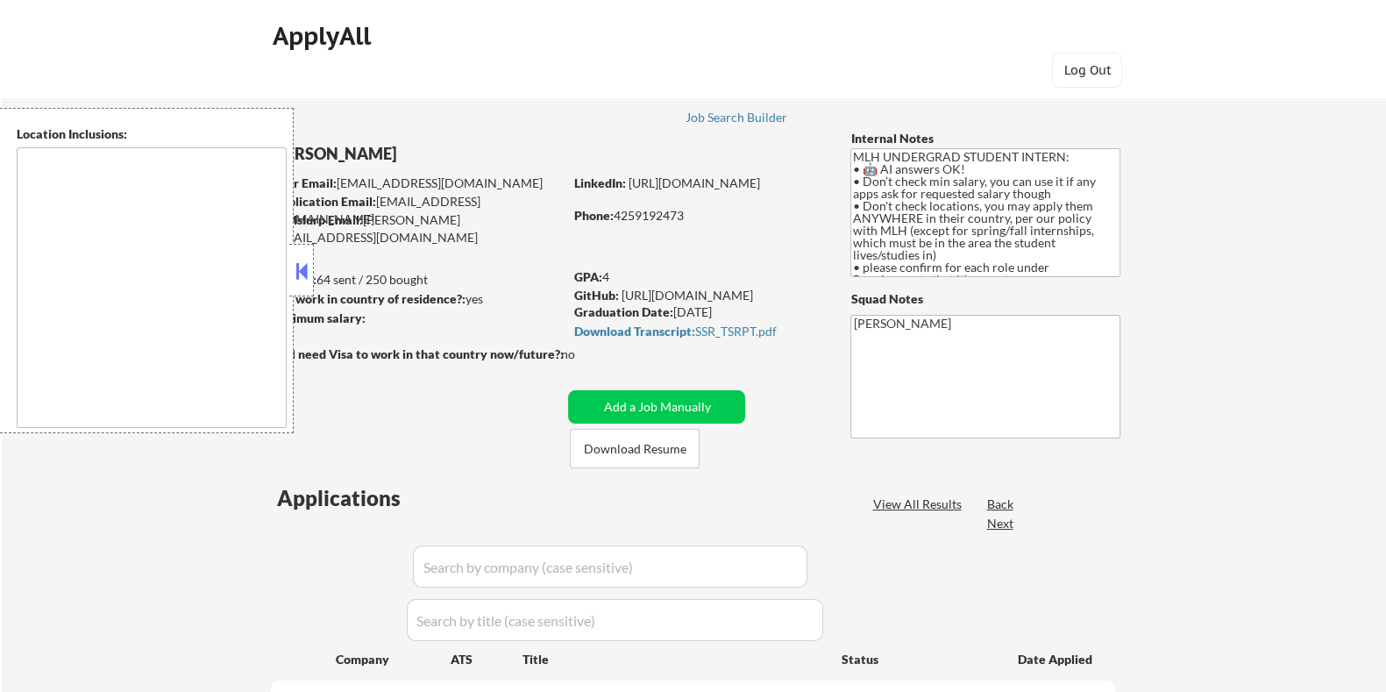
select select ""pending""
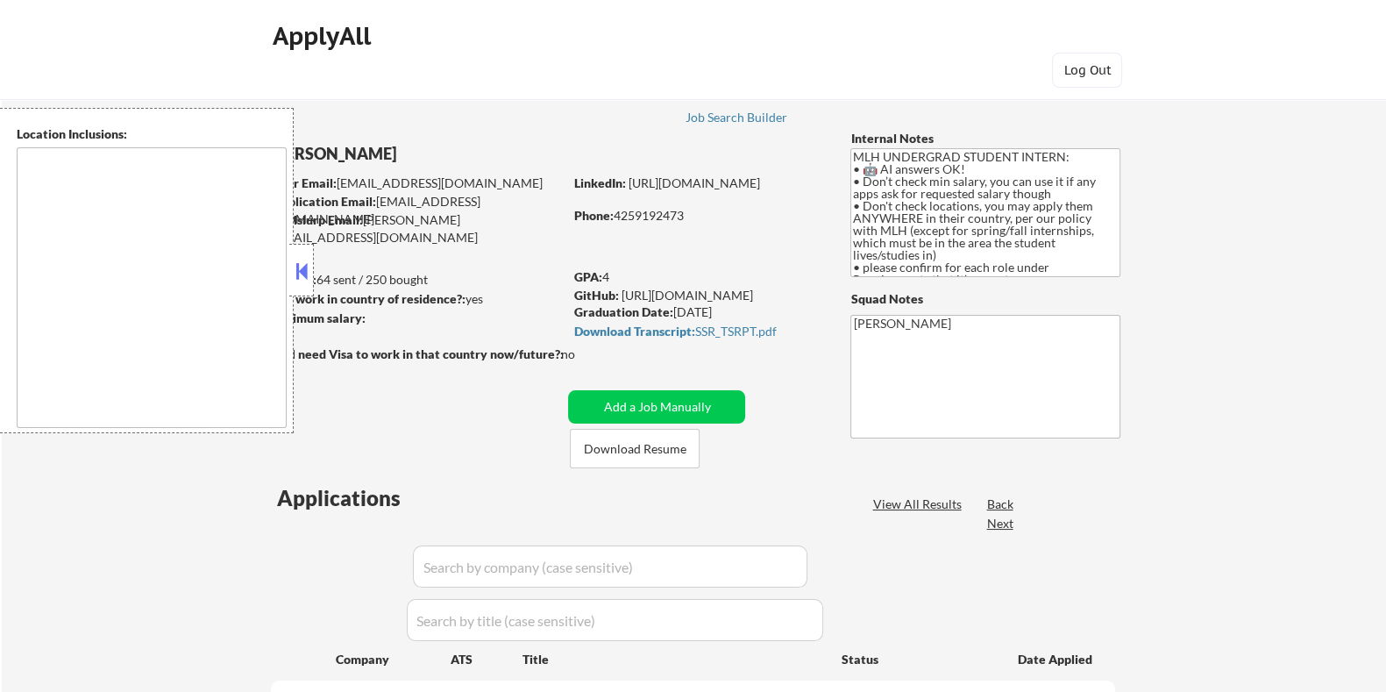
select select ""pending""
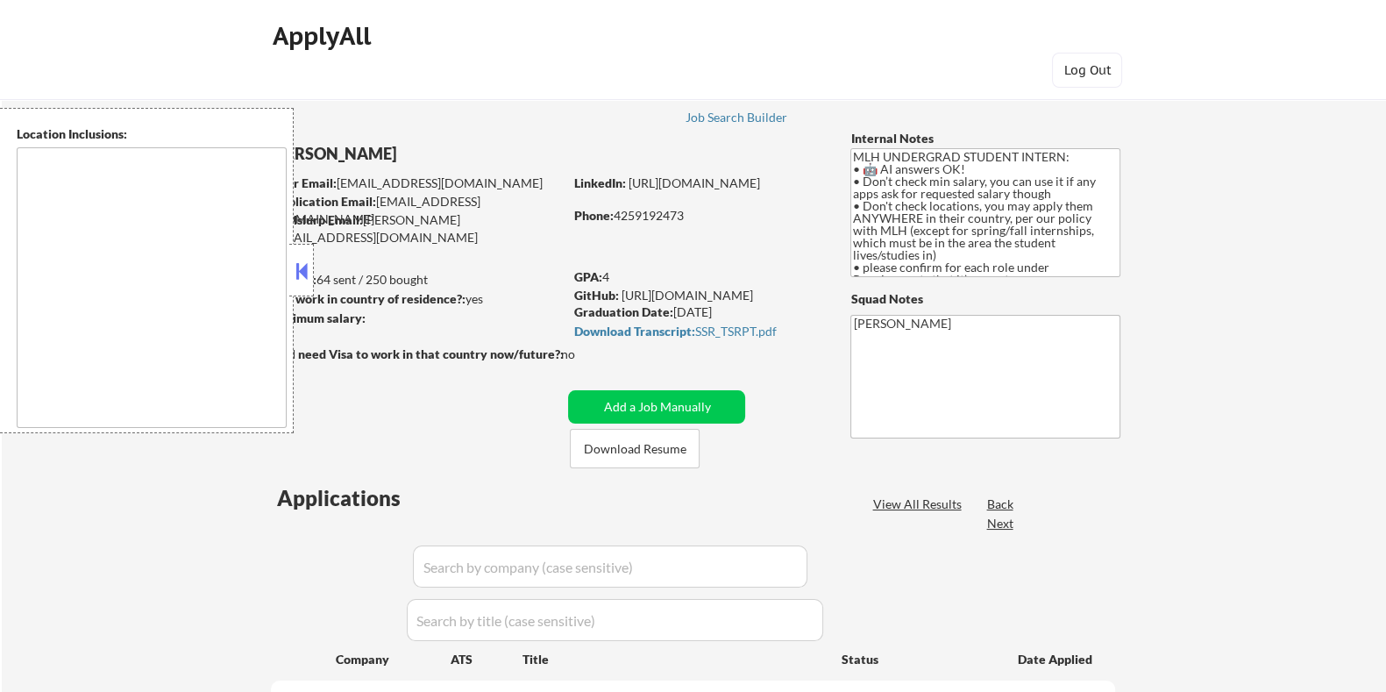
select select ""pending""
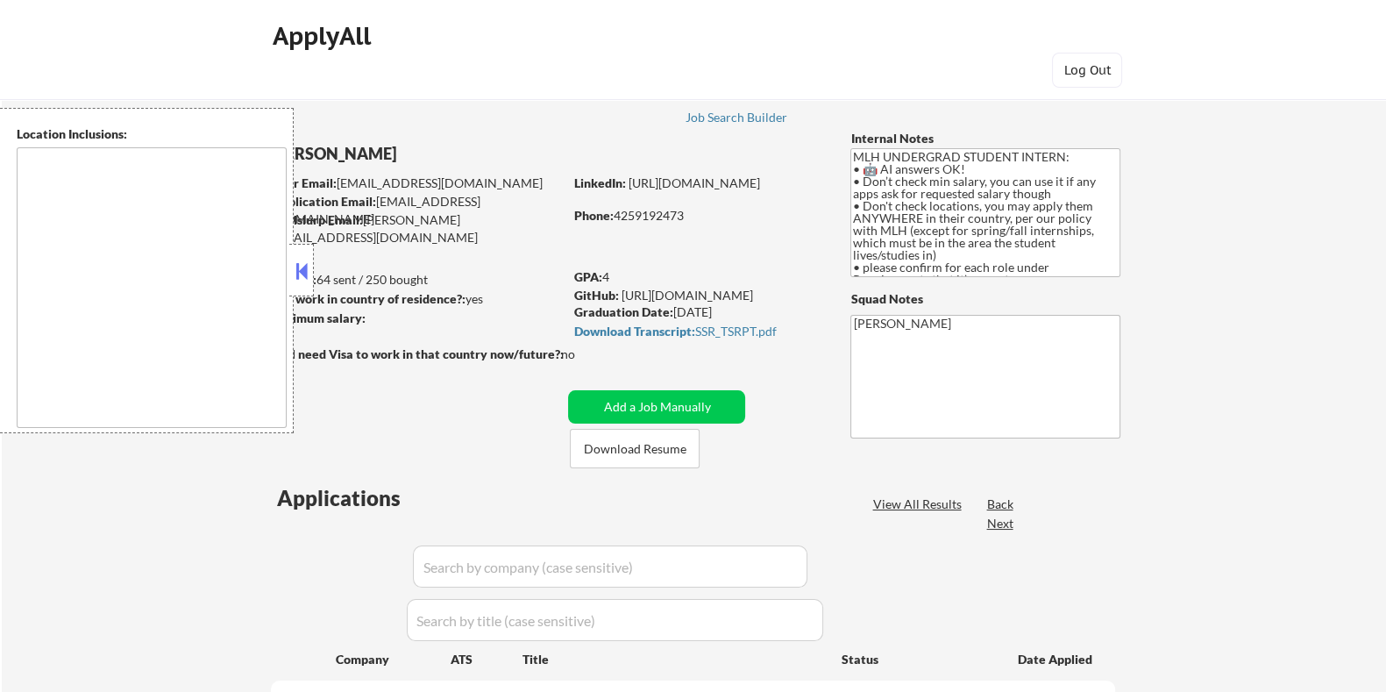
select select ""pending""
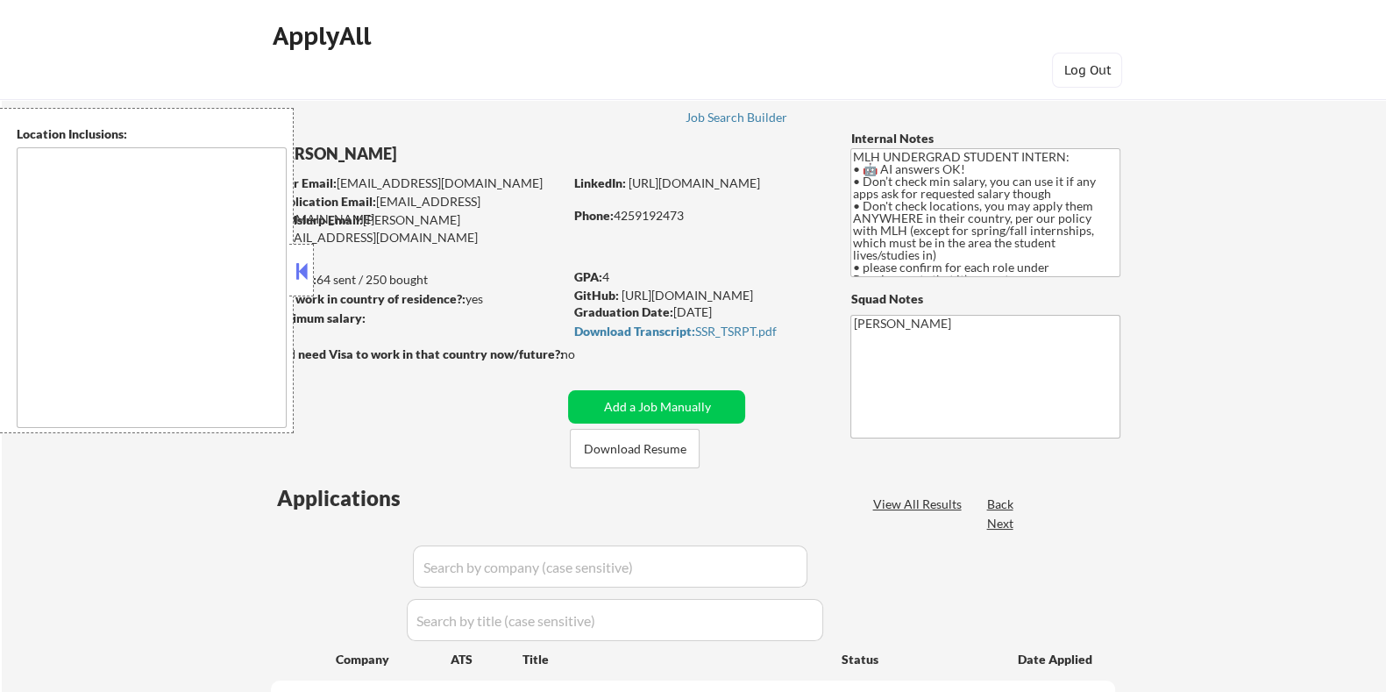
select select ""pending""
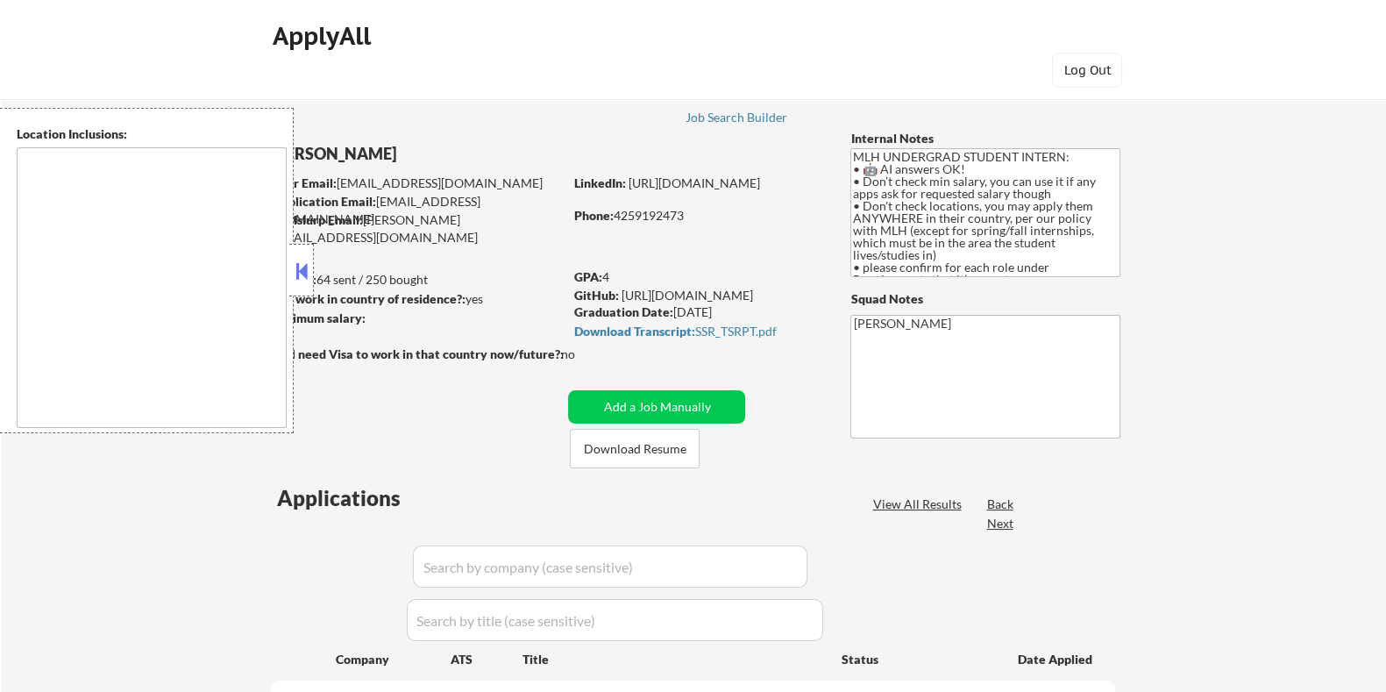
select select ""pending""
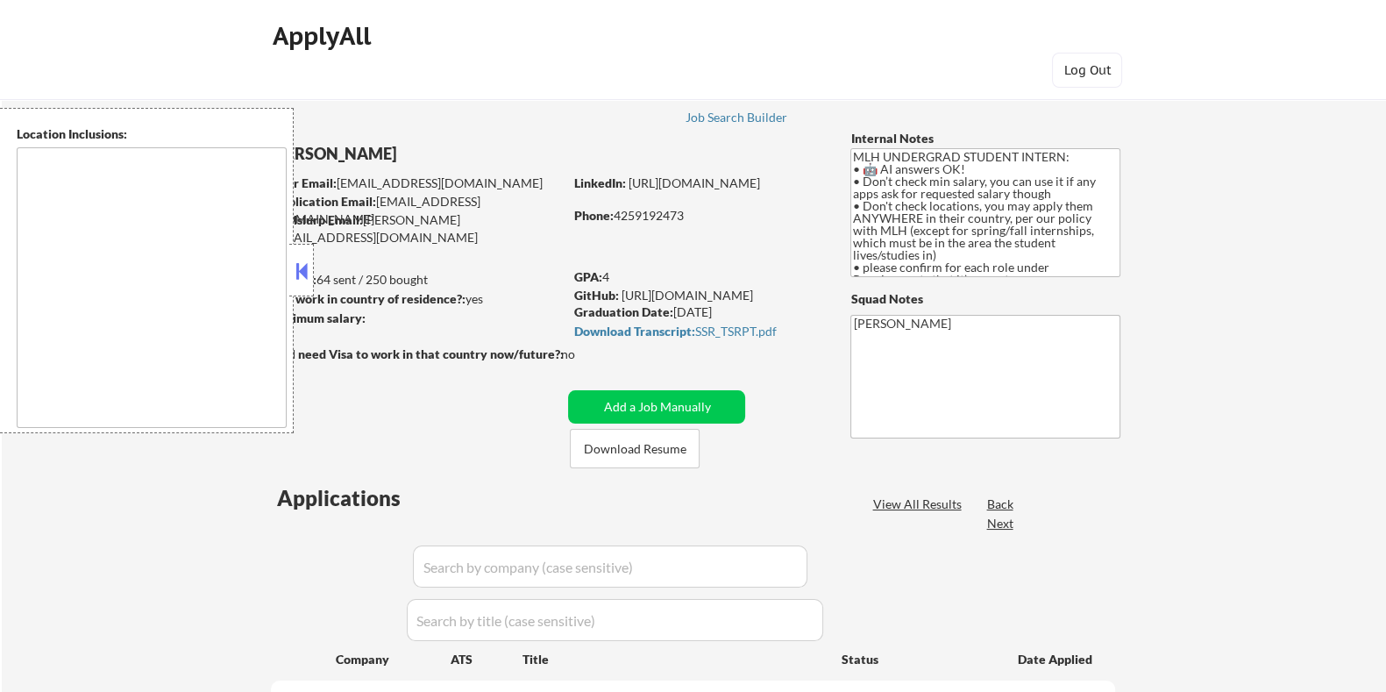
select select ""pending""
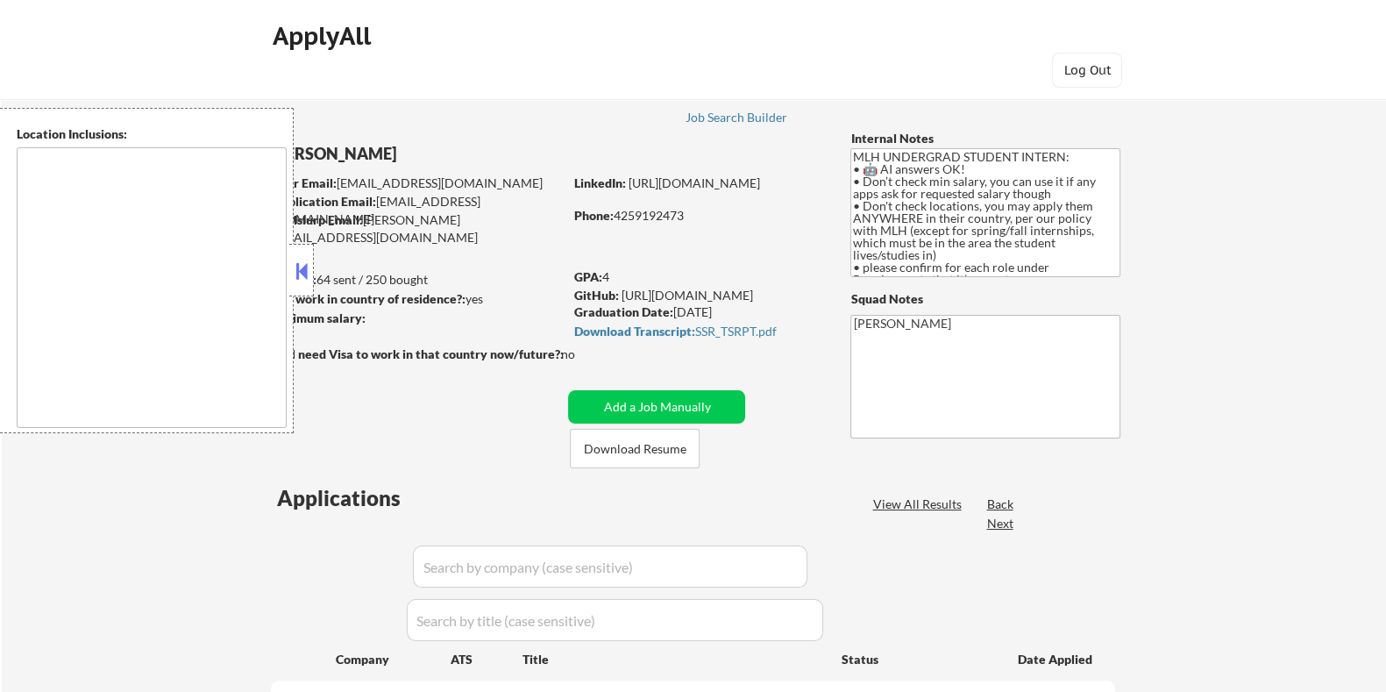
select select ""pending""
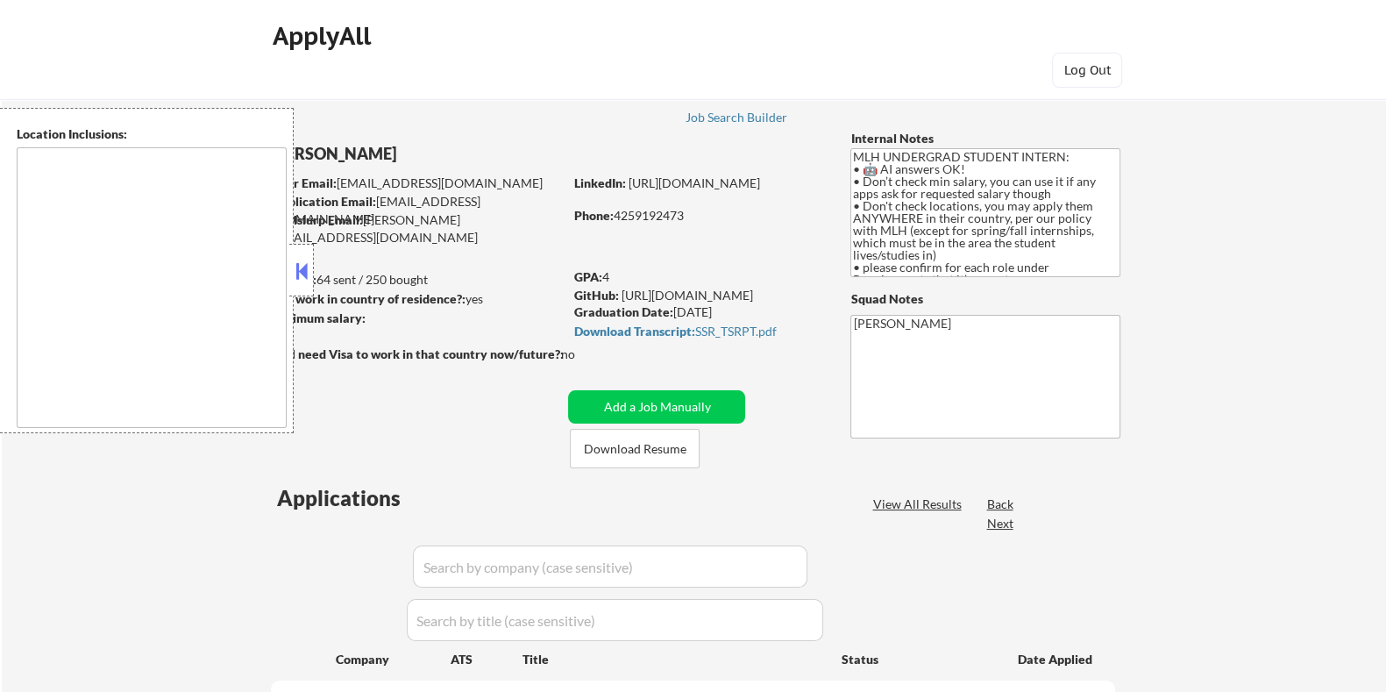
select select ""pending""
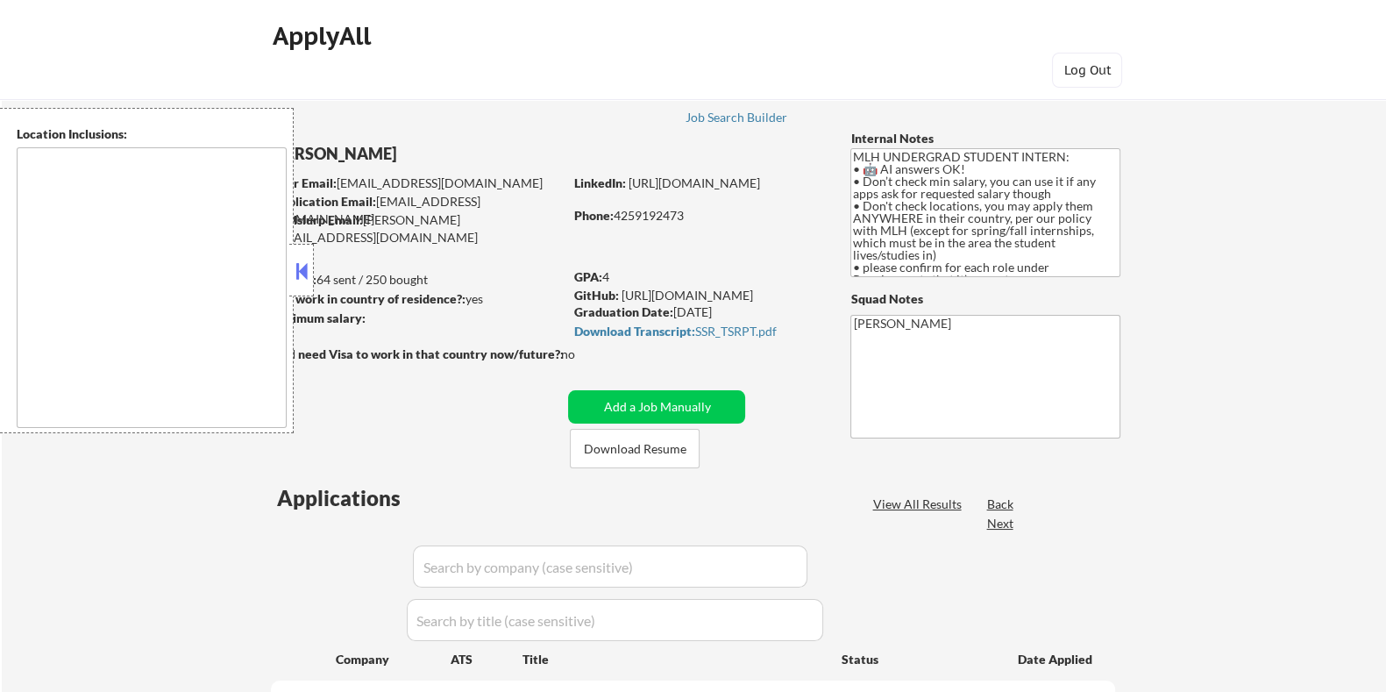
select select ""pending""
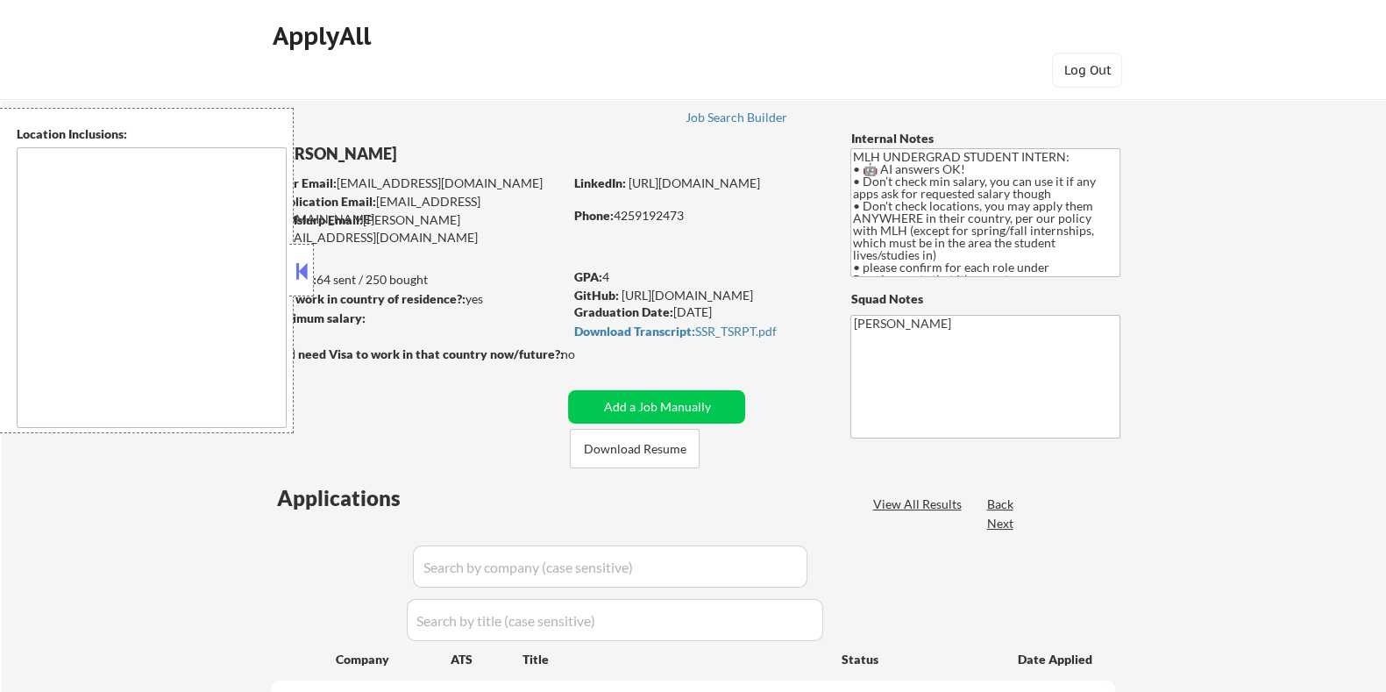
select select ""pending""
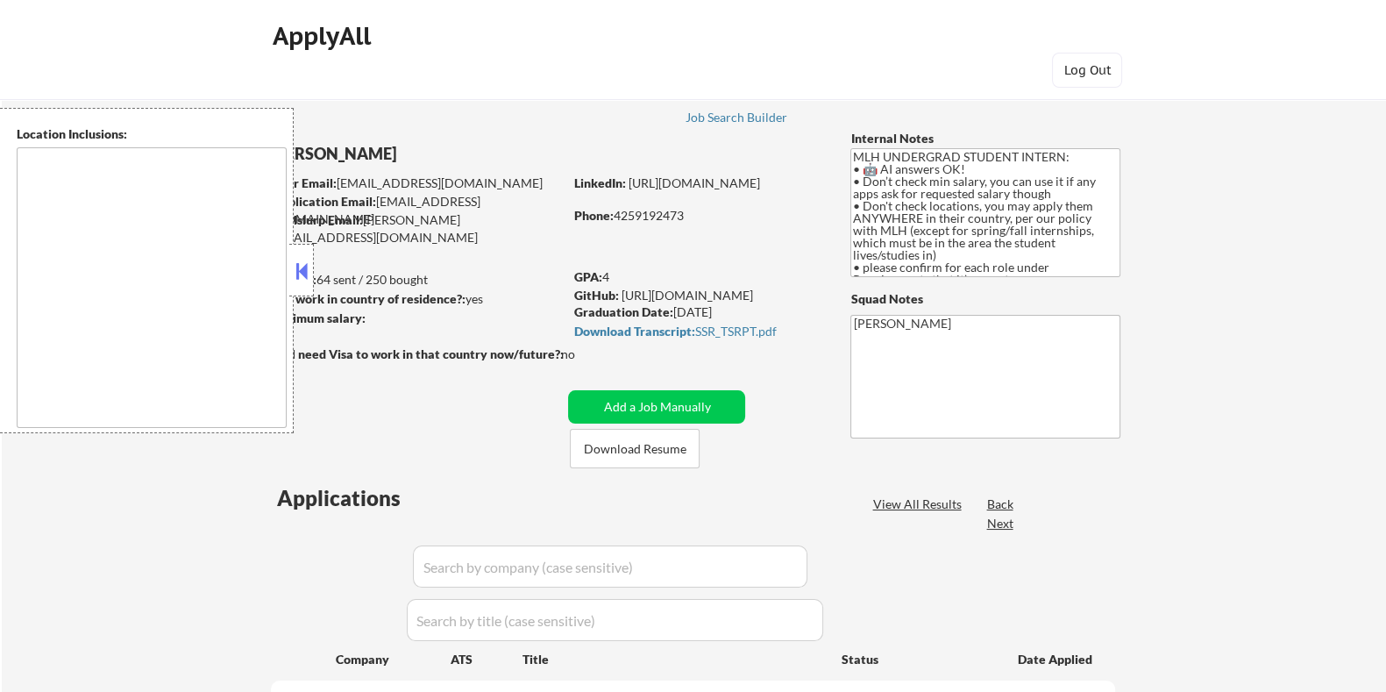
select select ""pending""
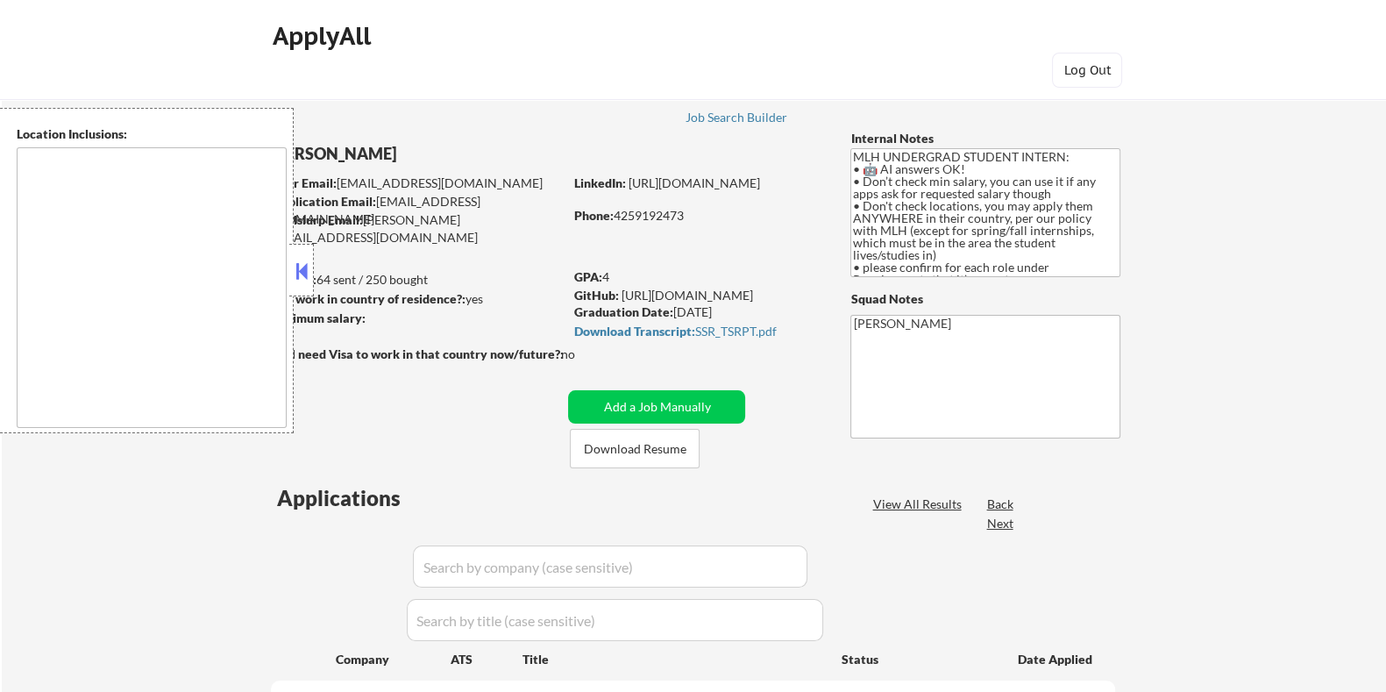
select select ""pending""
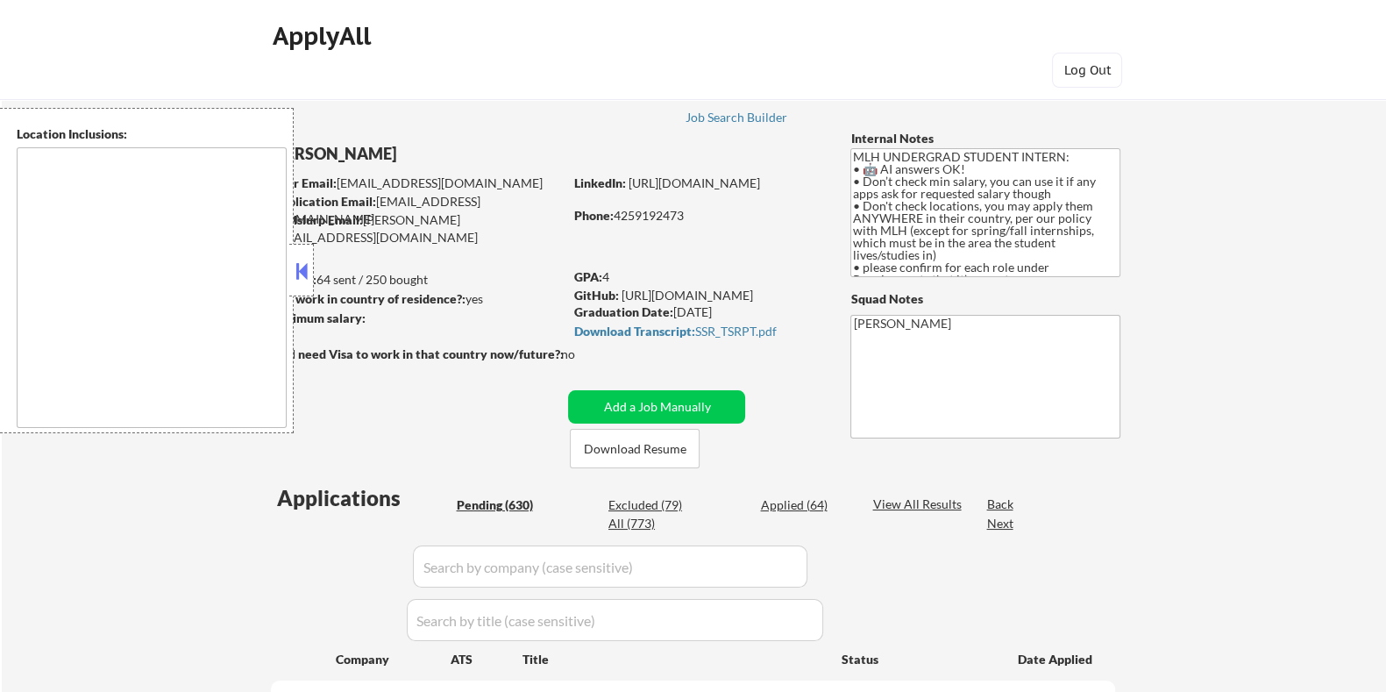
type textarea "country:[GEOGRAPHIC_DATA]"
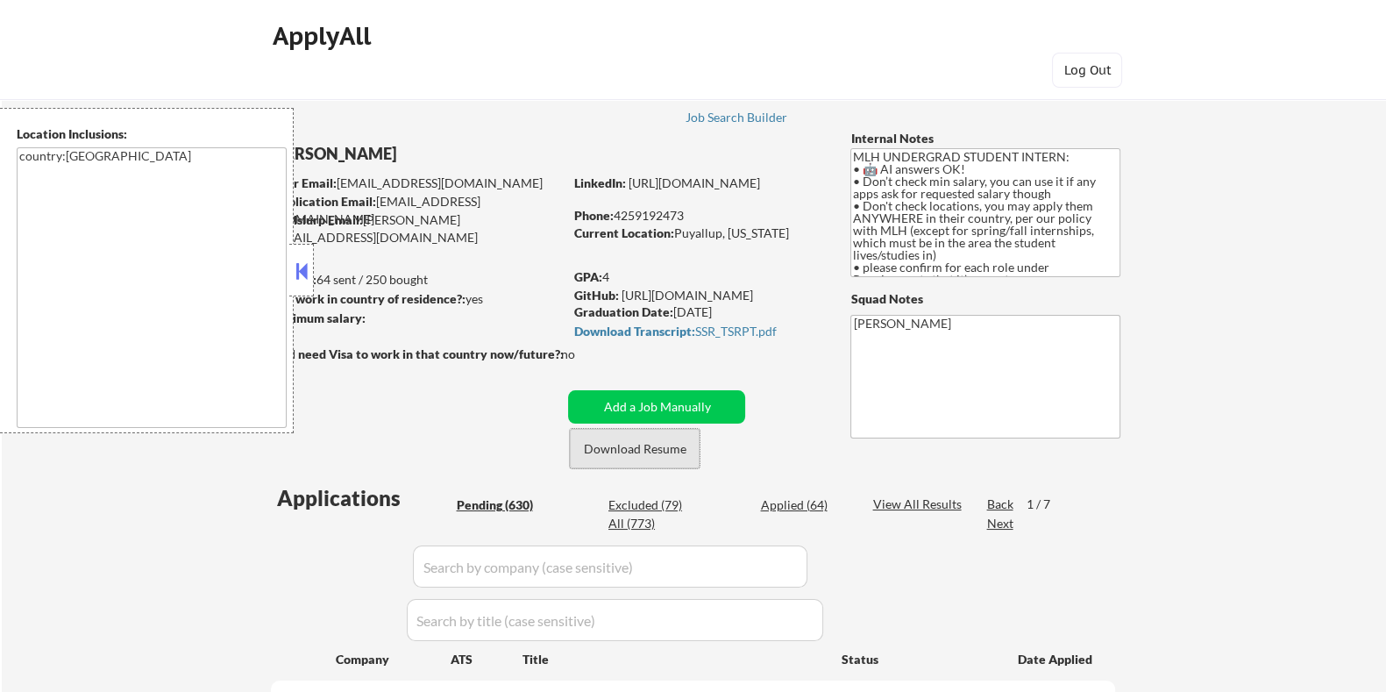
click at [640, 455] on button "Download Resume" at bounding box center [635, 448] width 130 height 39
